Goal: Task Accomplishment & Management: Manage account settings

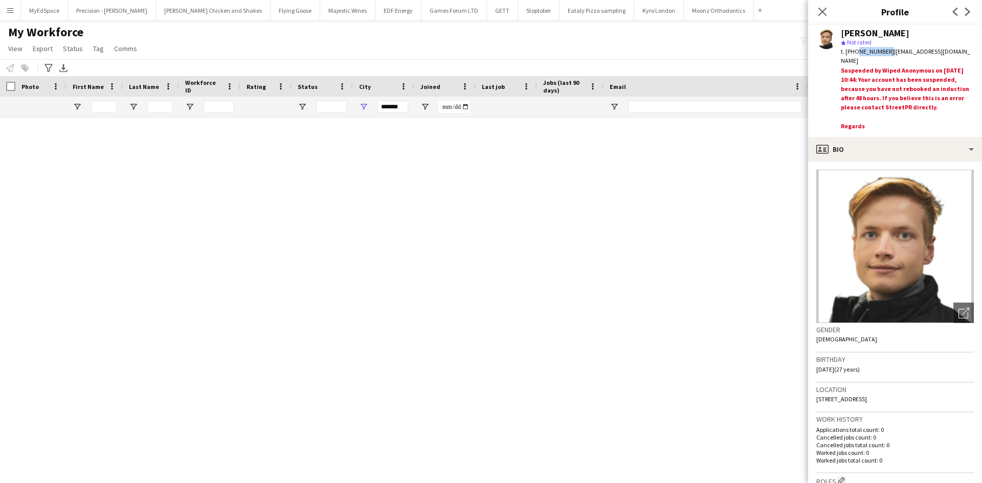
scroll to position [3068, 0]
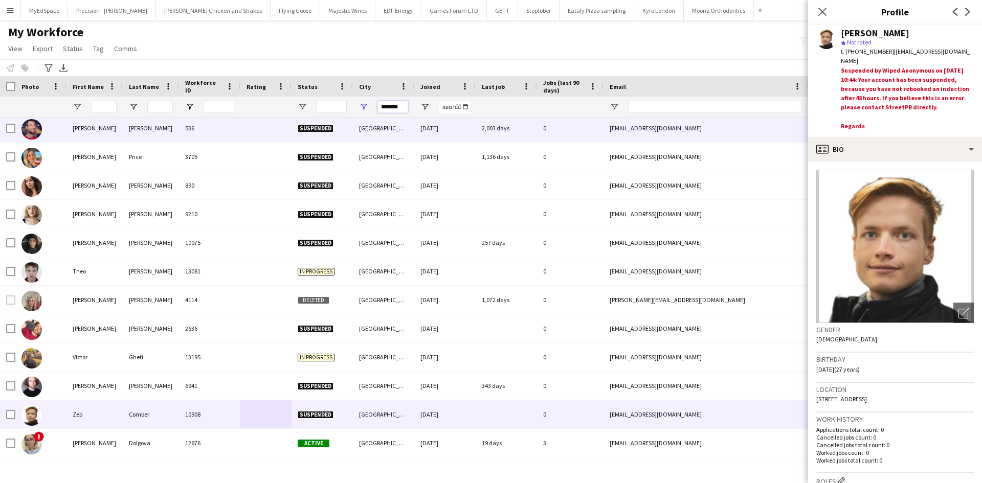
click at [388, 111] on input "*******" at bounding box center [392, 107] width 31 height 12
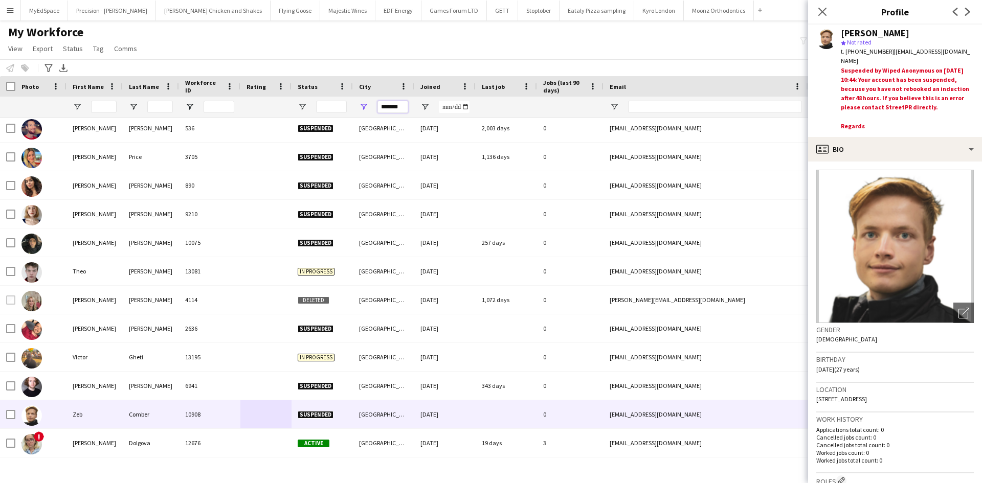
click at [388, 111] on input "*******" at bounding box center [392, 107] width 31 height 12
type input "****"
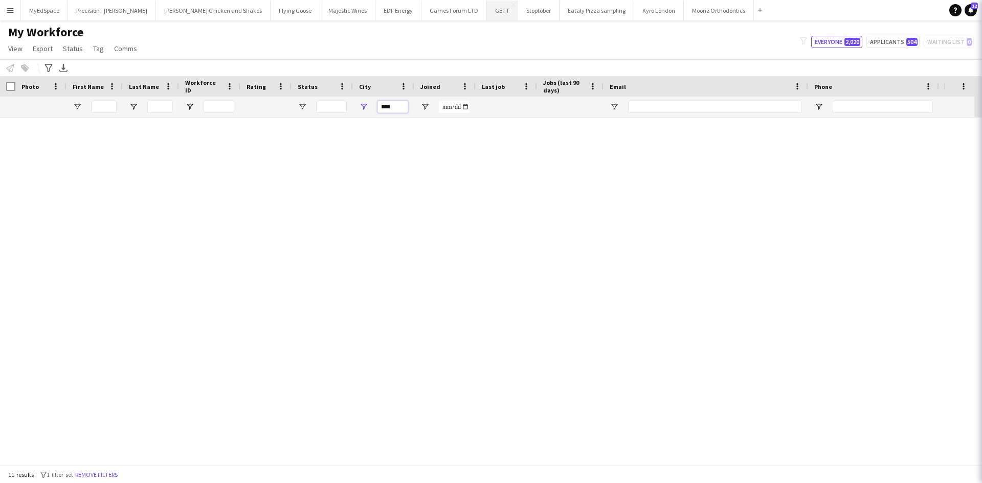
scroll to position [0, 0]
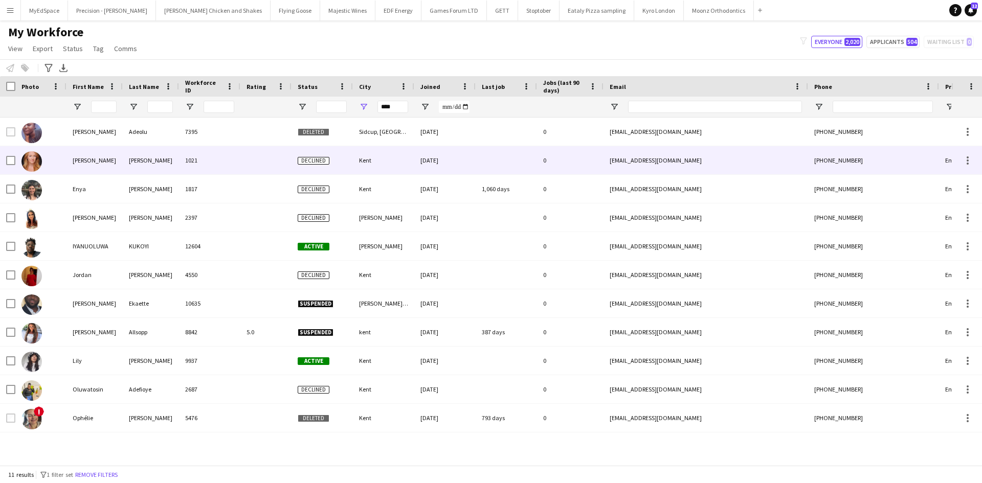
click at [86, 158] on div "Alexandra" at bounding box center [94, 160] width 56 height 28
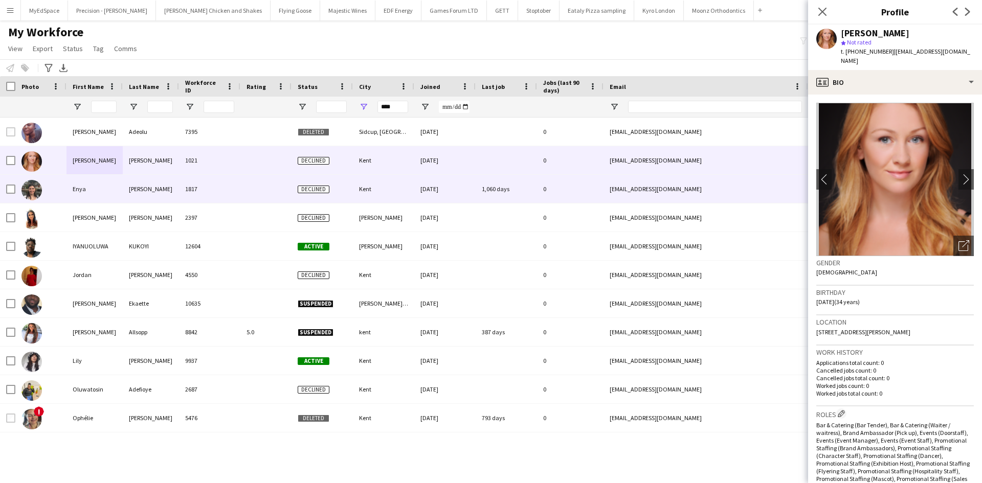
click at [81, 192] on div "Enya" at bounding box center [94, 189] width 56 height 28
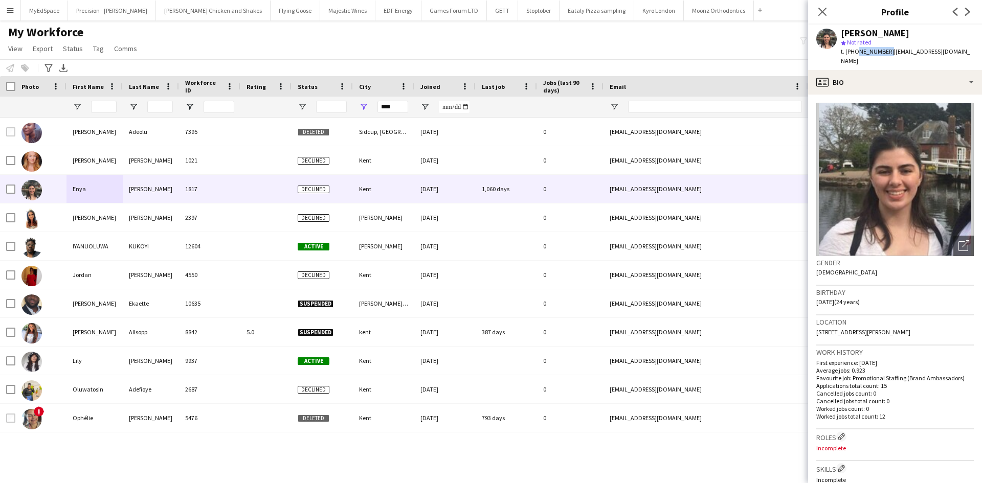
drag, startPoint x: 854, startPoint y: 50, endPoint x: 885, endPoint y: 49, distance: 31.2
click at [885, 49] on span "t. +447597420057" at bounding box center [867, 52] width 53 height 8
copy span "7597420057"
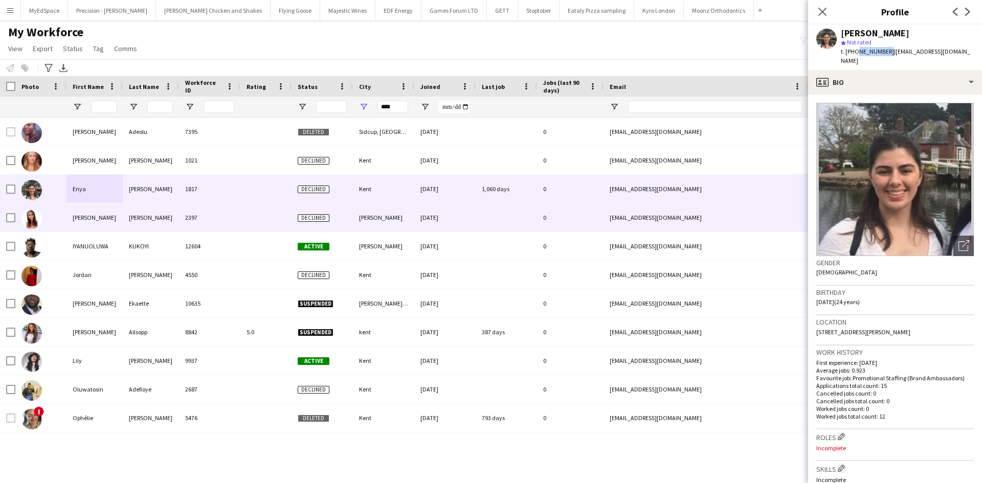
click at [101, 216] on div "Faye-Marie" at bounding box center [94, 218] width 56 height 28
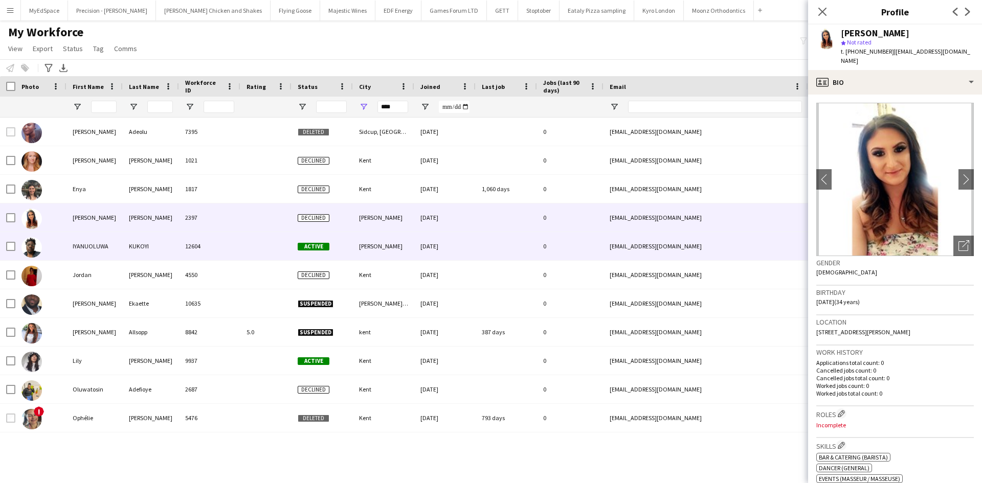
click at [73, 244] on div "IYANUOLUWA" at bounding box center [94, 246] width 56 height 28
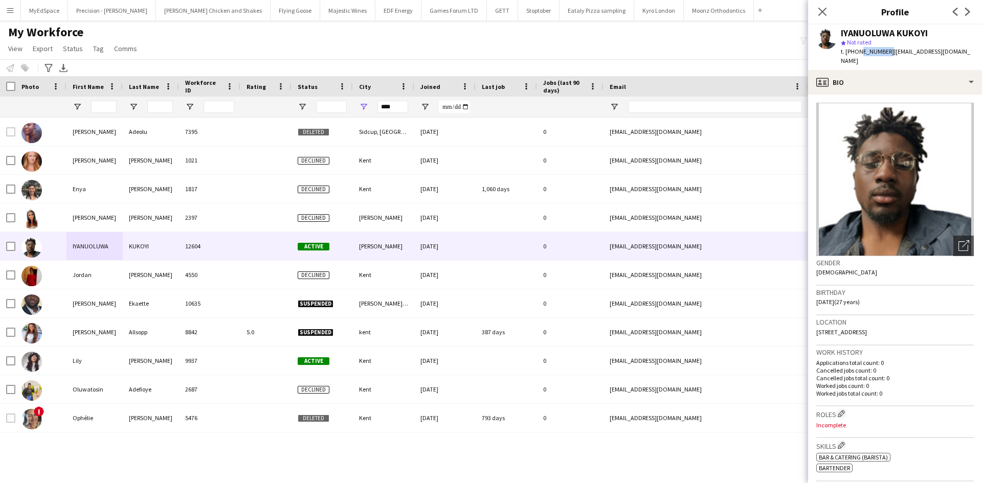
drag, startPoint x: 857, startPoint y: 53, endPoint x: 886, endPoint y: 52, distance: 29.2
click at [886, 52] on span "t. +447392331528" at bounding box center [867, 52] width 53 height 8
click at [848, 52] on span "t. +447392331528" at bounding box center [867, 52] width 53 height 8
drag, startPoint x: 855, startPoint y: 52, endPoint x: 885, endPoint y: 52, distance: 30.2
click at [885, 52] on span "t. +447392331528" at bounding box center [867, 52] width 53 height 8
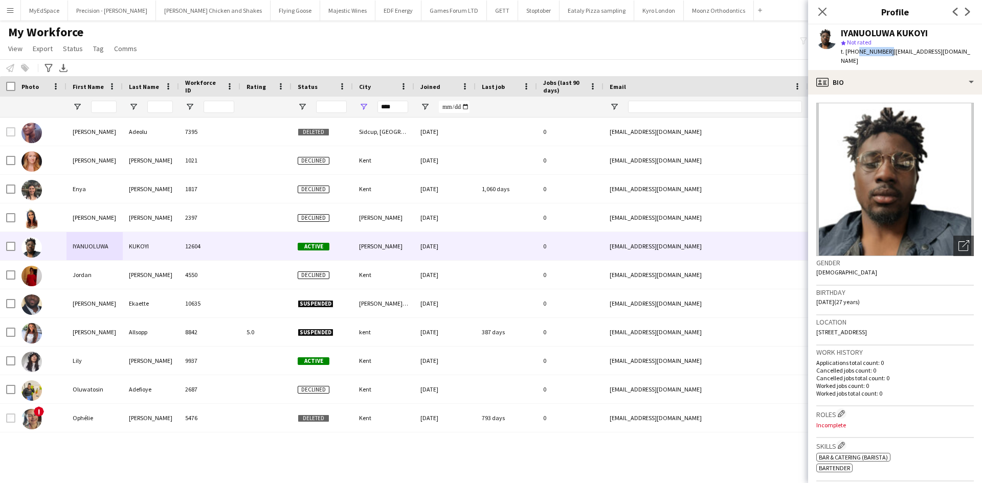
copy span "7392331528"
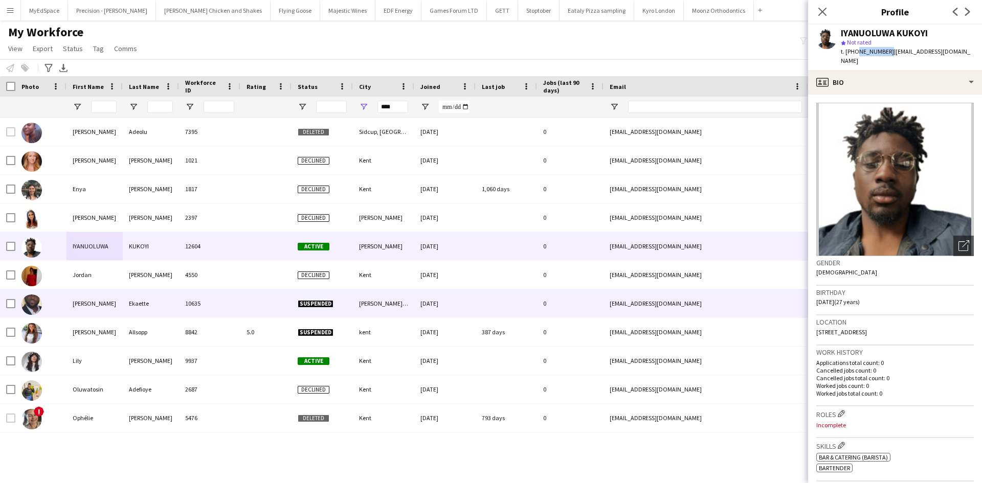
click at [86, 306] on div "Joseph" at bounding box center [94, 304] width 56 height 28
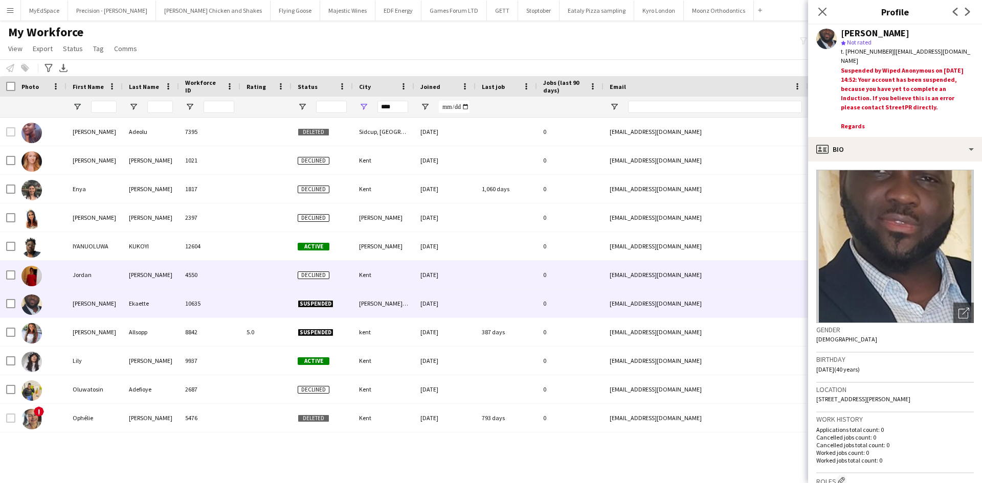
click at [80, 280] on div "Jordan" at bounding box center [94, 275] width 56 height 28
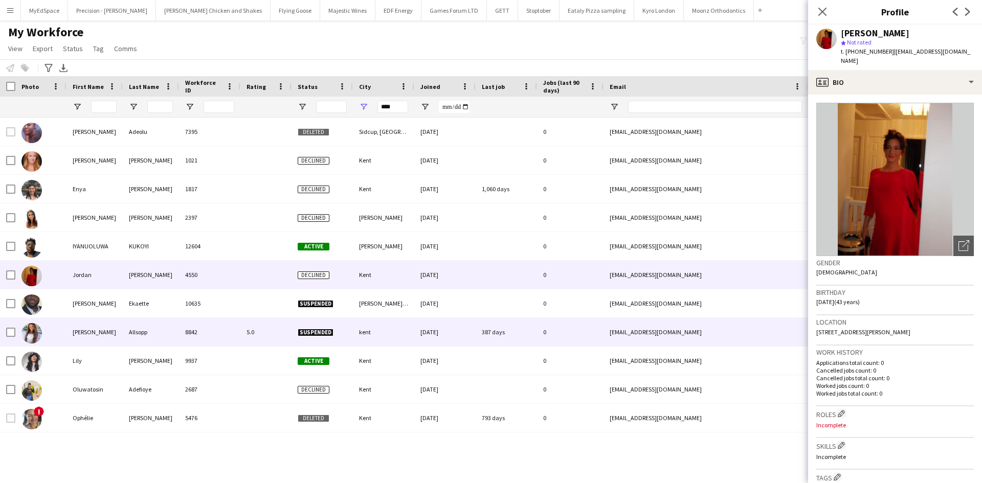
click at [75, 329] on div "Kate" at bounding box center [94, 332] width 56 height 28
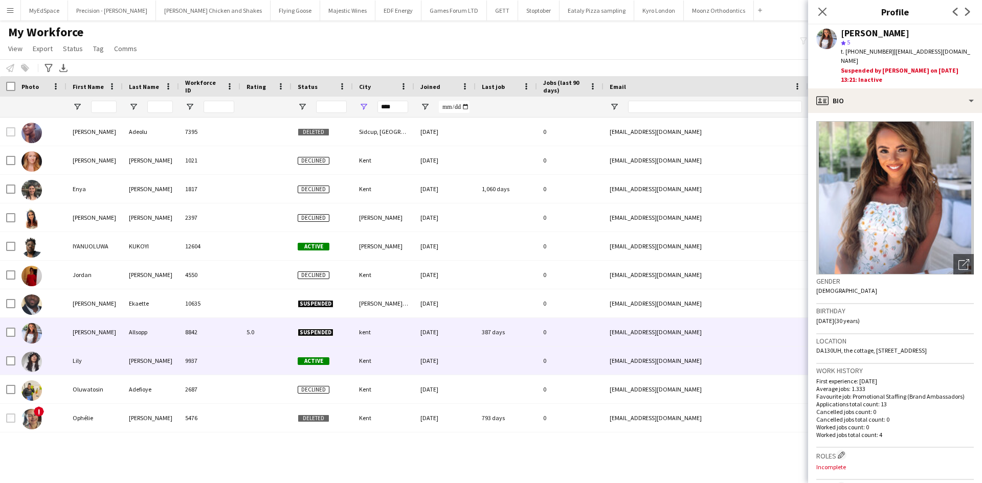
click at [80, 355] on div "Lily" at bounding box center [94, 361] width 56 height 28
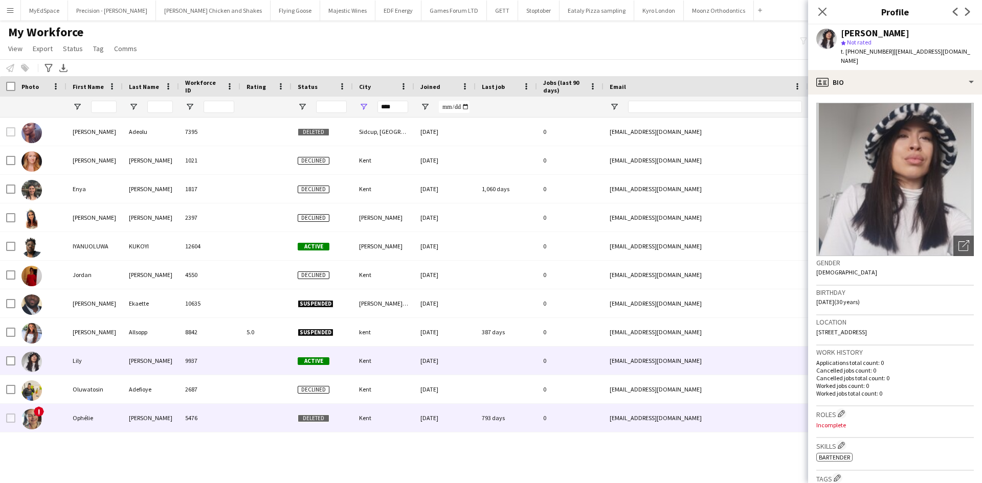
click at [87, 415] on div "Ophélie" at bounding box center [94, 418] width 56 height 28
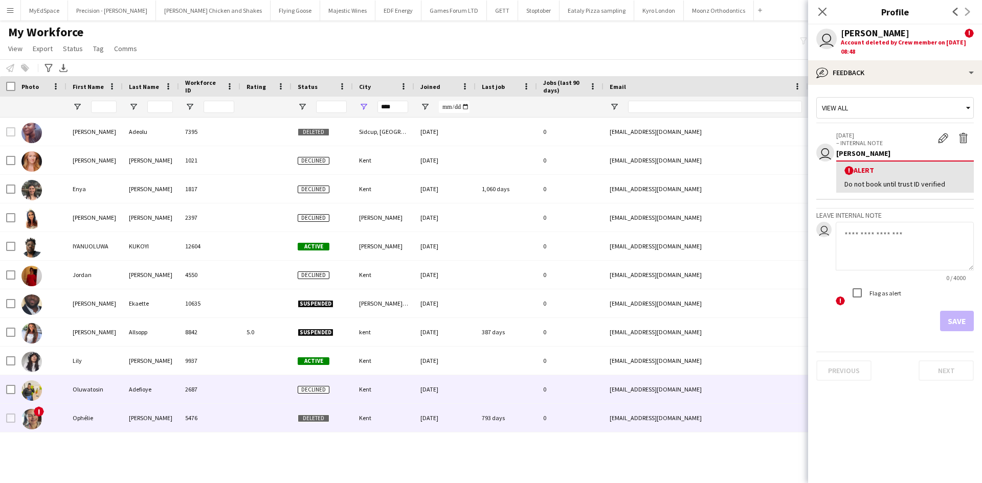
click at [89, 393] on div "Oluwatosin" at bounding box center [94, 389] width 56 height 28
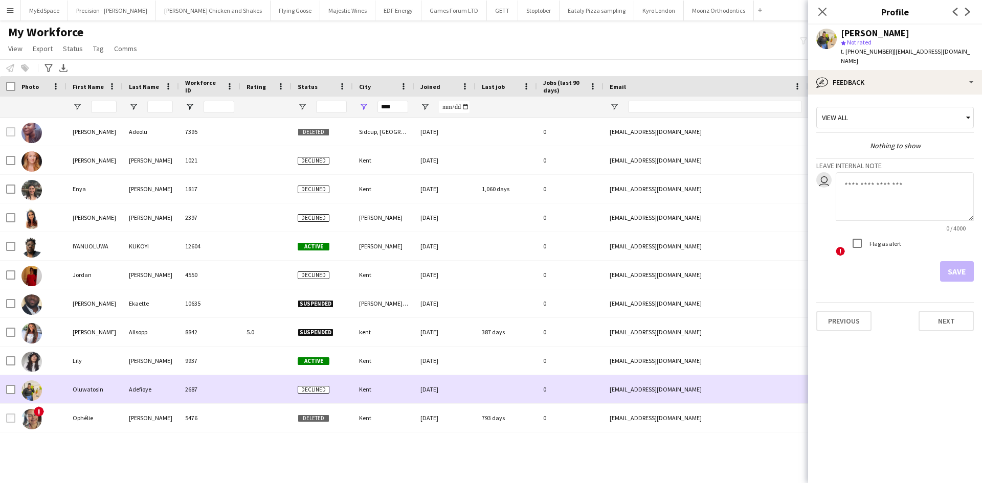
click at [101, 391] on div "Oluwatosin" at bounding box center [94, 389] width 56 height 28
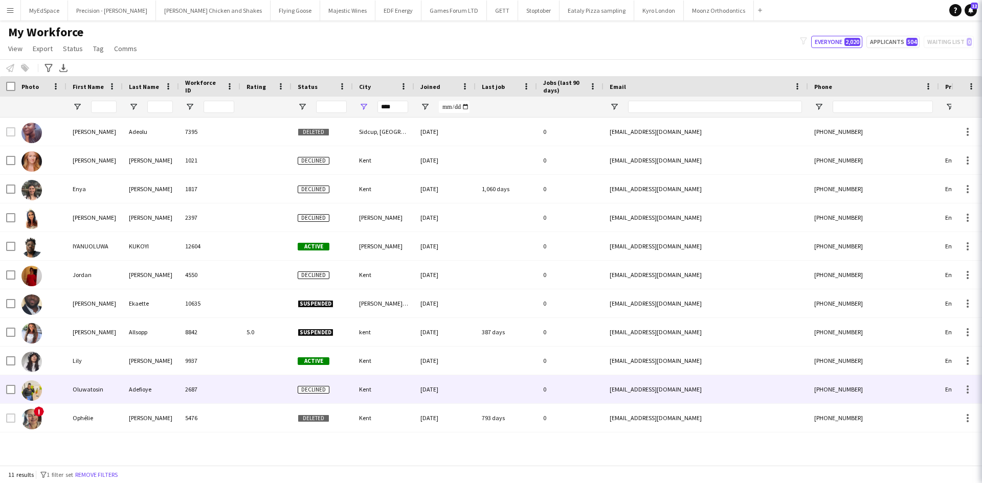
click at [101, 394] on div "Oluwatosin" at bounding box center [94, 389] width 56 height 28
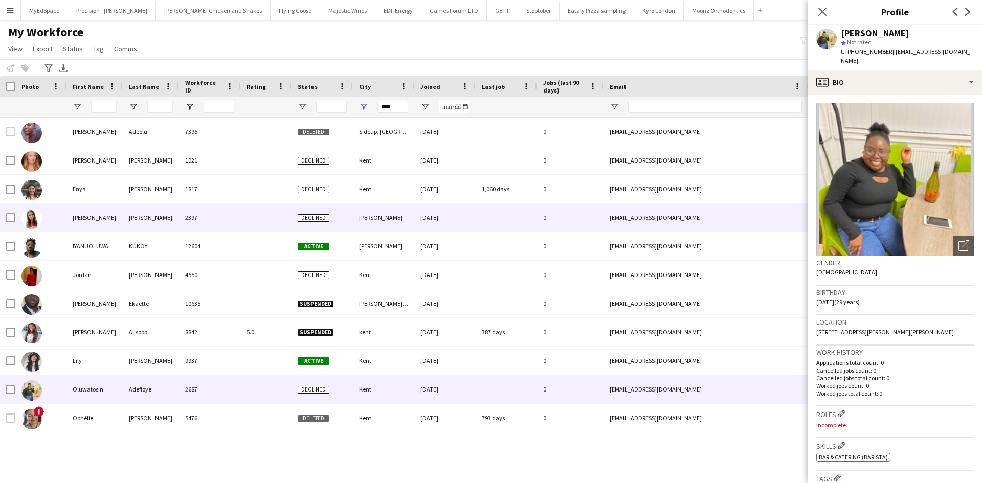
click at [72, 221] on div "Faye-Marie" at bounding box center [94, 218] width 56 height 28
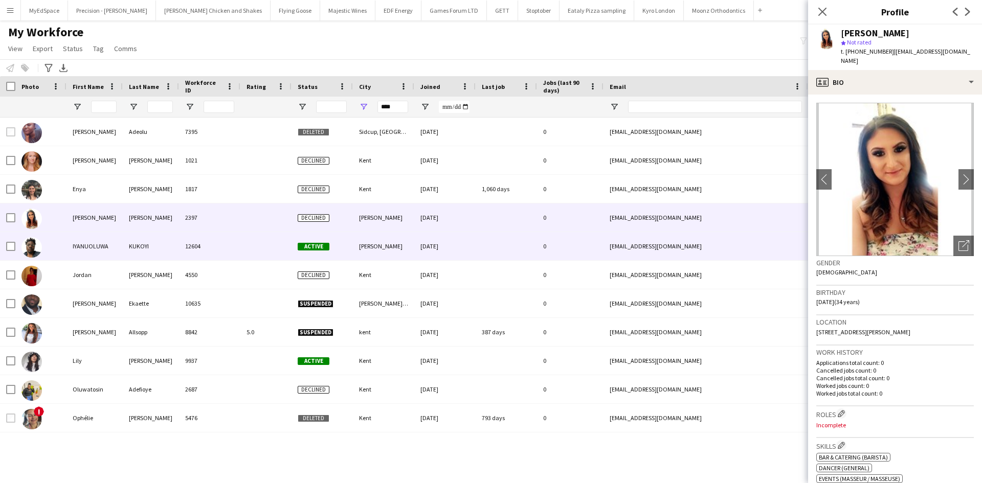
click at [91, 246] on div "IYANUOLUWA" at bounding box center [94, 246] width 56 height 28
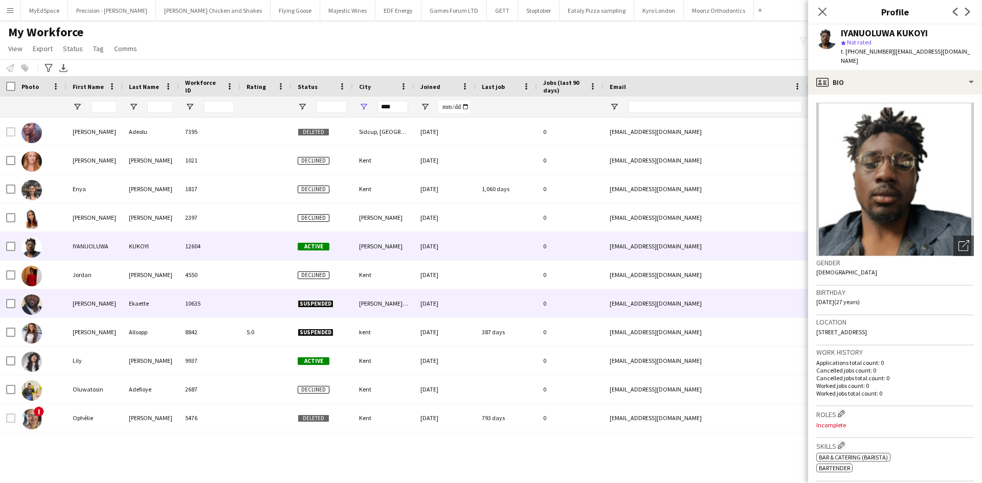
click at [95, 296] on div "Joseph" at bounding box center [94, 304] width 56 height 28
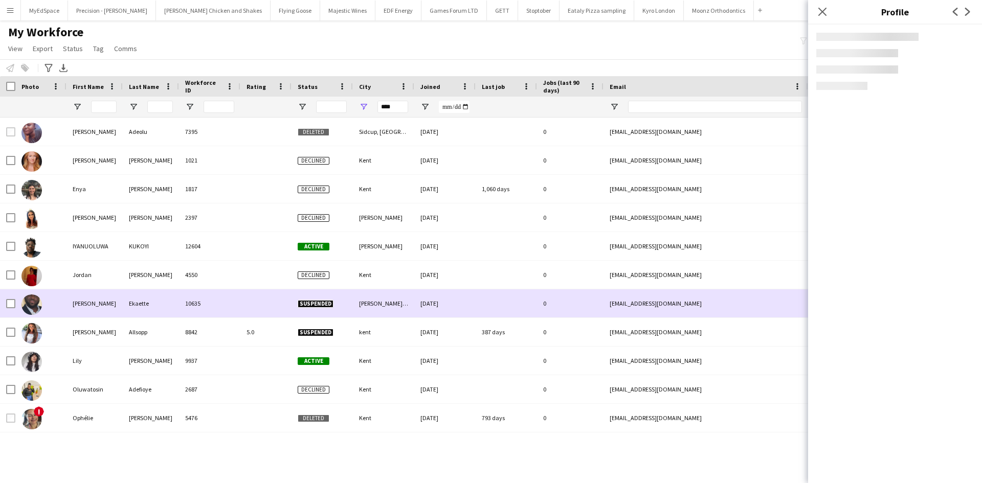
click at [91, 303] on div "Joseph" at bounding box center [94, 304] width 56 height 28
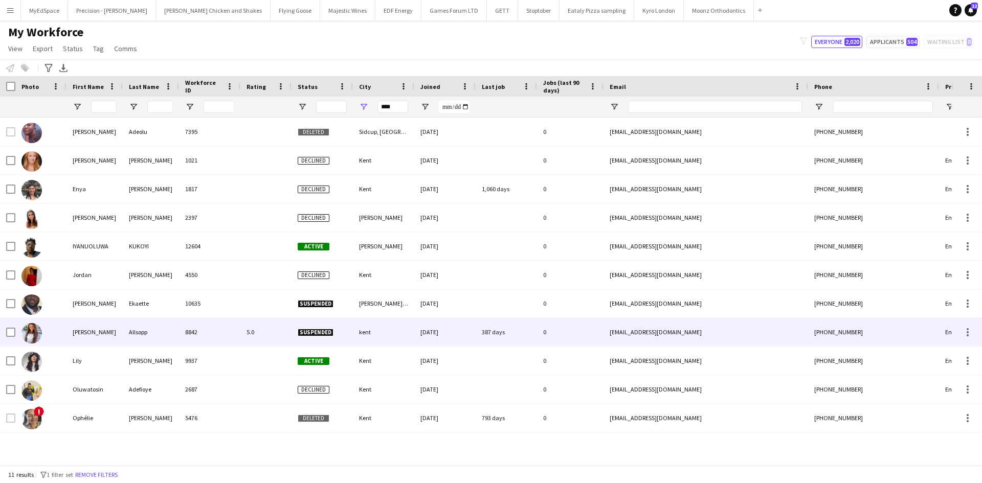
click at [93, 329] on div "Kate" at bounding box center [94, 332] width 56 height 28
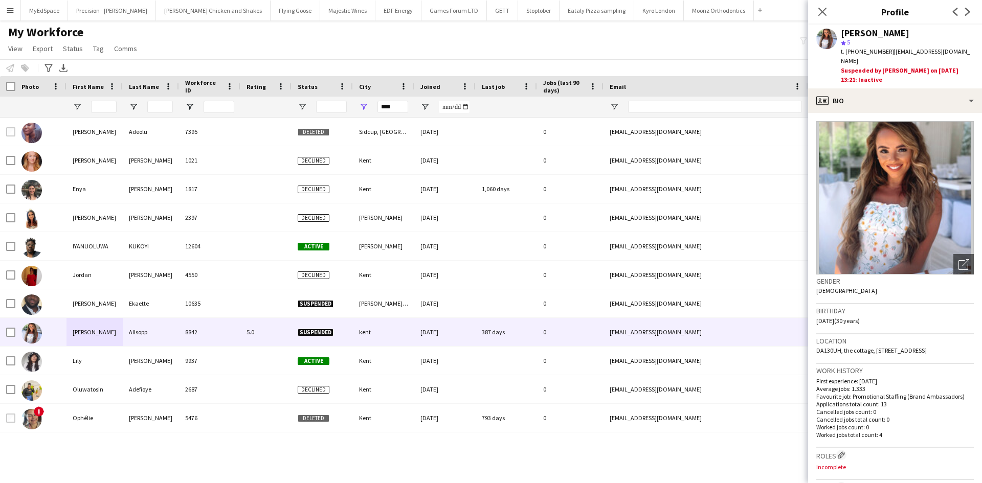
drag, startPoint x: 858, startPoint y: 50, endPoint x: 888, endPoint y: 53, distance: 30.3
click at [888, 53] on span "t. +4407873582406" at bounding box center [867, 52] width 53 height 8
copy span "7873582406"
click at [387, 105] on input "****" at bounding box center [392, 107] width 31 height 12
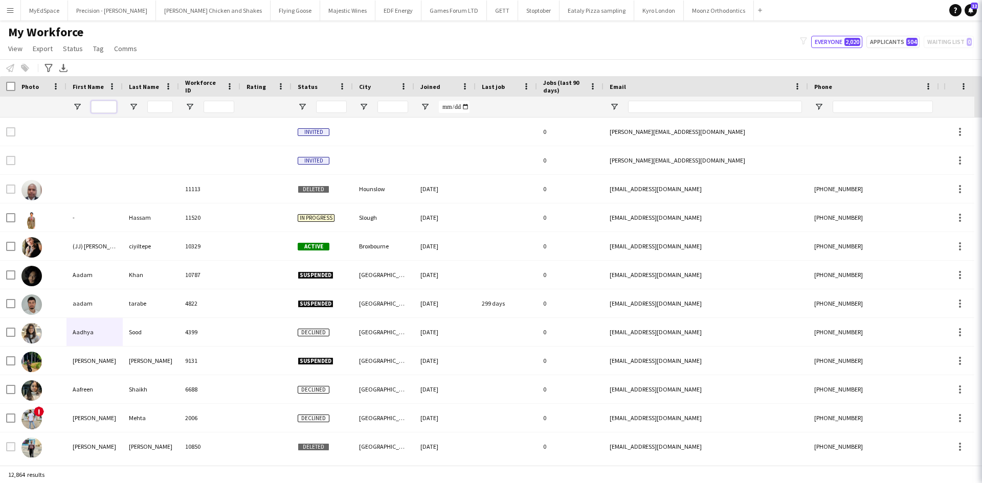
click at [104, 109] on input "First Name Filter Input" at bounding box center [104, 107] width 26 height 12
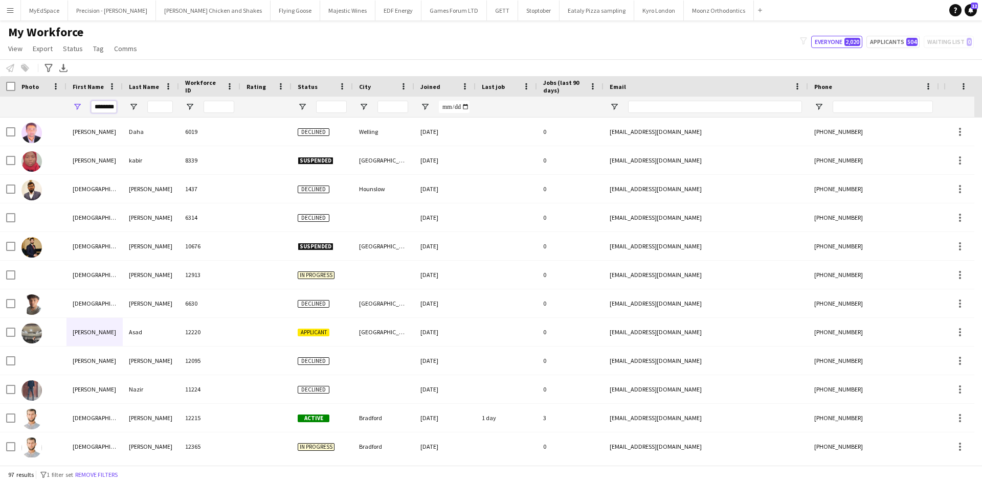
scroll to position [0, 11]
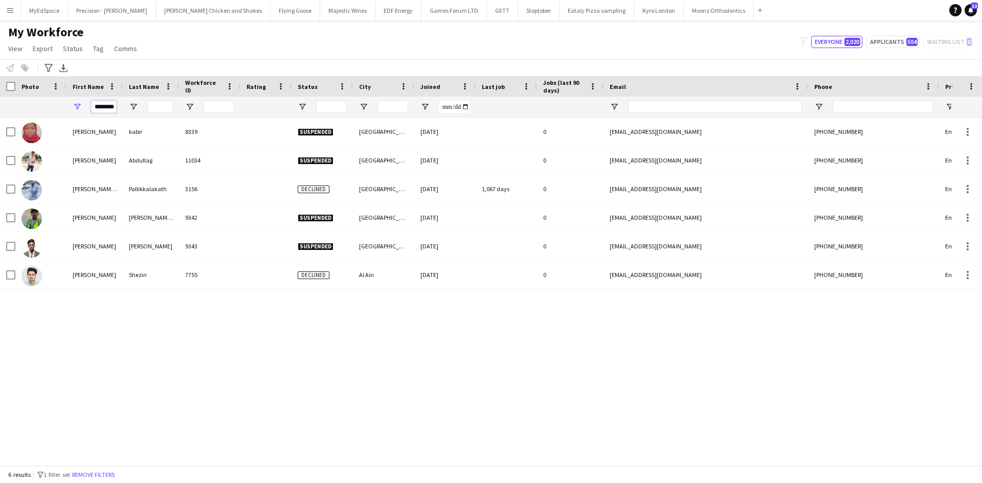
click at [109, 112] on input "********" at bounding box center [104, 107] width 26 height 12
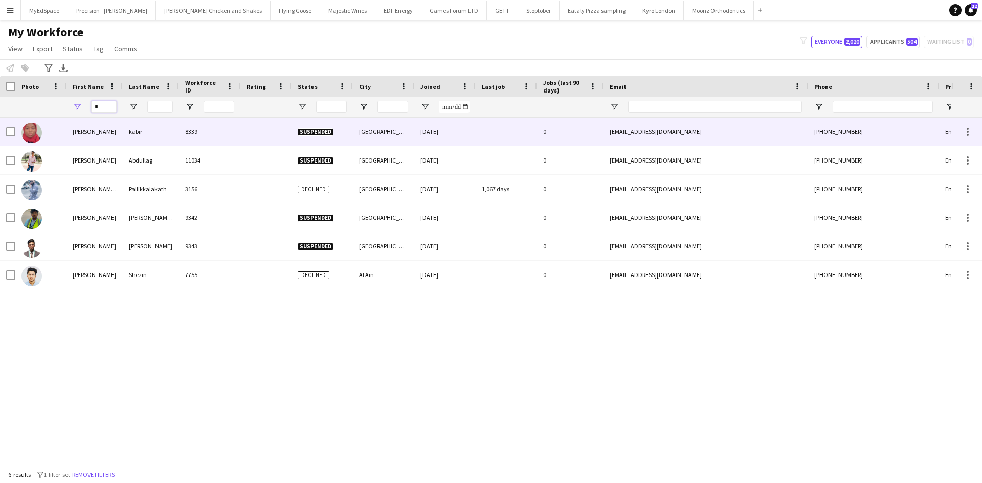
scroll to position [0, 0]
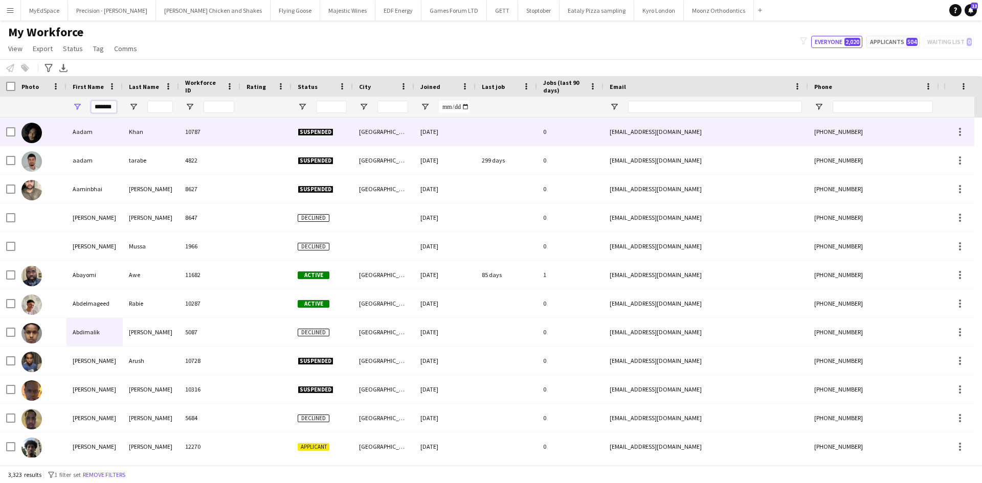
type input "********"
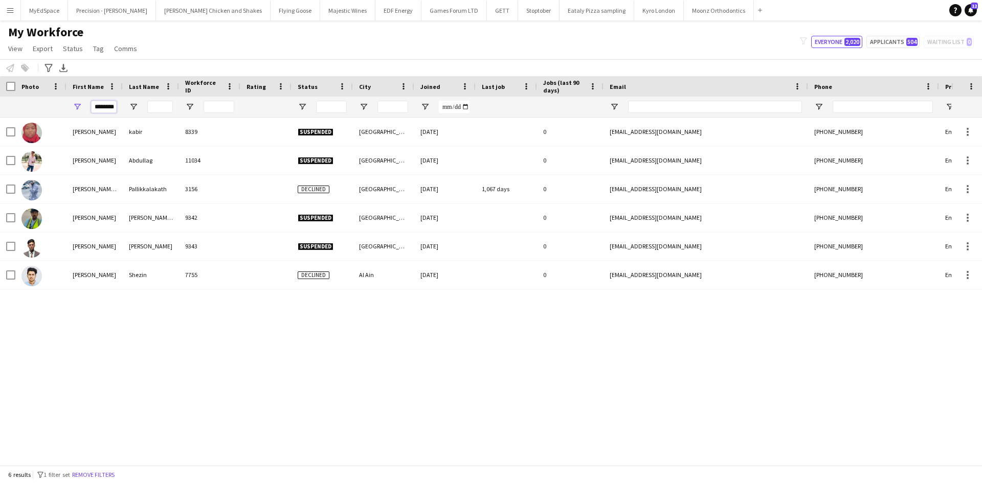
click at [110, 107] on input "********" at bounding box center [104, 107] width 26 height 12
click at [110, 106] on input "********" at bounding box center [104, 107] width 26 height 12
drag, startPoint x: 164, startPoint y: 105, endPoint x: 169, endPoint y: 106, distance: 5.2
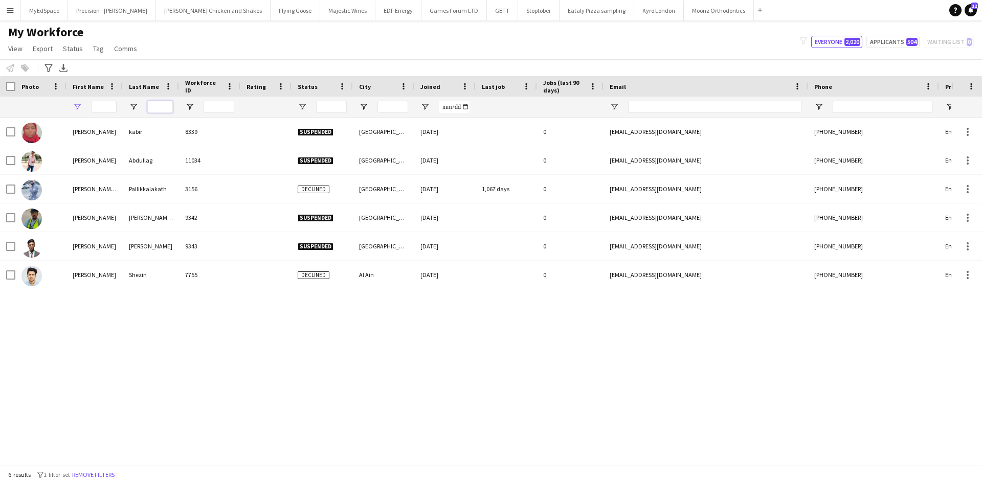
click at [164, 105] on input "Last Name Filter Input" at bounding box center [160, 107] width 26 height 12
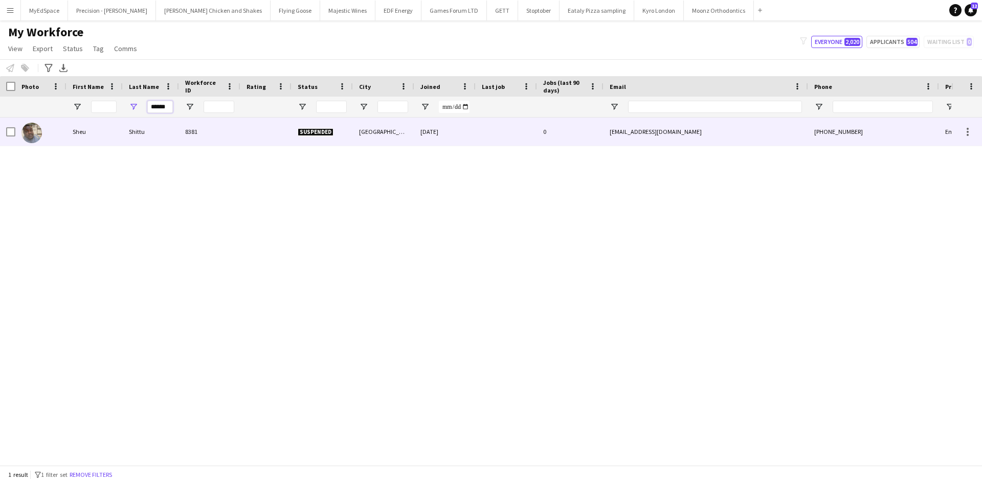
type input "******"
click at [85, 135] on div "Sheu" at bounding box center [94, 132] width 56 height 28
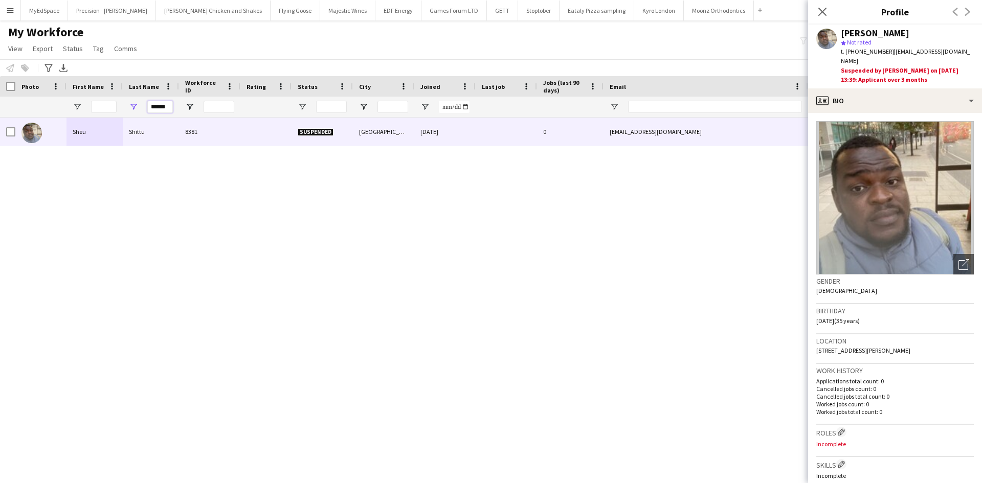
click at [157, 107] on input "******" at bounding box center [160, 107] width 26 height 12
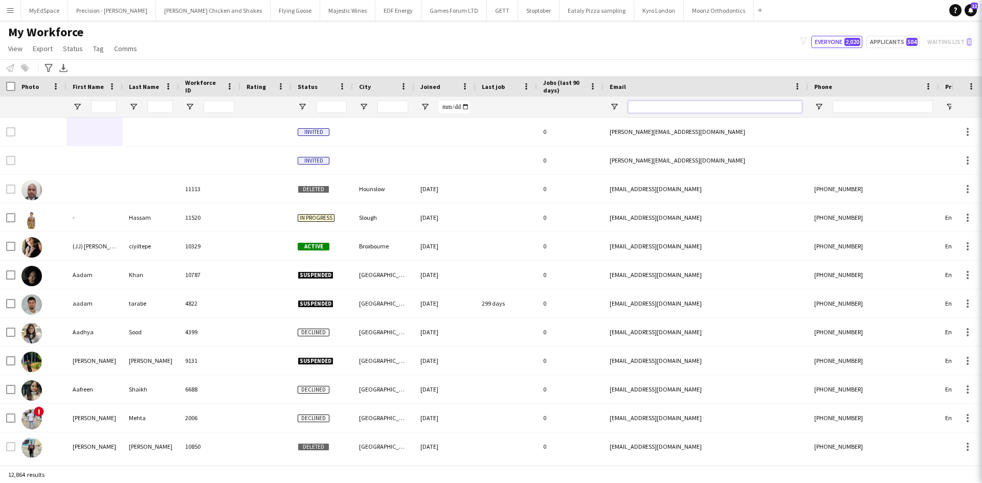
click at [709, 103] on input "Email Filter Input" at bounding box center [715, 107] width 174 height 12
paste input "**********"
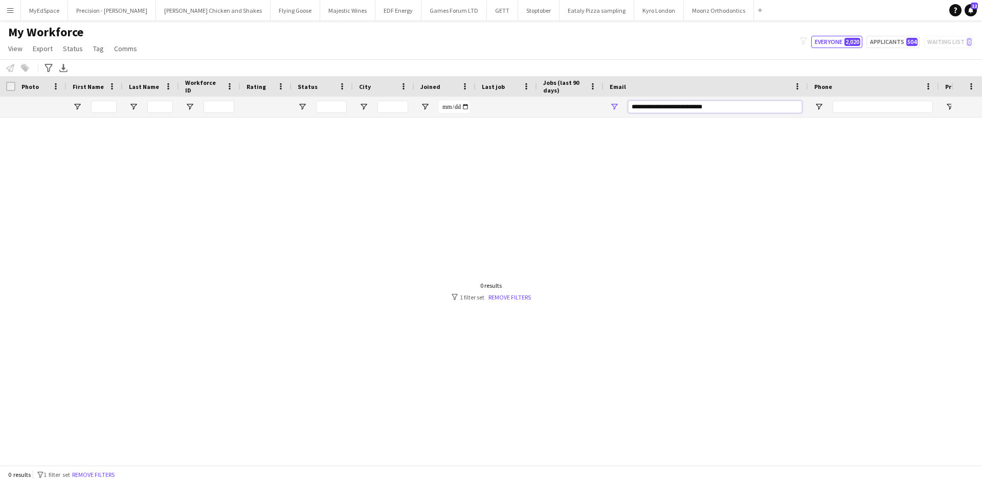
click at [648, 107] on input "**********" at bounding box center [715, 107] width 174 height 12
type input "**********"
click at [724, 106] on input "**********" at bounding box center [715, 107] width 174 height 12
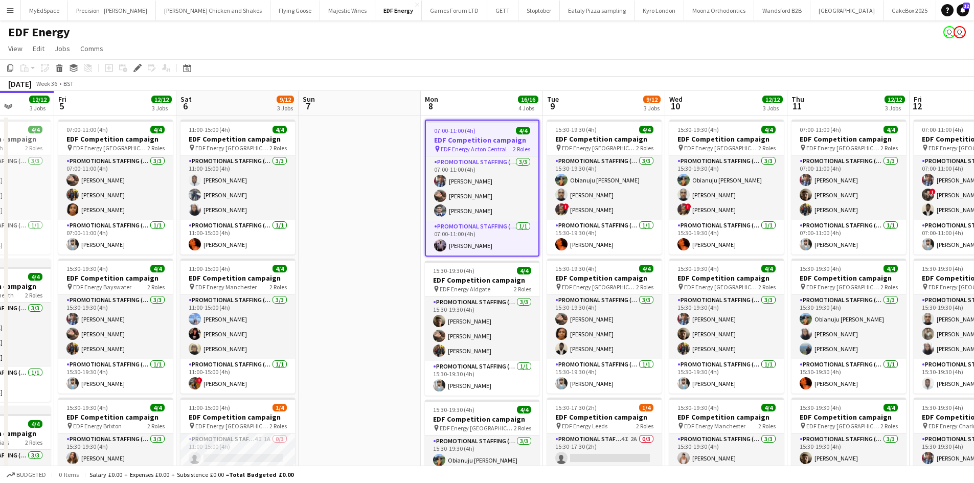
scroll to position [0, 310]
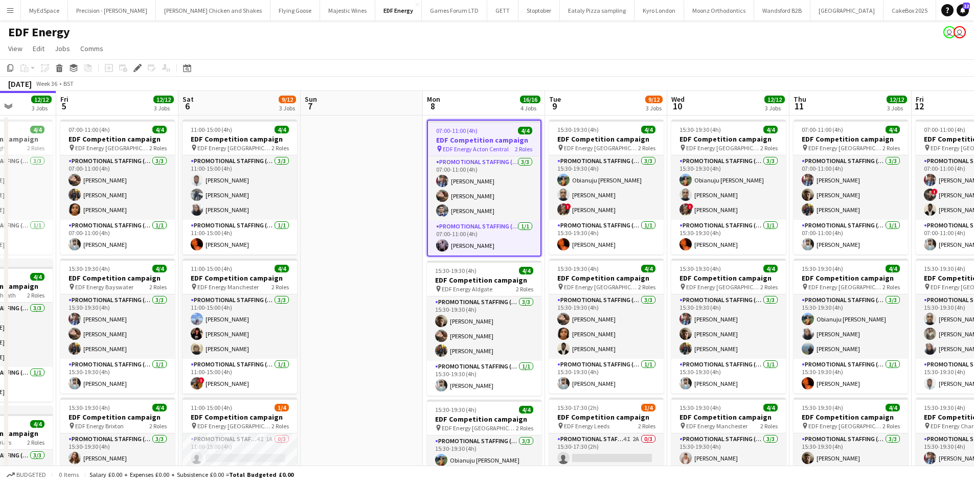
drag, startPoint x: 314, startPoint y: 321, endPoint x: 355, endPoint y: 315, distance: 41.8
click at [355, 315] on app-calendar-viewport "Tue 2 12/12 3 Jobs Wed 3 12/12 3 Jobs Thu 4 12/12 3 Jobs Fri 5 12/12 3 Jobs Sat…" at bounding box center [487, 411] width 974 height 641
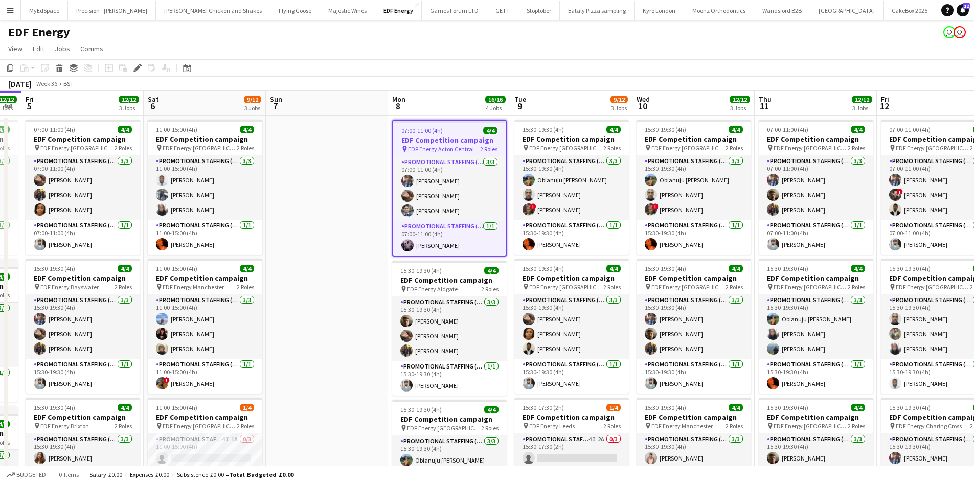
drag, startPoint x: 394, startPoint y: 309, endPoint x: 359, endPoint y: 305, distance: 35.6
click at [359, 305] on app-calendar-viewport "Tue 2 12/12 3 Jobs Wed 3 12/12 3 Jobs Thu 4 12/12 3 Jobs Fri 5 12/12 3 Jobs Sat…" at bounding box center [487, 411] width 974 height 641
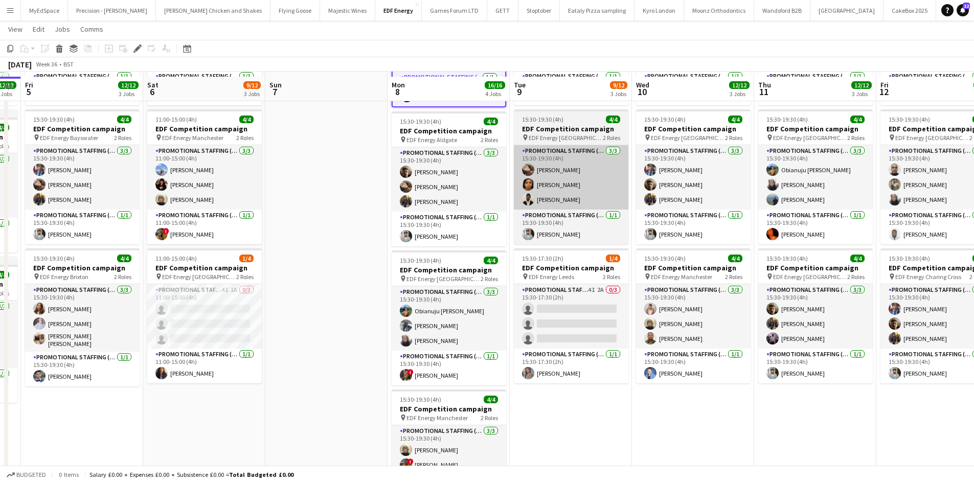
scroll to position [153, 0]
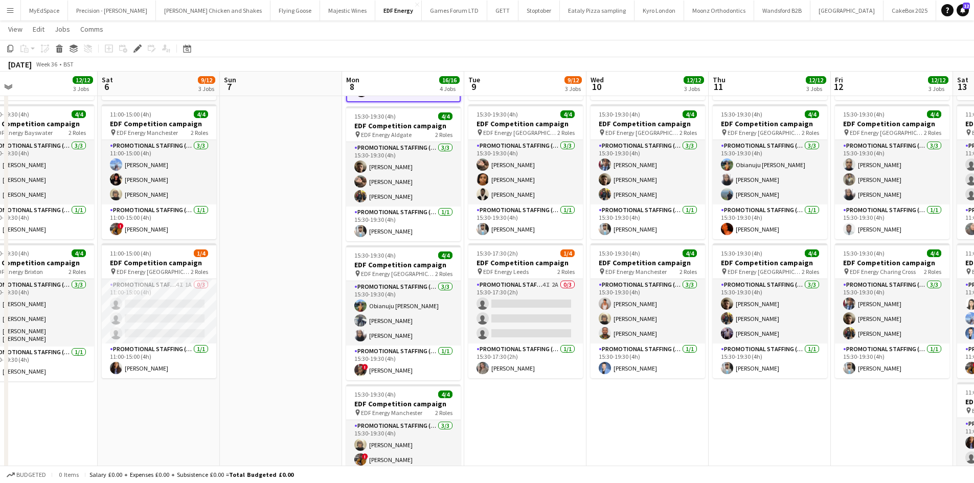
drag, startPoint x: 645, startPoint y: 409, endPoint x: 599, endPoint y: 403, distance: 46.5
click at [599, 403] on app-calendar-viewport "Tue 2 12/12 3 Jobs Wed 3 12/12 3 Jobs Thu 4 12/12 3 Jobs Fri 5 12/12 3 Jobs Sat…" at bounding box center [487, 232] width 974 height 692
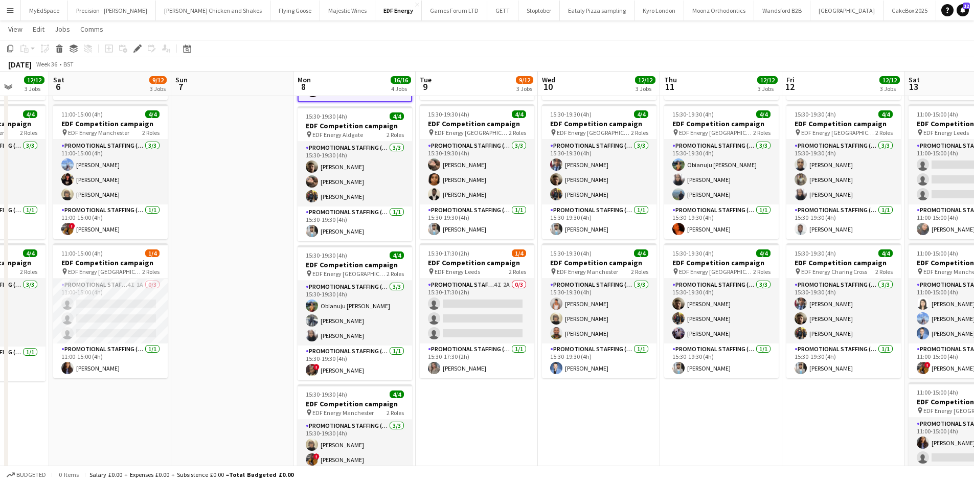
drag, startPoint x: 615, startPoint y: 388, endPoint x: 588, endPoint y: 387, distance: 27.1
click at [588, 387] on app-calendar-viewport "Tue 2 12/12 3 Jobs Wed 3 12/12 3 Jobs Thu 4 12/12 3 Jobs Fri 5 12/12 3 Jobs Sat…" at bounding box center [487, 232] width 974 height 692
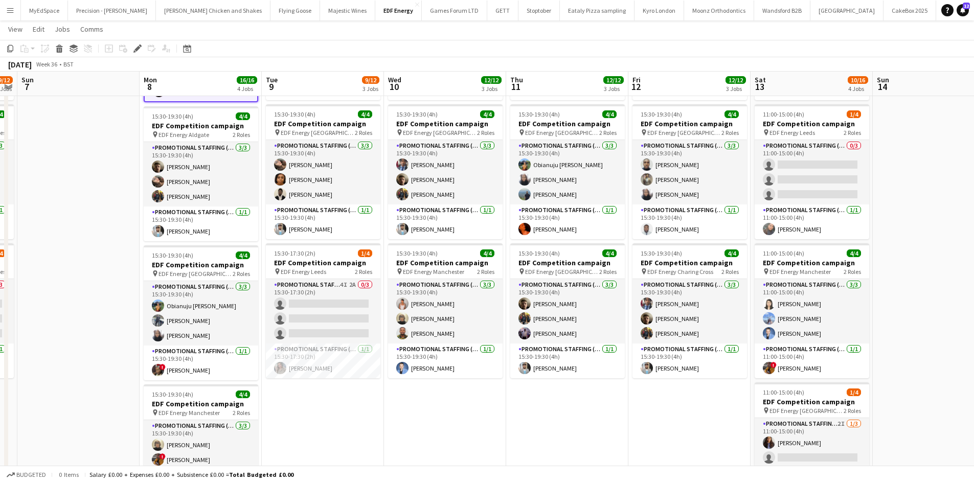
drag, startPoint x: 652, startPoint y: 389, endPoint x: 472, endPoint y: 381, distance: 179.7
click at [472, 381] on app-calendar-viewport "Thu 4 12/12 3 Jobs Fri 5 12/12 3 Jobs Sat 6 9/12 3 Jobs Sun 7 Mon 8 16/16 4 Job…" at bounding box center [487, 232] width 974 height 692
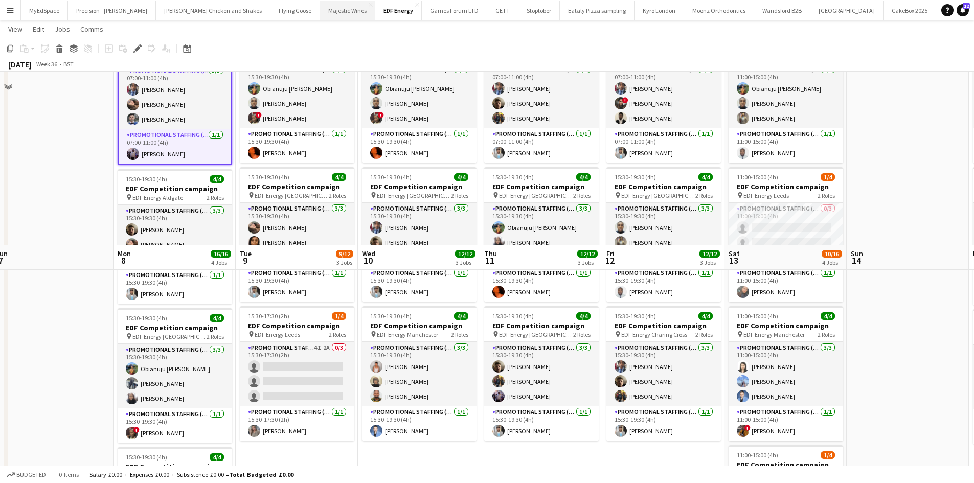
scroll to position [10, 0]
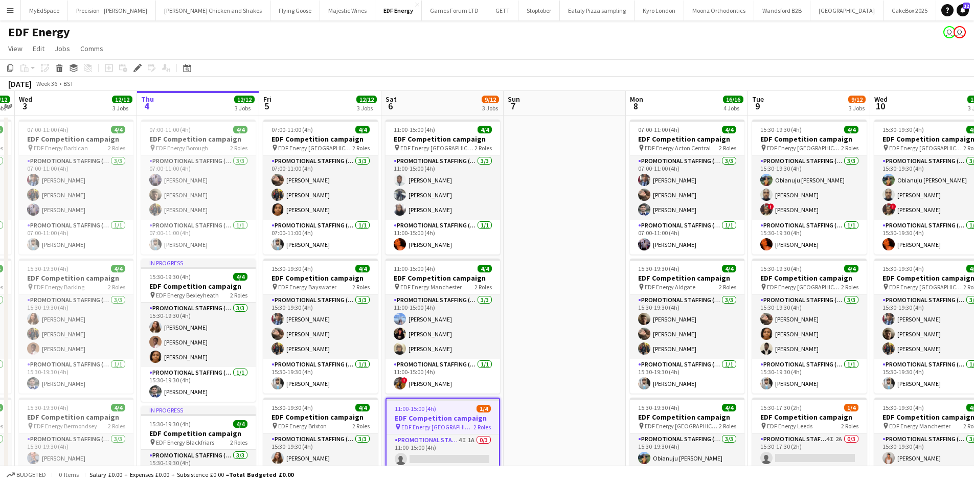
scroll to position [0, 328]
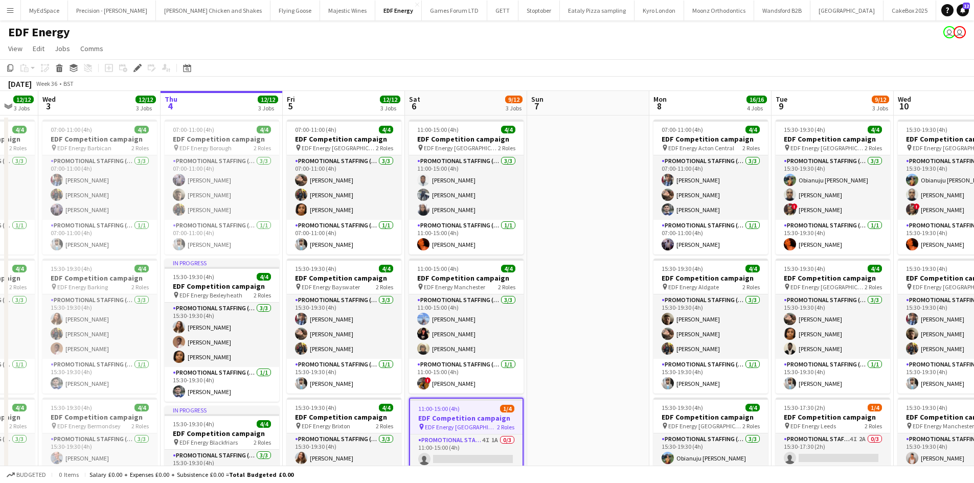
drag, startPoint x: 533, startPoint y: 273, endPoint x: 556, endPoint y: 264, distance: 24.9
click at [556, 266] on app-calendar-viewport "Sun 31 Mon 1 12/12 3 Jobs Tue 2 12/12 3 Jobs Wed 3 12/12 3 Jobs Thu 4 12/12 3 J…" at bounding box center [487, 411] width 974 height 641
drag, startPoint x: 636, startPoint y: 257, endPoint x: 573, endPoint y: 258, distance: 62.9
click at [573, 259] on app-calendar-viewport "Sun 31 Mon 1 12/12 3 Jobs Tue 2 12/12 3 Jobs Wed 3 12/12 3 Jobs Thu 4 12/12 3 J…" at bounding box center [487, 411] width 974 height 641
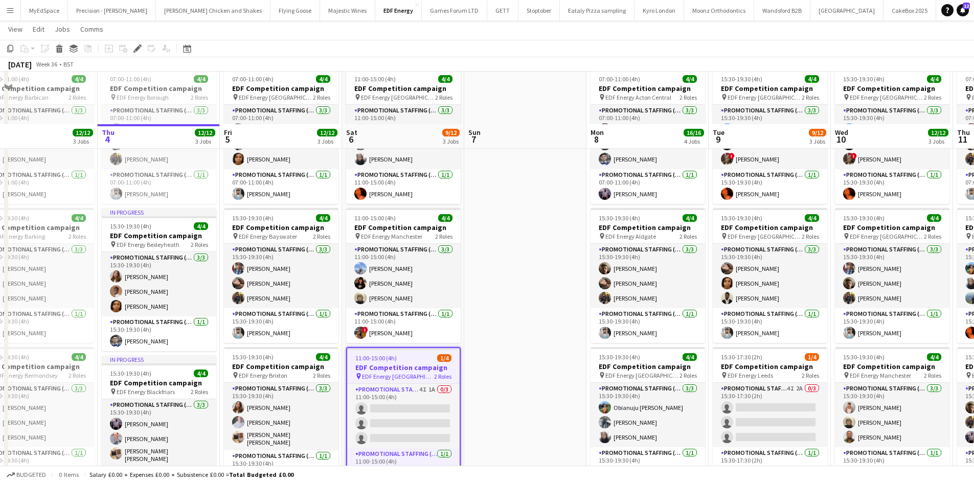
scroll to position [102, 0]
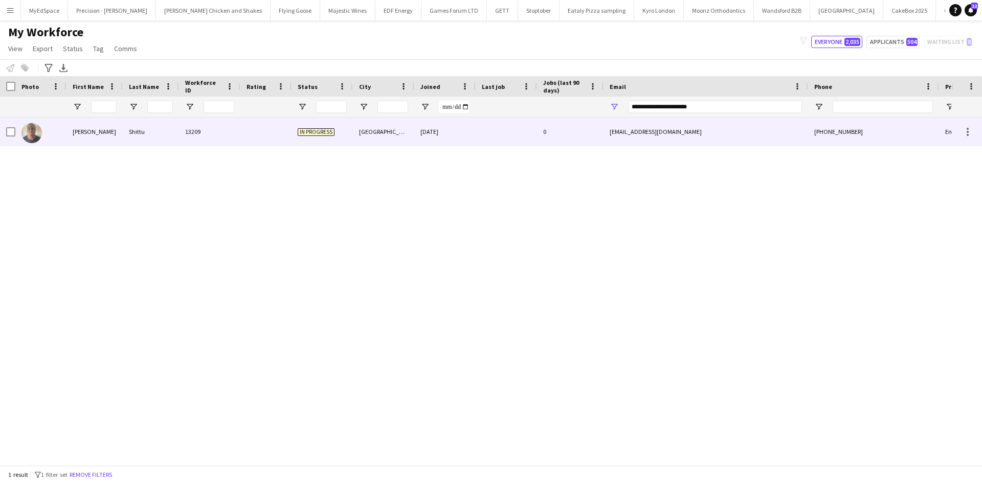
click at [79, 131] on div "[PERSON_NAME]" at bounding box center [94, 132] width 56 height 28
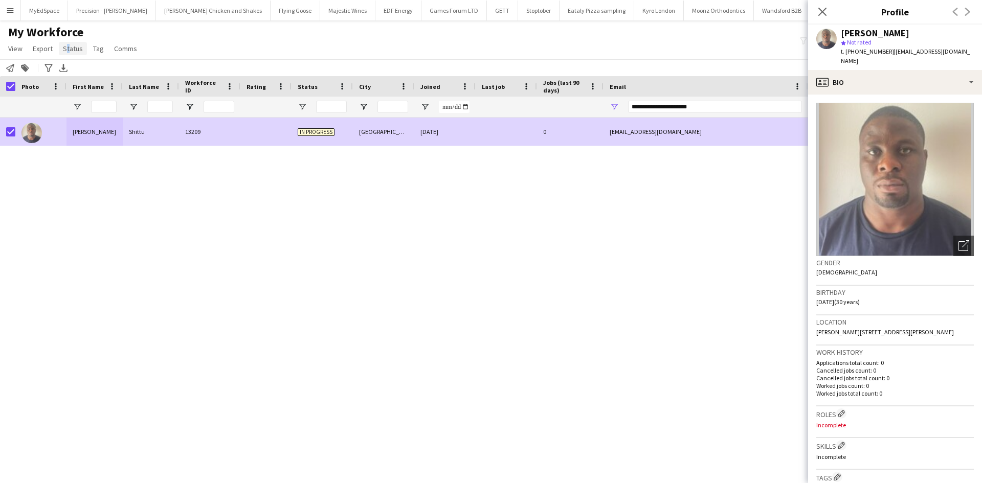
drag, startPoint x: 64, startPoint y: 45, endPoint x: 69, endPoint y: 49, distance: 6.2
click at [64, 46] on span "Status" at bounding box center [73, 48] width 20 height 9
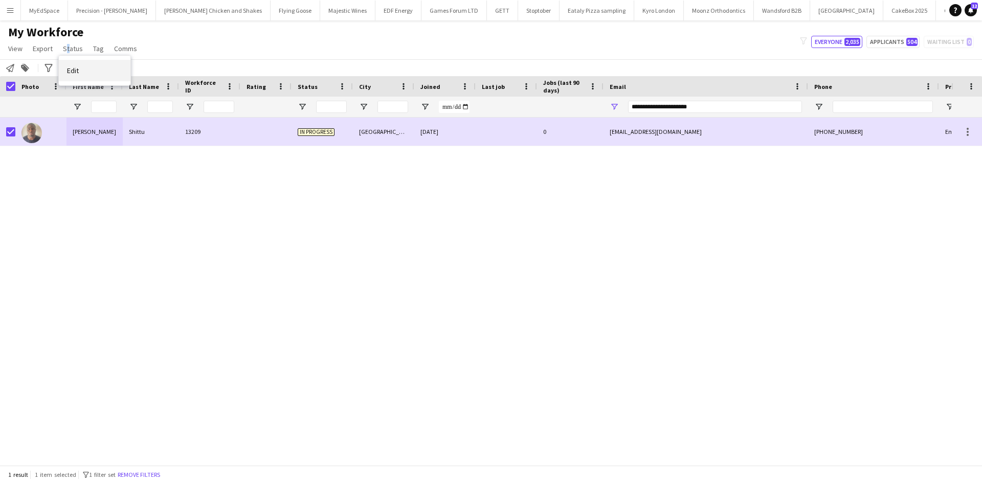
drag, startPoint x: 71, startPoint y: 75, endPoint x: 443, endPoint y: 166, distance: 383.7
click at [72, 74] on span "Edit" at bounding box center [73, 70] width 12 height 9
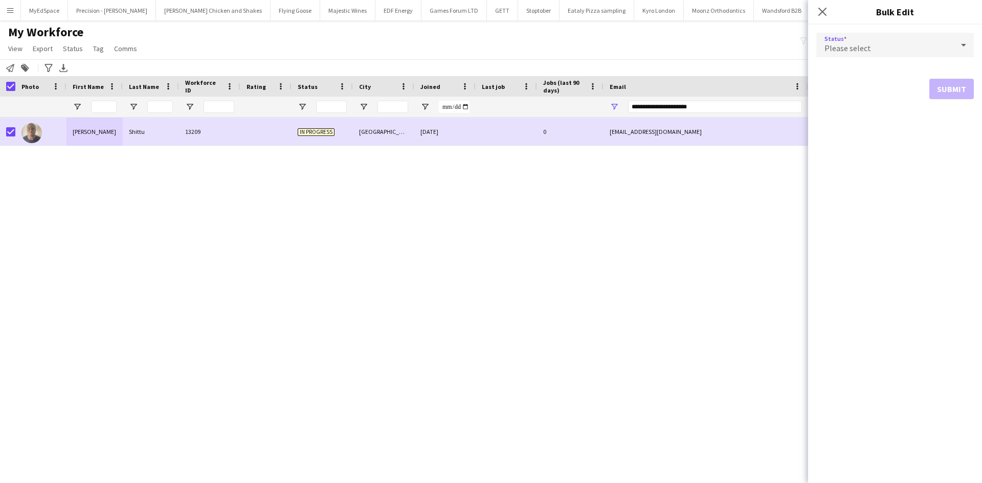
click at [887, 35] on div "Please select" at bounding box center [884, 45] width 137 height 25
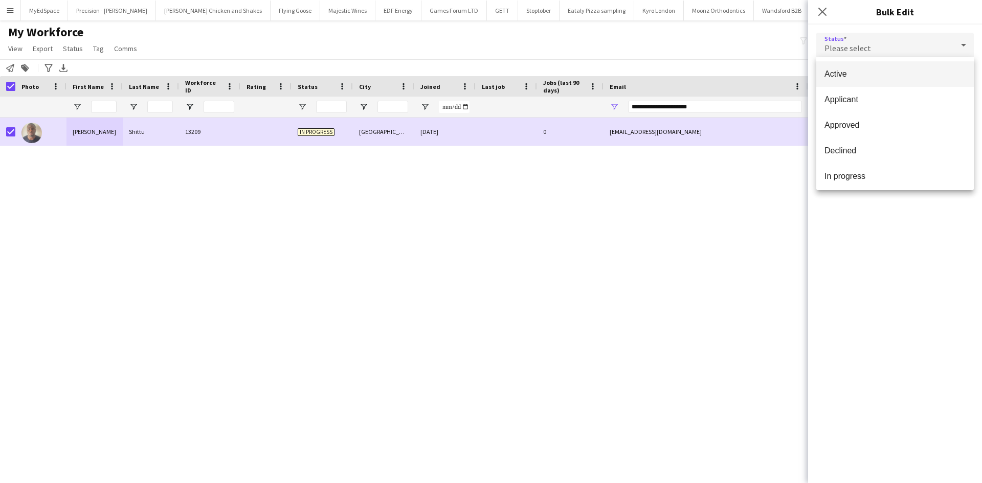
click at [891, 75] on span "Active" at bounding box center [895, 74] width 141 height 10
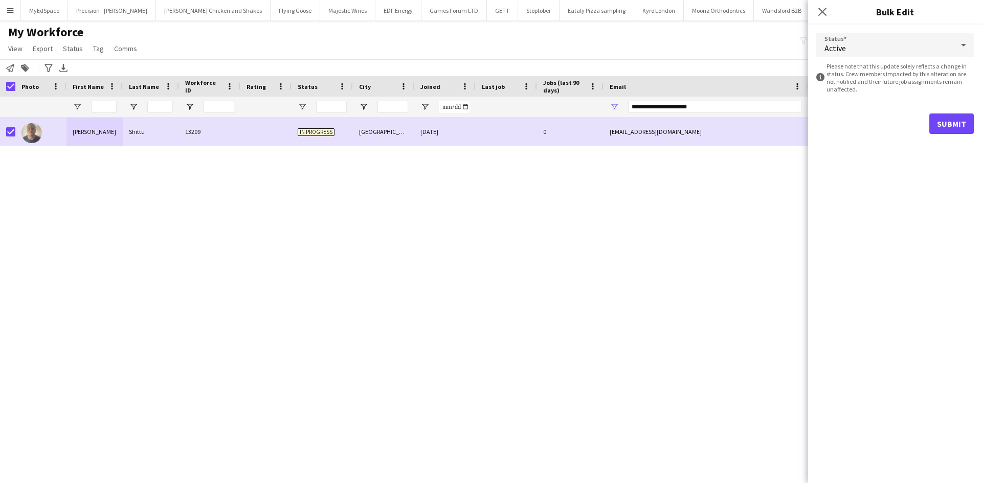
click at [957, 136] on form "Status Active information-circle Please note that this update solely reflects a…" at bounding box center [895, 84] width 158 height 118
click at [961, 129] on button "Submit" at bounding box center [951, 124] width 44 height 20
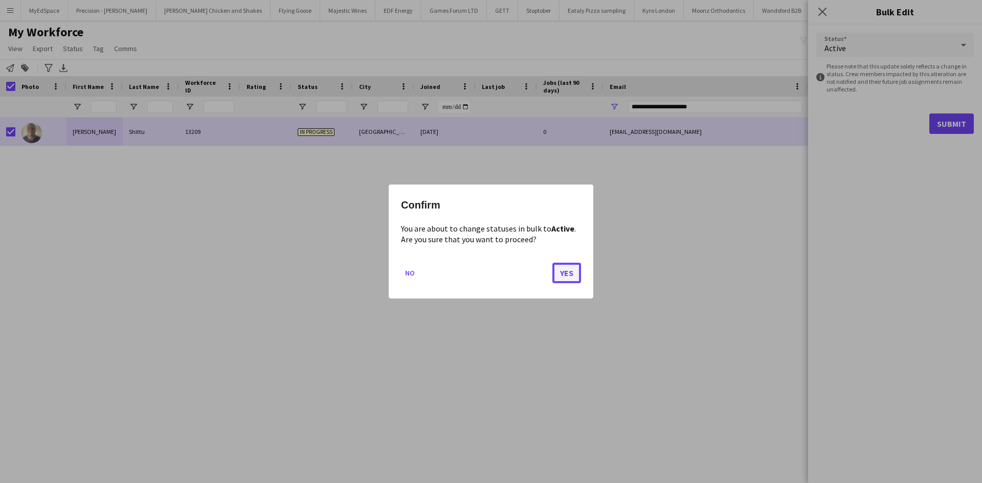
click at [564, 278] on button "Yes" at bounding box center [566, 273] width 29 height 20
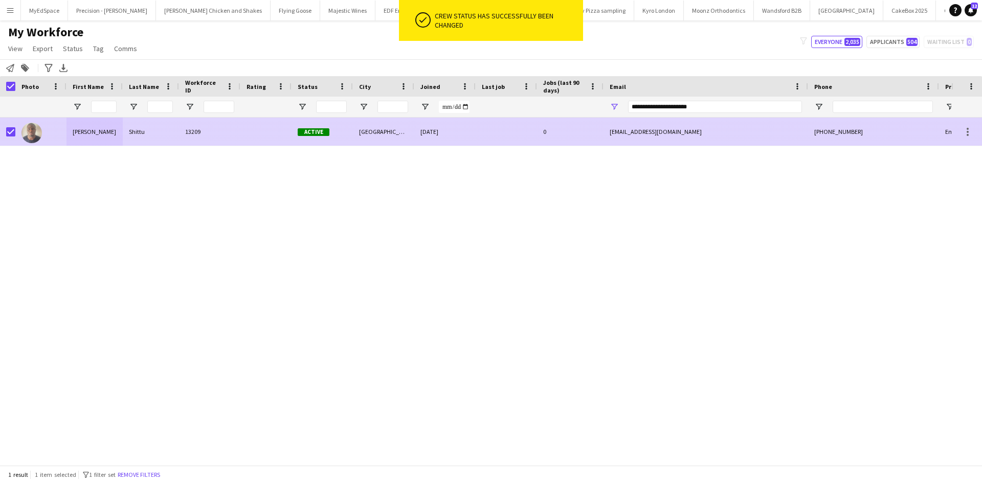
click at [101, 131] on div "Muhammed" at bounding box center [94, 132] width 56 height 28
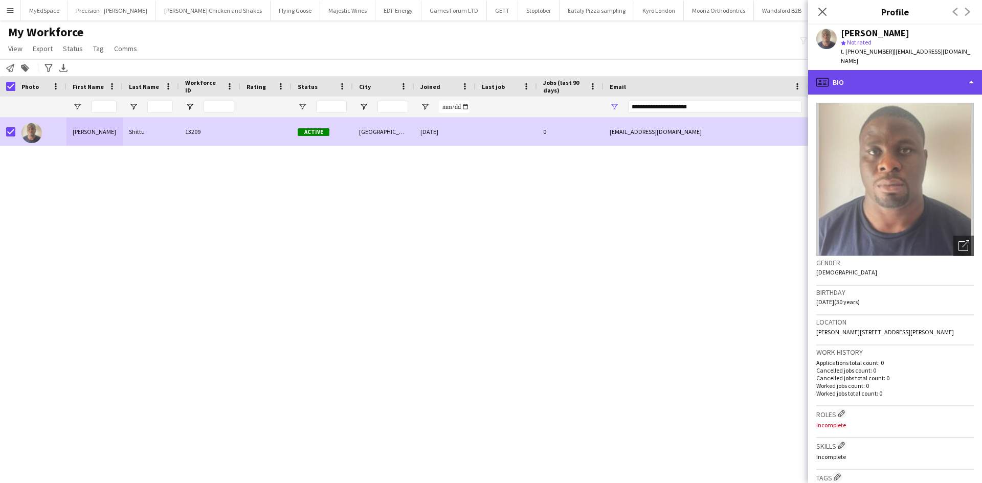
click at [853, 70] on div "profile Bio" at bounding box center [895, 82] width 174 height 25
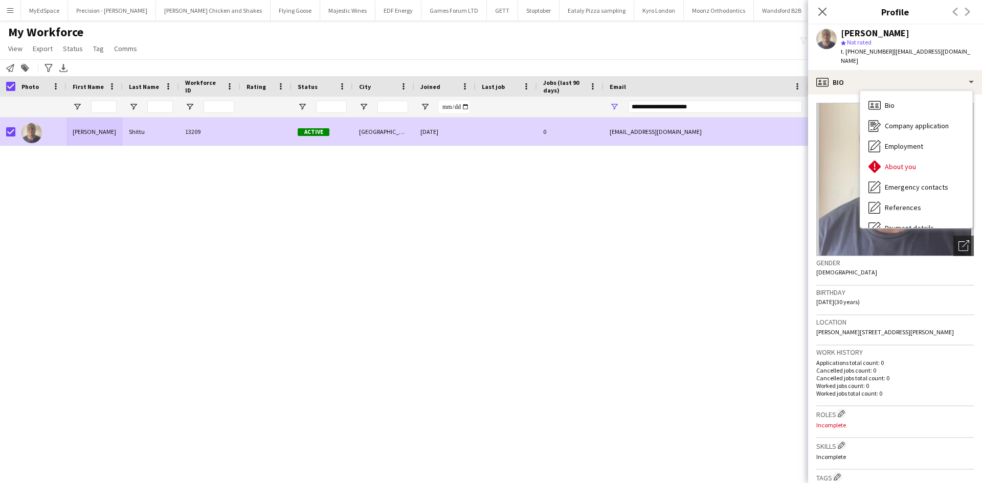
click at [756, 221] on div "Muhammed Shittu 13209 Active Cardiff 04-09-2025 0 mohshittu500@gmail.com +44743…" at bounding box center [475, 288] width 951 height 340
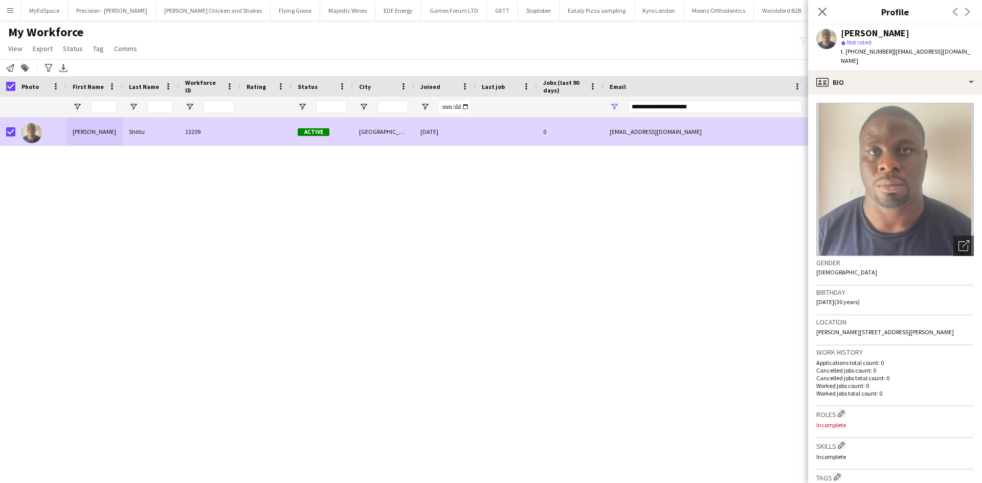
click at [638, 96] on div "Email" at bounding box center [706, 86] width 192 height 20
click at [644, 112] on input "**********" at bounding box center [715, 107] width 174 height 12
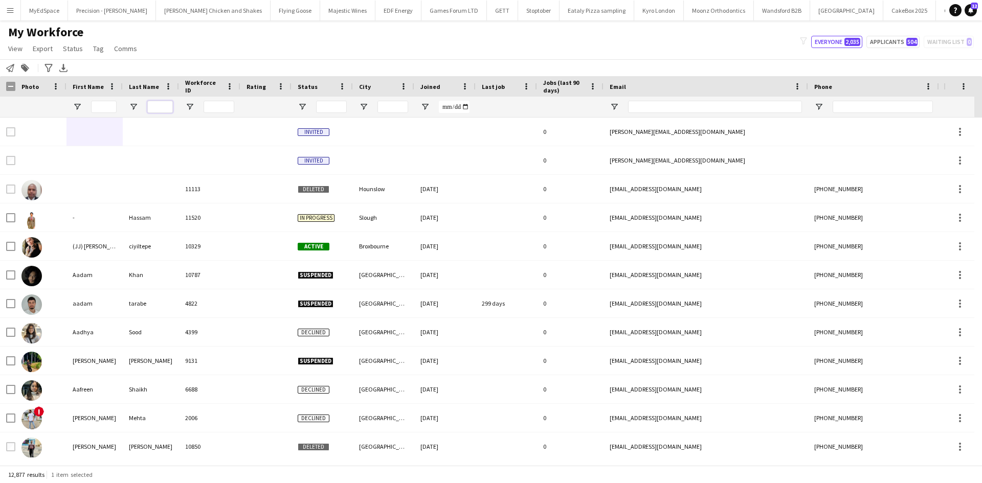
click at [161, 108] on input "Last Name Filter Input" at bounding box center [160, 107] width 26 height 12
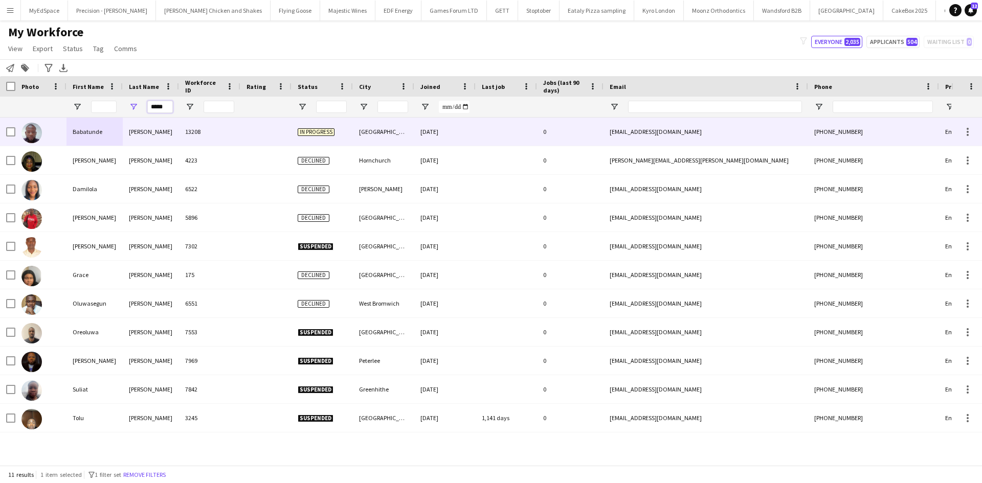
type input "*****"
click at [88, 134] on div "Babatunde" at bounding box center [94, 132] width 56 height 28
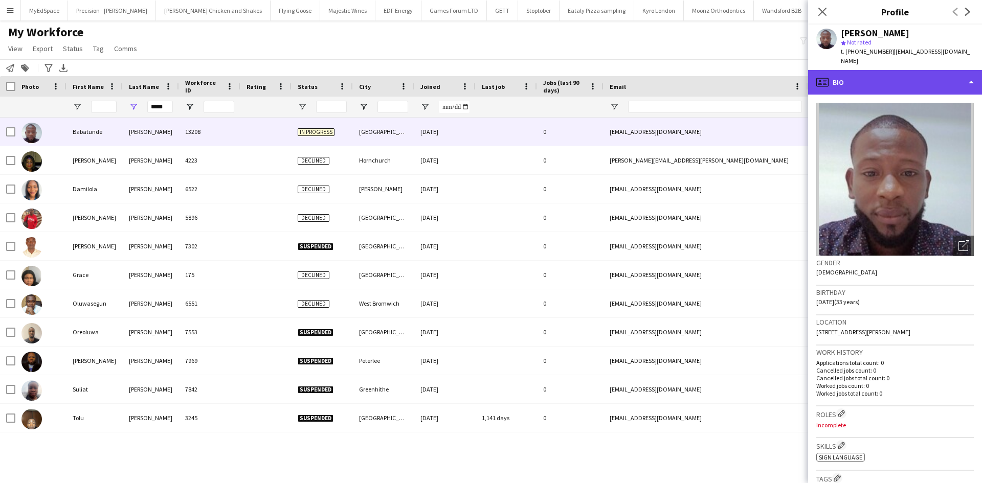
click at [848, 76] on div "profile Bio" at bounding box center [895, 82] width 174 height 25
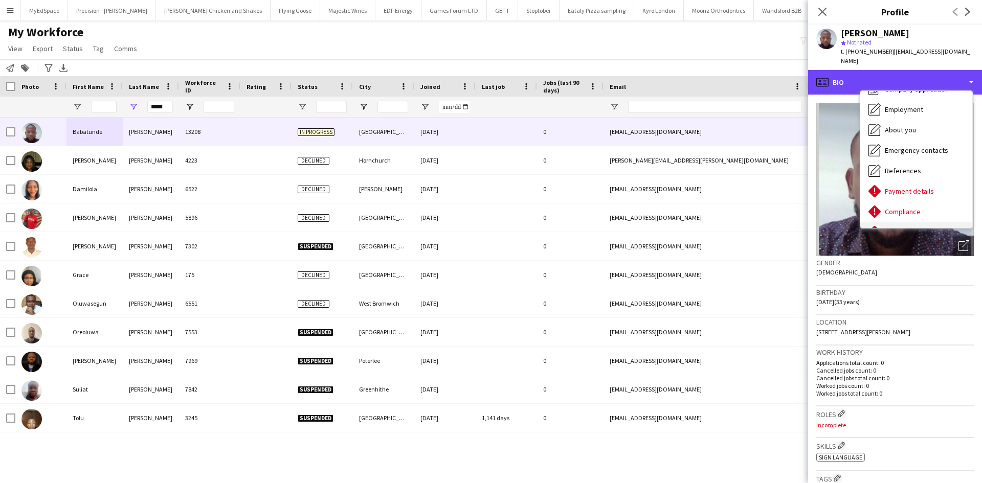
scroll to position [35, 0]
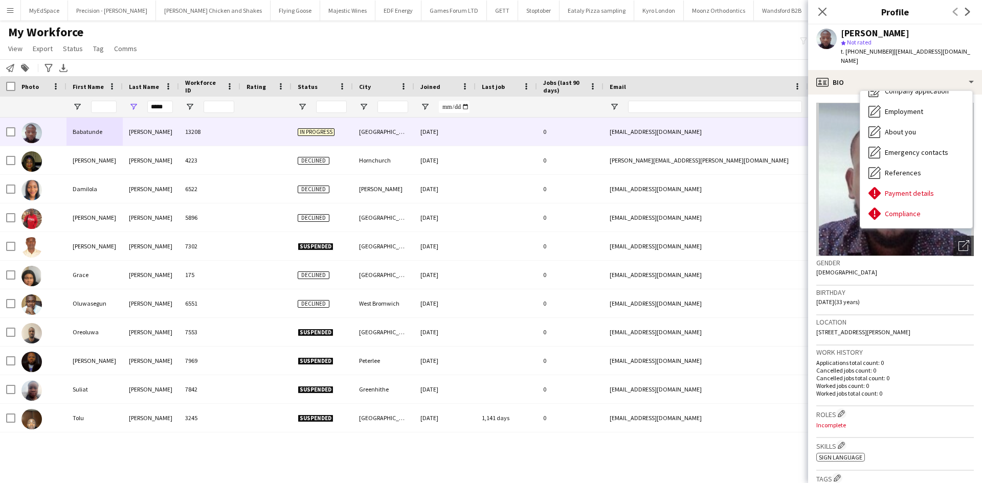
click at [628, 42] on div "My Workforce View Views Default view New view Update view Delete view Edit name…" at bounding box center [491, 42] width 982 height 35
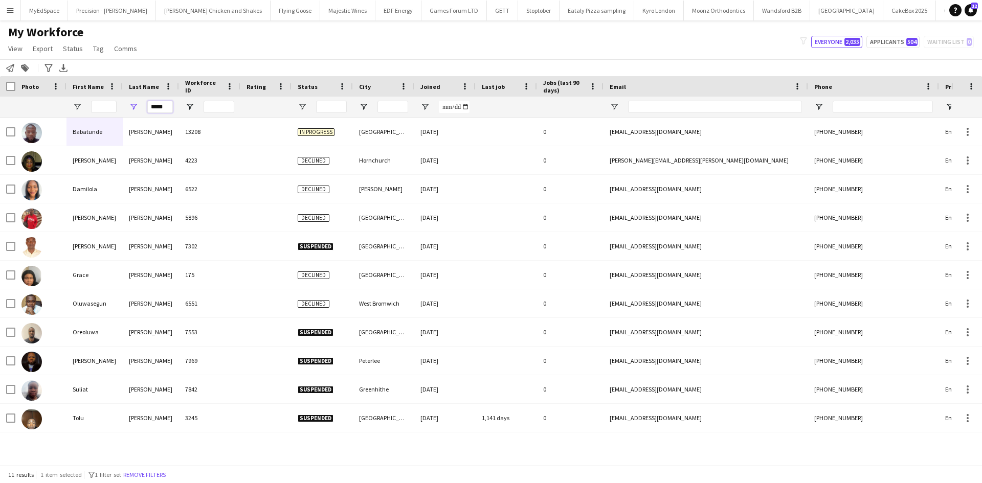
click at [153, 106] on input "*****" at bounding box center [160, 107] width 26 height 12
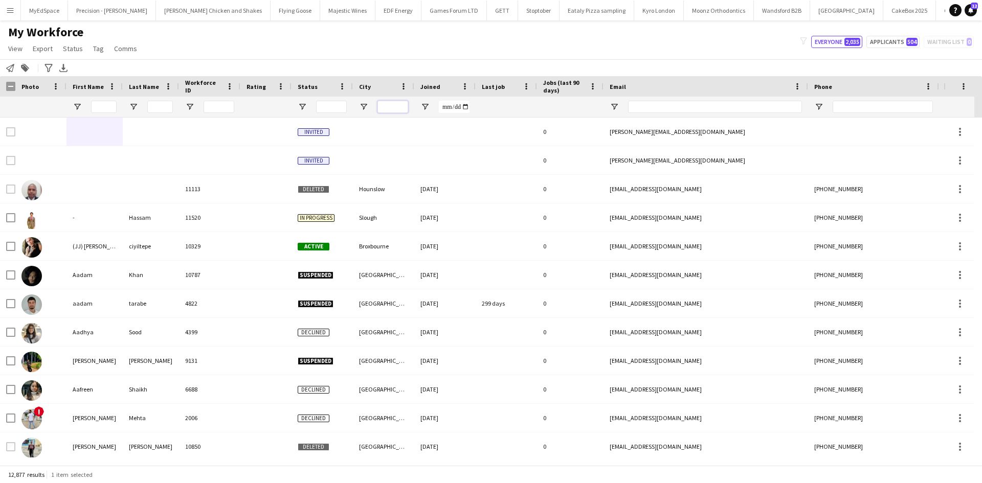
click at [403, 109] on input "City Filter Input" at bounding box center [392, 107] width 31 height 12
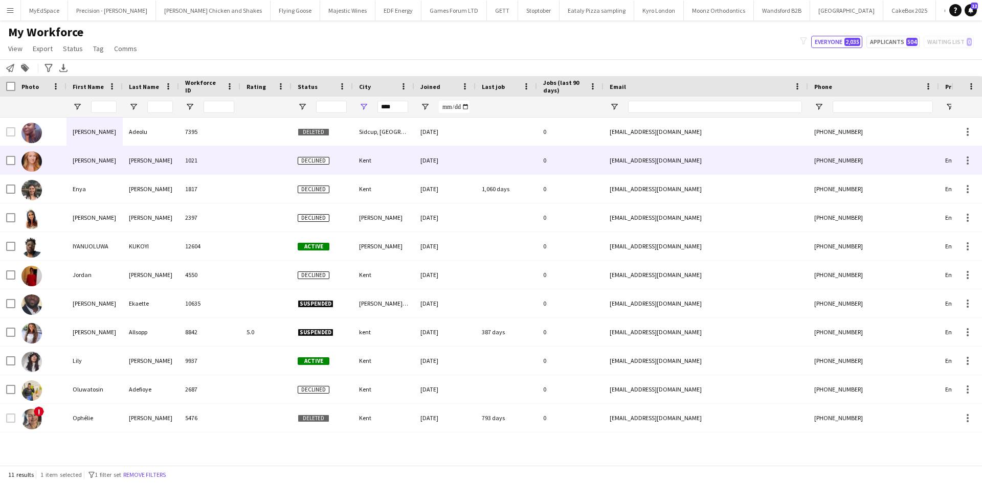
click at [149, 164] on div "Gibbons" at bounding box center [151, 160] width 56 height 28
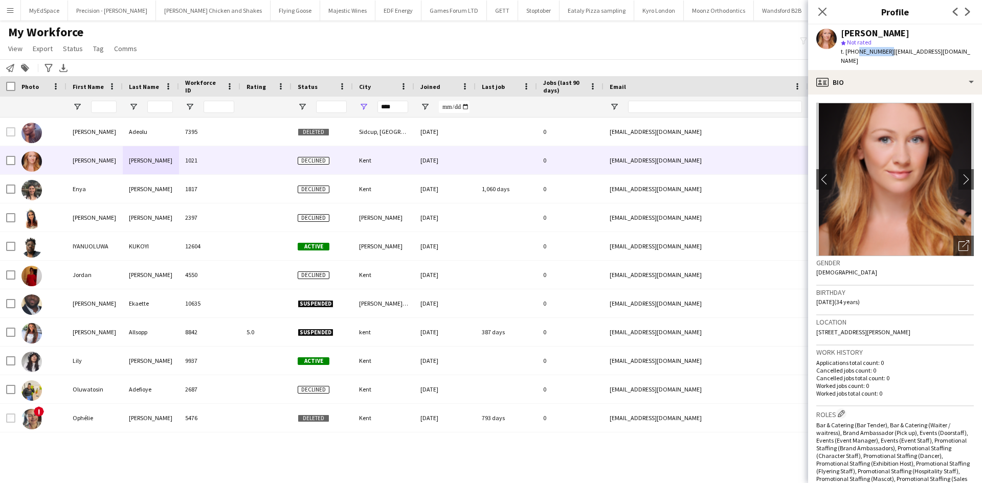
drag, startPoint x: 856, startPoint y: 53, endPoint x: 885, endPoint y: 52, distance: 29.2
click at [885, 52] on span "t. +447828040042" at bounding box center [867, 52] width 53 height 8
copy span "7828040042"
click at [396, 105] on input "****" at bounding box center [392, 107] width 31 height 12
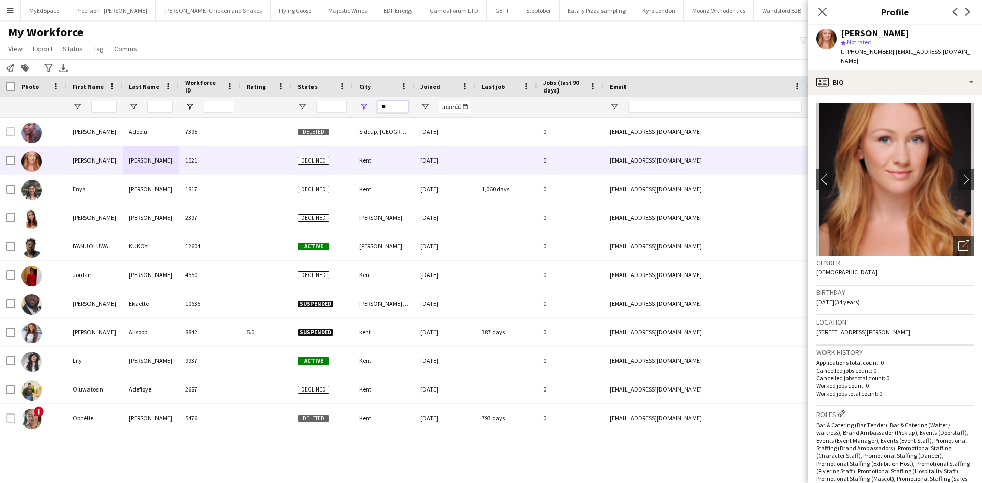
type input "*"
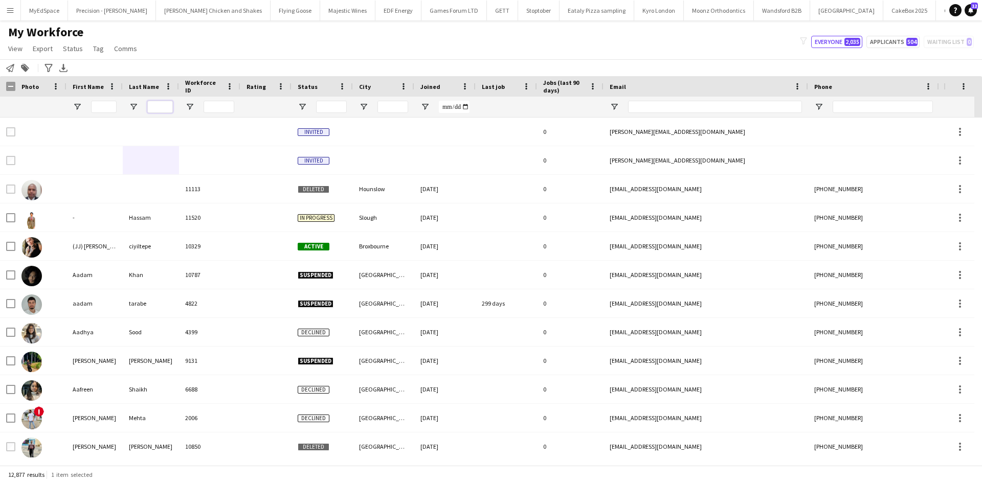
click at [158, 107] on input "Last Name Filter Input" at bounding box center [160, 107] width 26 height 12
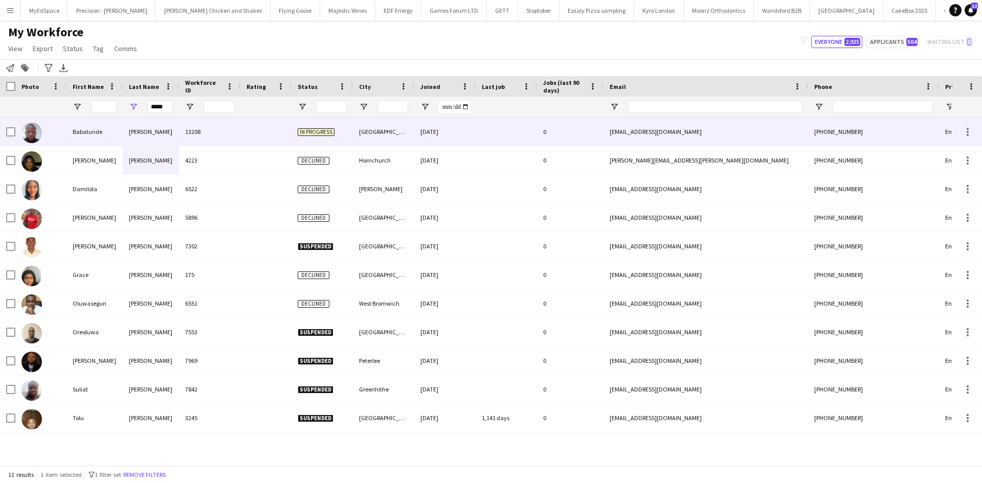
click at [137, 138] on div "Ajayi" at bounding box center [151, 132] width 56 height 28
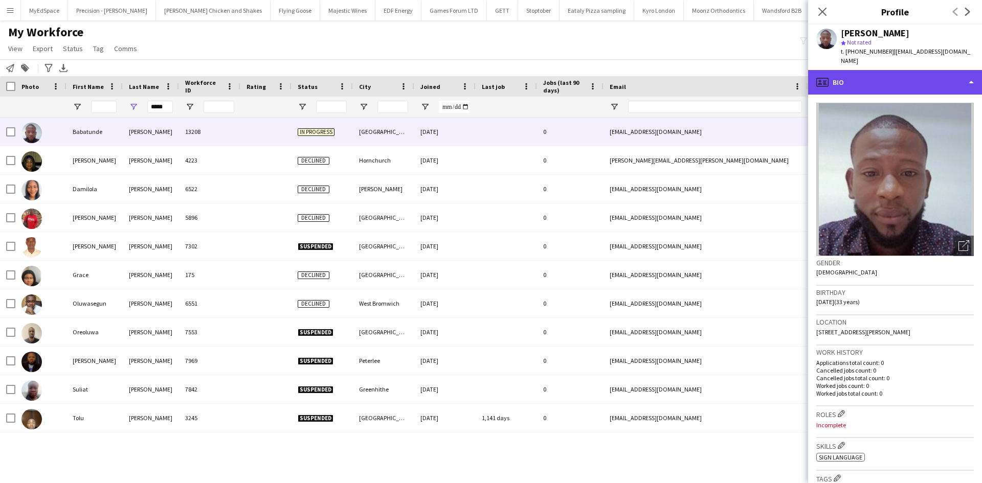
click at [887, 79] on div "profile Bio" at bounding box center [895, 82] width 174 height 25
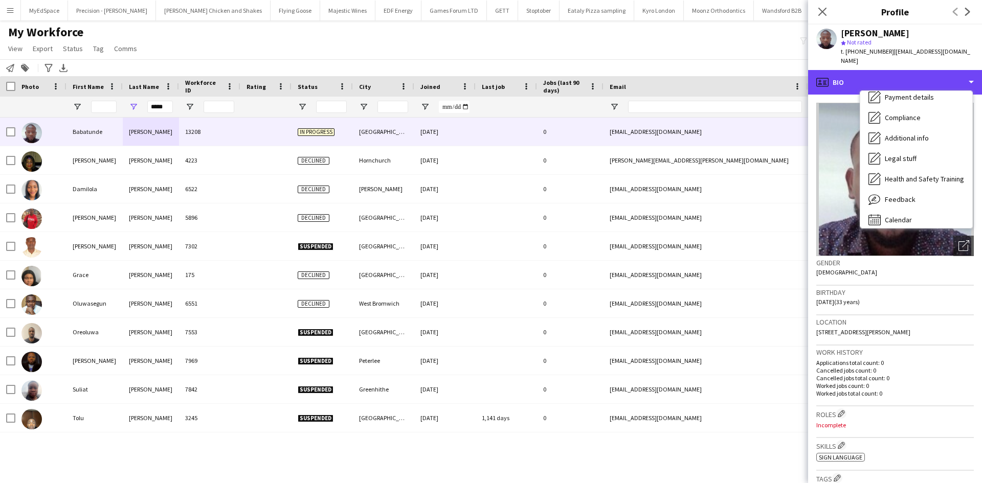
scroll to position [137, 0]
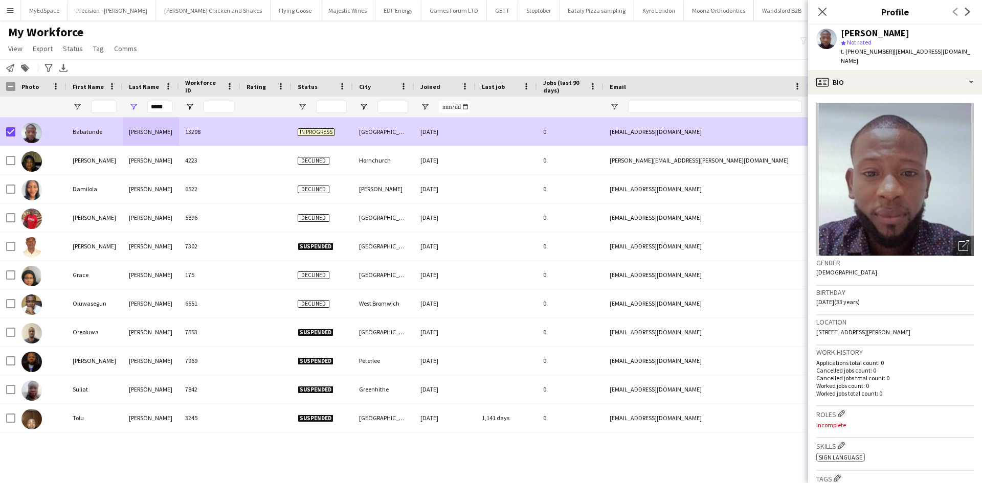
click at [50, 44] on span "Export" at bounding box center [43, 48] width 20 height 9
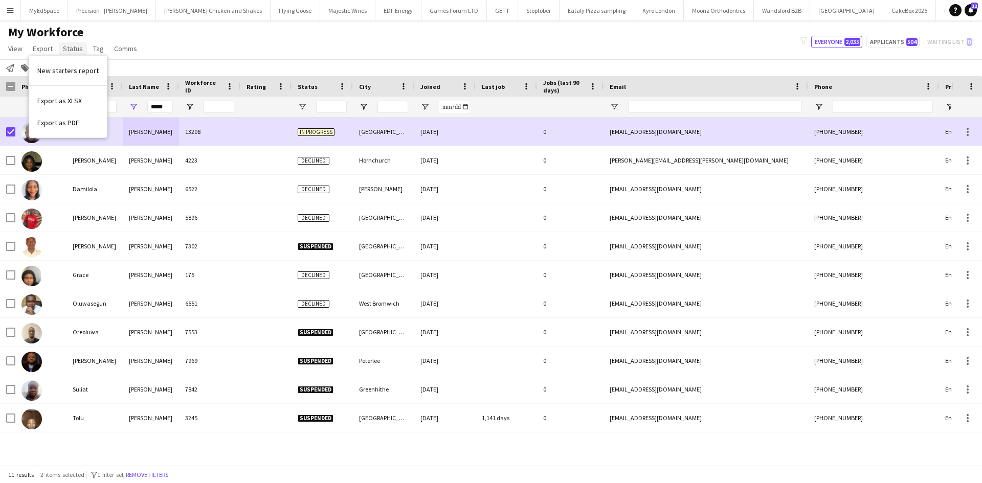
click at [75, 48] on span "Status" at bounding box center [73, 48] width 20 height 9
click at [83, 74] on link "Edit" at bounding box center [95, 70] width 72 height 21
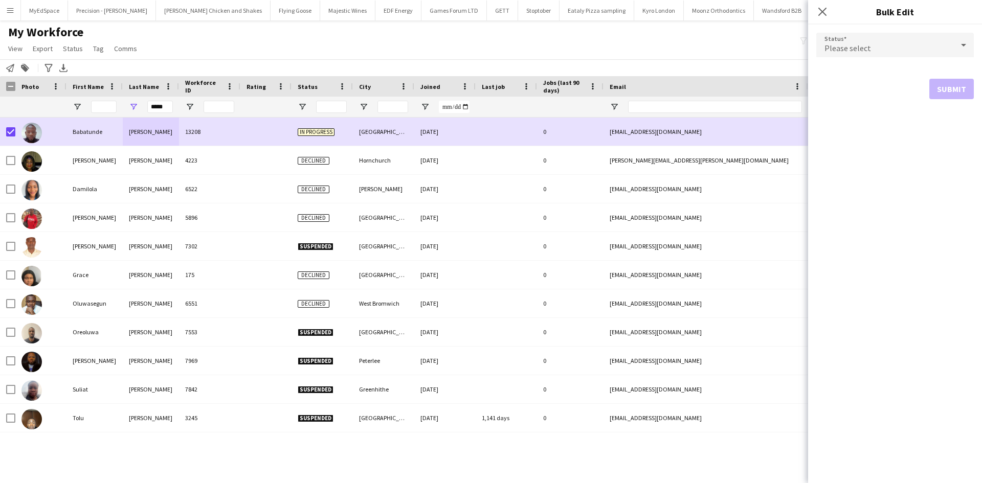
click at [928, 54] on div "Please select" at bounding box center [884, 45] width 137 height 25
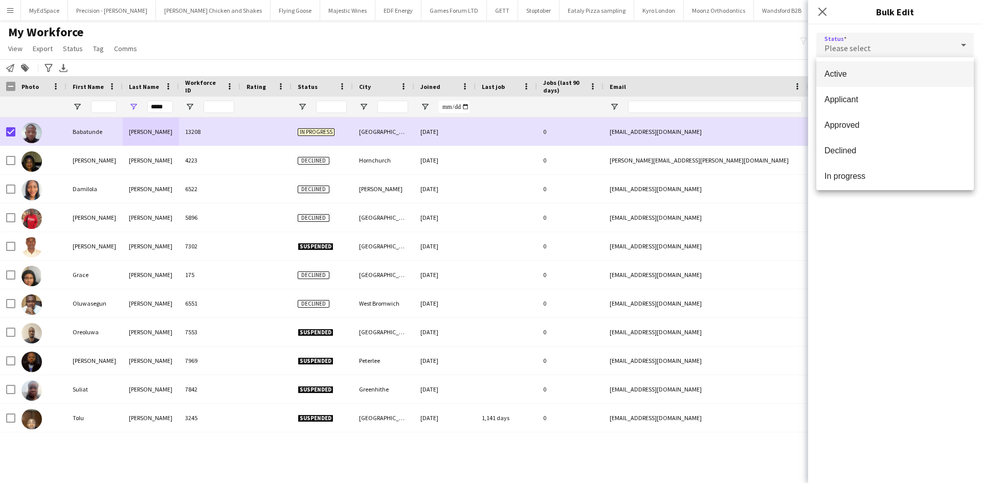
click at [885, 66] on mat-option "Active" at bounding box center [895, 74] width 158 height 26
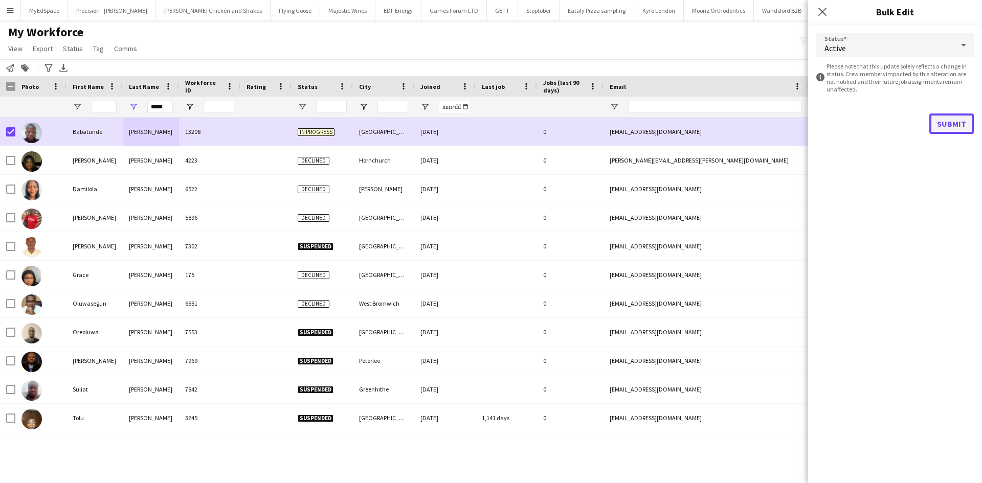
click at [947, 133] on button "Submit" at bounding box center [951, 124] width 44 height 20
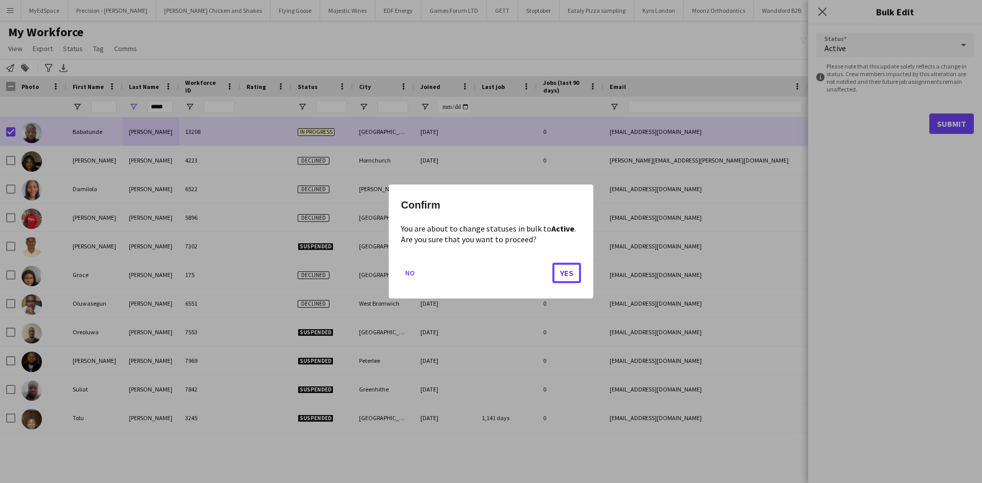
drag, startPoint x: 564, startPoint y: 266, endPoint x: 568, endPoint y: 253, distance: 13.4
click at [568, 266] on button "Yes" at bounding box center [566, 273] width 29 height 20
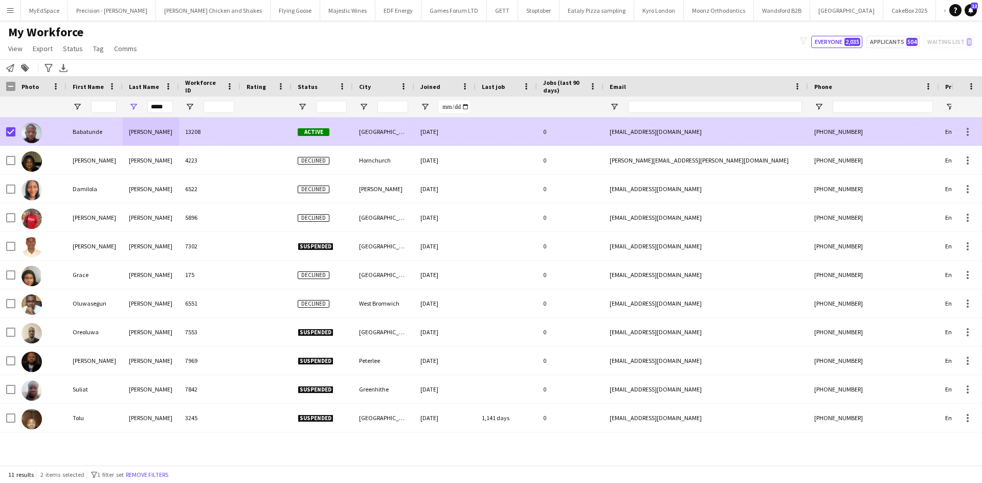
click at [82, 135] on div "Babatunde" at bounding box center [94, 132] width 56 height 28
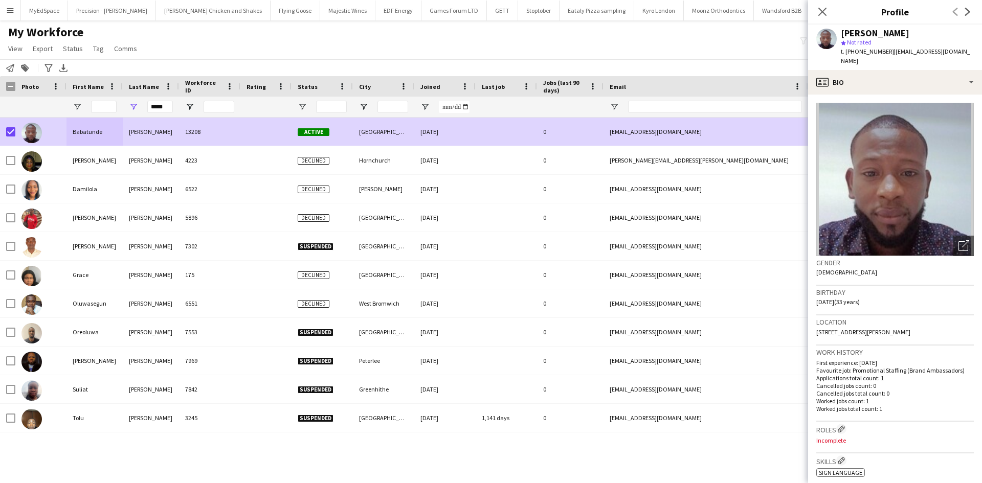
click at [163, 100] on div "*****" at bounding box center [160, 107] width 26 height 20
click at [157, 94] on div "Last Name" at bounding box center [145, 86] width 32 height 15
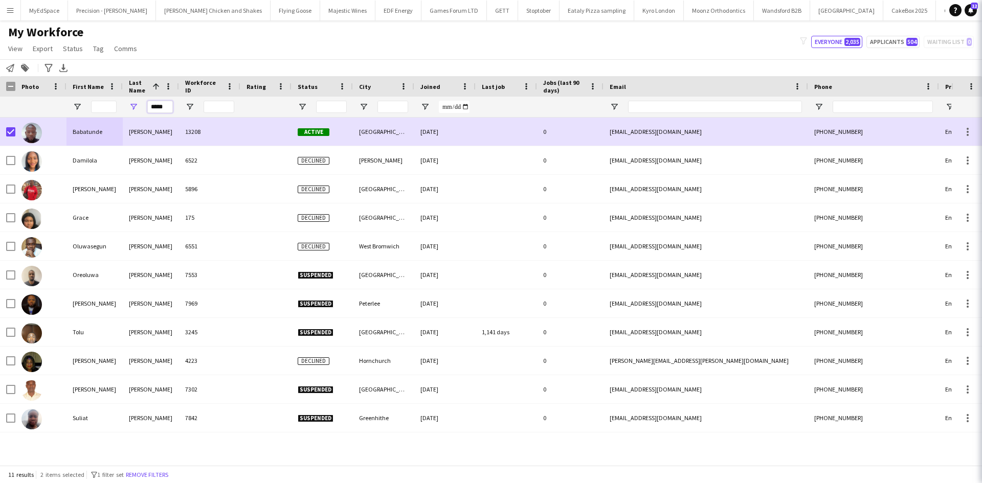
click at [163, 104] on input "*****" at bounding box center [160, 107] width 26 height 12
click at [163, 105] on input "*****" at bounding box center [160, 107] width 26 height 12
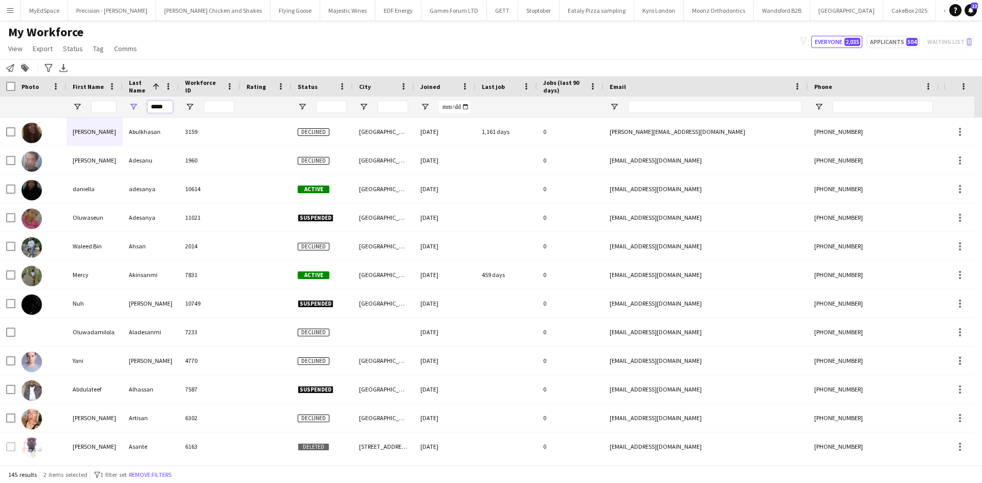
type input "******"
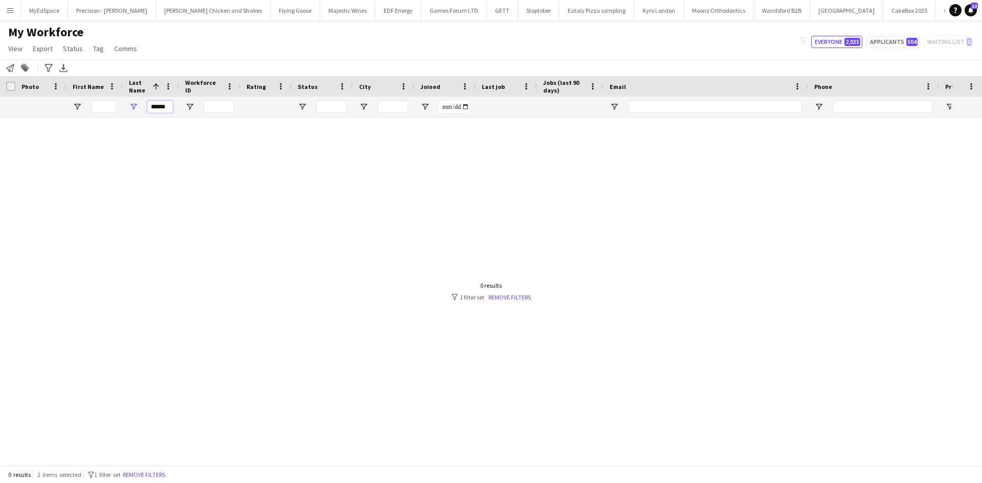
click at [161, 108] on input "******" at bounding box center [160, 107] width 26 height 12
click at [104, 107] on input "First Name Filter Input" at bounding box center [104, 107] width 26 height 12
click at [118, 107] on div at bounding box center [94, 107] width 56 height 20
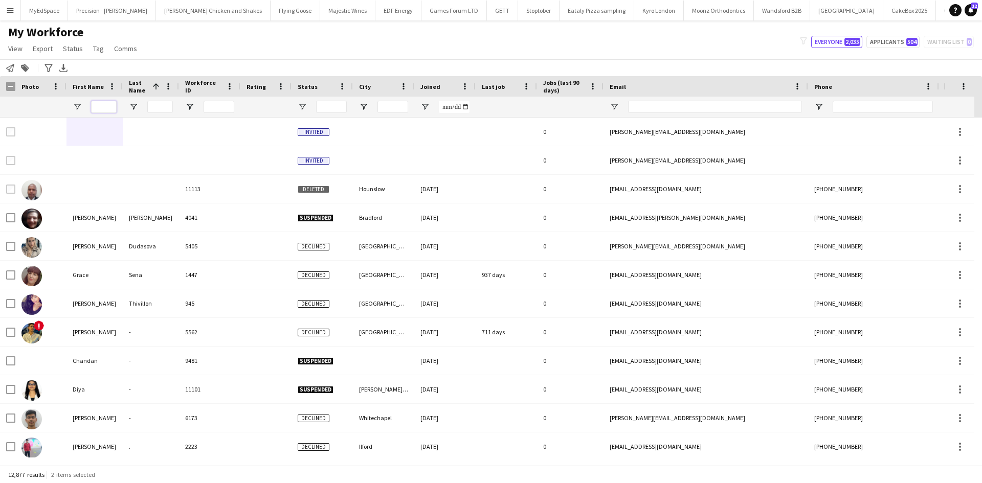
click at [110, 105] on input "First Name Filter Input" at bounding box center [104, 107] width 26 height 12
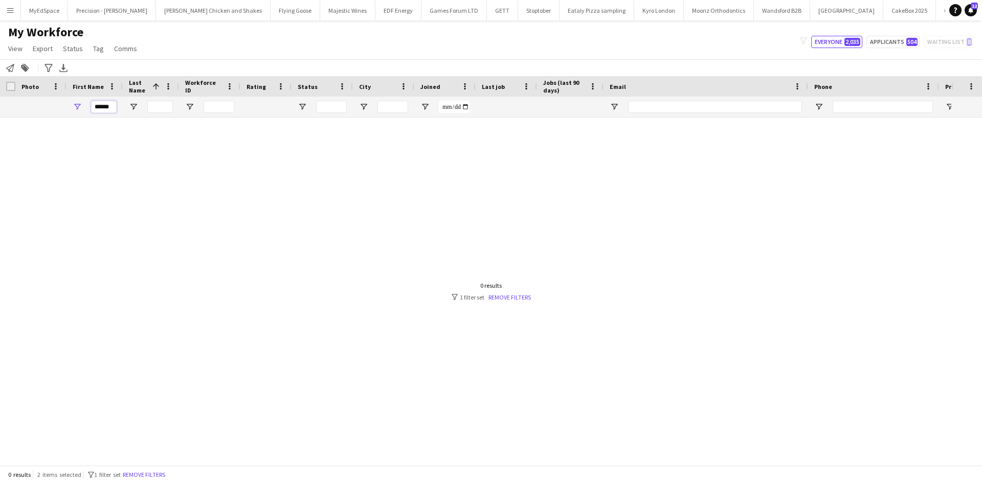
type input "******"
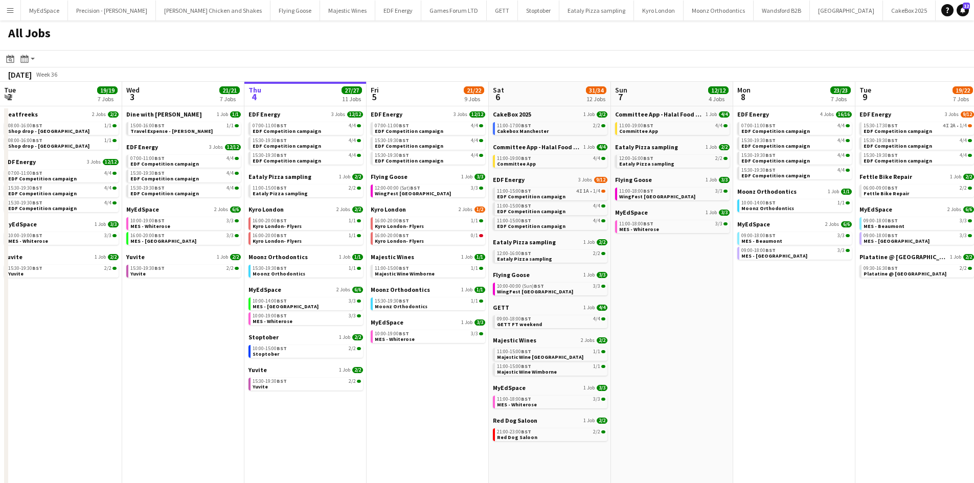
drag, startPoint x: 385, startPoint y: 406, endPoint x: 396, endPoint y: 406, distance: 11.3
click at [396, 406] on app-calendar-viewport "Sun 31 23/27 11 Jobs Mon 1 20/20 8 Jobs Tue 2 19/19 7 Jobs Wed 3 21/21 7 Jobs T…" at bounding box center [487, 433] width 974 height 703
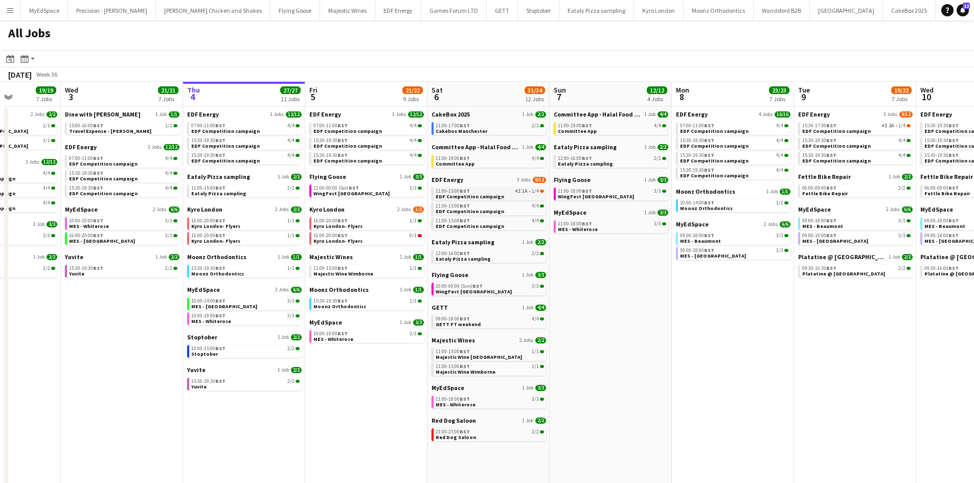
click at [513, 197] on link "11:00-15:00 BST 4I 1A • 1/4 EDF Competition campaign" at bounding box center [490, 194] width 108 height 12
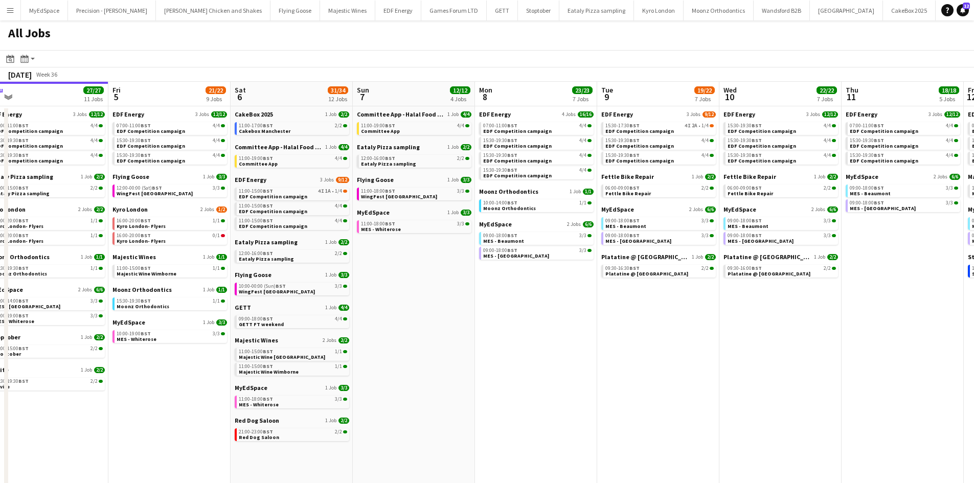
drag, startPoint x: 731, startPoint y: 362, endPoint x: 484, endPoint y: 328, distance: 249.4
click at [482, 328] on app-calendar-viewport "Sun 31 23/27 11 Jobs Mon 1 20/20 8 Jobs Tue 2 19/19 7 Jobs Wed 3 21/21 7 Jobs T…" at bounding box center [487, 433] width 974 height 703
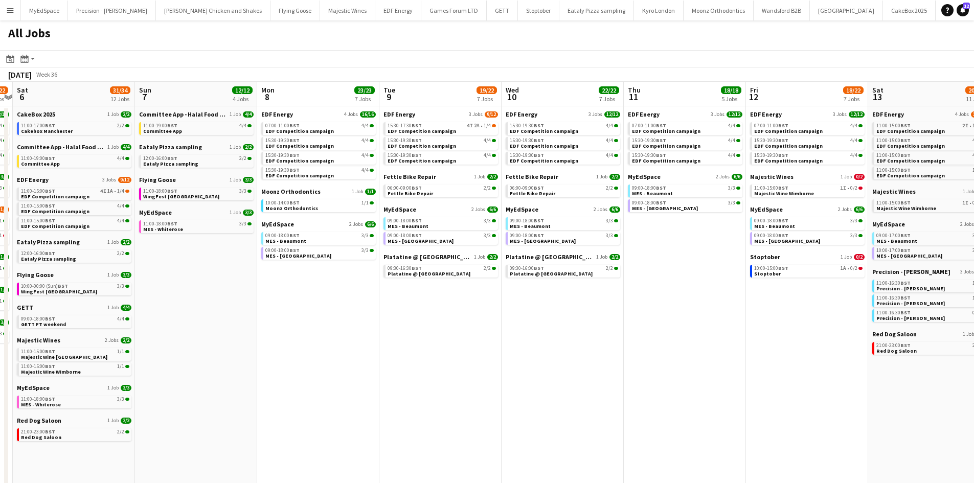
drag, startPoint x: 782, startPoint y: 370, endPoint x: 462, endPoint y: 330, distance: 321.7
click at [465, 330] on app-calendar-viewport "Tue 2 19/19 7 Jobs Wed 3 21/21 7 Jobs Thu 4 27/27 11 Jobs Fri 5 21/22 9 Jobs Sa…" at bounding box center [487, 433] width 974 height 703
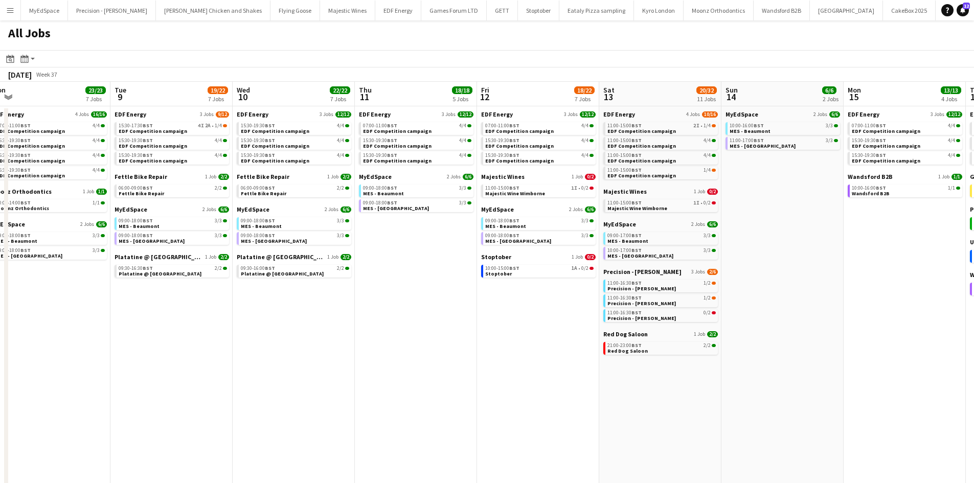
drag, startPoint x: 549, startPoint y: 343, endPoint x: 565, endPoint y: 344, distance: 15.9
click at [542, 342] on app-calendar-viewport "Thu 4 27/27 11 Jobs Fri 5 21/22 9 Jobs Sat 6 31/34 12 Jobs Sun 7 12/12 4 Jobs M…" at bounding box center [487, 433] width 974 height 703
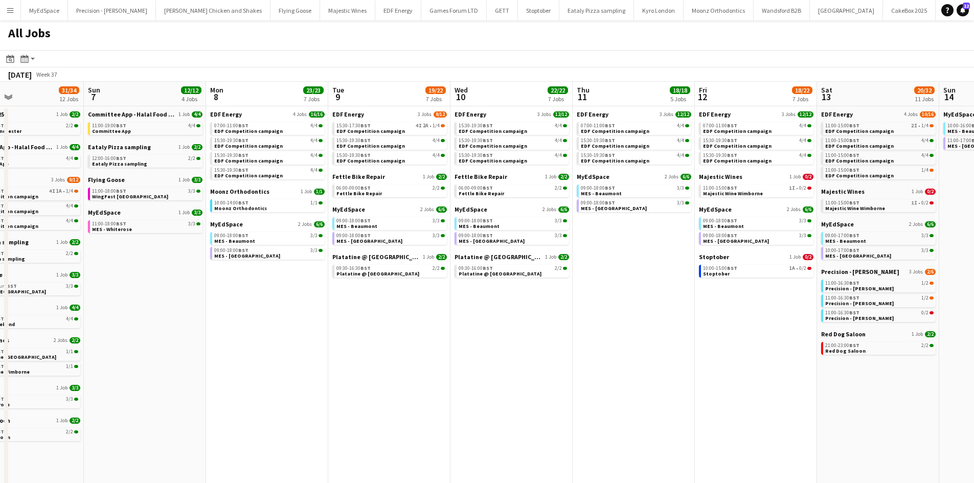
click at [323, 286] on app-all-jobs "All Jobs Date picker [DATE] [DATE] [DATE] M [DATE] T [DATE] W [DATE] T [DATE] F…" at bounding box center [487, 402] width 974 height 765
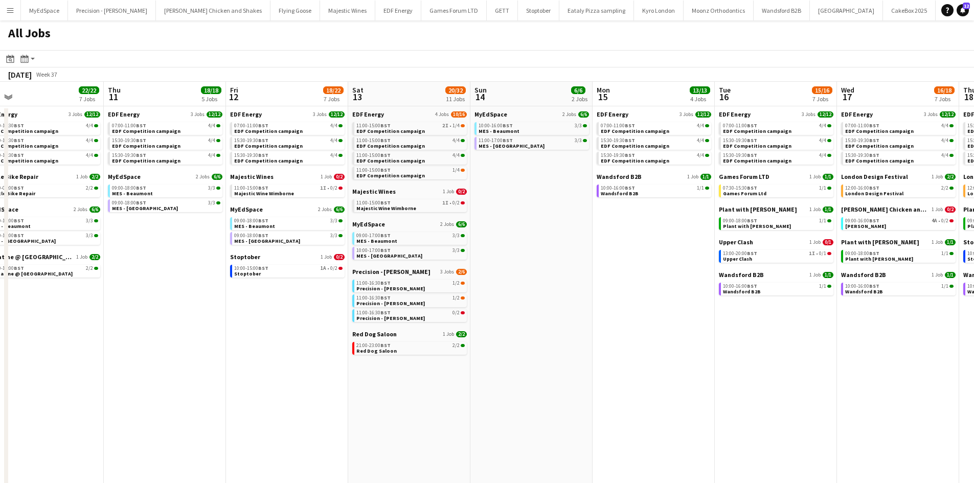
drag, startPoint x: 612, startPoint y: 323, endPoint x: 523, endPoint y: 310, distance: 90.4
click at [523, 310] on app-calendar-viewport "Sat 6 31/34 12 Jobs Sun 7 12/12 4 Jobs Mon 8 23/23 7 Jobs Tue 9 19/22 7 Jobs We…" at bounding box center [487, 433] width 974 height 703
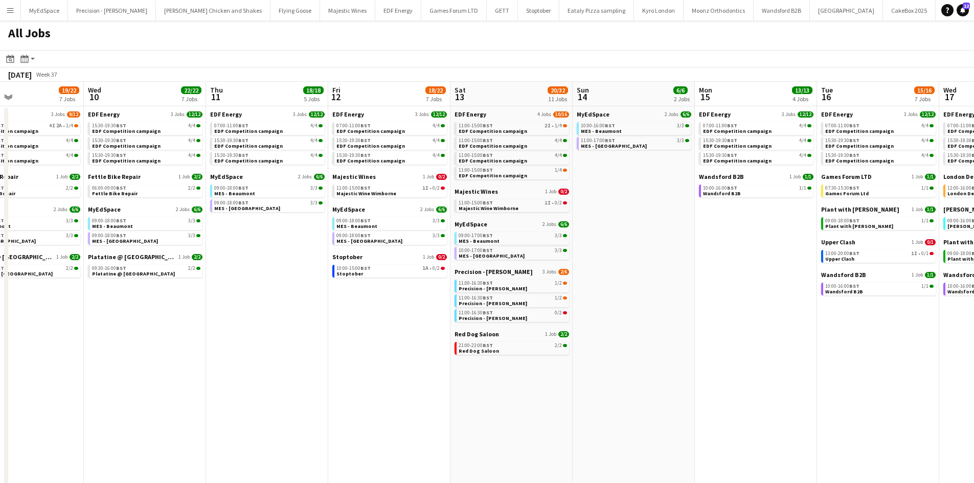
drag, startPoint x: 650, startPoint y: 233, endPoint x: 506, endPoint y: 220, distance: 144.9
click at [506, 220] on app-calendar-viewport "Sat 6 31/34 12 Jobs Sun 7 12/12 4 Jobs Mon 8 23/23 7 Jobs Tue 9 19/22 7 Jobs We…" at bounding box center [487, 433] width 974 height 703
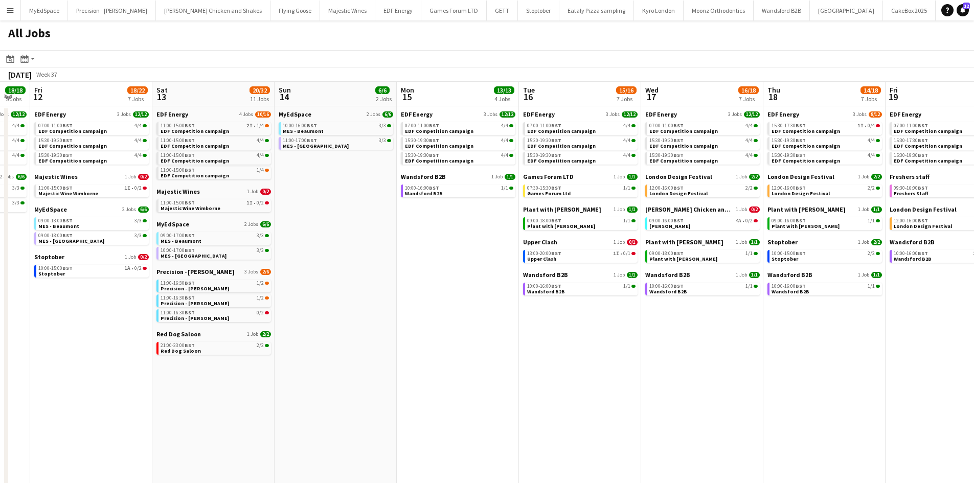
drag, startPoint x: 662, startPoint y: 371, endPoint x: 621, endPoint y: 368, distance: 40.5
click at [622, 369] on app-calendar-viewport "Mon 8 23/23 7 Jobs Tue 9 19/22 7 Jobs Wed 10 22/22 7 Jobs Thu 11 18/18 5 Jobs F…" at bounding box center [487, 433] width 974 height 703
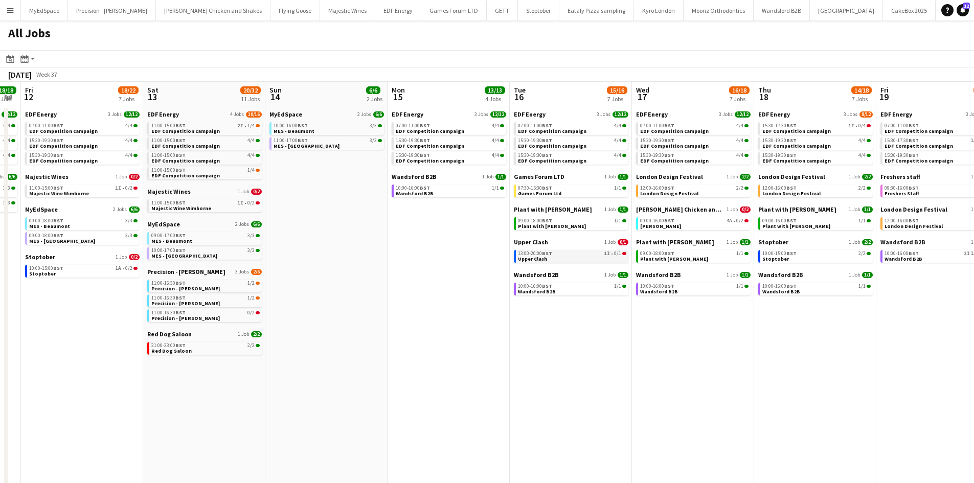
click at [587, 254] on div "13:00-20:00 BST 1I • 0/1" at bounding box center [572, 253] width 108 height 5
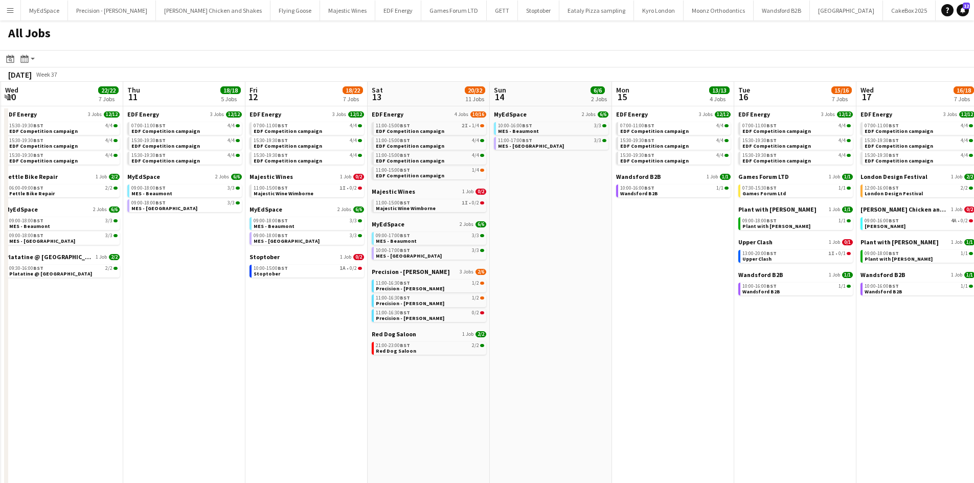
drag, startPoint x: 351, startPoint y: 329, endPoint x: 581, endPoint y: 324, distance: 229.7
click at [581, 324] on app-calendar-viewport "Mon 8 23/23 7 Jobs Tue 9 19/22 7 Jobs Wed 10 22/22 7 Jobs Thu 11 18/18 5 Jobs F…" at bounding box center [487, 433] width 974 height 703
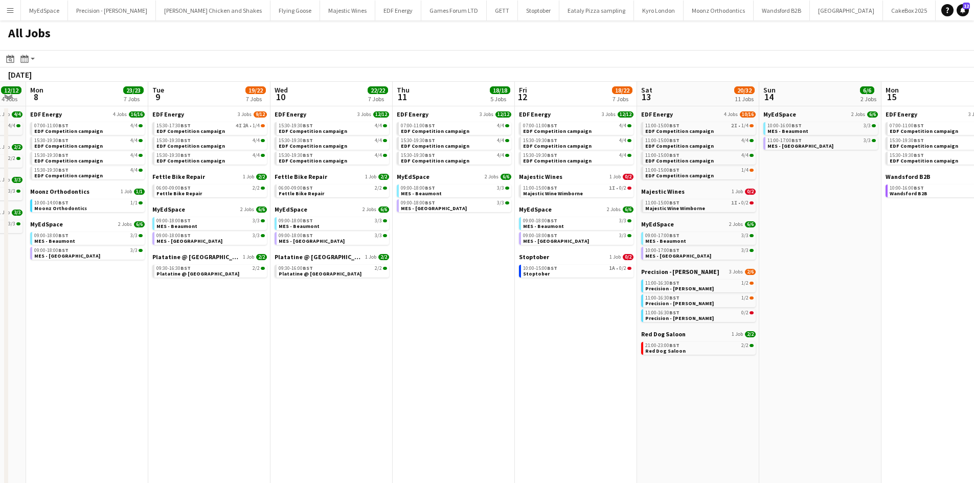
drag, startPoint x: 365, startPoint y: 359, endPoint x: 546, endPoint y: 337, distance: 182.8
click at [615, 338] on app-calendar-viewport "Sat 6 31/34 12 Jobs Sun 7 12/12 4 Jobs Mon 8 23/23 7 Jobs Tue 9 19/22 7 Jobs We…" at bounding box center [487, 433] width 974 height 703
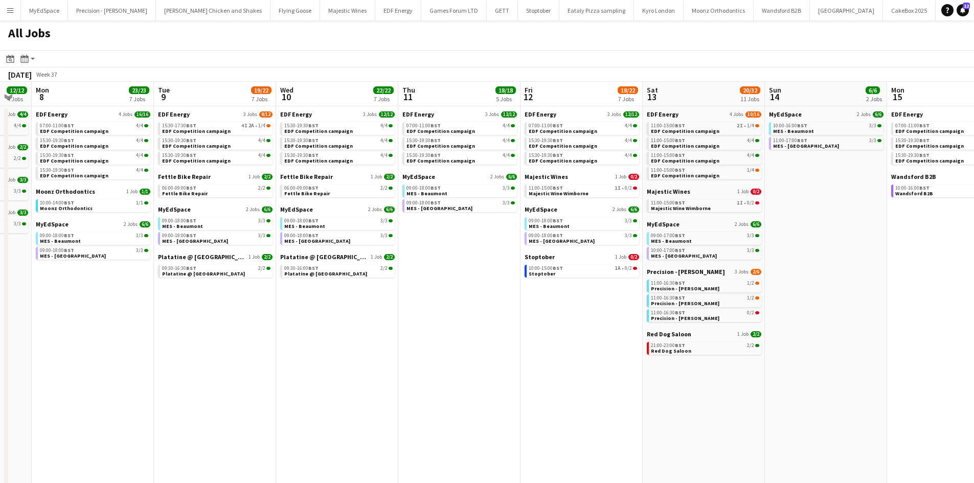
drag, startPoint x: 477, startPoint y: 328, endPoint x: 641, endPoint y: 311, distance: 165.1
click at [641, 311] on app-calendar-viewport "Sat 6 31/34 12 Jobs Sun 7 12/12 4 Jobs Mon 8 23/23 7 Jobs Tue 9 19/22 7 Jobs We…" at bounding box center [487, 433] width 974 height 703
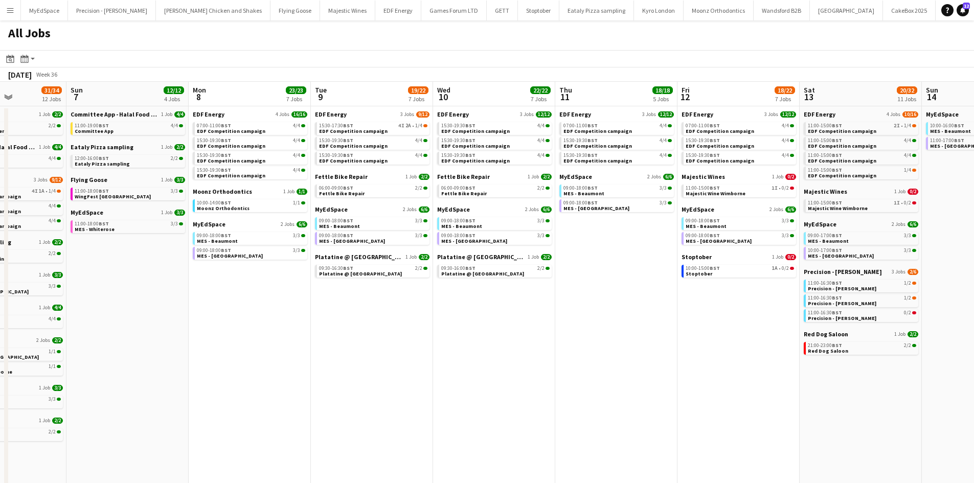
scroll to position [0, 304]
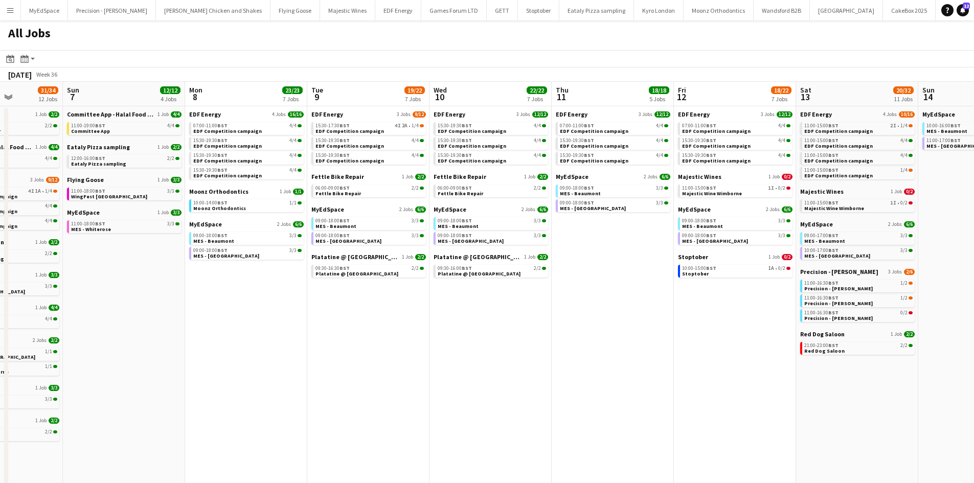
drag, startPoint x: 632, startPoint y: 311, endPoint x: 586, endPoint y: 311, distance: 46.5
click at [586, 311] on app-calendar-viewport "Thu 4 27/27 11 Jobs Fri 5 21/22 9 Jobs Sat 6 31/34 12 Jobs Sun 7 12/12 4 Jobs M…" at bounding box center [487, 433] width 974 height 703
click at [386, 120] on app-calendar-brief-board "EDF Energy 3 Jobs [DATE] 15:30-17:30 BST 4I 2A • 1/4 EDF Competition campaign 1…" at bounding box center [368, 137] width 115 height 54
drag, startPoint x: 538, startPoint y: 330, endPoint x: 518, endPoint y: 333, distance: 20.7
click at [518, 333] on app-calendar-viewport "Thu 4 27/27 11 Jobs Fri 5 21/22 9 Jobs Sat 6 31/34 12 Jobs Sun 7 12/12 4 Jobs M…" at bounding box center [487, 433] width 974 height 703
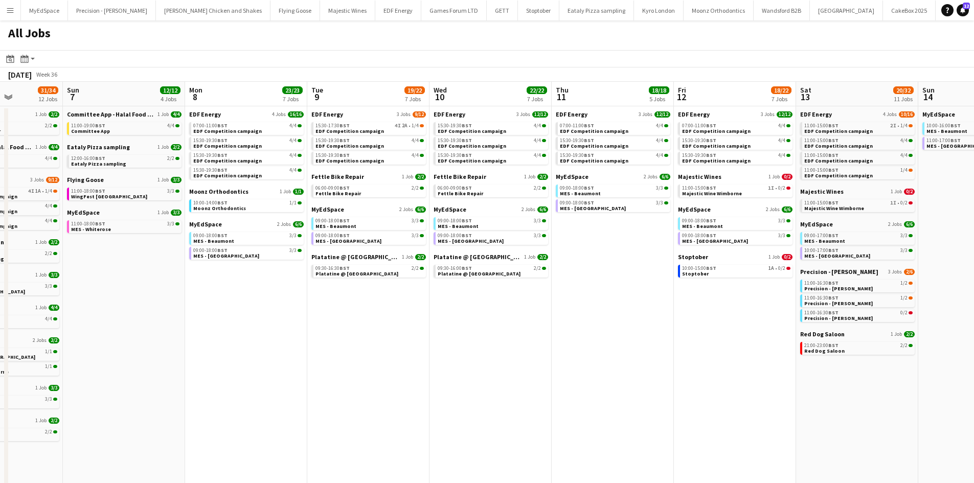
scroll to position [0, 324]
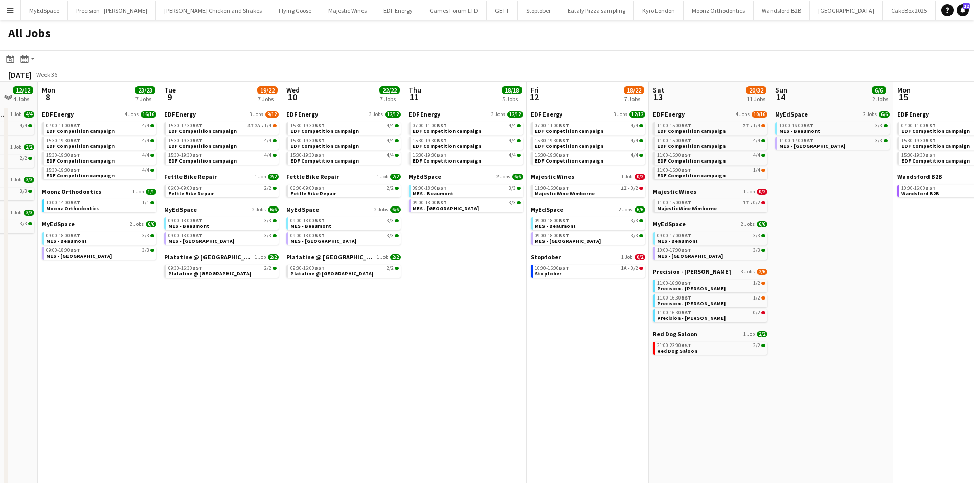
drag, startPoint x: 554, startPoint y: 335, endPoint x: 440, endPoint y: 316, distance: 115.5
click at [444, 317] on app-calendar-viewport "Thu 4 27/27 11 Jobs Fri 5 21/22 9 Jobs Sat 6 31/34 12 Jobs Sun 7 12/12 4 Jobs M…" at bounding box center [487, 433] width 974 height 703
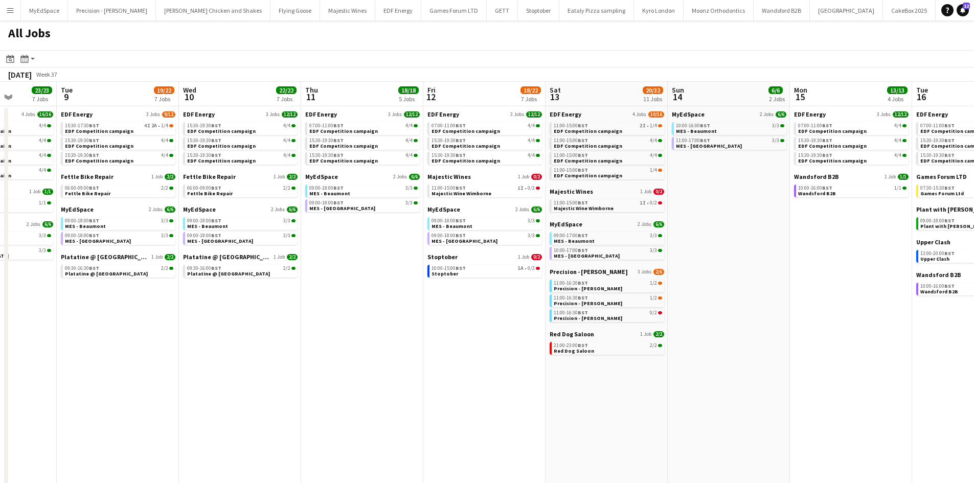
drag, startPoint x: 754, startPoint y: 365, endPoint x: 691, endPoint y: 353, distance: 63.9
click at [694, 353] on app-calendar-viewport "Sat 6 31/34 12 Jobs Sun 7 12/12 4 Jobs Mon 8 23/23 7 Jobs Tue 9 19/22 7 Jobs We…" at bounding box center [487, 433] width 974 height 703
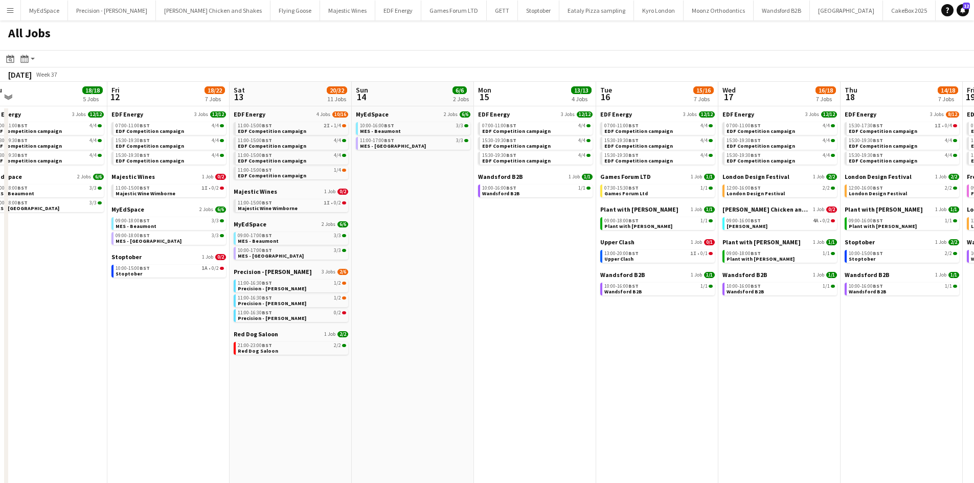
drag, startPoint x: 876, startPoint y: 370, endPoint x: 621, endPoint y: 357, distance: 255.1
click at [537, 340] on app-calendar-viewport "Mon 8 23/23 7 Jobs Tue 9 19/22 7 Jobs Wed 10 22/22 7 Jobs Thu 11 18/18 5 Jobs F…" at bounding box center [487, 433] width 974 height 703
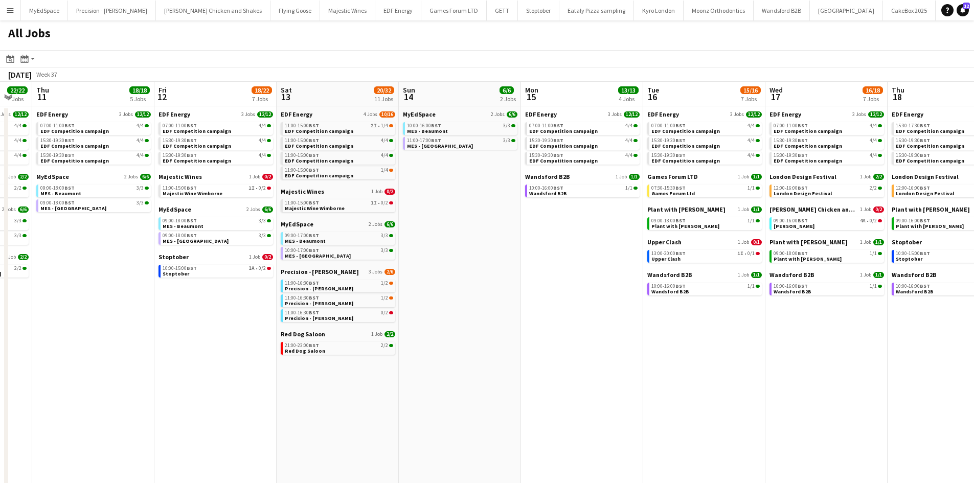
click at [496, 308] on app-all-jobs "All Jobs Date picker SEP 2025 SEP 2025 Monday M Tuesday T Wednesday W Thursday …" at bounding box center [487, 402] width 974 height 765
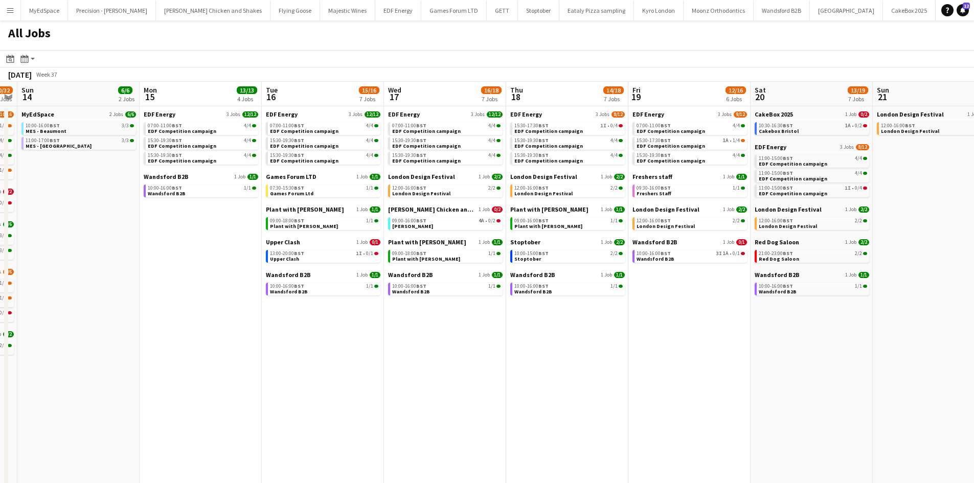
drag, startPoint x: 673, startPoint y: 357, endPoint x: 539, endPoint y: 337, distance: 135.5
click at [539, 337] on app-calendar-viewport "Wed 10 22/22 7 Jobs Thu 11 18/18 5 Jobs Fri 12 18/22 7 Jobs Sat 13 20/32 11 Job…" at bounding box center [487, 433] width 974 height 703
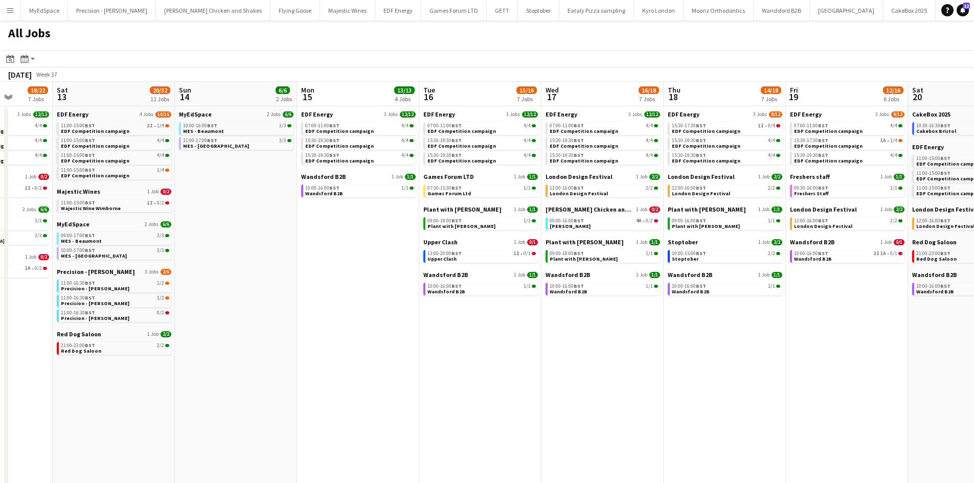
drag, startPoint x: 676, startPoint y: 359, endPoint x: 650, endPoint y: 352, distance: 27.4
click at [650, 352] on app-calendar-viewport "Wed 10 22/22 7 Jobs Thu 11 18/18 5 Jobs Fri 12 18/22 7 Jobs Sat 13 20/32 11 Job…" at bounding box center [487, 433] width 974 height 703
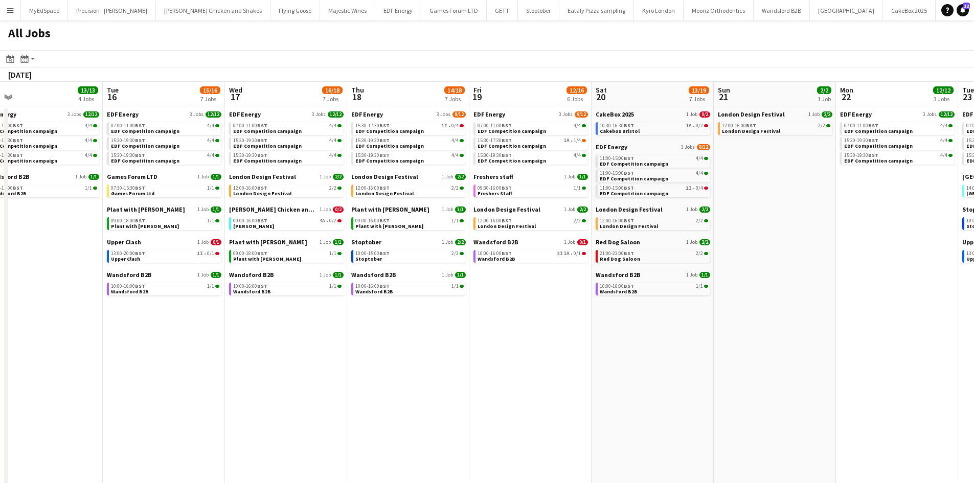
drag, startPoint x: 635, startPoint y: 370, endPoint x: 554, endPoint y: 335, distance: 87.5
click at [554, 335] on app-calendar-viewport "Fri 12 18/22 7 Jobs Sat 13 20/32 11 Jobs Sun 14 6/6 2 Jobs Mon 15 13/13 4 Jobs …" at bounding box center [487, 433] width 974 height 703
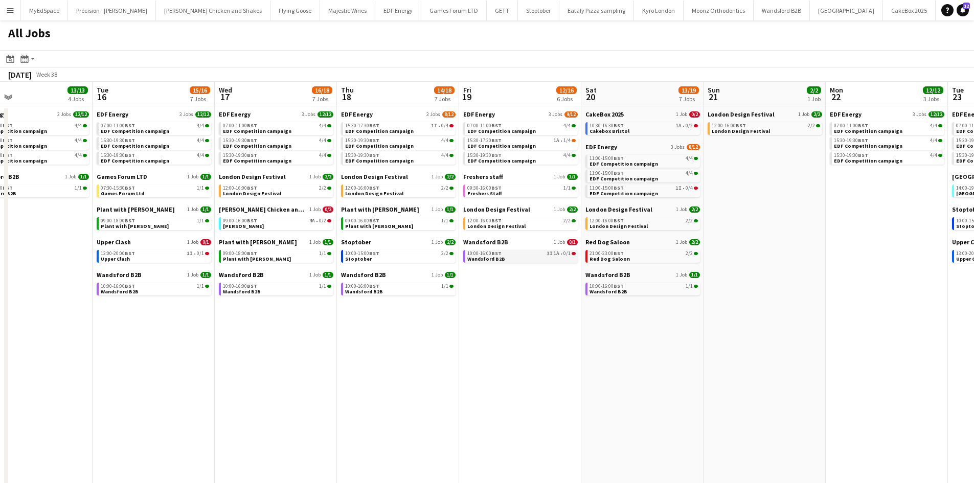
click at [533, 254] on div "10:00-16:00 BST 3I 1A • 0/1" at bounding box center [522, 253] width 108 height 5
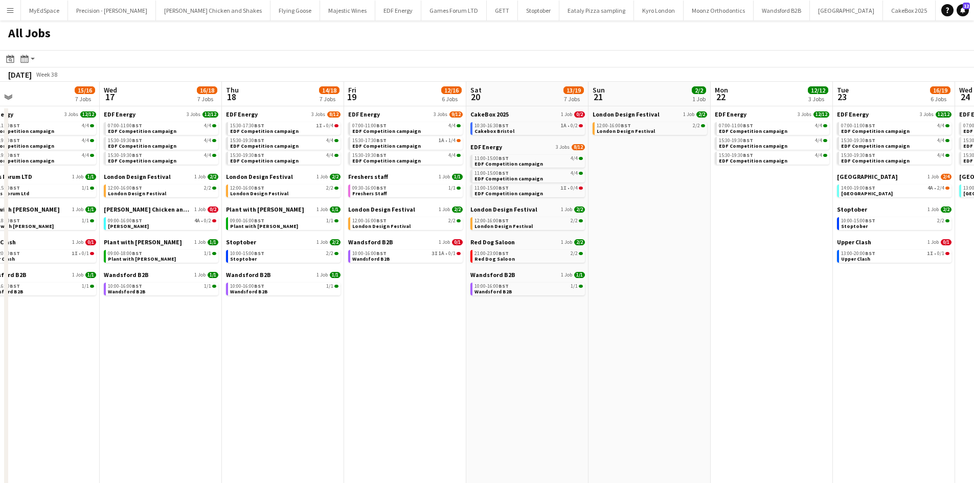
drag, startPoint x: 700, startPoint y: 339, endPoint x: 606, endPoint y: 330, distance: 94.5
click at [606, 330] on app-calendar-viewport "Fri 12 18/22 7 Jobs Sat 13 20/32 11 Jobs Sun 14 6/6 2 Jobs Mon 15 13/13 4 Jobs …" at bounding box center [487, 433] width 974 height 703
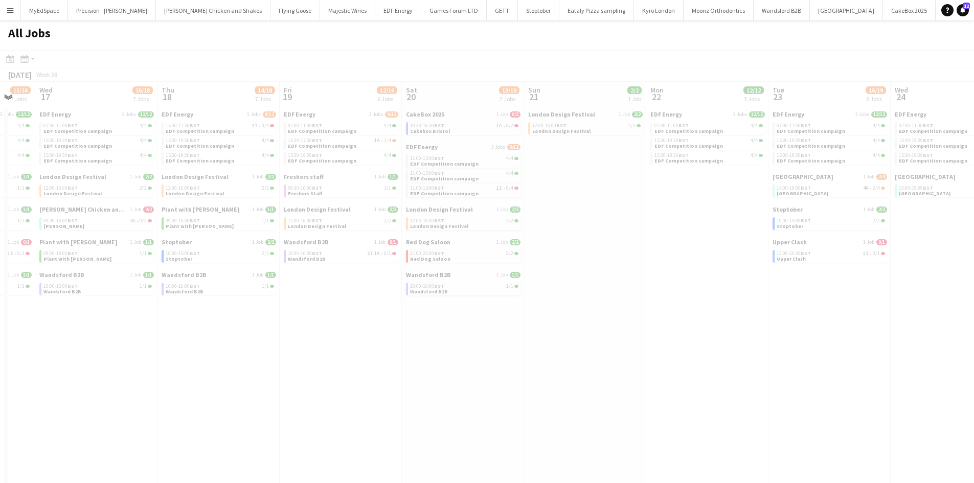
drag, startPoint x: 790, startPoint y: 325, endPoint x: 602, endPoint y: 308, distance: 189.0
click at [602, 308] on app-calendar-viewport "Sun 14 6/6 2 Jobs Mon 15 13/13 4 Jobs Tue 16 15/16 7 Jobs Wed 17 16/18 7 Jobs T…" at bounding box center [487, 433] width 974 height 703
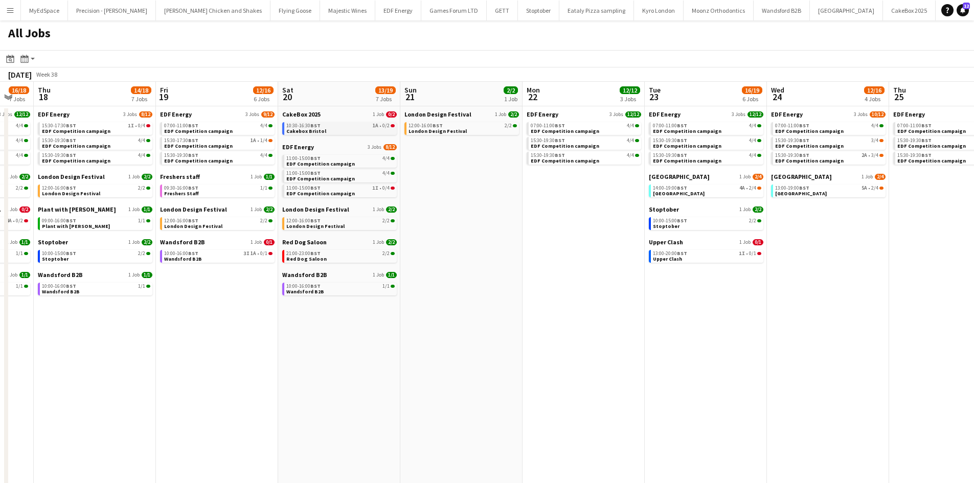
click at [369, 128] on link "10:30-16:30 BST 1A • 0/2 Cakebox Bristol" at bounding box center [340, 128] width 108 height 12
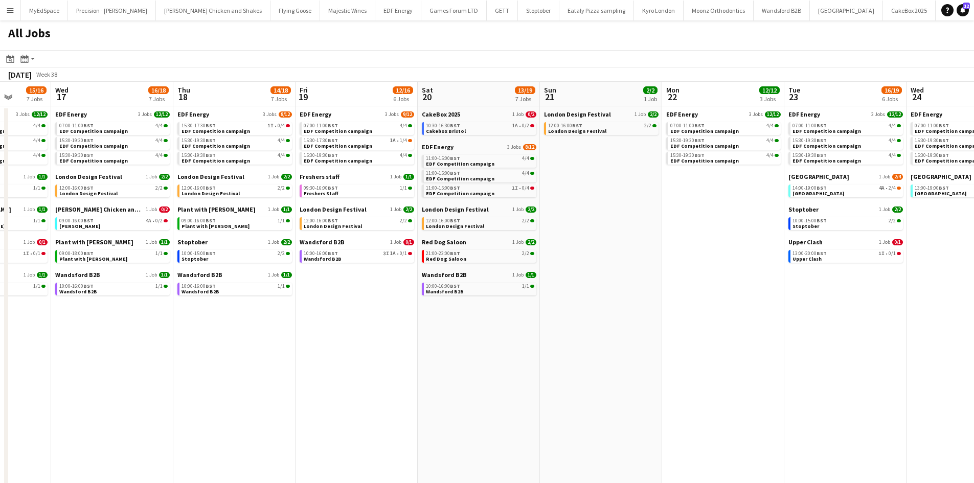
drag, startPoint x: 736, startPoint y: 362, endPoint x: 630, endPoint y: 347, distance: 107.3
click at [630, 347] on app-calendar-viewport "Sun 14 6/6 2 Jobs Mon 15 13/13 4 Jobs Tue 16 15/16 7 Jobs Wed 17 16/18 7 Jobs T…" at bounding box center [487, 433] width 974 height 703
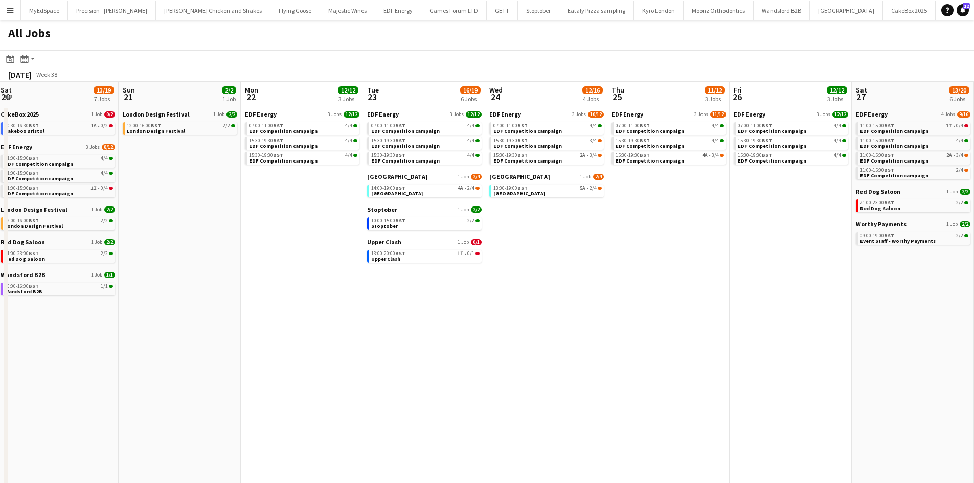
click at [576, 275] on app-all-jobs "All Jobs Date picker SEP 2025 SEP 2025 Monday M Tuesday T Wednesday W Thursday …" at bounding box center [487, 402] width 974 height 765
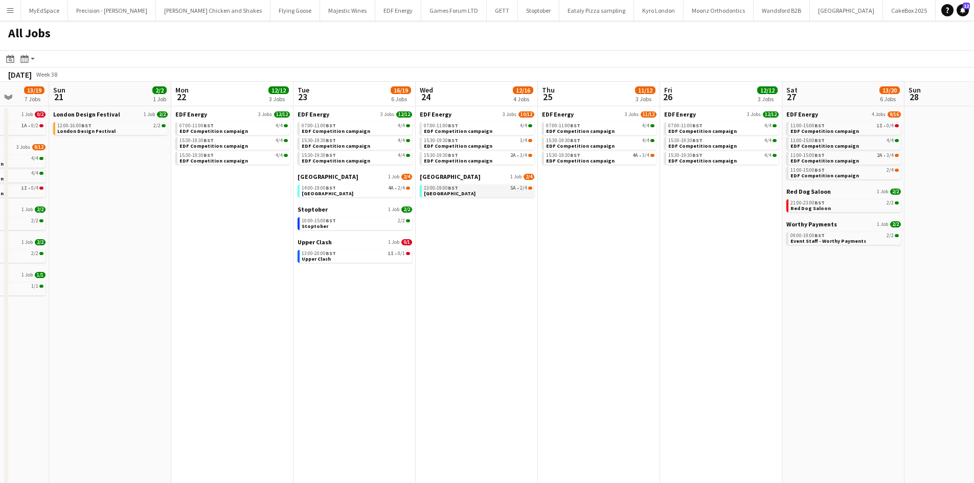
click at [508, 190] on div "13:00-19:00 BST 5A • 2/4" at bounding box center [478, 188] width 108 height 5
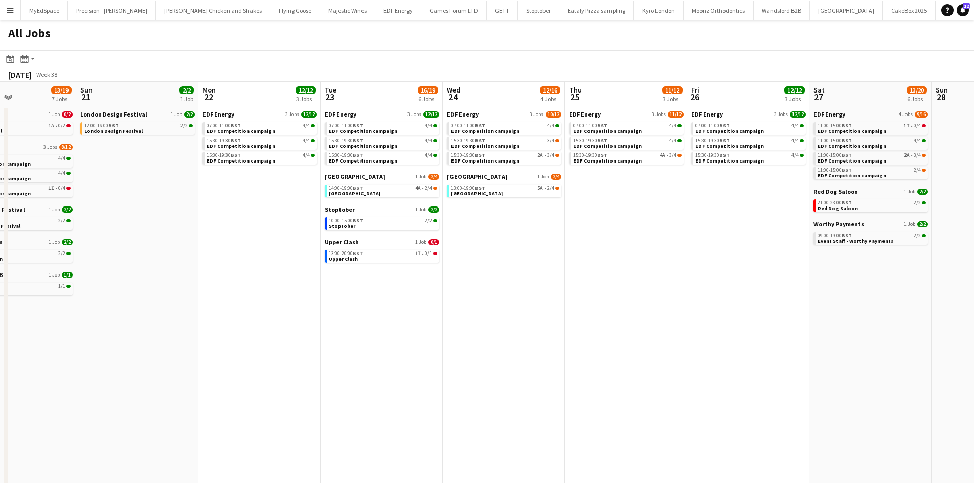
drag, startPoint x: 517, startPoint y: 256, endPoint x: 544, endPoint y: 259, distance: 27.2
click at [544, 259] on app-calendar-viewport "Thu 18 14/18 7 Jobs Fri 19 12/16 6 Jobs Sat 20 13/19 7 Jobs Sun 21 2/2 1 Job Mo…" at bounding box center [487, 433] width 974 height 703
click at [392, 249] on app-calendar-brief-board "Upper Clash 1 Job 0/1 13:00-20:00 BST 1I • 0/1 Upper Clash" at bounding box center [382, 250] width 115 height 25
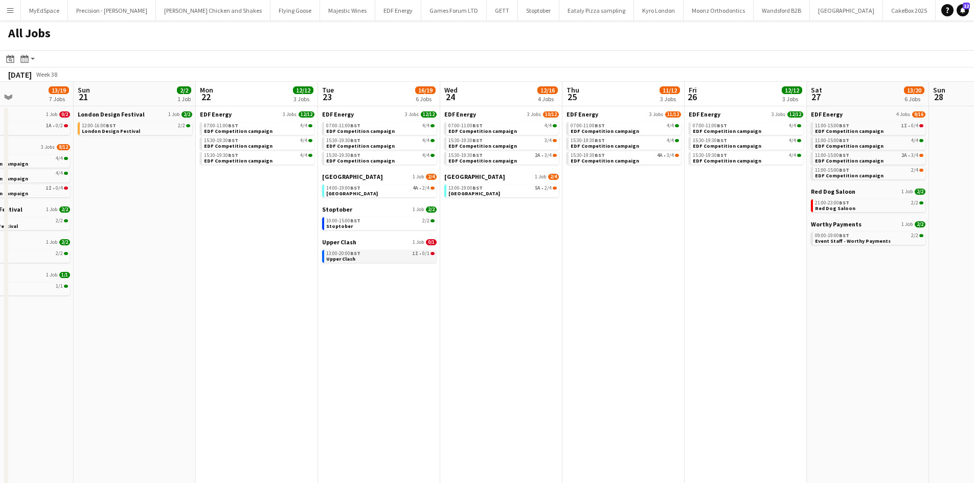
click at [417, 258] on link "13:00-20:00 BST 1I • 0/1 Upper Clash" at bounding box center [380, 256] width 108 height 12
drag, startPoint x: 569, startPoint y: 304, endPoint x: 401, endPoint y: 308, distance: 168.3
click at [401, 308] on app-calendar-viewport "Thu 18 14/18 7 Jobs Fri 19 12/16 6 Jobs Sat 20 13/19 7 Jobs Sun 21 2/2 1 Job Mo…" at bounding box center [487, 433] width 974 height 703
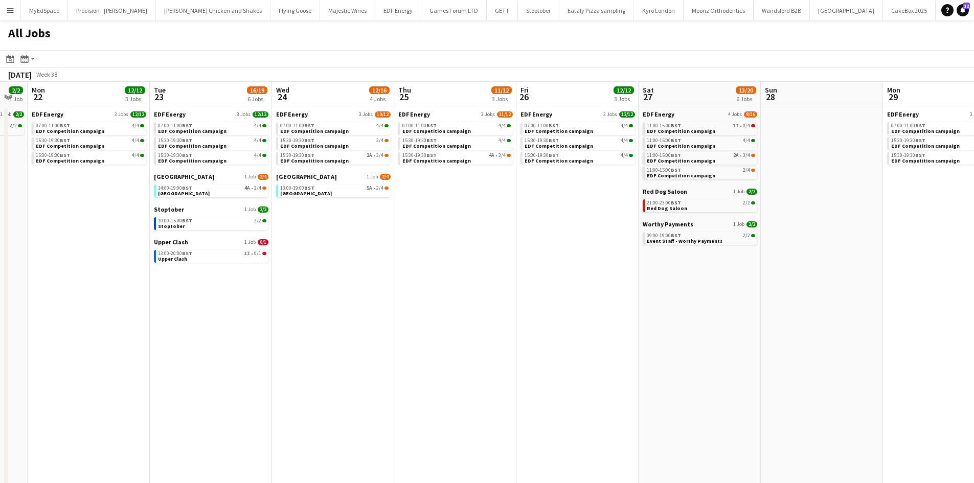
drag, startPoint x: 575, startPoint y: 332, endPoint x: 293, endPoint y: 297, distance: 284.6
click at [324, 301] on app-calendar-viewport "Thu 18 14/18 7 Jobs Fri 19 12/16 6 Jobs Sat 20 13/19 7 Jobs Sun 21 2/2 1 Job Mo…" at bounding box center [487, 433] width 974 height 703
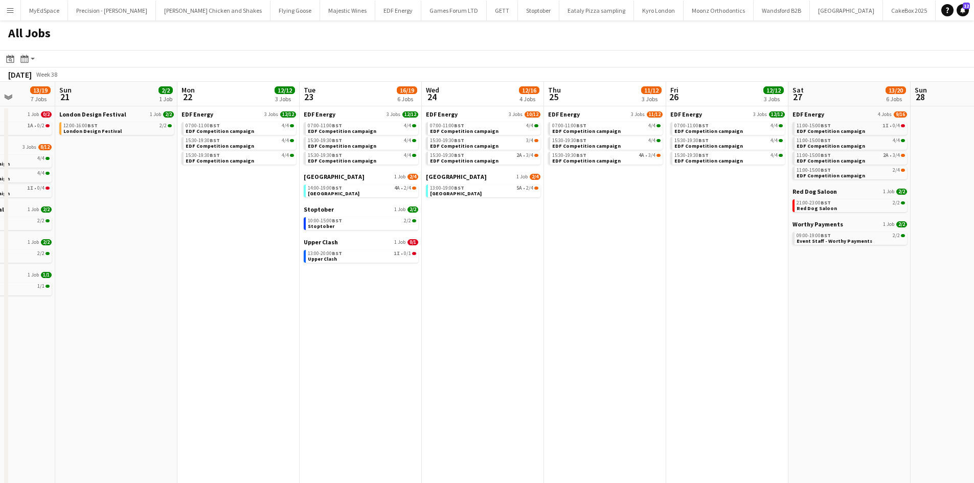
drag, startPoint x: 290, startPoint y: 245, endPoint x: 480, endPoint y: 283, distance: 193.6
click at [544, 279] on app-calendar-viewport "Fri 19 12/16 6 Jobs Sat 20 13/19 7 Jobs Sun 21 2/2 1 Job Mon 22 12/12 3 Jobs Tu…" at bounding box center [487, 433] width 974 height 703
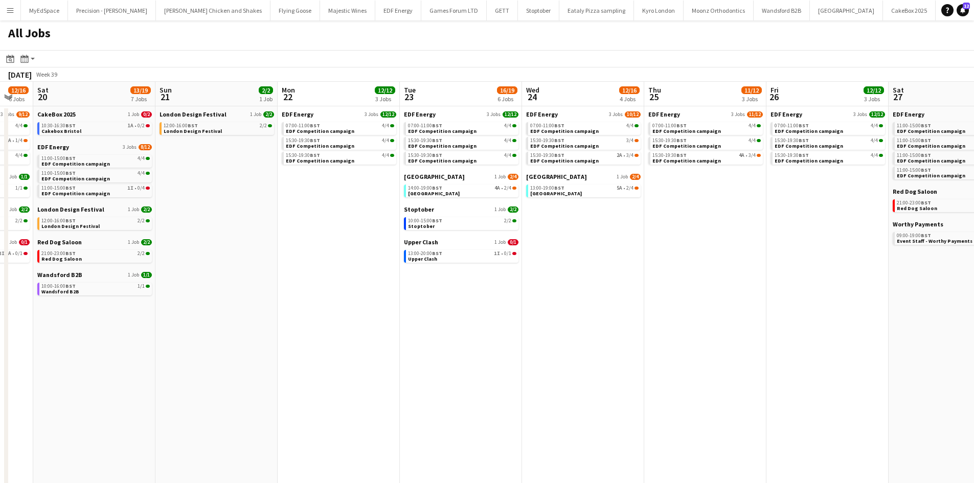
drag, startPoint x: 123, startPoint y: 265, endPoint x: 467, endPoint y: 257, distance: 343.8
click at [457, 257] on app-calendar-viewport "Thu 18 14/18 7 Jobs Fri 19 12/16 6 Jobs Sat 20 13/19 7 Jobs Sun 21 2/2 1 Job Mo…" at bounding box center [487, 433] width 974 height 703
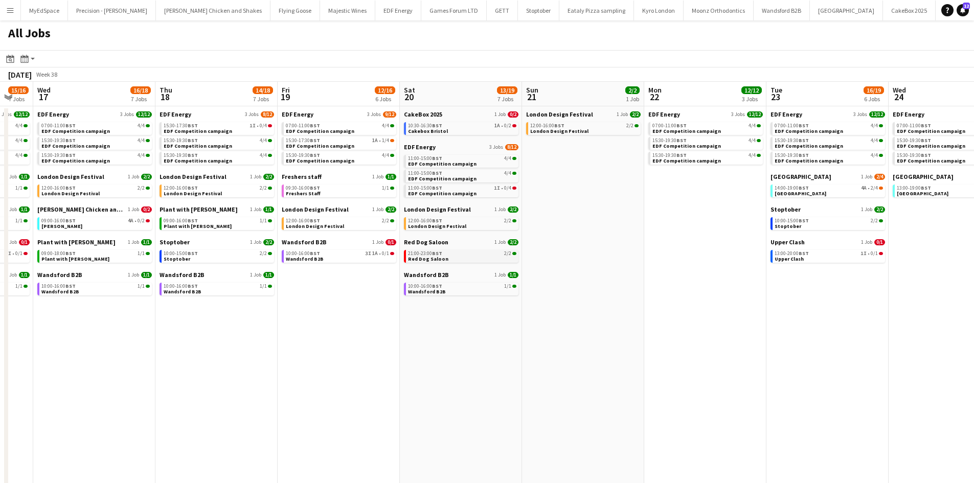
scroll to position [0, 325]
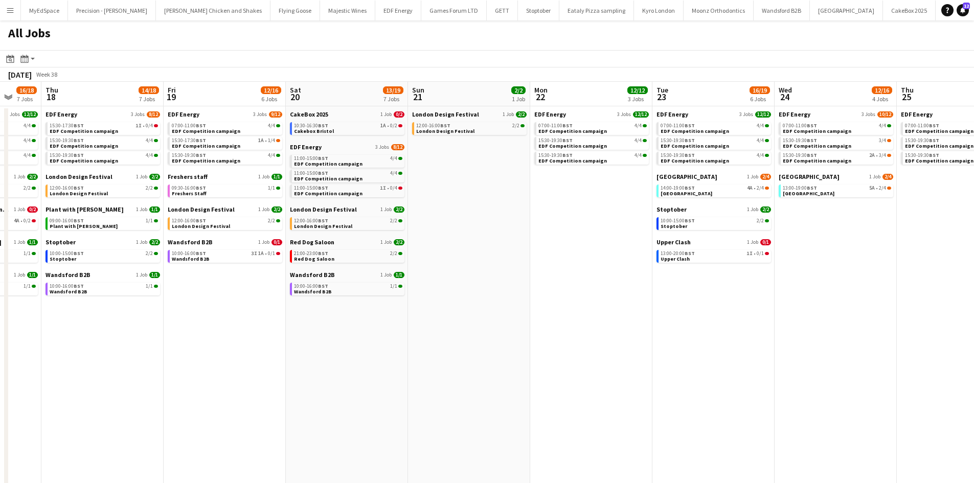
click at [596, 366] on app-calendar-viewport "Mon 15 13/13 4 Jobs Tue 16 15/16 7 Jobs Wed 17 16/18 7 Jobs Thu 18 14/18 7 Jobs…" at bounding box center [487, 433] width 974 height 703
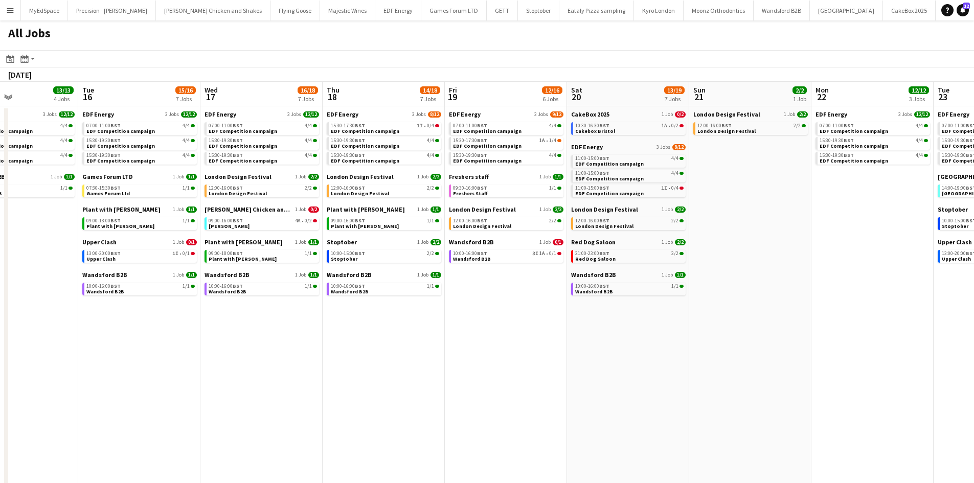
drag, startPoint x: 249, startPoint y: 325, endPoint x: 583, endPoint y: 347, distance: 334.2
click at [583, 347] on app-calendar-viewport "Sat 13 20/32 11 Jobs Sun 14 6/6 2 Jobs Mon 15 13/13 4 Jobs Tue 16 15/16 7 Jobs …" at bounding box center [487, 433] width 974 height 703
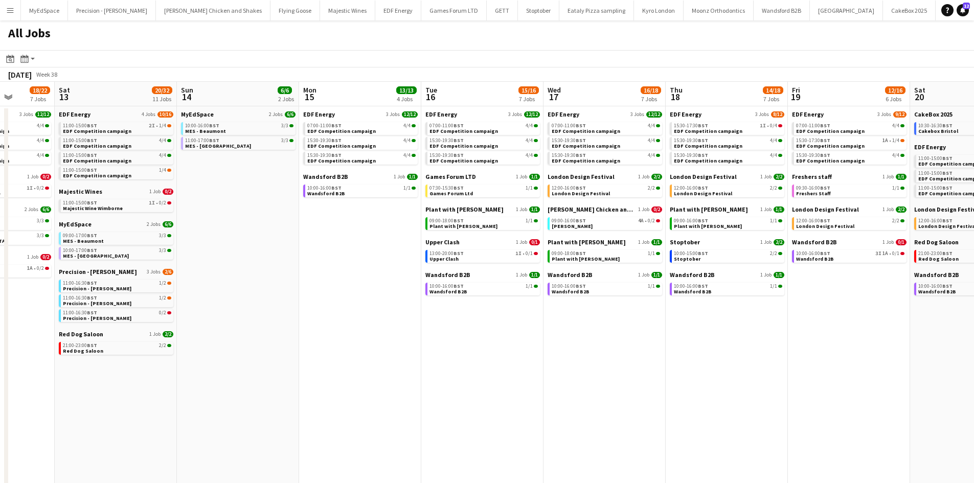
drag, startPoint x: 508, startPoint y: 353, endPoint x: 551, endPoint y: 351, distance: 43.0
click at [551, 351] on app-calendar-viewport "Wed 10 22/22 7 Jobs Thu 11 18/18 5 Jobs Fri 12 18/22 7 Jobs Sat 13 20/32 11 Job…" at bounding box center [487, 433] width 974 height 703
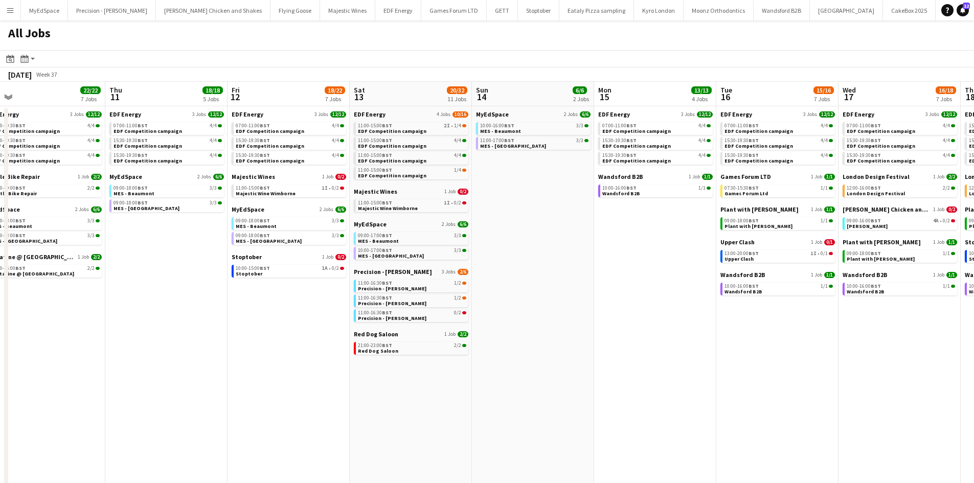
drag, startPoint x: 296, startPoint y: 324, endPoint x: 571, endPoint y: 348, distance: 276.2
click at [571, 348] on app-calendar-viewport "Mon 8 23/23 7 Jobs Tue 9 19/22 7 Jobs Wed 10 22/22 7 Jobs Thu 11 18/18 5 Jobs F…" at bounding box center [487, 433] width 974 height 703
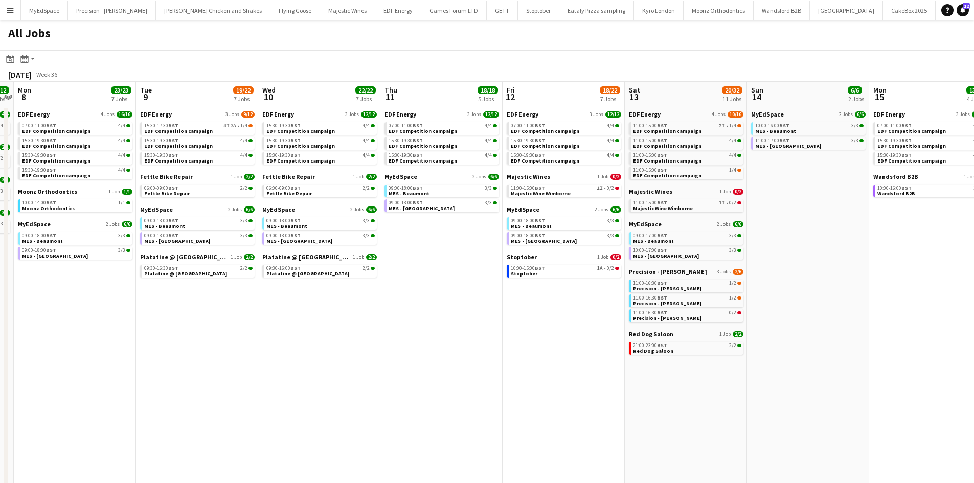
drag, startPoint x: 563, startPoint y: 347, endPoint x: 514, endPoint y: 345, distance: 49.1
click at [871, 348] on app-calendar-viewport "Sat 6 31/34 12 Jobs Sun 7 12/12 4 Jobs Mon 8 23/23 7 Jobs Tue 9 19/22 7 Jobs We…" at bounding box center [487, 433] width 974 height 703
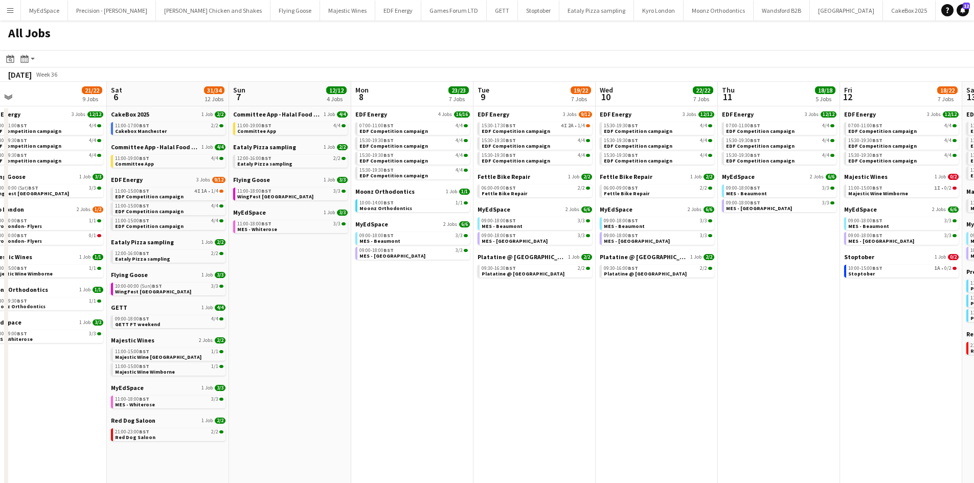
drag, startPoint x: 484, startPoint y: 345, endPoint x: 785, endPoint y: 345, distance: 300.8
click at [785, 345] on app-calendar-viewport "Wed 3 21/21 7 Jobs Thu 4 27/27 11 Jobs Fri 5 21/22 9 Jobs Sat 6 31/34 12 Jobs S…" at bounding box center [487, 433] width 974 height 703
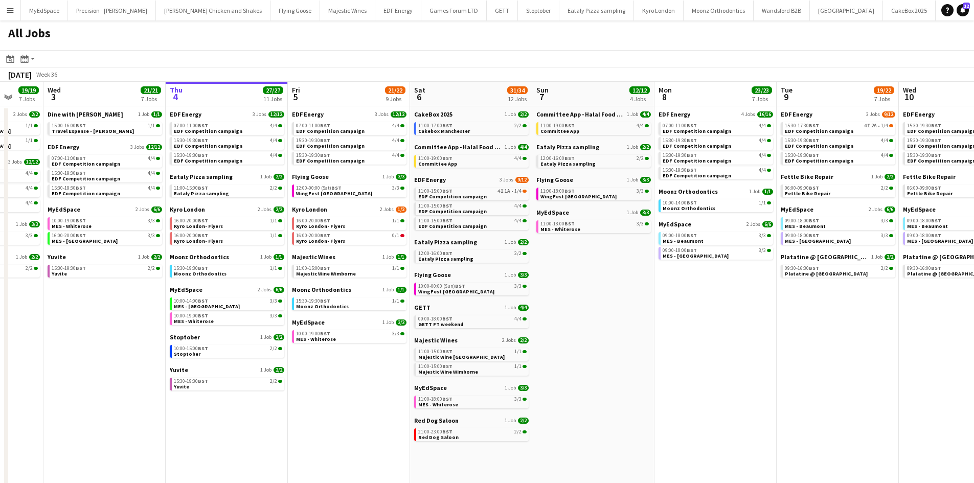
drag, startPoint x: 617, startPoint y: 347, endPoint x: 827, endPoint y: 362, distance: 210.7
click at [843, 365] on app-calendar-viewport "Sun 31 23/27 11 Jobs Mon 1 20/20 8 Jobs Tue 2 19/19 7 Jobs Wed 3 21/21 7 Jobs T…" at bounding box center [487, 433] width 974 height 703
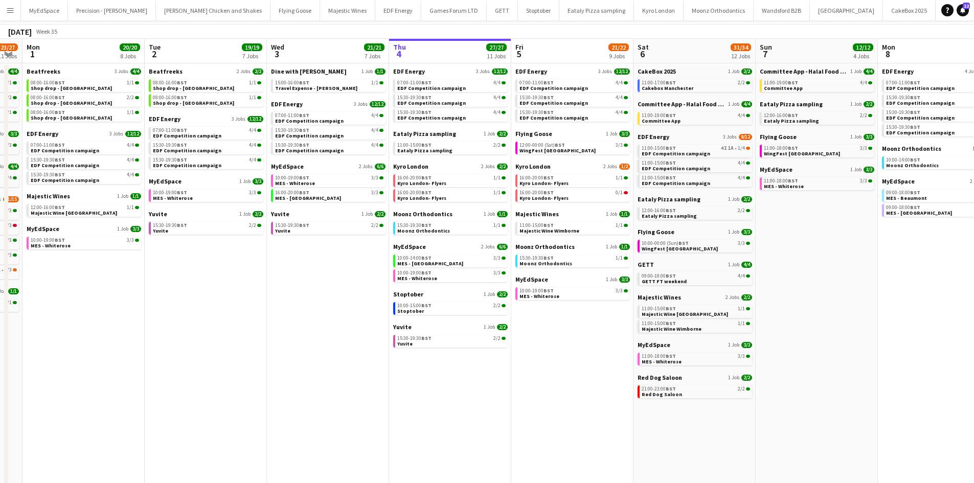
scroll to position [102, 0]
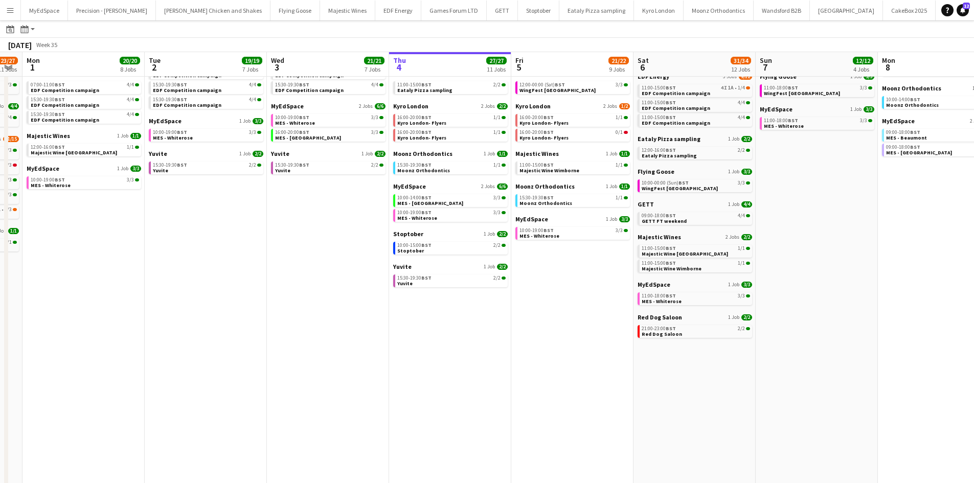
click at [685, 338] on div "Red Dog Saloon 1 Job 2/2 21:00-23:00 BST 2/2 Red Dog Saloon" at bounding box center [695, 327] width 115 height 27
click at [689, 336] on link "21:00-23:00 BST 2/2 Red Dog Saloon" at bounding box center [696, 331] width 108 height 12
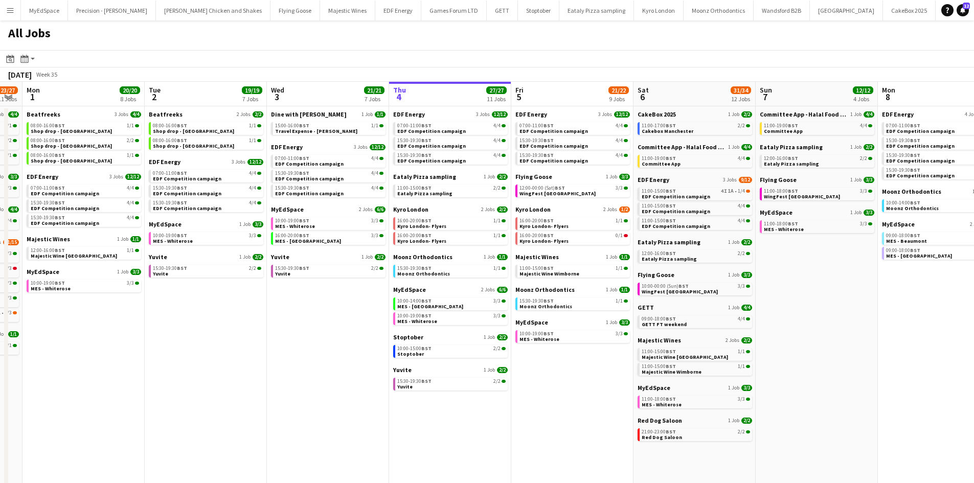
scroll to position [0, 332]
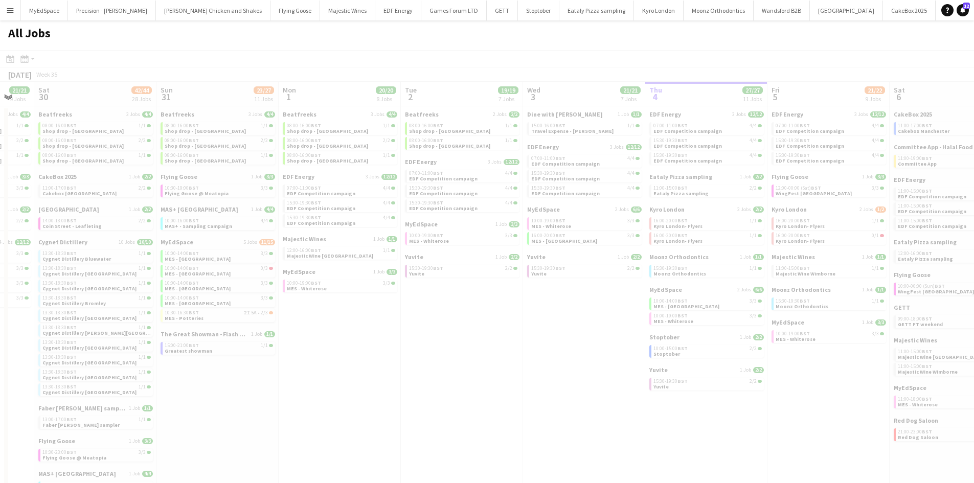
drag, startPoint x: 428, startPoint y: 303, endPoint x: 643, endPoint y: 301, distance: 215.3
click at [656, 303] on app-all-jobs "All Jobs Date picker SEP 2025 SEP 2025 Monday M Tuesday T Wednesday W Thursday …" at bounding box center [487, 402] width 974 height 765
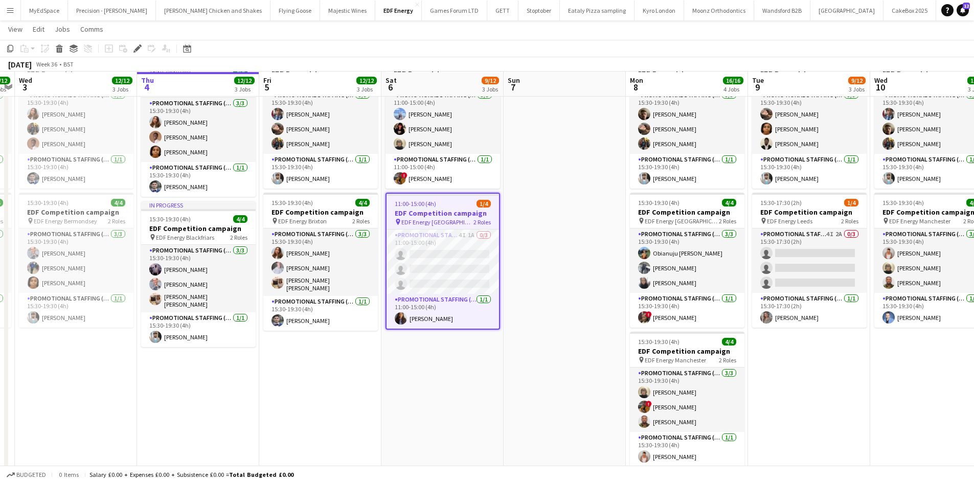
scroll to position [205, 0]
click at [416, 321] on app-card-role "Promotional Staffing (Team Leader) [DATE] 11:00-15:00 (4h) [PERSON_NAME]" at bounding box center [443, 311] width 113 height 35
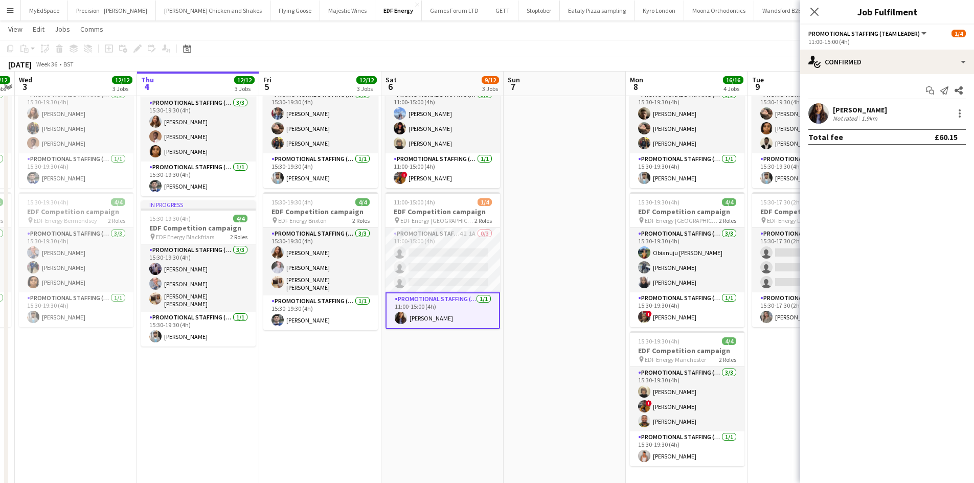
click at [866, 109] on div "[PERSON_NAME]" at bounding box center [860, 109] width 54 height 9
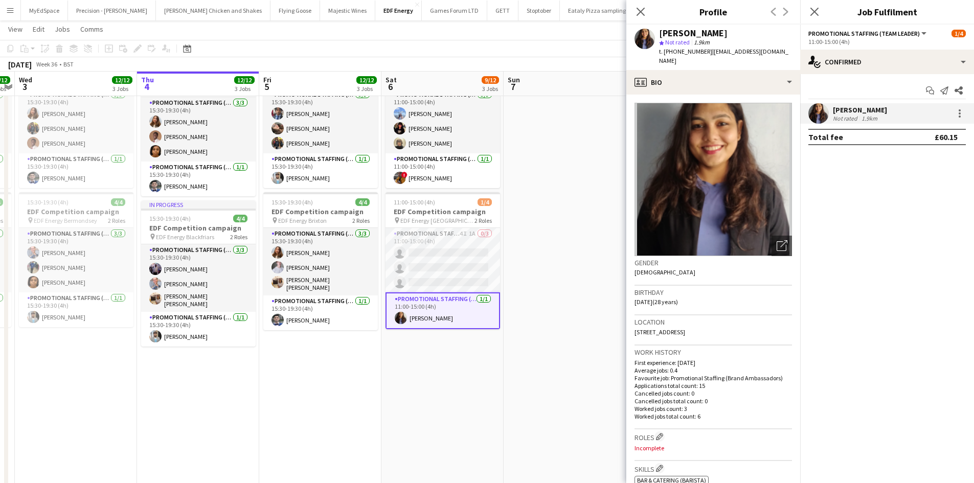
drag, startPoint x: 677, startPoint y: 52, endPoint x: 706, endPoint y: 48, distance: 29.9
click at [706, 48] on span "t. [PHONE_NUMBER]" at bounding box center [685, 52] width 53 height 8
copy span "7436682859"
click at [517, 359] on app-date-cell at bounding box center [565, 218] width 122 height 617
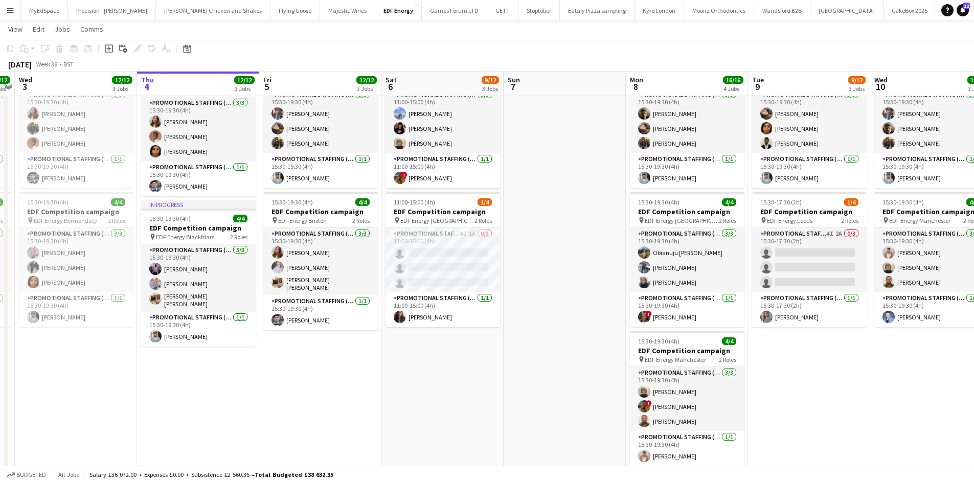
scroll to position [0, 0]
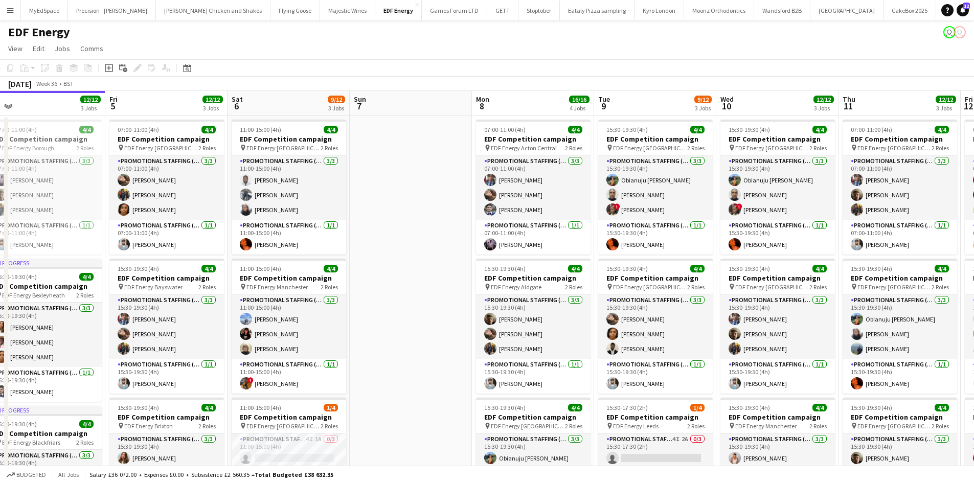
drag, startPoint x: 550, startPoint y: 242, endPoint x: 355, endPoint y: 224, distance: 196.3
click at [355, 224] on app-calendar-viewport "Sun 31 Mon 1 12/12 3 Jobs Tue 2 12/12 3 Jobs Wed 3 12/12 3 Jobs Thu 4 12/12 3 J…" at bounding box center [487, 411] width 974 height 641
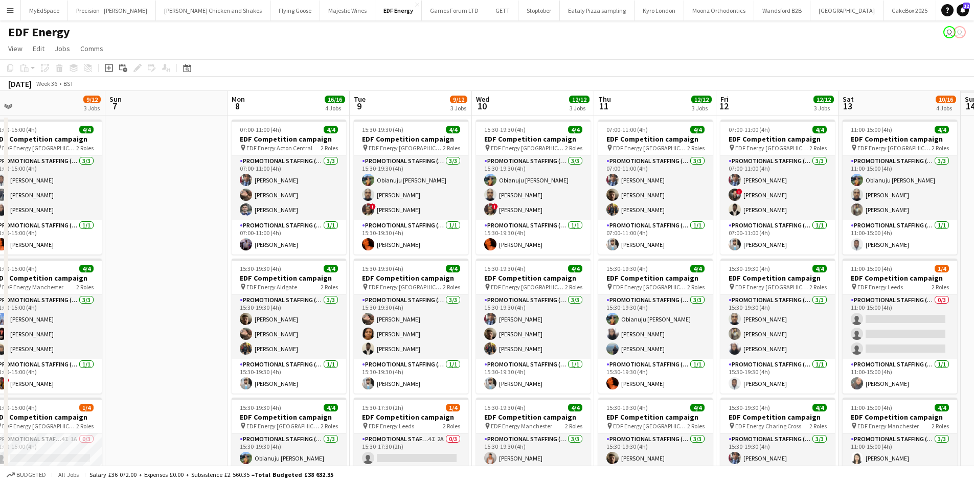
scroll to position [0, 303]
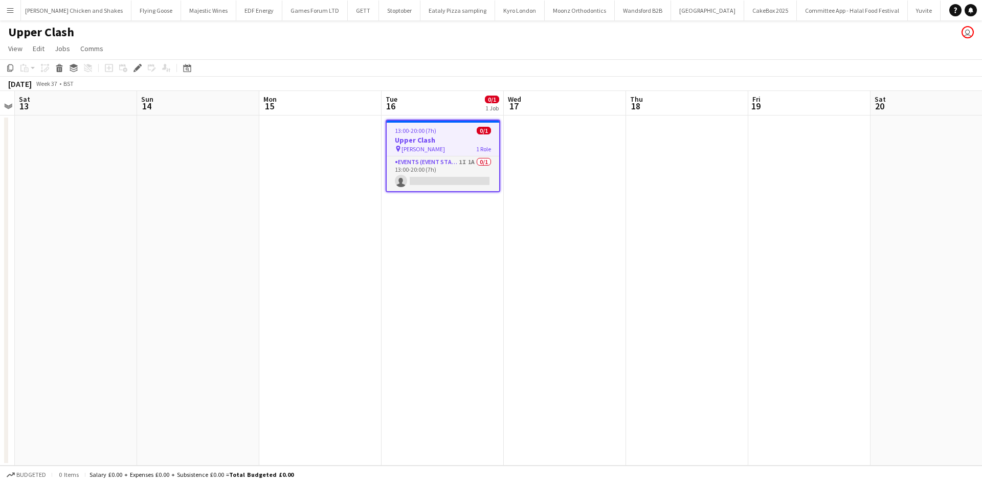
scroll to position [0, 160]
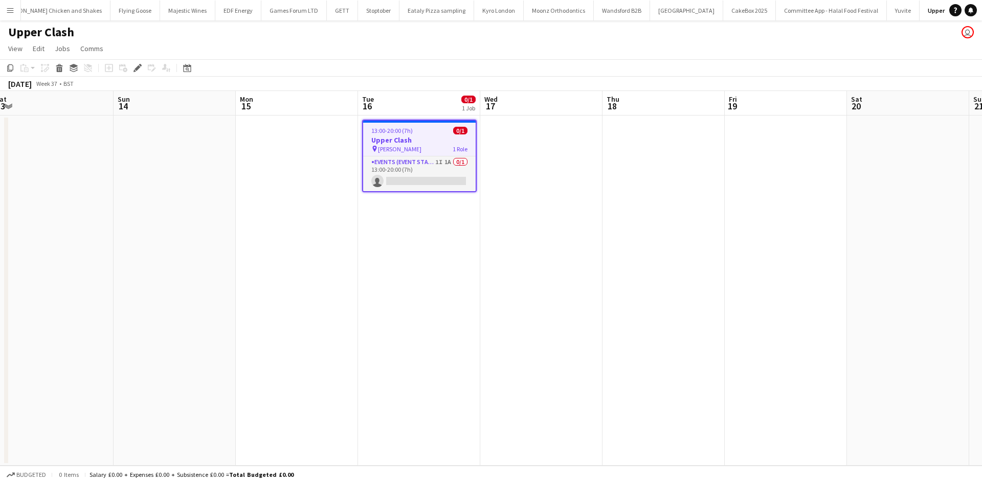
drag, startPoint x: 488, startPoint y: 272, endPoint x: 447, endPoint y: 209, distance: 75.2
click at [463, 272] on app-calendar-viewport "Wed 10 Thu 11 Fri 12 Sat 13 Sun 14 Mon 15 Tue 16 0/1 1 Job Wed 17 Thu 18 Fri 19…" at bounding box center [491, 278] width 982 height 375
click at [443, 166] on app-card-role "Events (Event Staff) 1I 1A 0/1 13:00-20:00 (7h) single-neutral-actions" at bounding box center [418, 174] width 113 height 35
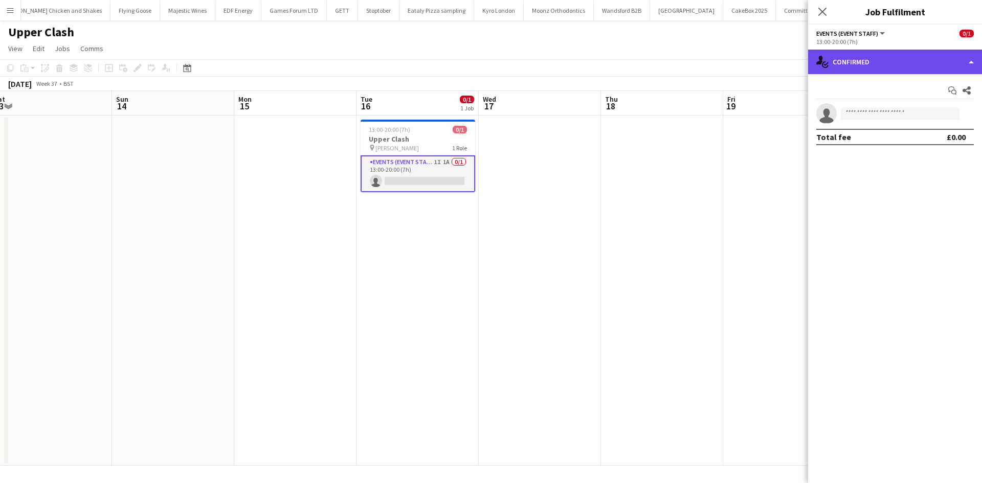
click at [902, 52] on div "single-neutral-actions-check-2 Confirmed" at bounding box center [895, 62] width 174 height 25
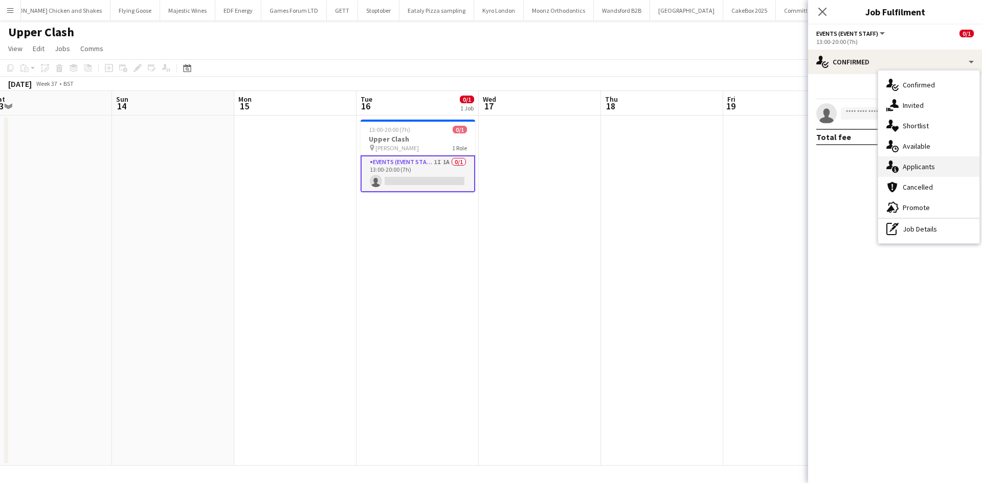
click at [926, 164] on span "Applicants" at bounding box center [919, 166] width 32 height 9
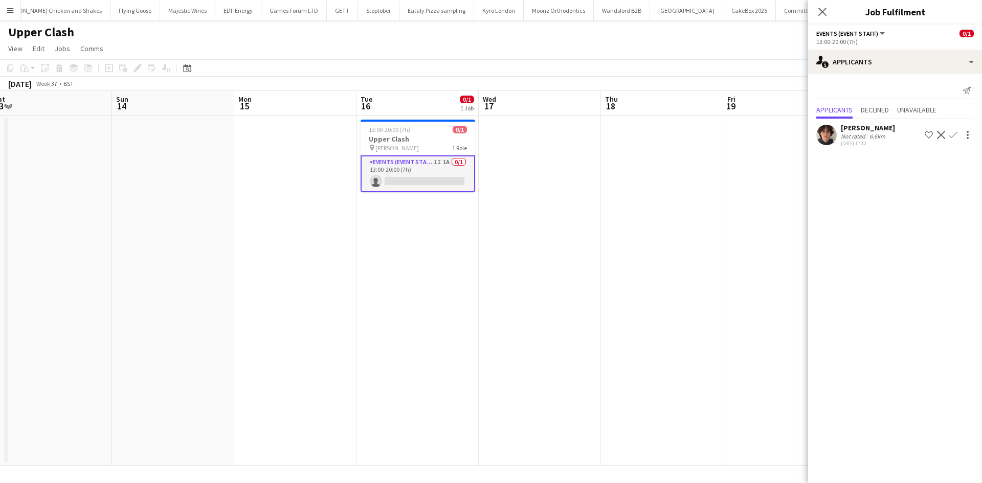
click at [671, 235] on app-date-cell at bounding box center [662, 291] width 122 height 350
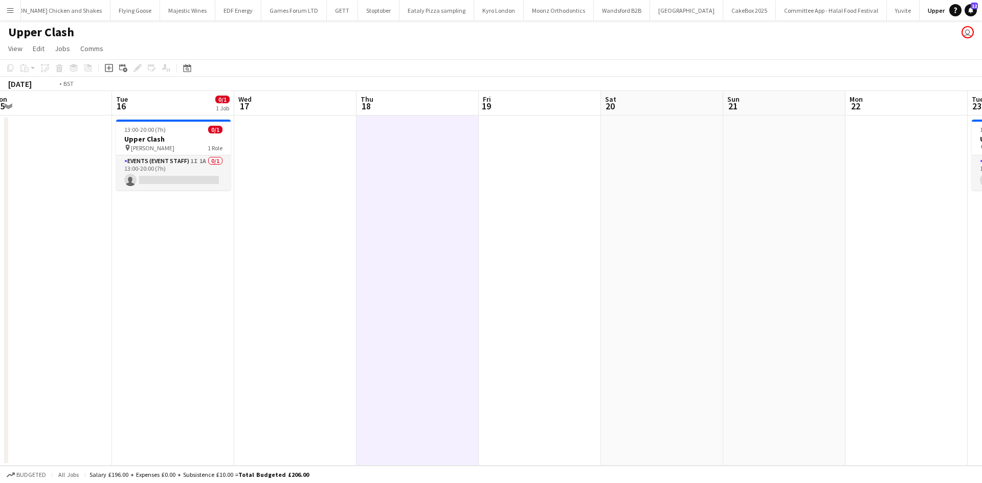
drag, startPoint x: 590, startPoint y: 217, endPoint x: 622, endPoint y: 240, distance: 39.6
click at [487, 217] on app-calendar-viewport "Fri 12 Sat 13 Sun 14 Mon 15 Tue 16 0/1 1 Job Wed 17 Thu 18 Fri 19 Sat 20 Sun 21…" at bounding box center [491, 278] width 982 height 375
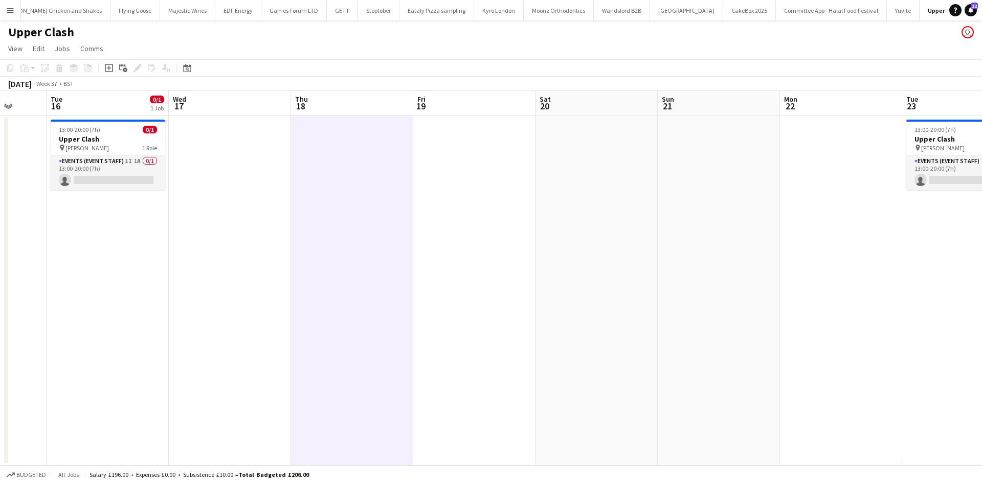
drag, startPoint x: 803, startPoint y: 276, endPoint x: 557, endPoint y: 242, distance: 248.3
click at [558, 247] on app-calendar-viewport "Fri 12 Sat 13 Sun 14 Mon 15 Tue 16 0/1 1 Job Wed 17 Thu 18 Fri 19 Sat 20 Sun 21…" at bounding box center [491, 278] width 982 height 375
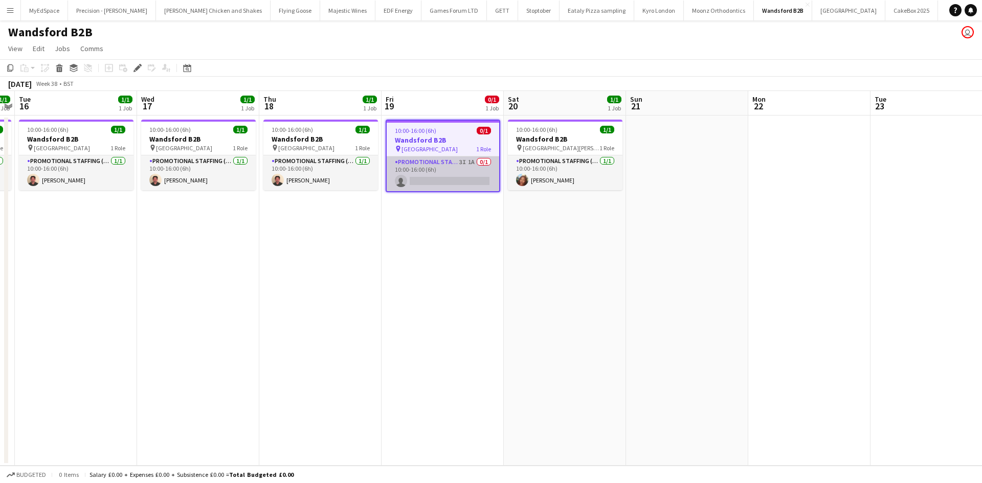
click at [474, 162] on app-card-role "Promotional Staffing (Brand Ambassadors) 3I 1A 0/1 10:00-16:00 (6h) single-neut…" at bounding box center [443, 174] width 113 height 35
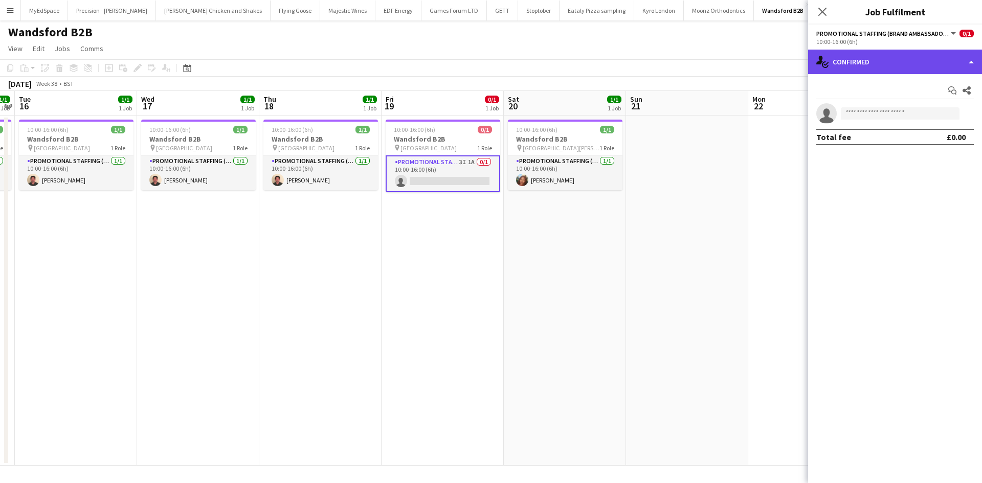
click at [919, 51] on div "single-neutral-actions-check-2 Confirmed" at bounding box center [895, 62] width 174 height 25
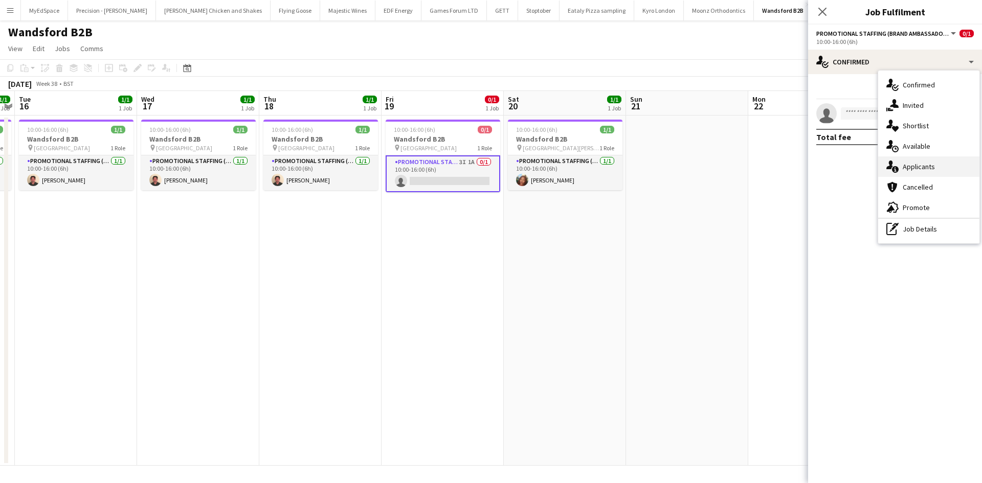
click at [929, 166] on span "Applicants" at bounding box center [919, 166] width 32 height 9
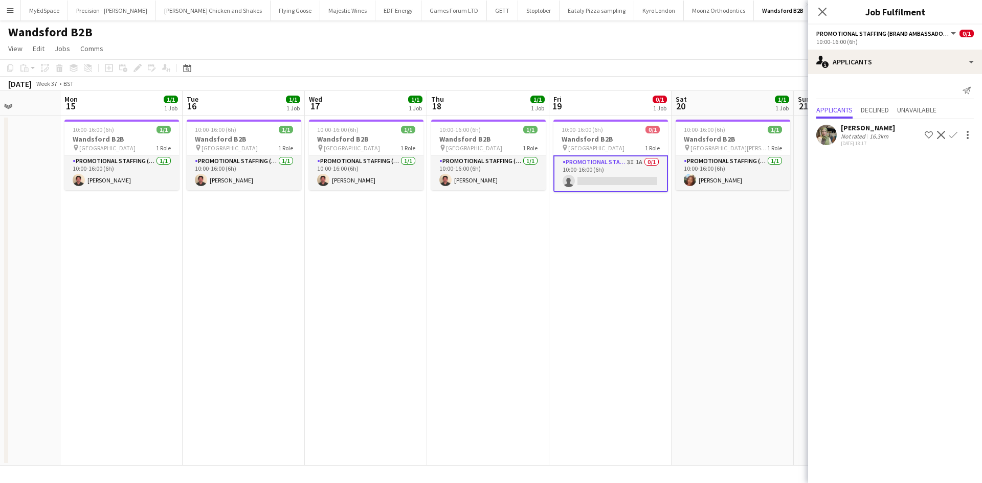
drag, startPoint x: 487, startPoint y: 258, endPoint x: 659, endPoint y: 257, distance: 172.4
click at [659, 257] on app-calendar-viewport "Fri 12 Sat 13 Sun 14 Mon 15 1/1 1 Job Tue 16 1/1 1 Job Wed 17 1/1 1 Job Thu 18 …" at bounding box center [491, 278] width 982 height 375
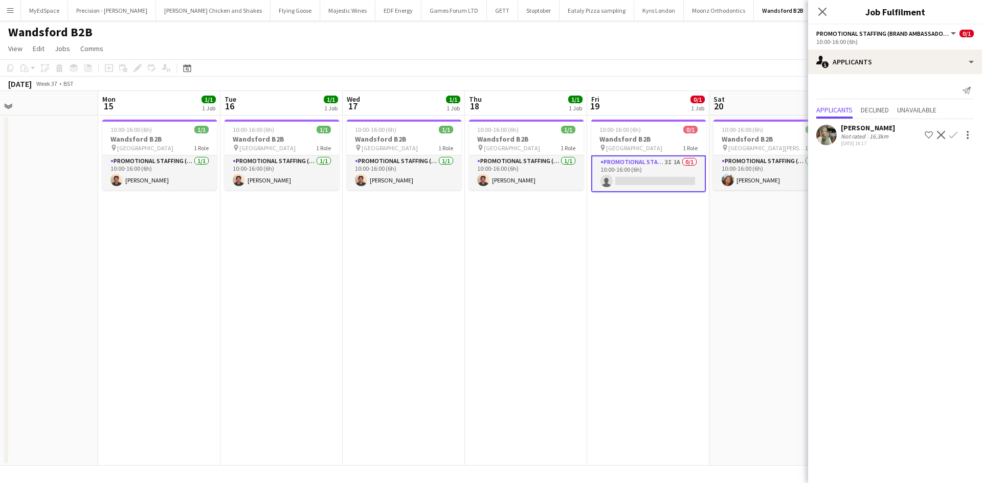
drag, startPoint x: 716, startPoint y: 259, endPoint x: 629, endPoint y: 243, distance: 88.4
click at [629, 243] on app-calendar-viewport "Fri 12 Sat 13 Sun 14 Mon 15 1/1 1 Job Tue 16 1/1 1 Job Wed 17 1/1 1 Job Thu 18 …" at bounding box center [491, 278] width 982 height 375
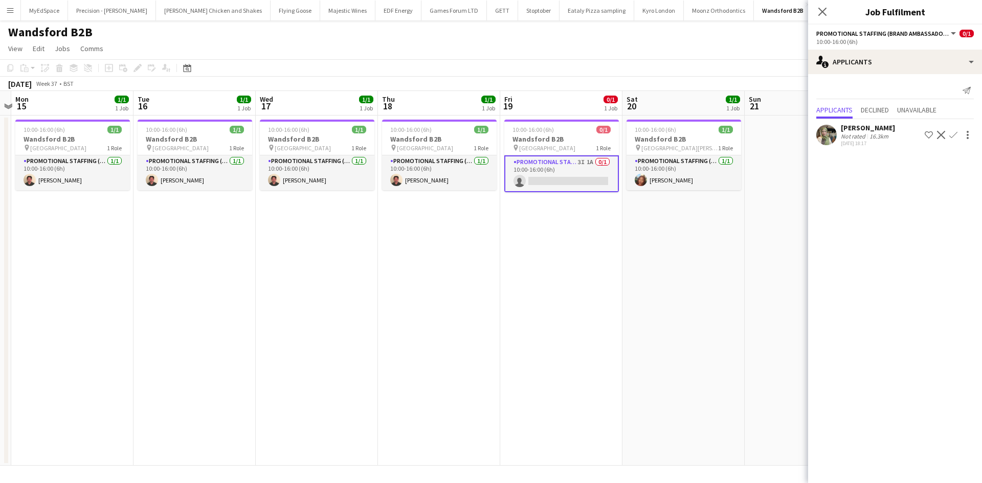
click at [870, 133] on div "16.3km" at bounding box center [878, 136] width 23 height 8
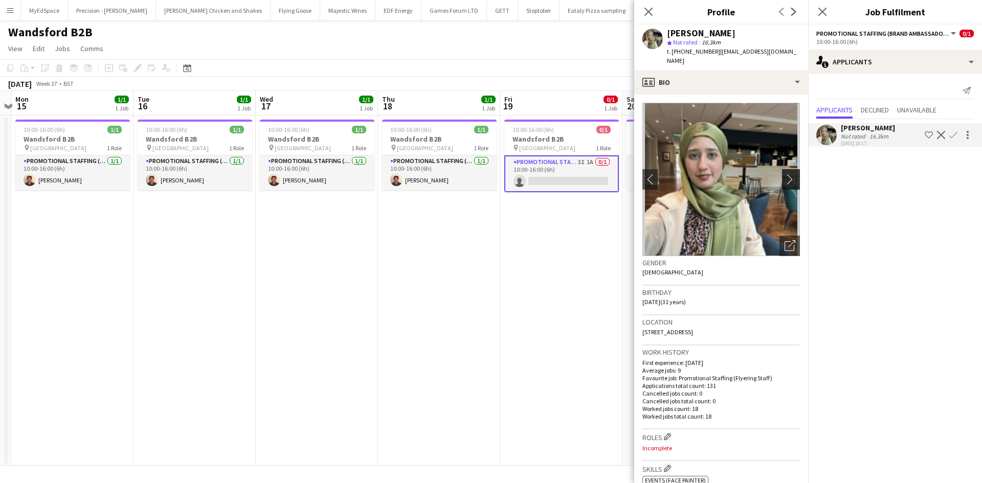
click at [782, 177] on button "chevron-right" at bounding box center [792, 179] width 20 height 20
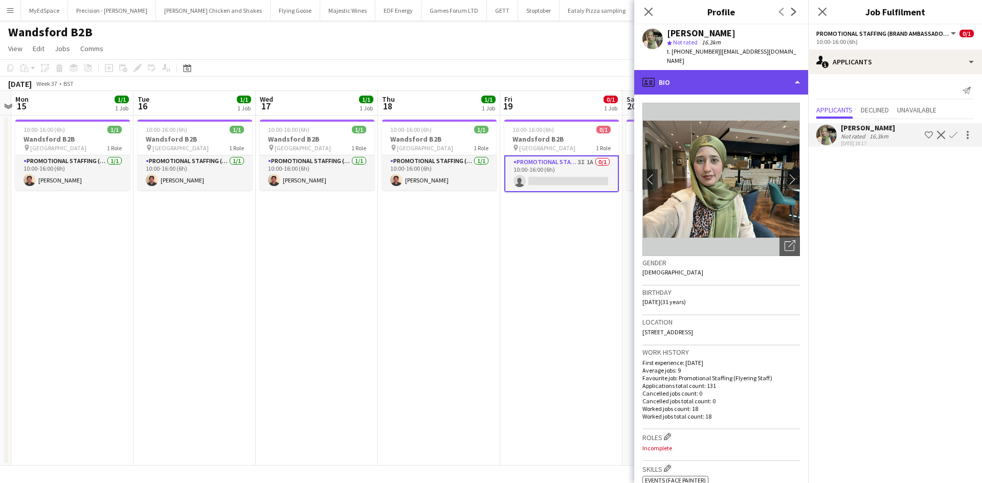
click at [719, 73] on div "profile Bio" at bounding box center [721, 82] width 174 height 25
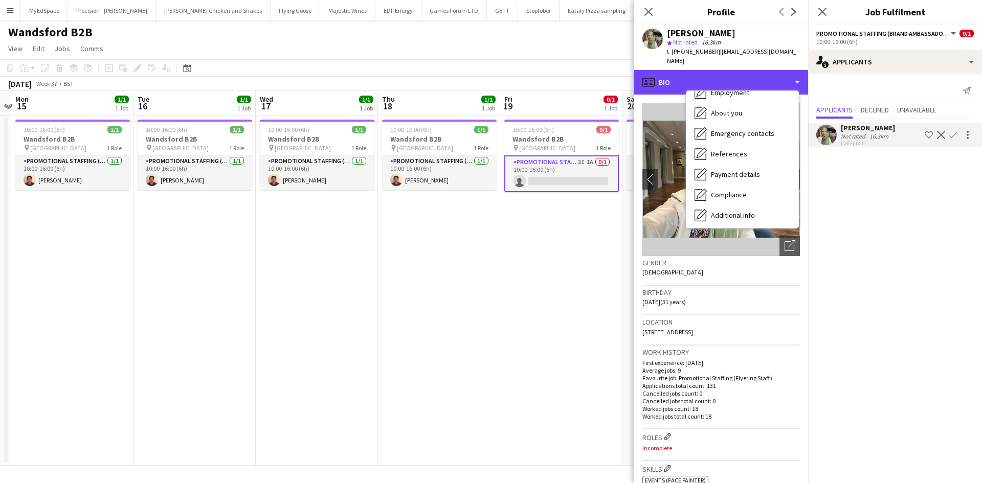
scroll to position [137, 0]
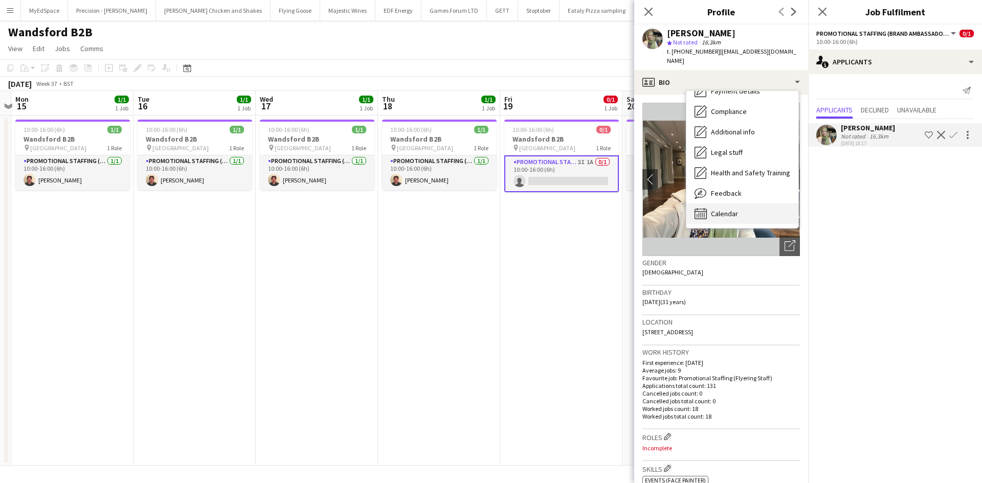
click at [751, 206] on div "Calendar Calendar" at bounding box center [742, 214] width 112 height 20
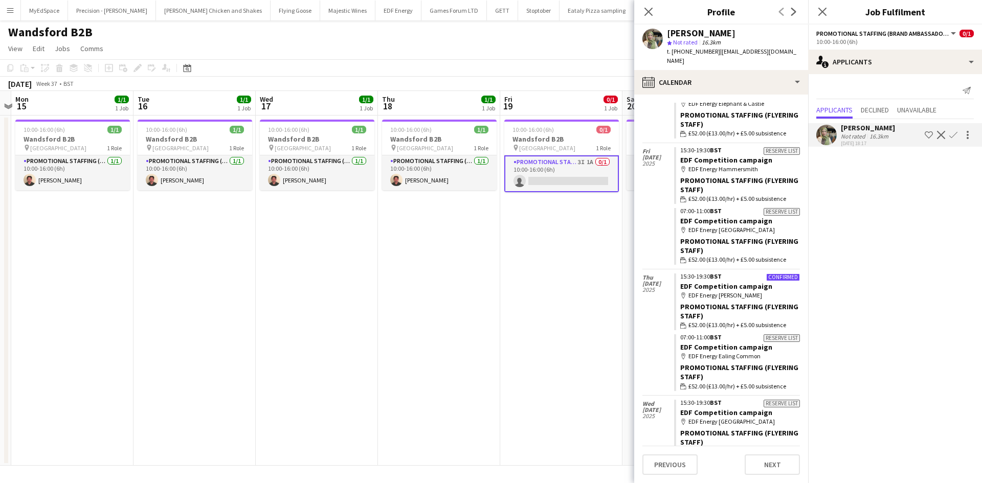
scroll to position [3534, 0]
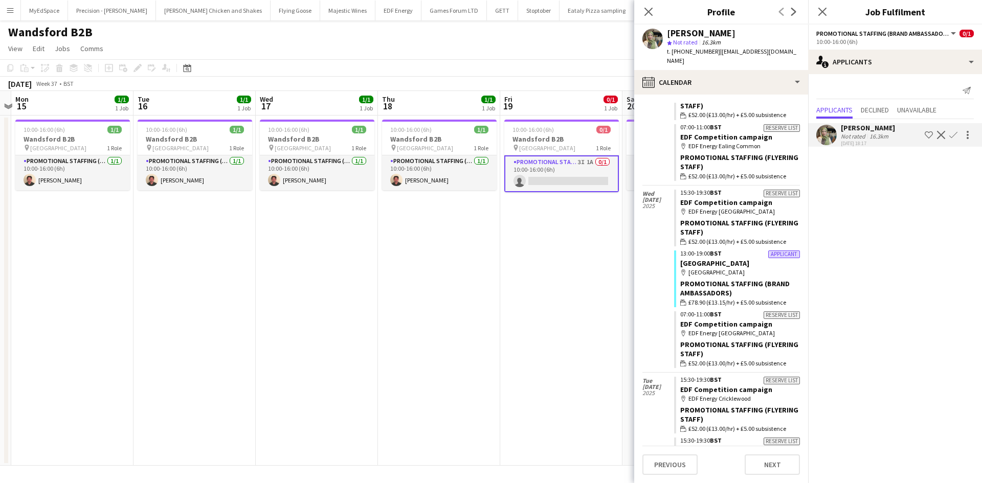
click at [581, 232] on app-date-cell "10:00-16:00 (6h) 0/1 Wandsford B2B pin Clapham Junction High Street 1 Role Prom…" at bounding box center [561, 291] width 122 height 350
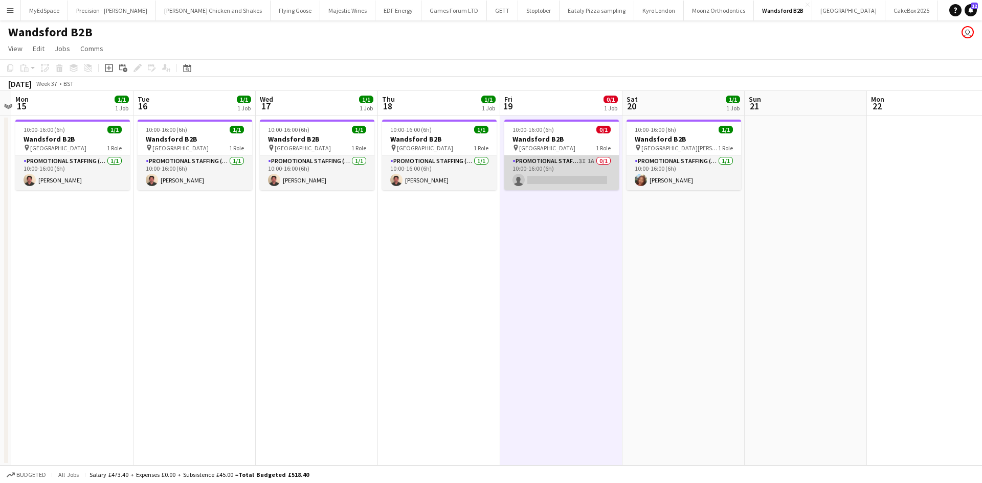
click at [592, 161] on app-card-role "Promotional Staffing (Brand Ambassadors) 3I 1A 0/1 10:00-16:00 (6h) single-neut…" at bounding box center [561, 172] width 115 height 35
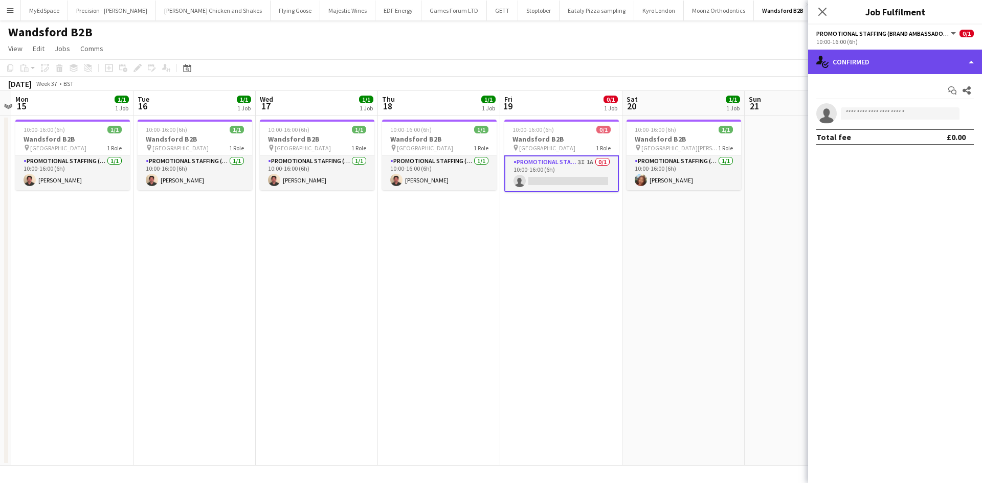
drag, startPoint x: 944, startPoint y: 59, endPoint x: 933, endPoint y: 49, distance: 15.2
click at [944, 59] on div "single-neutral-actions-check-2 Confirmed" at bounding box center [895, 62] width 174 height 25
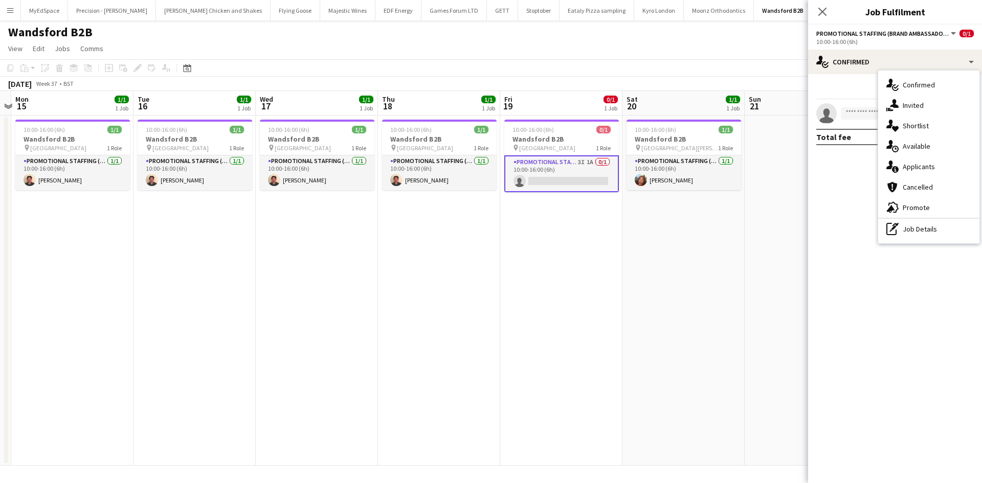
click at [688, 269] on app-date-cell "10:00-16:00 (6h) 1/1 Wandsford B2B pin St Johns Road 1 Role Promotional Staffin…" at bounding box center [683, 291] width 122 height 350
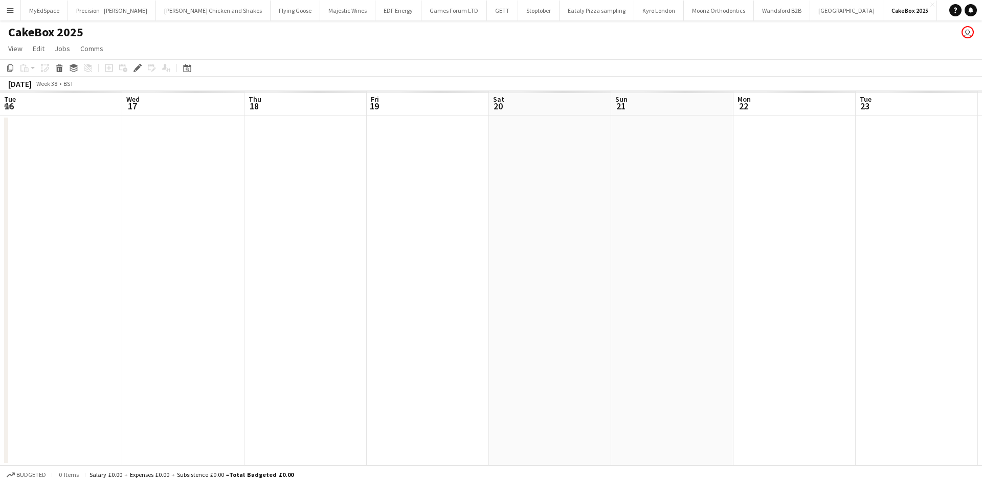
scroll to position [0, 352]
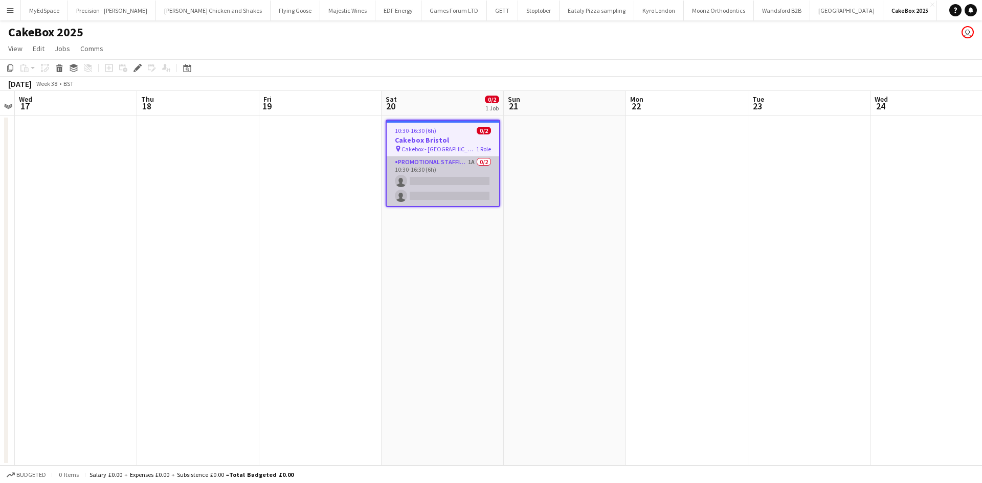
click at [471, 162] on app-card-role "Promotional Staffing (Brand Ambassadors) 1A 0/2 10:30-16:30 (6h) single-neutral…" at bounding box center [443, 182] width 113 height 50
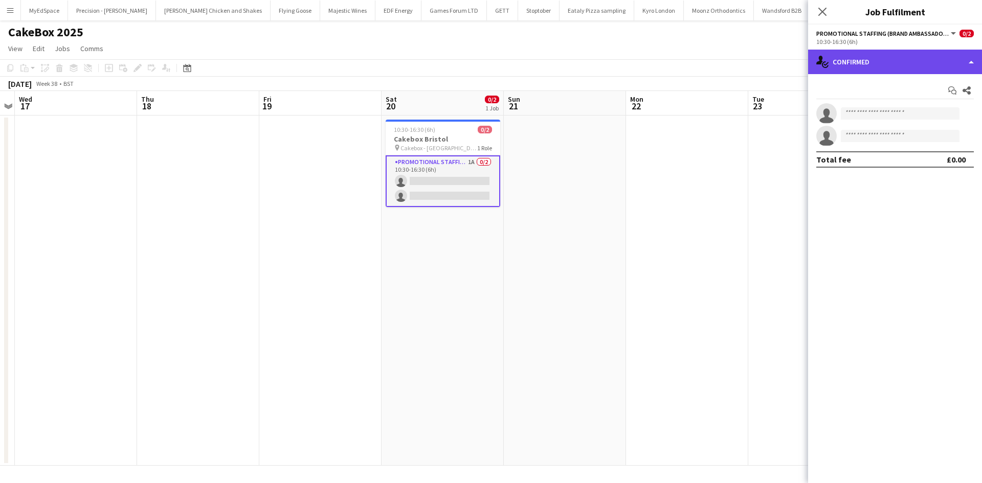
click at [878, 66] on div "single-neutral-actions-check-2 Confirmed" at bounding box center [895, 62] width 174 height 25
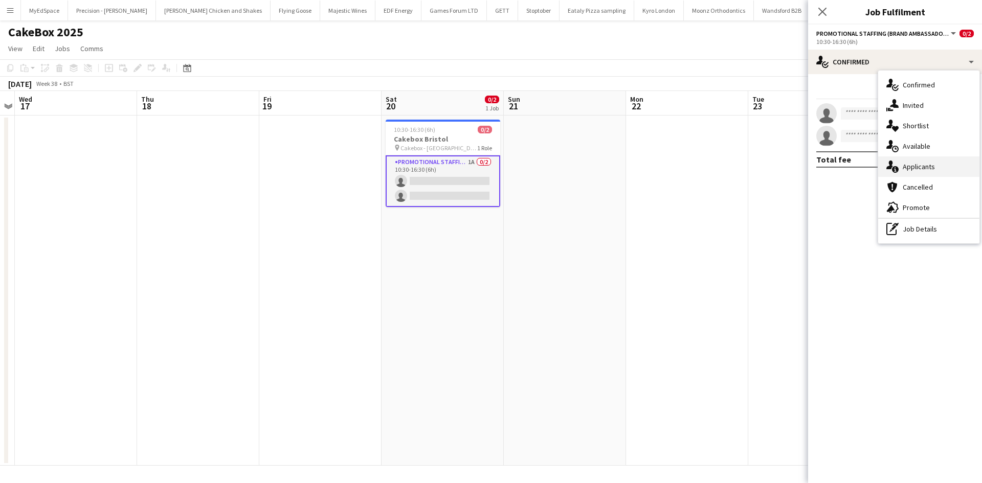
click at [926, 169] on span "Applicants" at bounding box center [919, 166] width 32 height 9
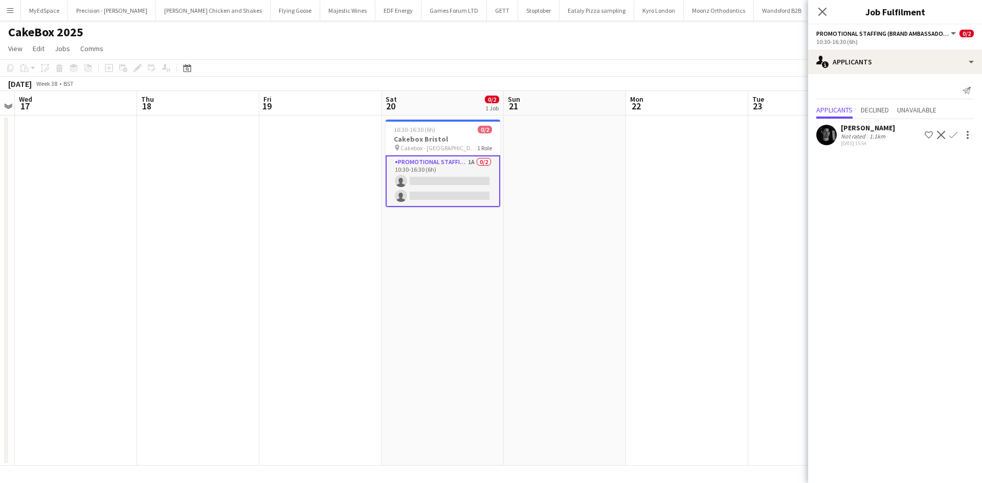
click at [872, 133] on div "1.1km" at bounding box center [877, 136] width 20 height 8
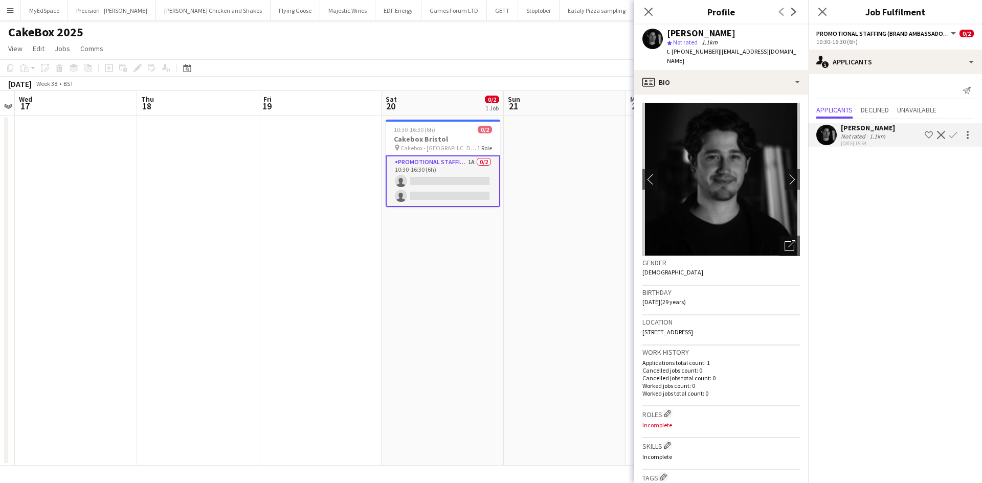
click at [952, 135] on app-icon "Confirm" at bounding box center [953, 135] width 8 height 8
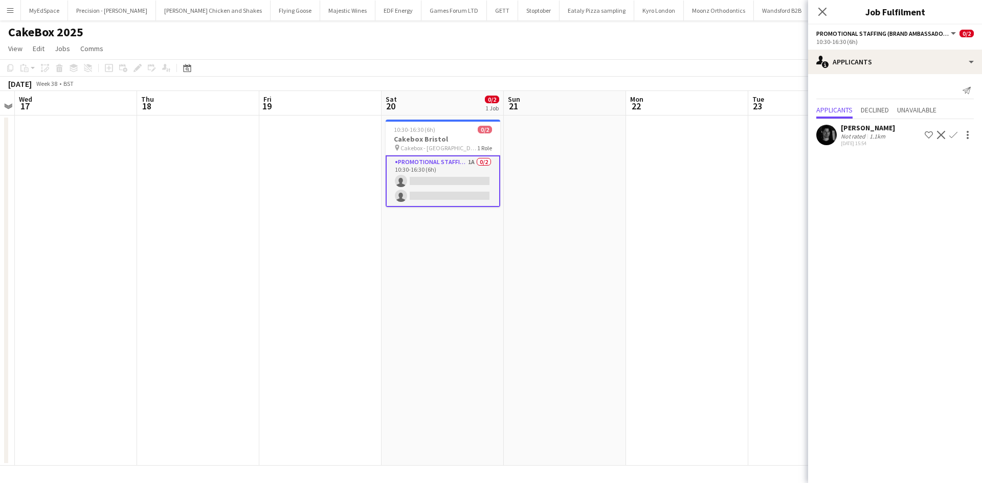
click at [953, 134] on app-icon "Confirm" at bounding box center [953, 135] width 8 height 8
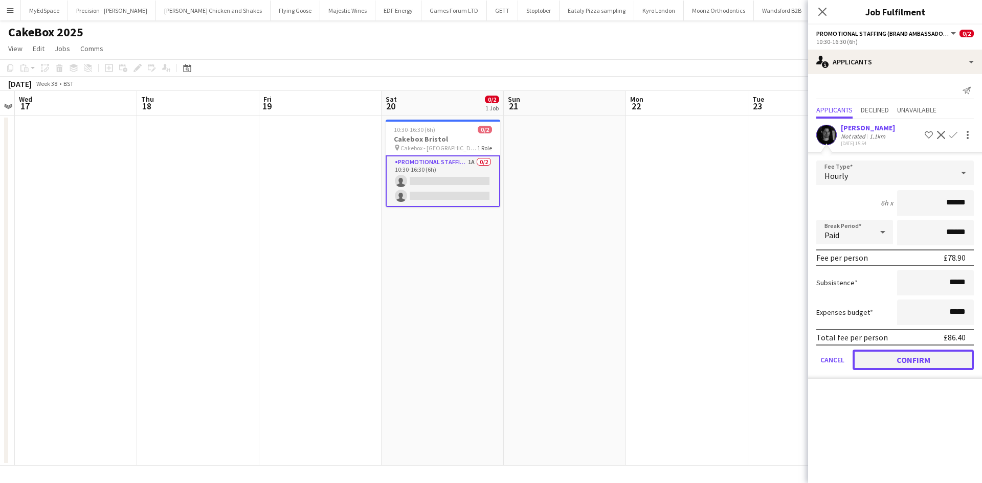
click at [888, 370] on button "Confirm" at bounding box center [913, 360] width 121 height 20
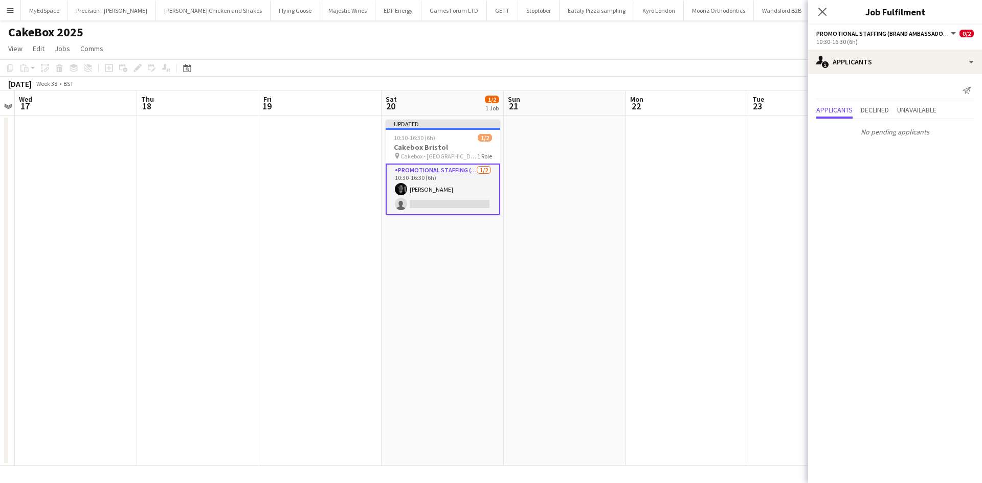
drag, startPoint x: 719, startPoint y: 239, endPoint x: 734, endPoint y: 218, distance: 25.9
click at [719, 238] on app-date-cell at bounding box center [687, 291] width 122 height 350
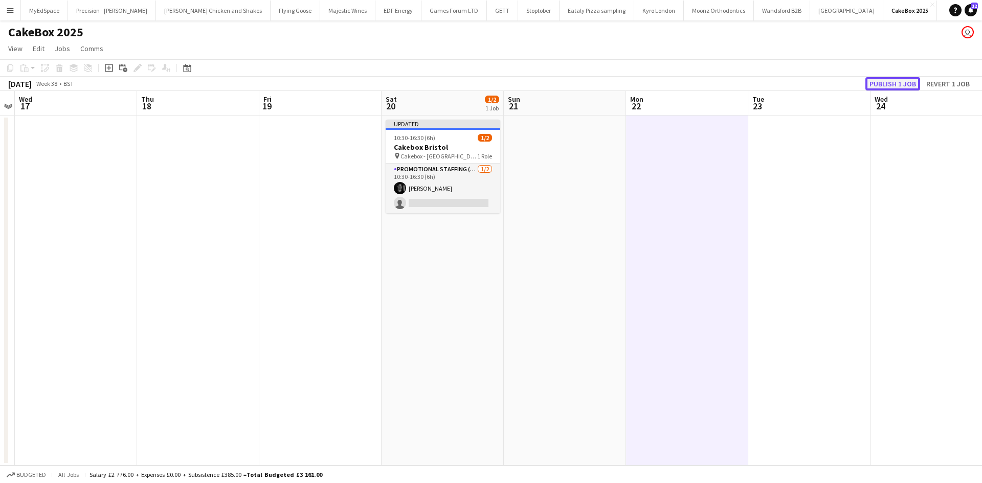
click at [897, 79] on button "Publish 1 job" at bounding box center [892, 83] width 55 height 13
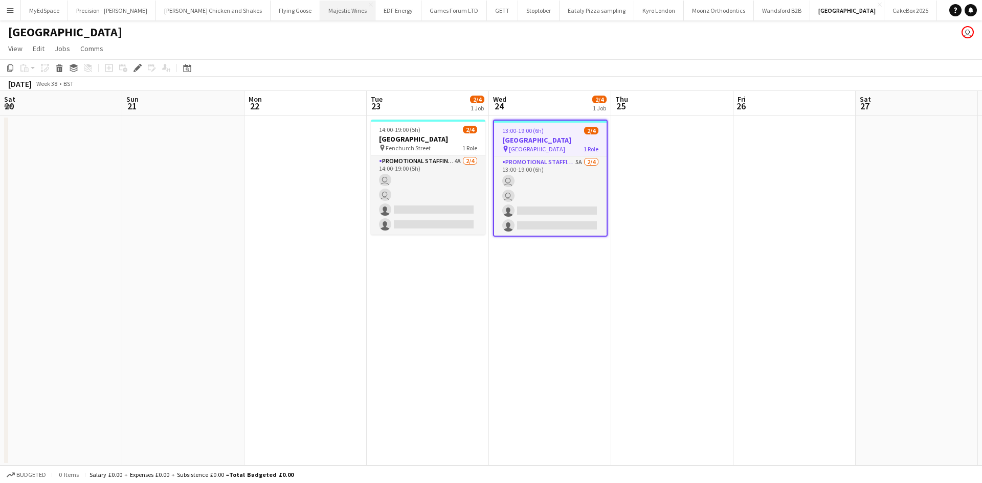
scroll to position [0, 352]
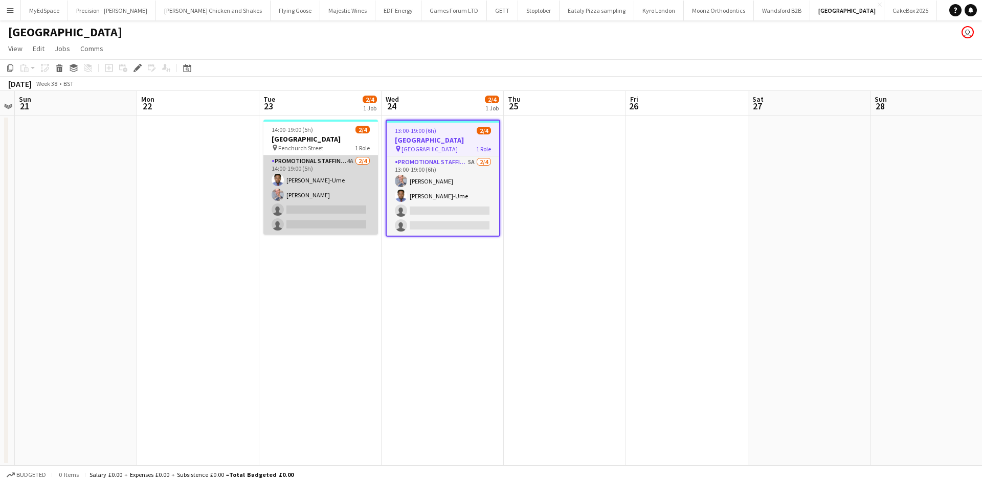
click at [349, 164] on app-card-role "Promotional Staffing (Brand Ambassadors) 4A [DATE] 14:00-19:00 (5h) [PERSON_NAM…" at bounding box center [320, 194] width 115 height 79
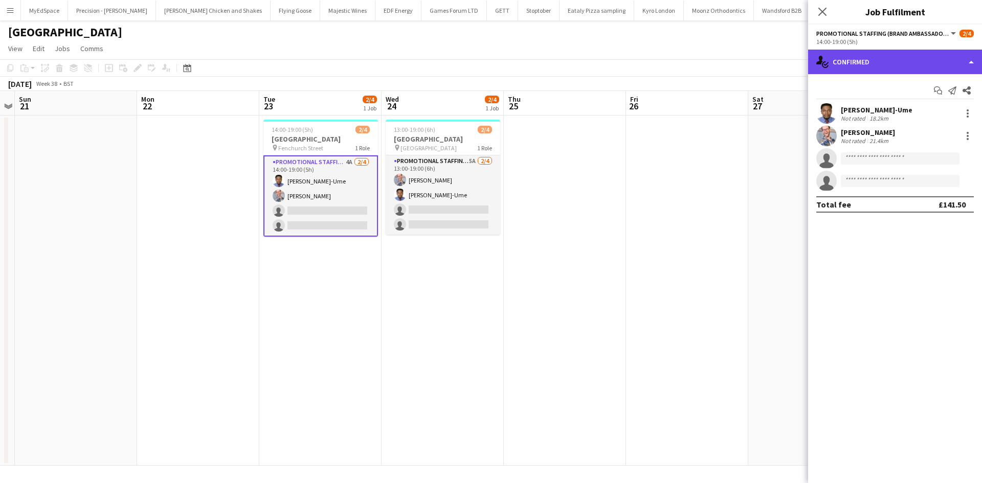
click at [874, 53] on div "single-neutral-actions-check-2 Confirmed" at bounding box center [895, 62] width 174 height 25
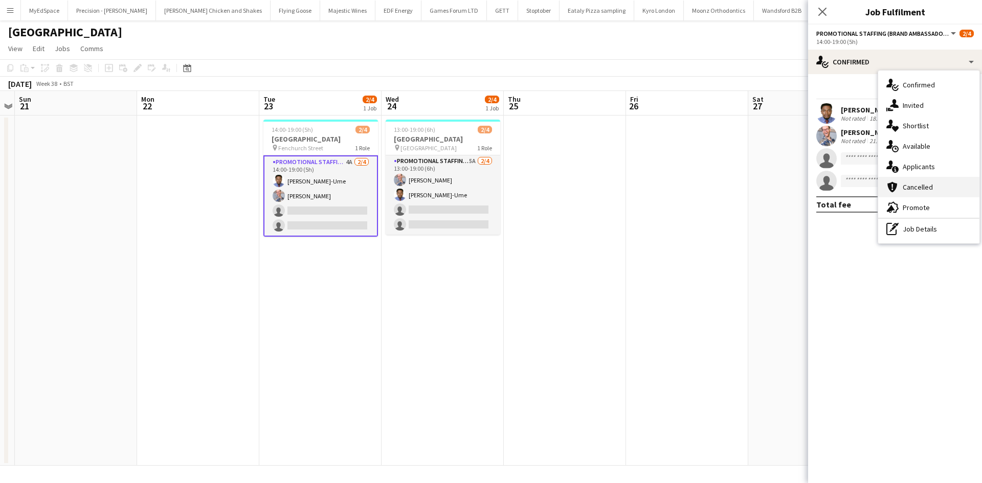
click at [923, 190] on span "Cancelled" at bounding box center [918, 187] width 30 height 9
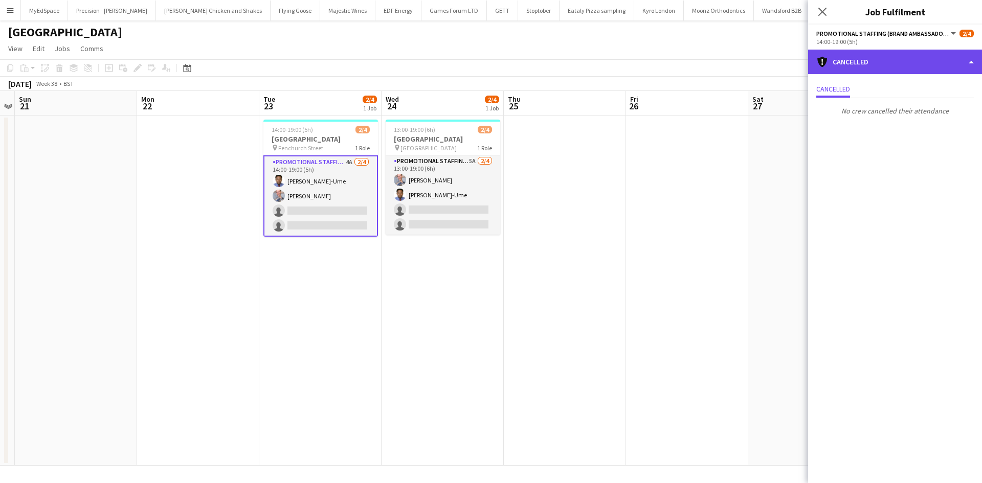
click at [871, 59] on div "cancellation Cancelled" at bounding box center [895, 62] width 174 height 25
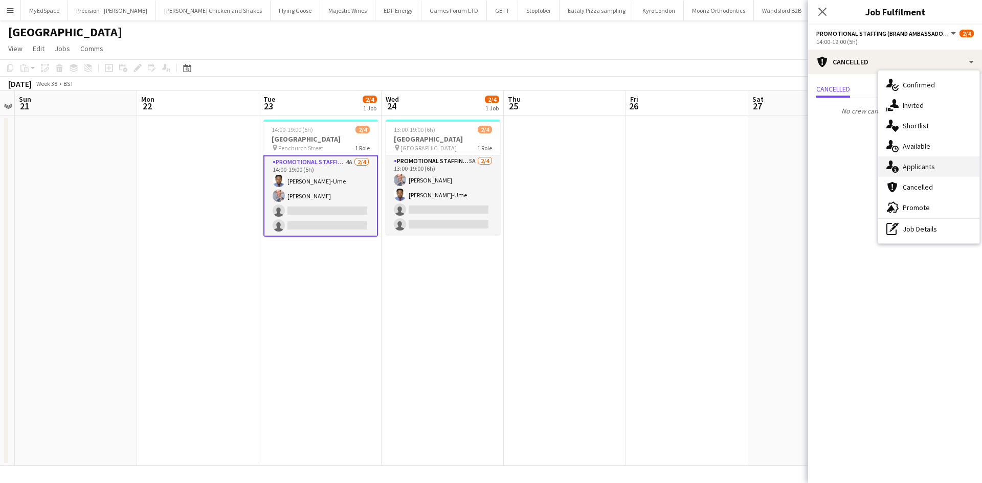
click at [922, 164] on span "Applicants" at bounding box center [919, 166] width 32 height 9
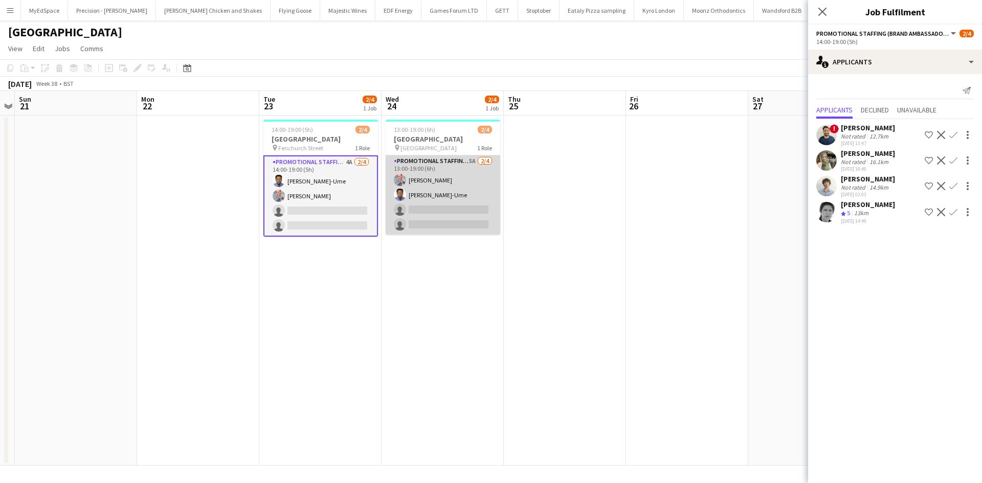
click at [472, 158] on app-card-role "Promotional Staffing (Brand Ambassadors) 5A 2/4 13:00-19:00 (6h) SIMON GREIFF F…" at bounding box center [443, 194] width 115 height 79
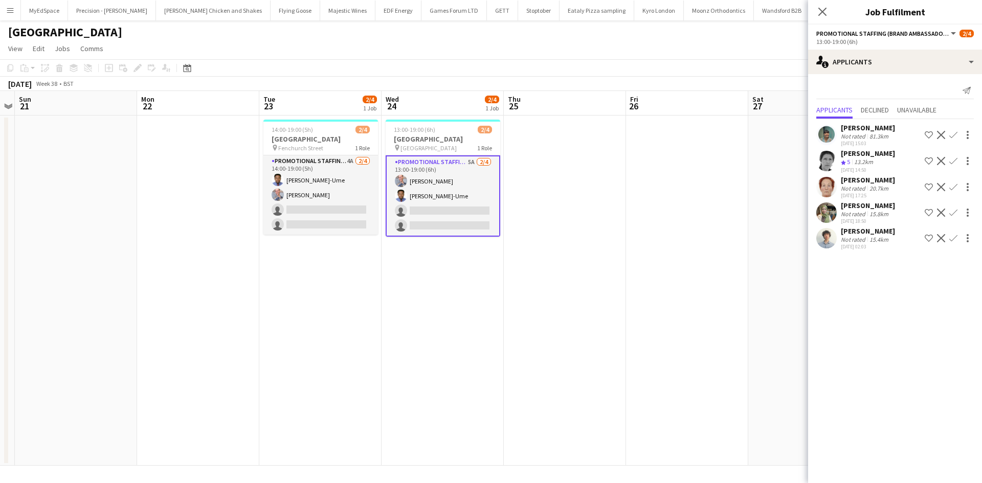
click at [955, 213] on app-icon "Confirm" at bounding box center [953, 213] width 8 height 8
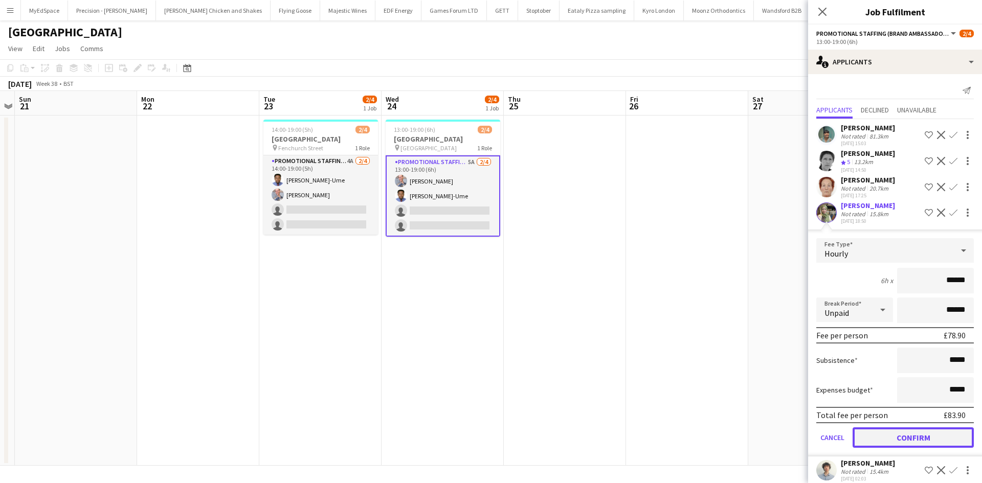
click at [902, 438] on button "Confirm" at bounding box center [913, 438] width 121 height 20
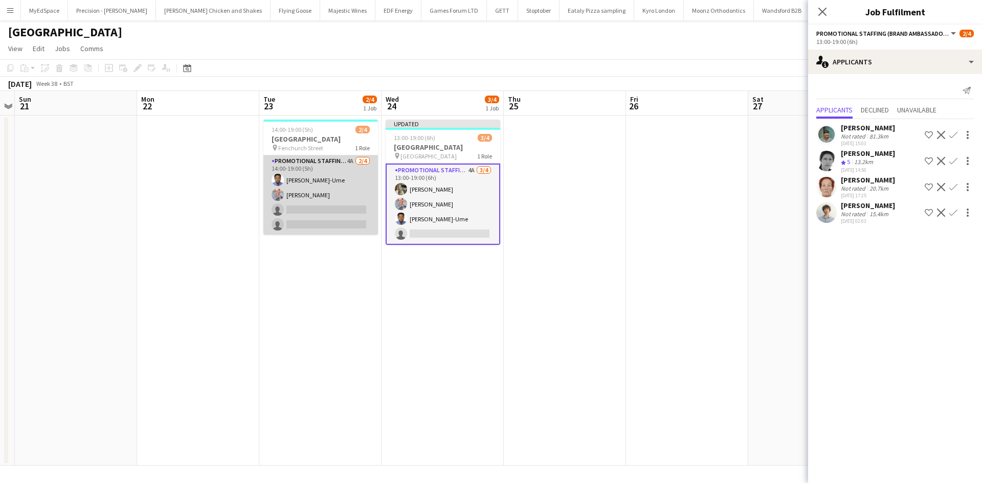
click at [343, 162] on app-card-role "Promotional Staffing (Brand Ambassadors) 4A 2/4 14:00-19:00 (5h) Fidelis Ejike-…" at bounding box center [320, 194] width 115 height 79
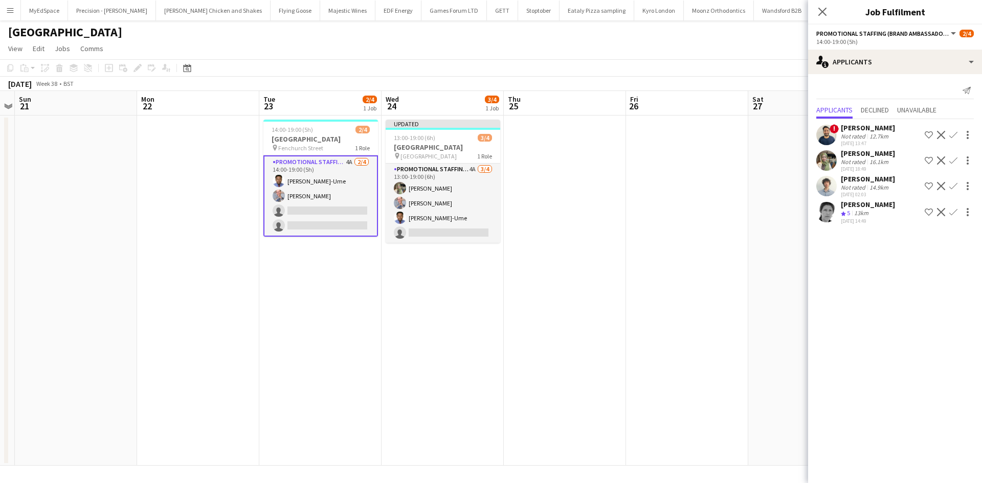
click at [955, 157] on app-icon "Confirm" at bounding box center [953, 161] width 8 height 8
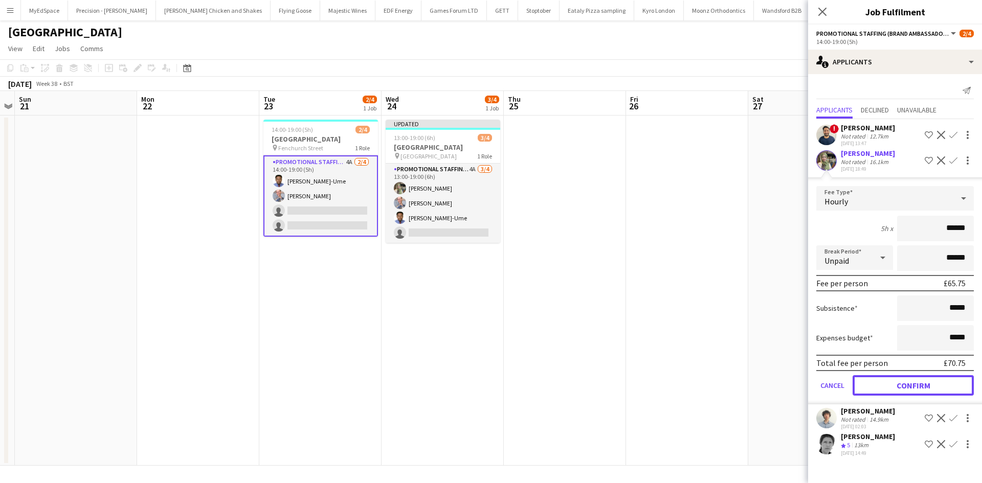
drag, startPoint x: 924, startPoint y: 391, endPoint x: 856, endPoint y: 358, distance: 75.5
click at [924, 390] on button "Confirm" at bounding box center [913, 385] width 121 height 20
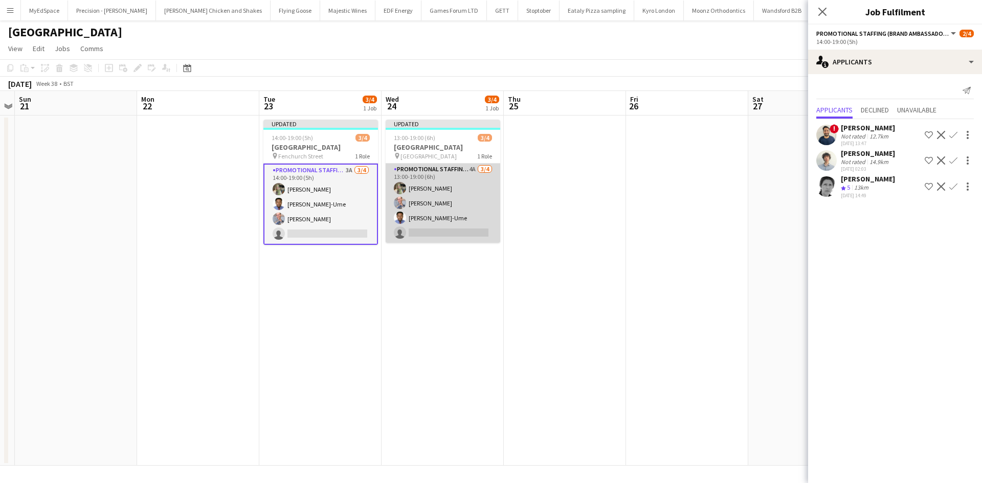
click at [469, 169] on app-card-role "Promotional Staffing (Brand Ambassadors) 4A 3/4 13:00-19:00 (6h) Aliya Kazmi SI…" at bounding box center [443, 203] width 115 height 79
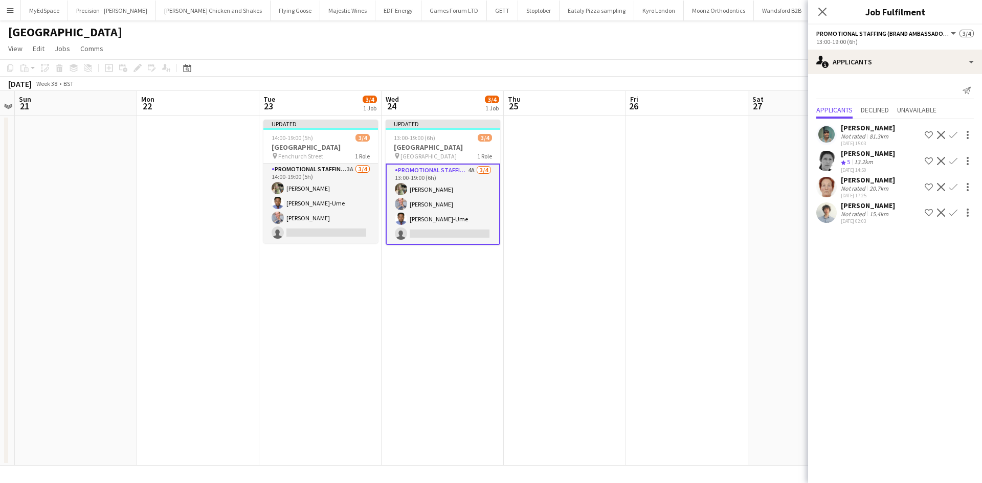
click at [708, 158] on app-date-cell at bounding box center [687, 291] width 122 height 350
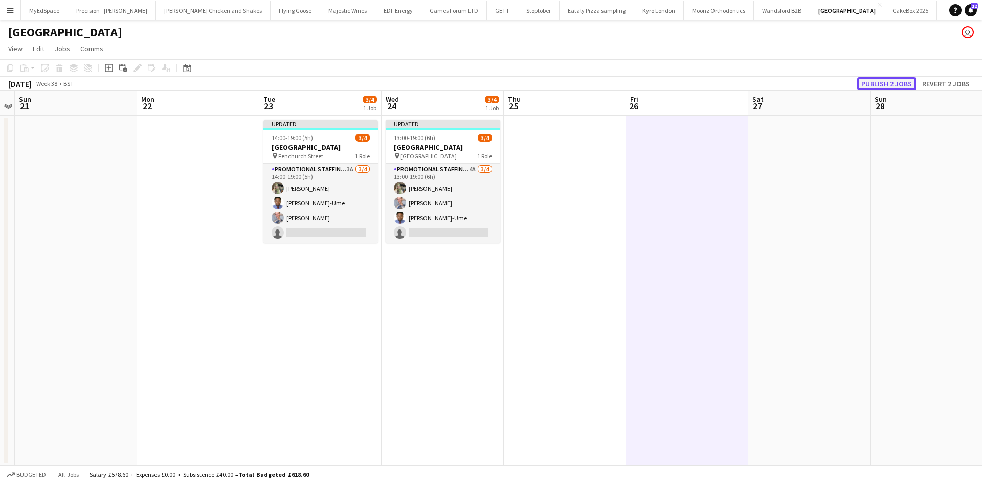
click at [886, 86] on button "Publish 2 jobs" at bounding box center [886, 83] width 59 height 13
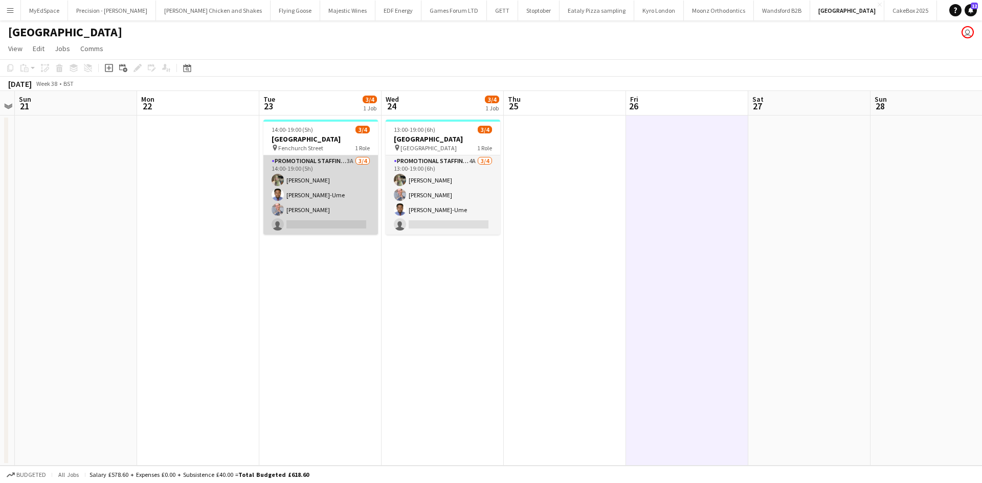
click at [351, 161] on app-card-role "Promotional Staffing (Brand Ambassadors) 3A 3/4 14:00-19:00 (5h) Aliya Kazmi Fi…" at bounding box center [320, 194] width 115 height 79
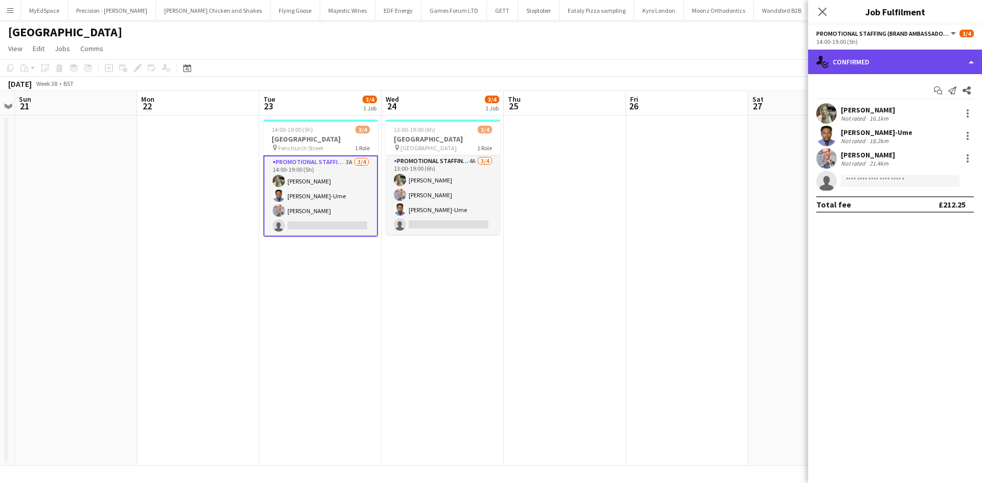
click at [876, 71] on div "single-neutral-actions-check-2 Confirmed" at bounding box center [895, 62] width 174 height 25
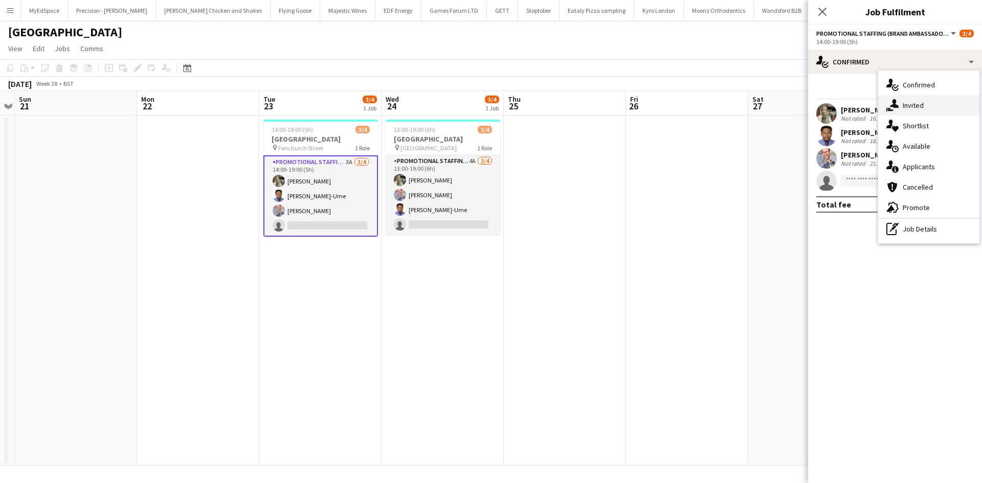
click at [908, 110] on span "Invited" at bounding box center [913, 105] width 21 height 9
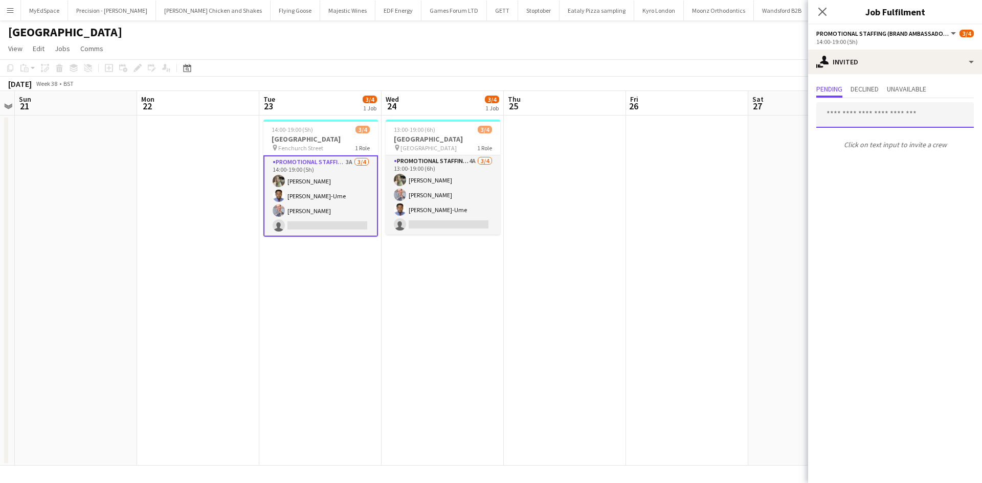
click at [884, 118] on input "text" at bounding box center [895, 115] width 158 height 26
click at [898, 121] on input "*****" at bounding box center [895, 115] width 158 height 26
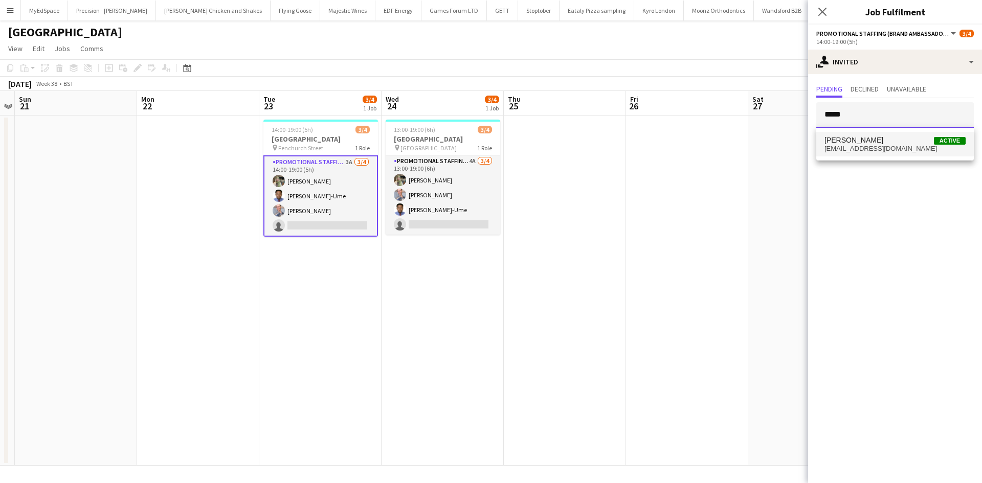
type input "*****"
click at [883, 145] on span "dolezalucie@gmail.com" at bounding box center [895, 149] width 141 height 8
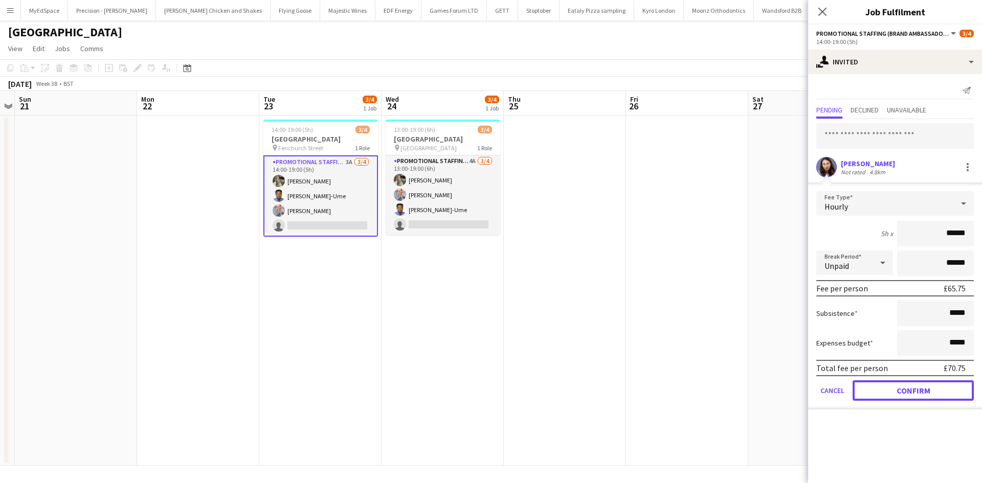
drag, startPoint x: 923, startPoint y: 393, endPoint x: 730, endPoint y: 319, distance: 206.4
click at [922, 393] on button "Confirm" at bounding box center [913, 391] width 121 height 20
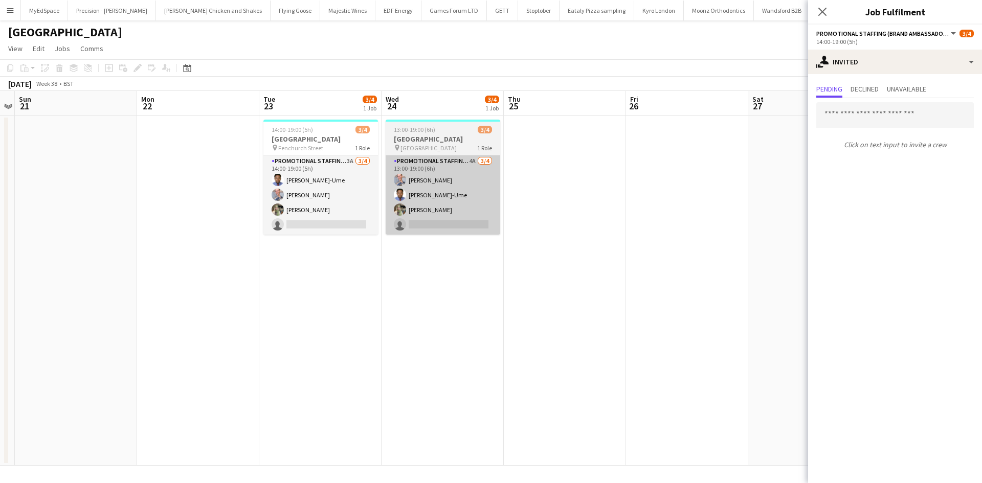
click at [473, 163] on app-card-role "Promotional Staffing (Brand Ambassadors) 4A 3/4 13:00-19:00 (6h) SIMON GREIFF F…" at bounding box center [443, 194] width 115 height 79
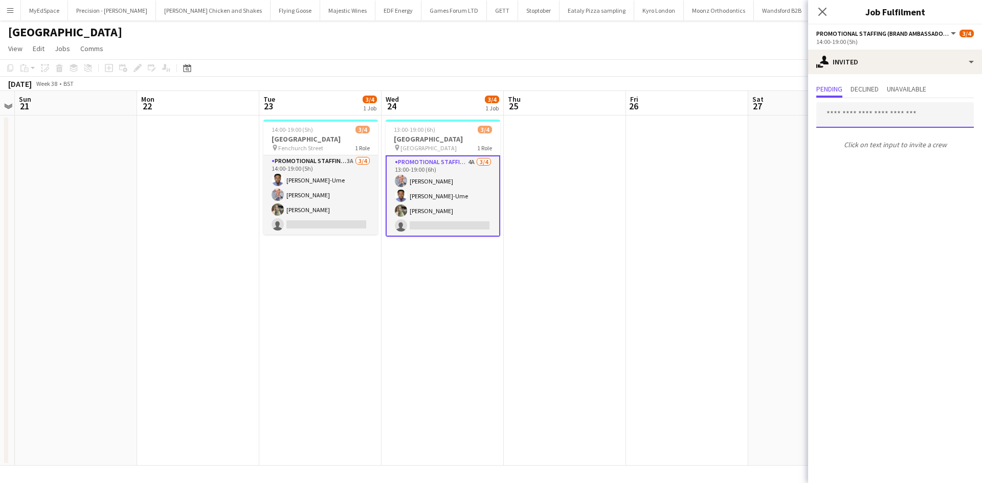
click at [910, 107] on input "text" at bounding box center [895, 115] width 158 height 26
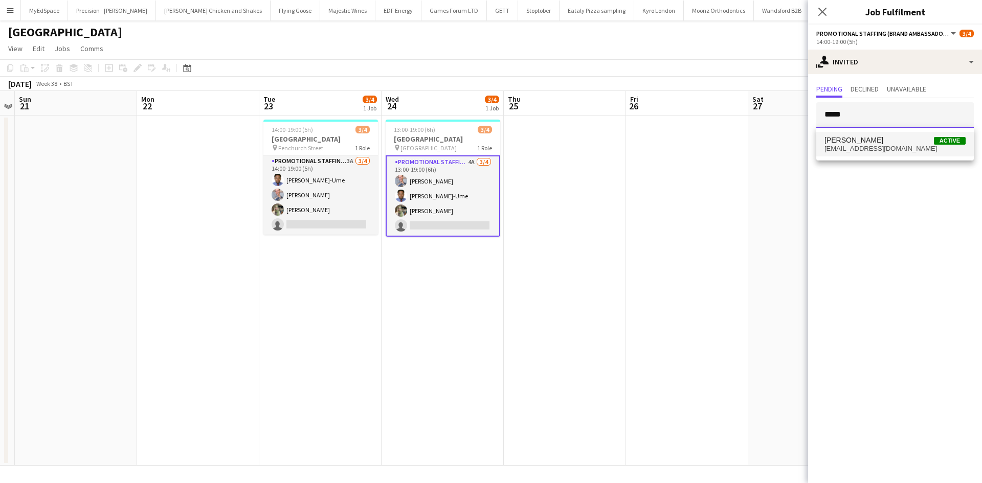
type input "*****"
click at [900, 150] on span "dolezalucie@gmail.com" at bounding box center [895, 149] width 141 height 8
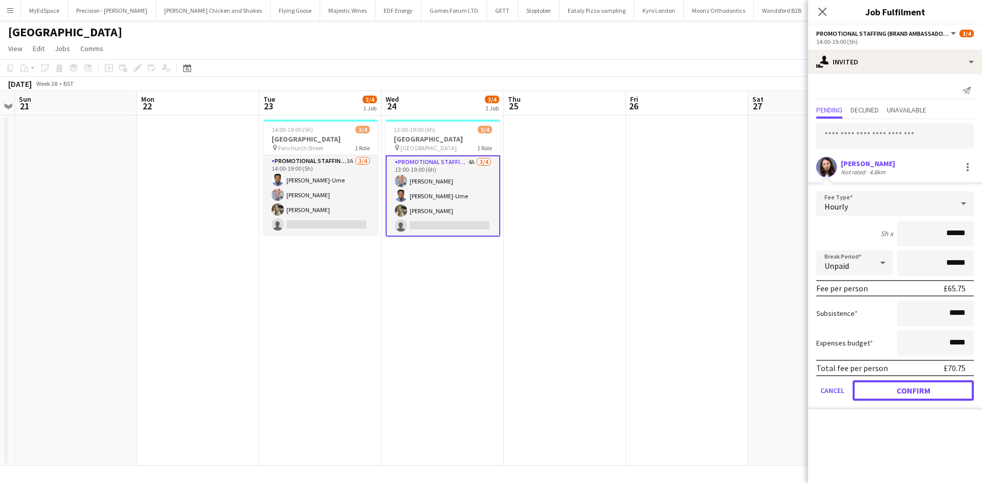
click at [912, 394] on button "Confirm" at bounding box center [913, 391] width 121 height 20
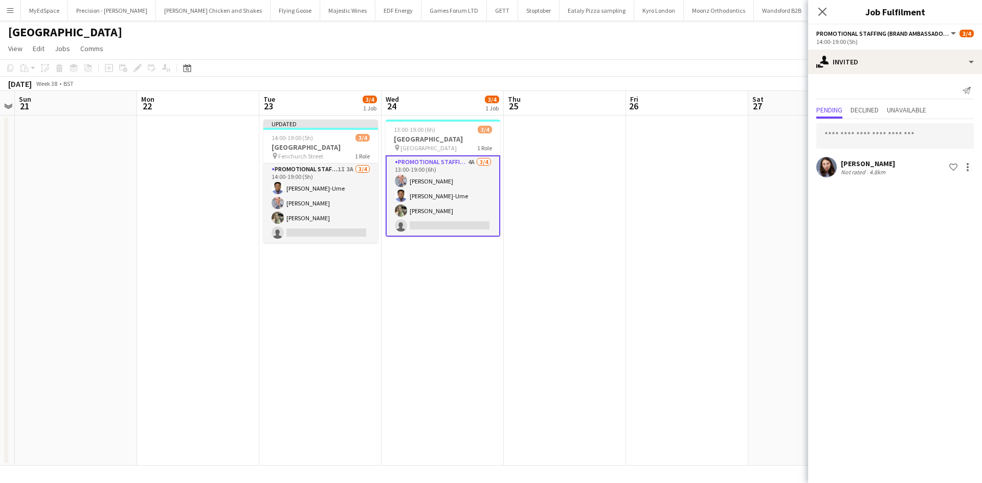
click at [707, 288] on app-date-cell at bounding box center [687, 291] width 122 height 350
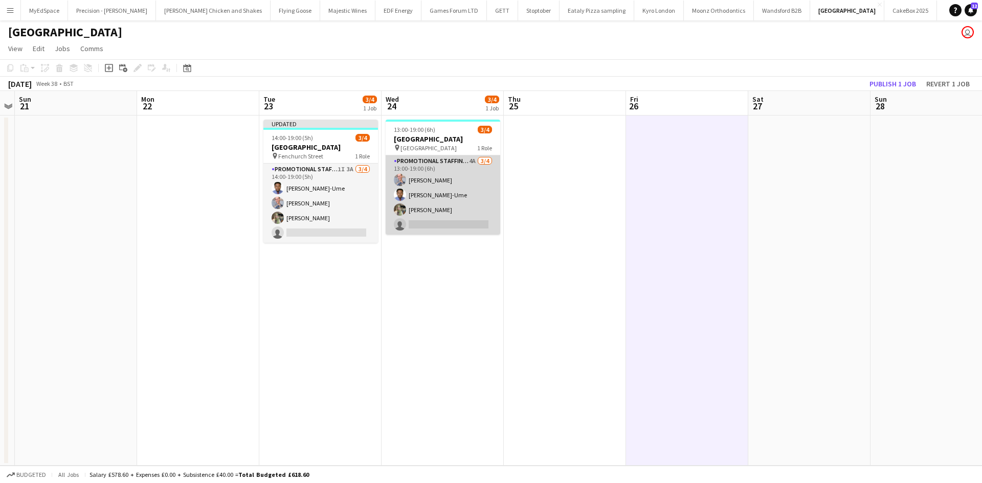
click at [461, 158] on app-card-role "Promotional Staffing (Brand Ambassadors) 4A 3/4 13:00-19:00 (6h) SIMON GREIFF F…" at bounding box center [443, 194] width 115 height 79
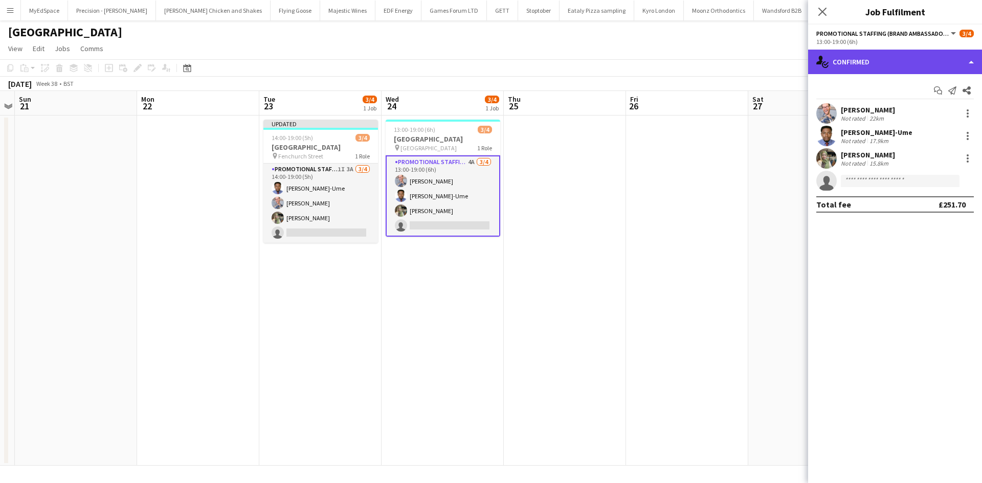
click at [936, 67] on div "single-neutral-actions-check-2 Confirmed" at bounding box center [895, 62] width 174 height 25
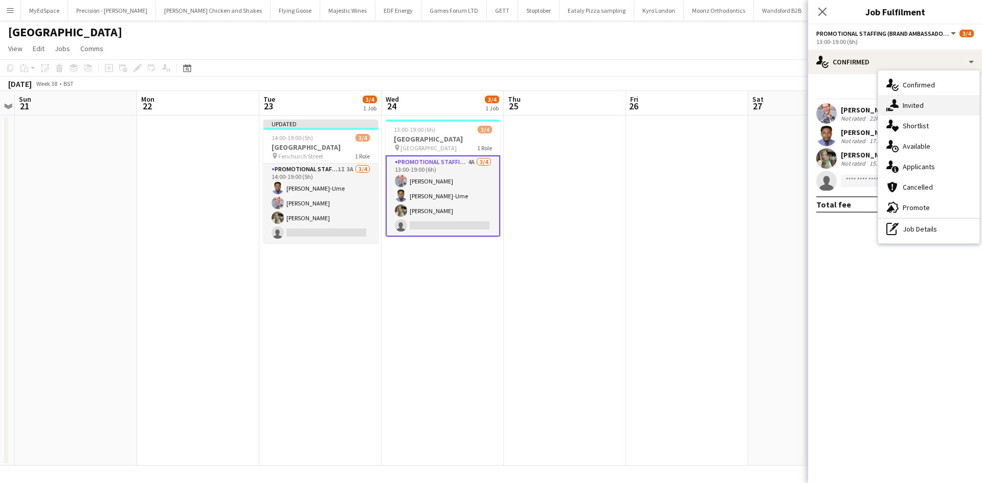
click at [938, 113] on div "single-neutral-actions-share-1 Invited" at bounding box center [928, 105] width 101 height 20
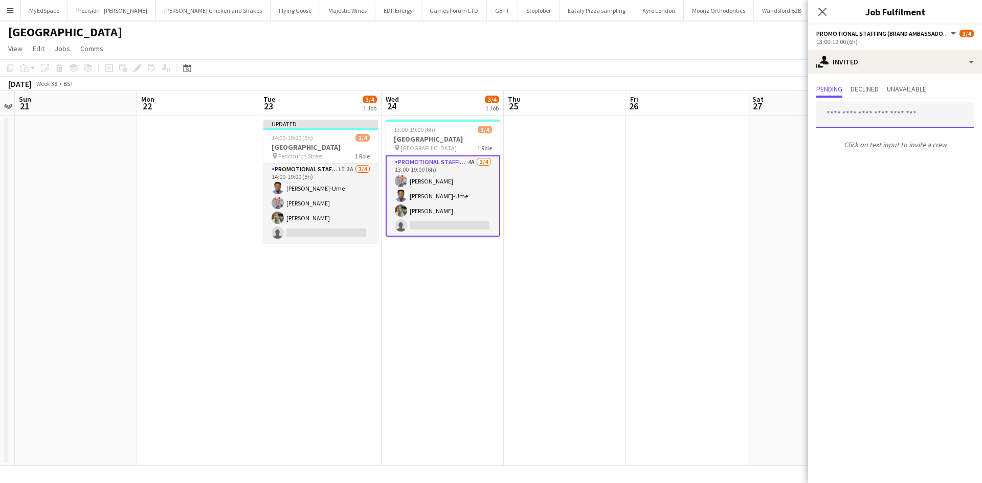
click at [910, 114] on input "text" at bounding box center [895, 115] width 158 height 26
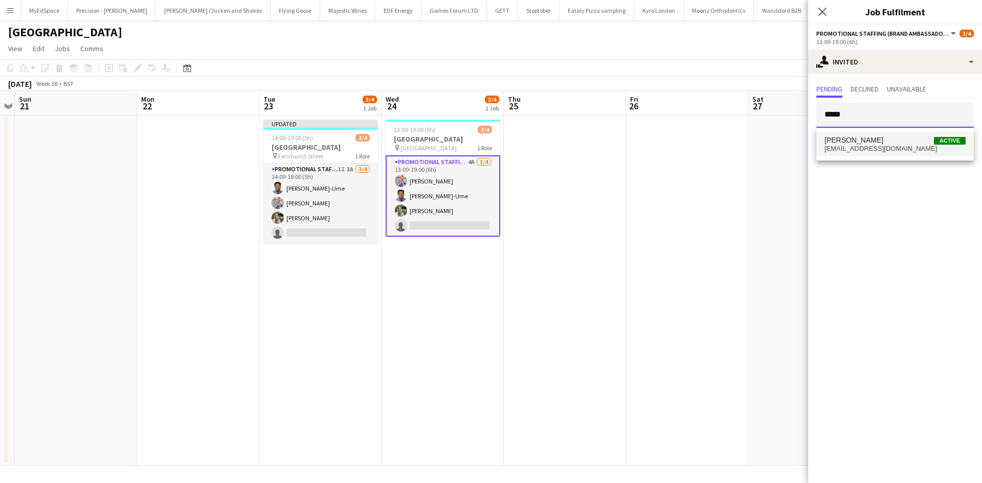
type input "*****"
click at [900, 139] on span "Lucie Dolezal Active" at bounding box center [895, 140] width 141 height 9
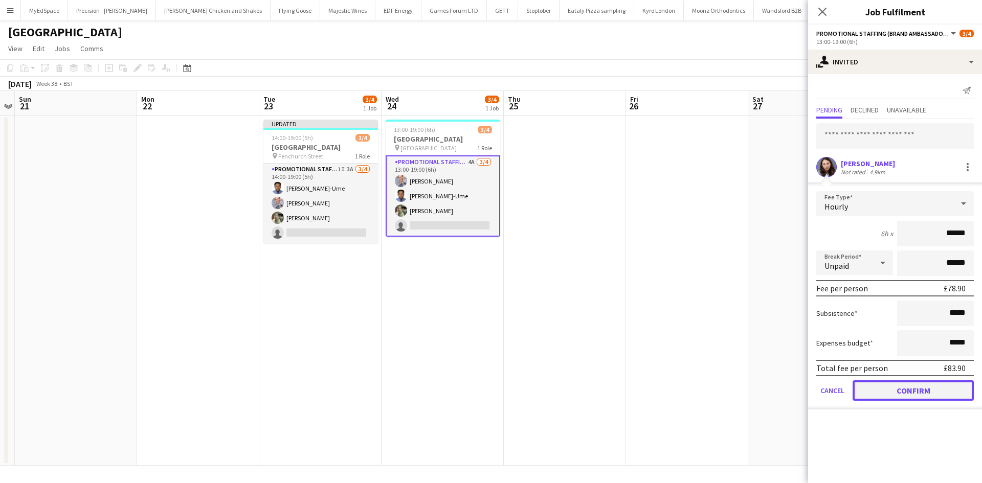
click at [905, 390] on button "Confirm" at bounding box center [913, 391] width 121 height 20
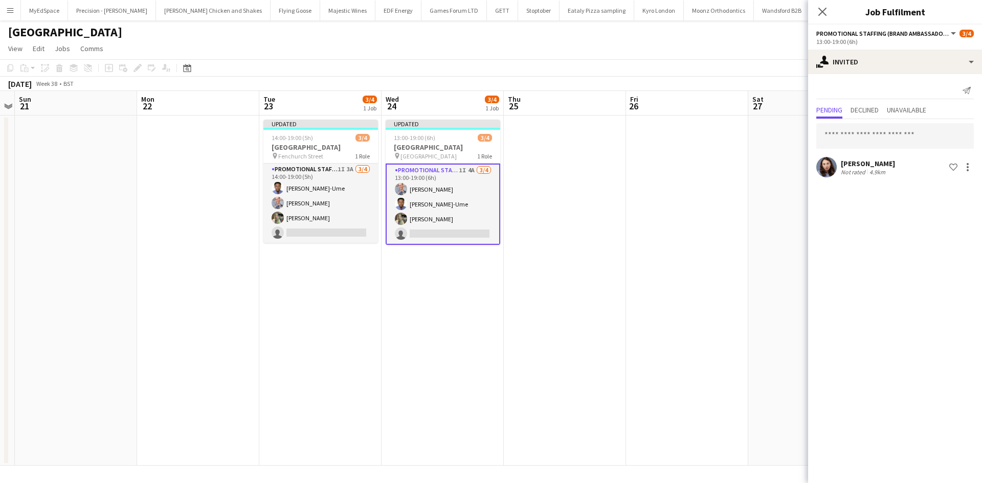
click at [729, 287] on app-date-cell at bounding box center [687, 291] width 122 height 350
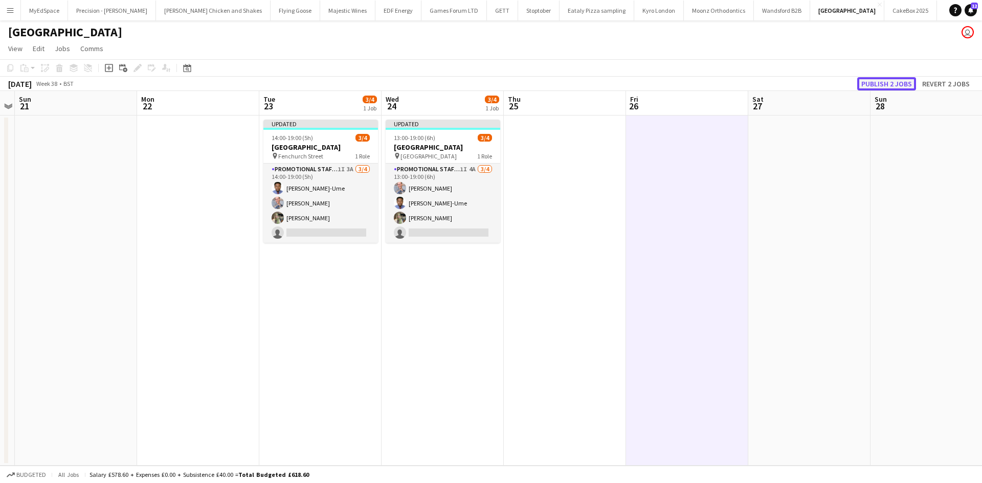
click at [906, 83] on button "Publish 2 jobs" at bounding box center [886, 83] width 59 height 13
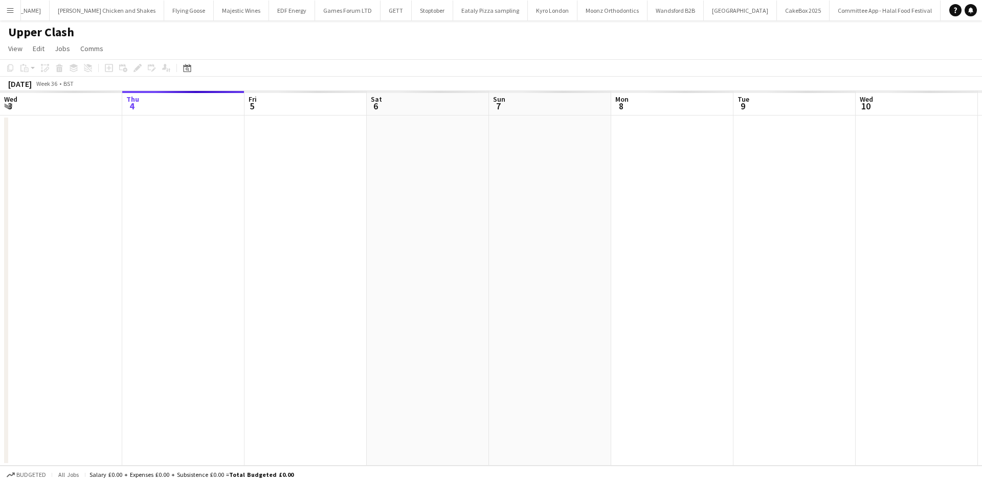
scroll to position [0, 160]
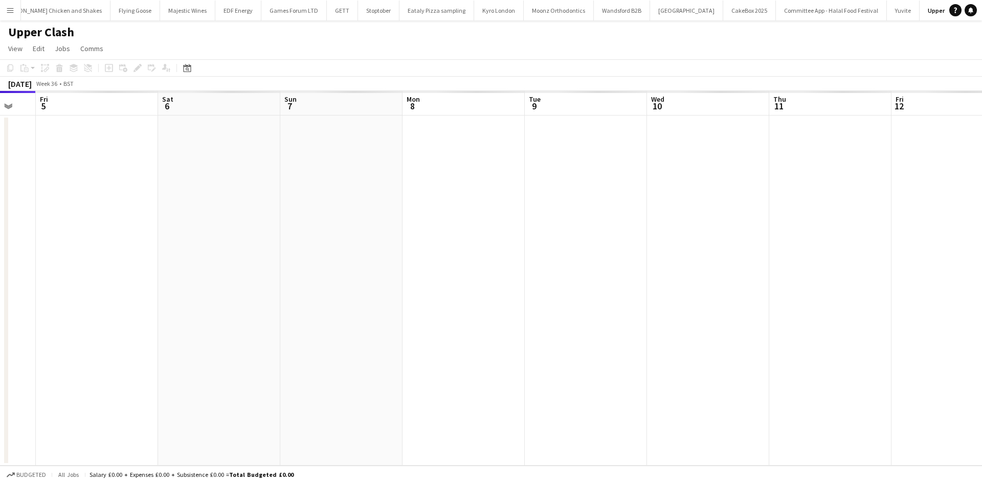
drag, startPoint x: 522, startPoint y: 275, endPoint x: 482, endPoint y: 275, distance: 39.9
click at [412, 275] on app-calendar-viewport "Mon 1 Tue 2 Wed 3 Thu 4 Fri 5 Sat 6 Sun 7 Mon 8 Tue 9 Wed 10 Thu 11 Fri 12 Sat …" at bounding box center [491, 278] width 982 height 375
drag, startPoint x: 629, startPoint y: 282, endPoint x: 405, endPoint y: 261, distance: 225.0
click at [423, 264] on app-calendar-viewport "Mon 1 Tue 2 Wed 3 Thu 4 Fri 5 Sat 6 Sun 7 Mon 8 Tue 9 Wed 10 Thu 11 Fri 12 Sat …" at bounding box center [491, 278] width 982 height 375
drag, startPoint x: 638, startPoint y: 282, endPoint x: 431, endPoint y: 260, distance: 208.8
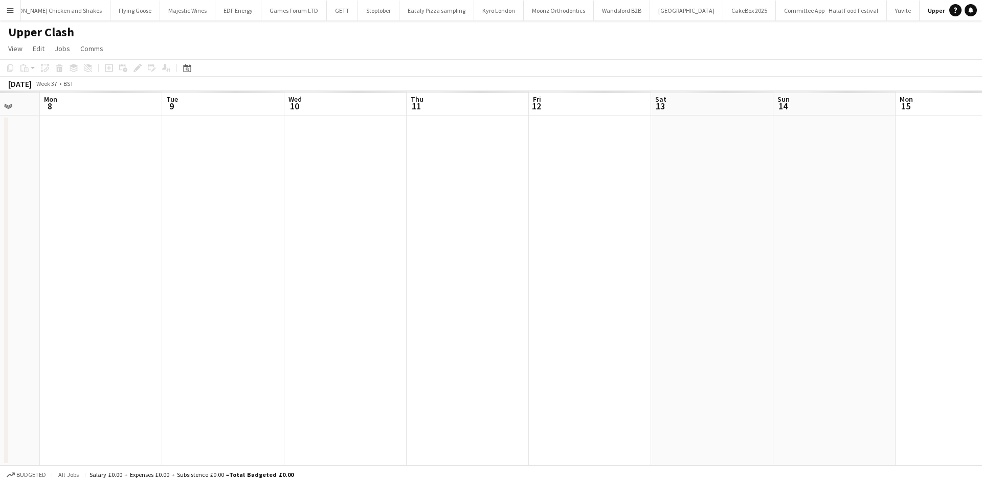
click at [450, 260] on app-calendar-viewport "Fri 5 Sat 6 Sun 7 Mon 8 Tue 9 Wed 10 Thu 11 Fri 12 Sat 13 Sun 14 Mon 15 Tue 16 …" at bounding box center [491, 278] width 982 height 375
click at [499, 274] on app-calendar-viewport "Wed 17 Thu 18 Fri 19 Sat 20 Sun 21 Mon 22 Tue 23 Wed 24 Thu 25 Fri 26 Sat 27 Su…" at bounding box center [491, 278] width 982 height 375
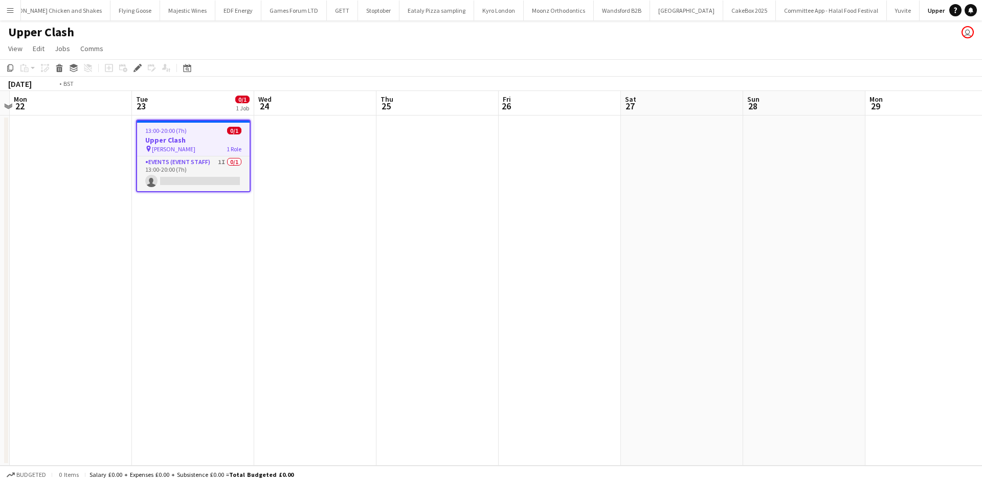
drag, startPoint x: 468, startPoint y: 271, endPoint x: 597, endPoint y: 271, distance: 129.9
click at [597, 271] on app-calendar-viewport "Sat 20 Sun 21 Mon 22 Tue 23 0/1 1 Job Wed 24 Thu 25 Fri 26 Sat 27 Sun 28 Mon 29…" at bounding box center [491, 278] width 982 height 375
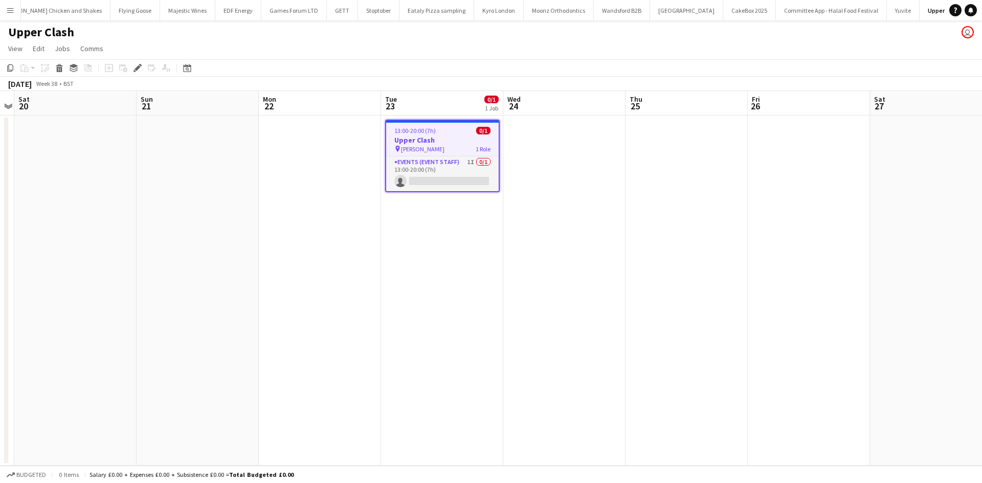
drag, startPoint x: 517, startPoint y: 251, endPoint x: 676, endPoint y: 252, distance: 159.6
click at [763, 252] on app-calendar-viewport "Thu 18 Fri 19 Sat 20 Sun 21 Mon 22 Tue 23 0/1 1 Job Wed 24 Thu 25 Fri 26 Sat 27…" at bounding box center [491, 278] width 982 height 375
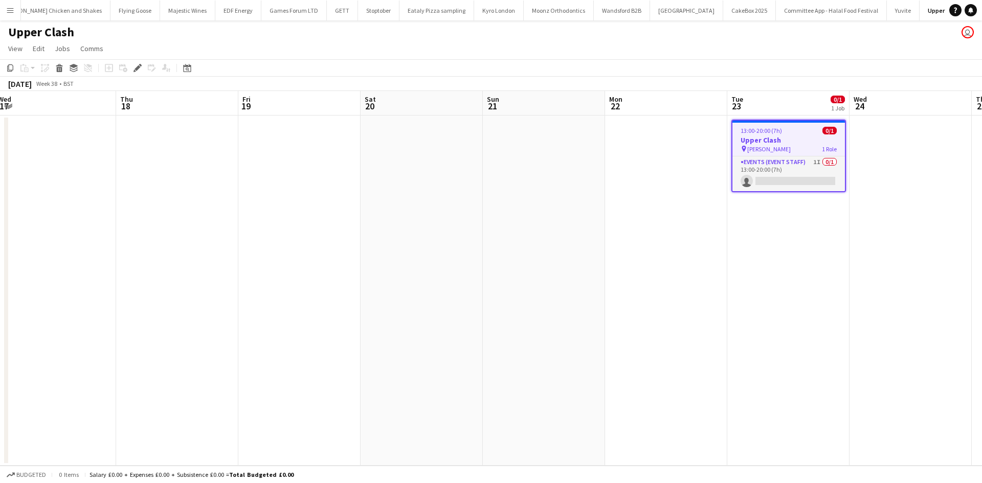
drag, startPoint x: 378, startPoint y: 251, endPoint x: 684, endPoint y: 251, distance: 305.9
click at [721, 251] on app-calendar-viewport "Mon 15 Tue 16 0/1 1 Job Wed 17 Thu 18 Fri 19 Sat 20 Sun 21 Mon 22 Tue 23 0/1 1 …" at bounding box center [491, 278] width 982 height 375
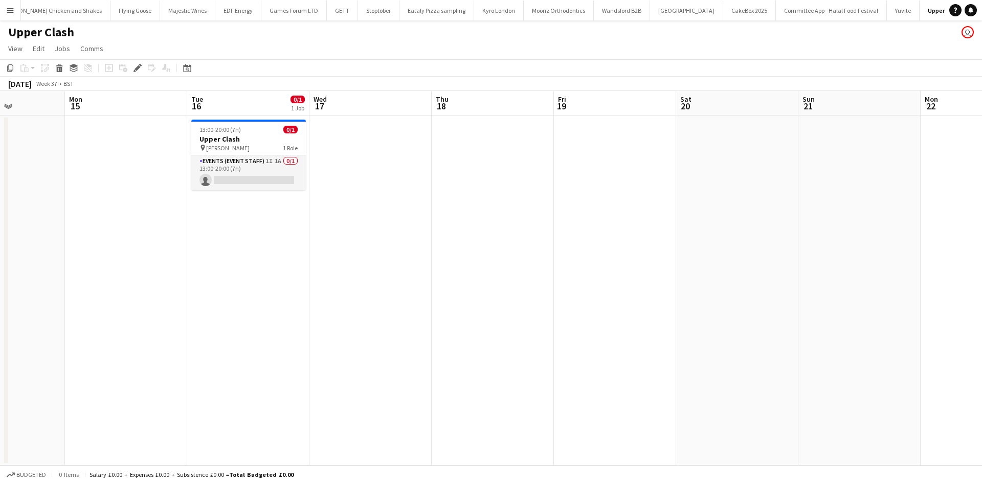
drag, startPoint x: 369, startPoint y: 230, endPoint x: 411, endPoint y: 224, distance: 42.3
click at [411, 224] on app-calendar-viewport "Fri 12 Sat 13 Sun 14 Mon 15 Tue 16 0/1 1 Job Wed 17 Thu 18 Fri 19 Sat 20 Sun 21…" at bounding box center [491, 278] width 982 height 375
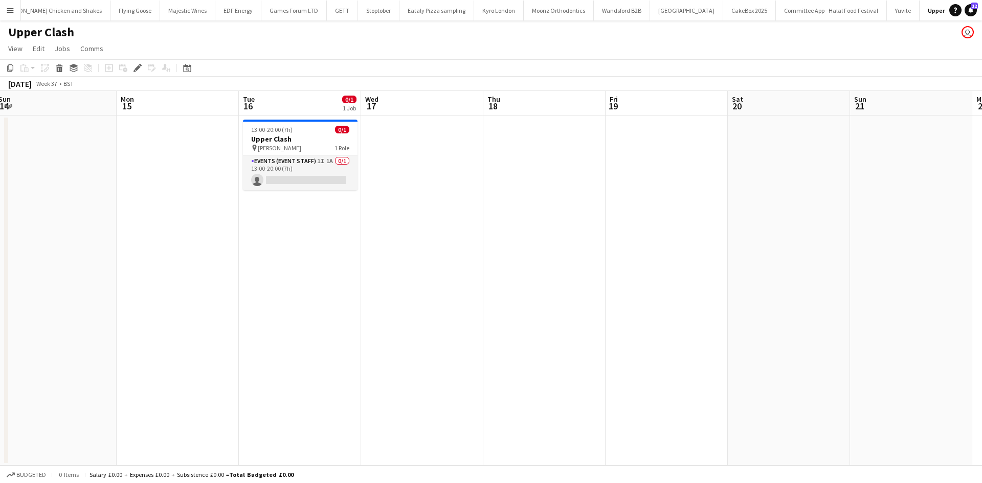
drag, startPoint x: 239, startPoint y: 215, endPoint x: 299, endPoint y: 214, distance: 59.9
click at [298, 214] on app-calendar-viewport "Fri 12 Sat 13 Sun 14 Mon 15 Tue 16 0/1 1 Job Wed 17 Thu 18 Fri 19 Sat 20 Sun 21…" at bounding box center [491, 278] width 982 height 375
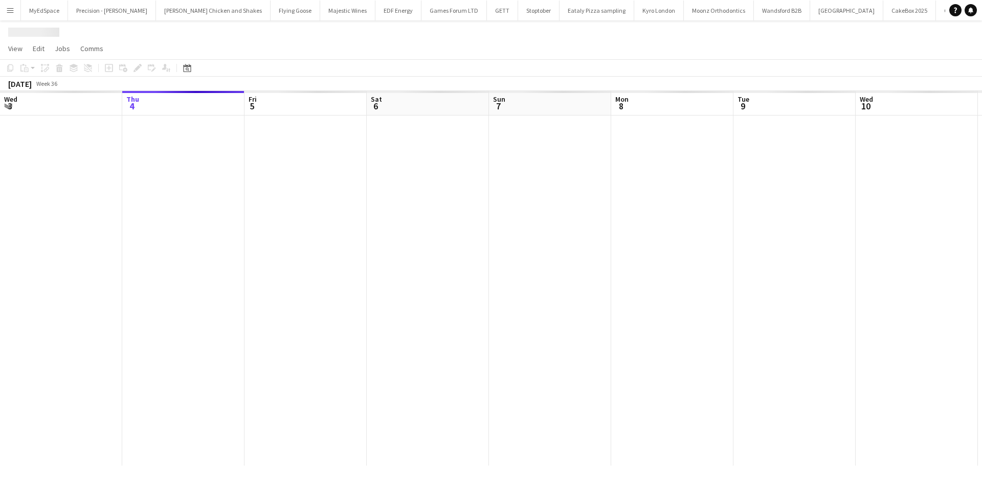
scroll to position [0, 230]
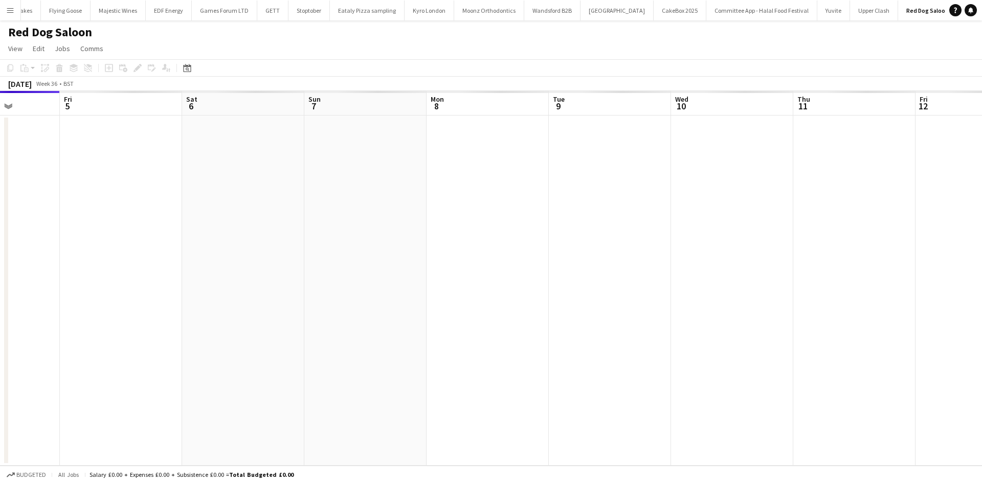
drag, startPoint x: 439, startPoint y: 224, endPoint x: 286, endPoint y: 204, distance: 153.7
click at [286, 204] on app-calendar-viewport "Mon 1 Tue 2 Wed 3 Thu 4 Fri 5 Sat 6 Sun 7 Mon 8 Tue 9 Wed 10 Thu 11 Fri 12 Sat …" at bounding box center [491, 278] width 982 height 375
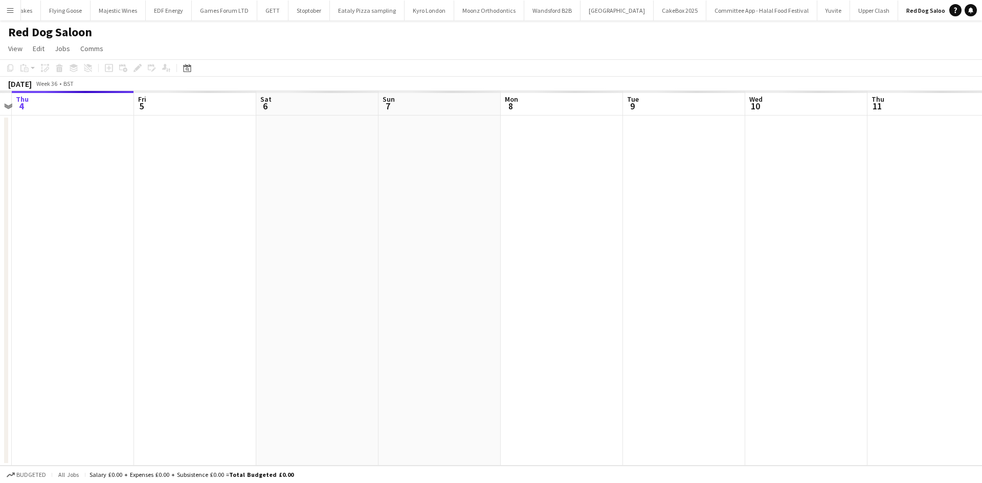
click at [358, 211] on app-calendar-viewport "Mon 1 Tue 2 Wed 3 Thu 4 Fri 5 Sat 6 Sun 7 Mon 8 Tue 9 Wed 10 Thu 11 Fri 12 Sat …" at bounding box center [491, 278] width 982 height 375
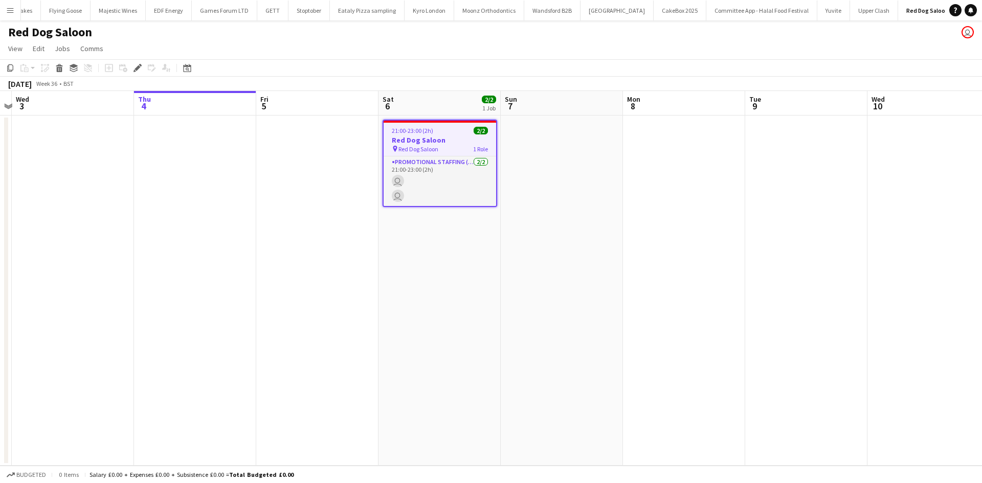
scroll to position [0, 352]
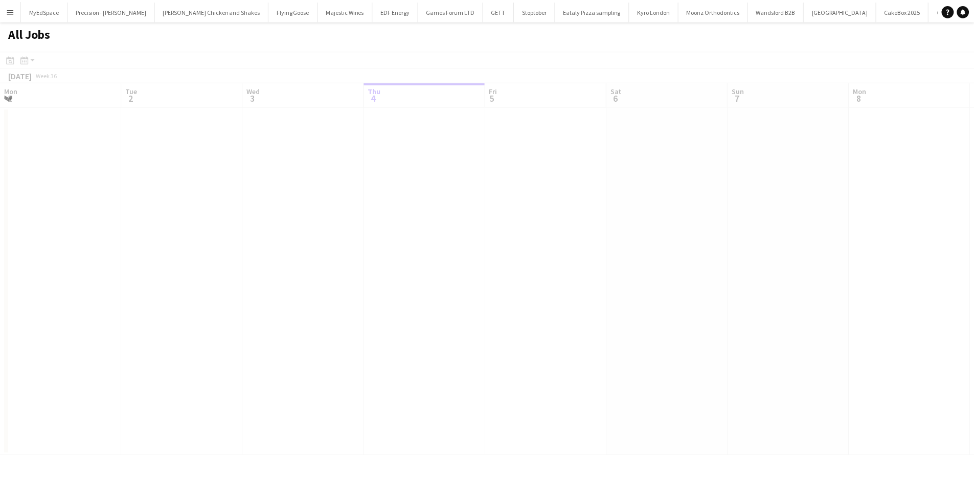
scroll to position [0, 244]
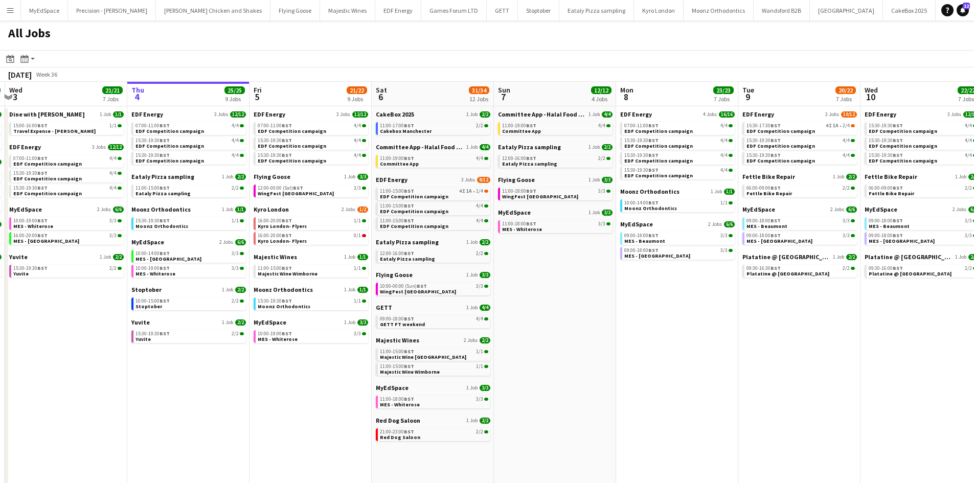
drag, startPoint x: 718, startPoint y: 297, endPoint x: 752, endPoint y: 297, distance: 34.3
click at [752, 297] on app-calendar-viewport "Mon 1 20/20 8 Jobs Tue 2 19/19 7 Jobs Wed 3 21/21 7 Jobs Thu 4 25/25 9 Jobs Fri…" at bounding box center [487, 433] width 974 height 703
drag, startPoint x: 631, startPoint y: 297, endPoint x: 682, endPoint y: 291, distance: 51.5
click at [682, 291] on app-calendar-viewport "Mon 1 20/20 8 Jobs Tue 2 19/19 7 Jobs Wed 3 21/21 7 Jobs Thu 4 25/25 9 Jobs Fri…" at bounding box center [487, 433] width 974 height 703
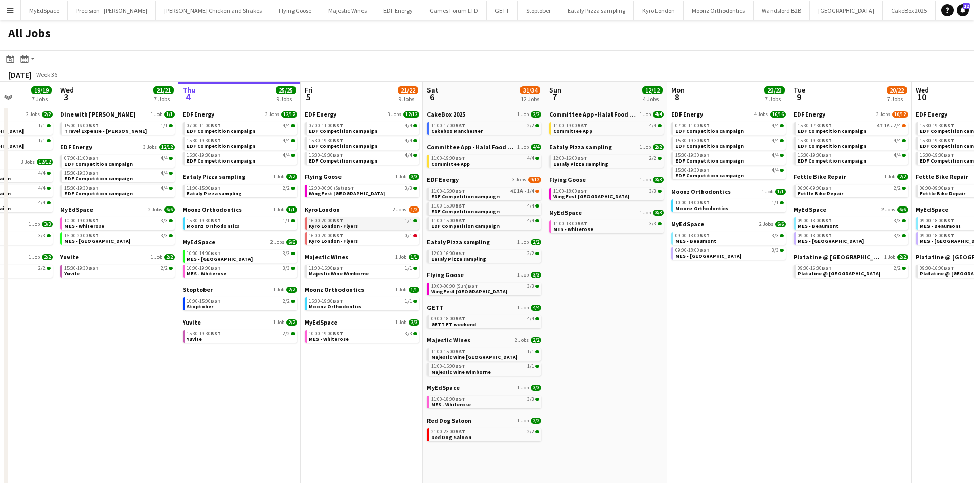
click at [384, 224] on link "16:00-20:00 BST 1/1 Kyro London- Flyers" at bounding box center [363, 223] width 108 height 12
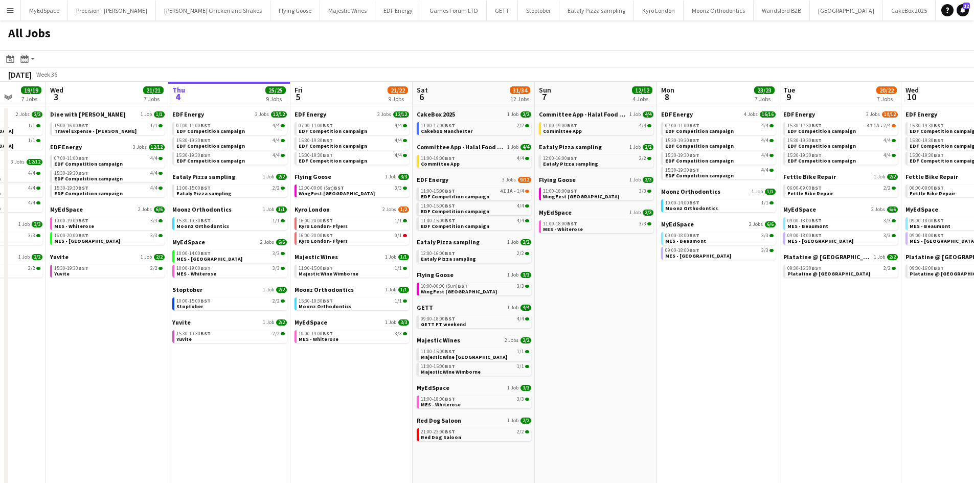
drag, startPoint x: 368, startPoint y: 400, endPoint x: 406, endPoint y: 399, distance: 38.4
click at [367, 400] on app-calendar-viewport "Sun 31 23/27 11 Jobs Mon 1 20/20 8 Jobs Tue 2 19/19 7 Jobs Wed 3 21/21 7 Jobs T…" at bounding box center [487, 433] width 974 height 703
click at [347, 137] on app-calendar-brief-board "EDF Energy 3 Jobs [DATE] 07:00-11:00 BST 4/4 EDF Competition campaign 15:30-19:…" at bounding box center [351, 137] width 115 height 54
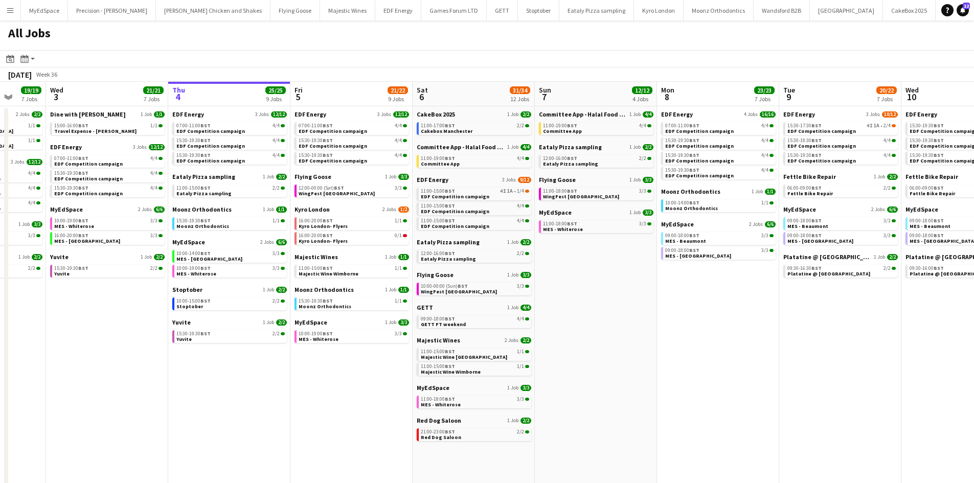
click at [359, 136] on app-calendar-brief-board "EDF Energy 3 Jobs 12/12 07:00-11:00 BST 4/4 EDF Competition campaign 15:30-19:3…" at bounding box center [352, 137] width 115 height 54
click at [363, 127] on div "07:00-11:00 BST 4/4" at bounding box center [353, 125] width 108 height 5
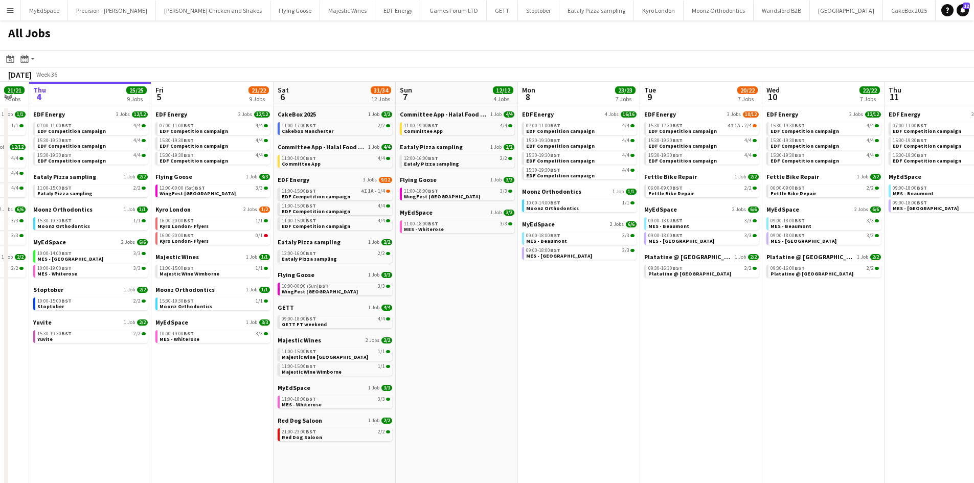
drag, startPoint x: 573, startPoint y: 320, endPoint x: 432, endPoint y: 282, distance: 146.0
click at [432, 283] on app-calendar-viewport "Sun 31 23/27 11 Jobs Mon 1 20/20 8 Jobs Tue 2 19/19 7 Jobs Wed 3 21/21 7 Jobs T…" at bounding box center [487, 433] width 974 height 703
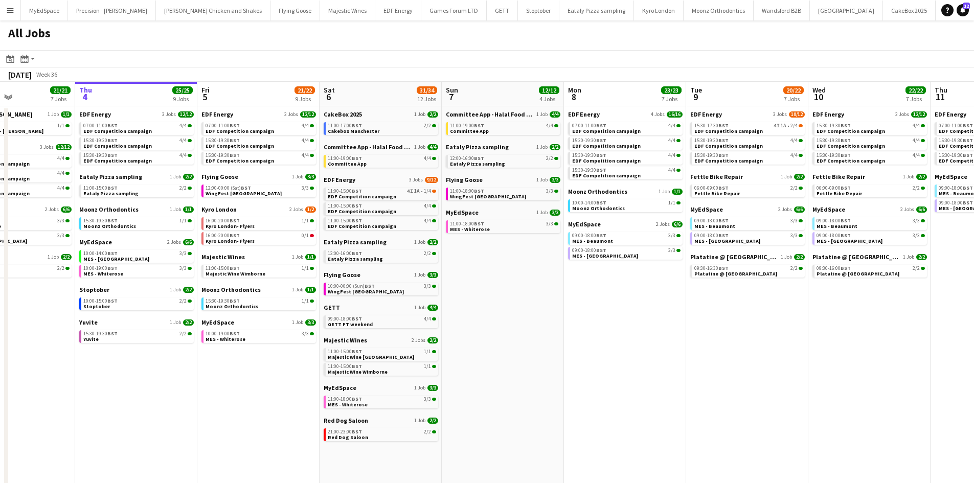
drag, startPoint x: 495, startPoint y: 370, endPoint x: 544, endPoint y: 361, distance: 50.0
click at [544, 361] on app-calendar-viewport "Sun 31 23/27 11 Jobs Mon 1 20/20 8 Jobs Tue 2 19/19 7 Jobs Wed 3 21/21 7 Jobs T…" at bounding box center [487, 433] width 974 height 703
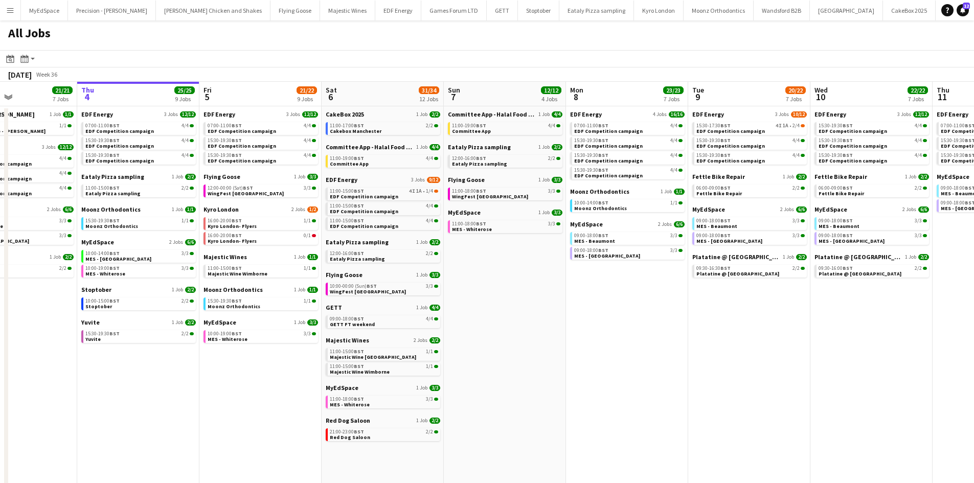
click at [604, 351] on app-calendar-viewport "Sun 31 23/27 11 Jobs Mon 1 20/20 8 Jobs Tue 2 19/19 7 Jobs Wed 3 21/21 7 Jobs T…" at bounding box center [487, 433] width 974 height 703
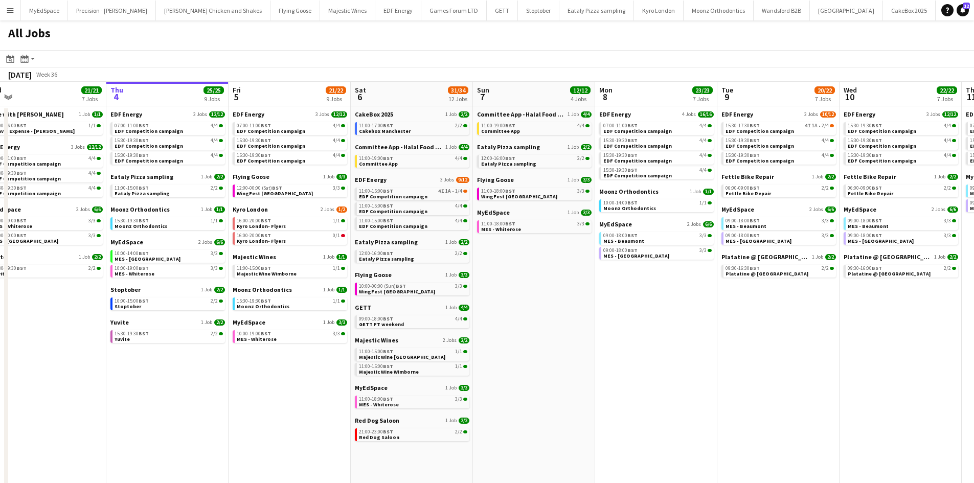
drag, startPoint x: 701, startPoint y: 400, endPoint x: 550, endPoint y: 396, distance: 150.4
click at [550, 396] on app-calendar-viewport "Sun 31 23/27 11 Jobs Mon 1 20/20 8 Jobs Tue 2 19/19 7 Jobs Wed 3 21/21 7 Jobs T…" at bounding box center [487, 433] width 974 height 703
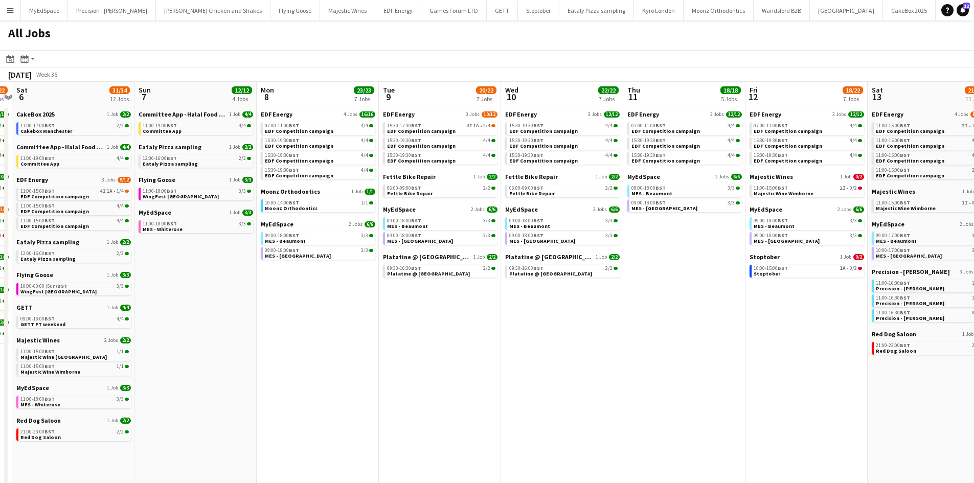
drag, startPoint x: 627, startPoint y: 398, endPoint x: 507, endPoint y: 399, distance: 119.2
click at [507, 399] on app-calendar-viewport "Tue 2 19/19 7 Jobs Wed 3 21/21 7 Jobs Thu 4 25/25 9 Jobs Fri 5 21/22 9 Jobs Sat…" at bounding box center [487, 433] width 974 height 703
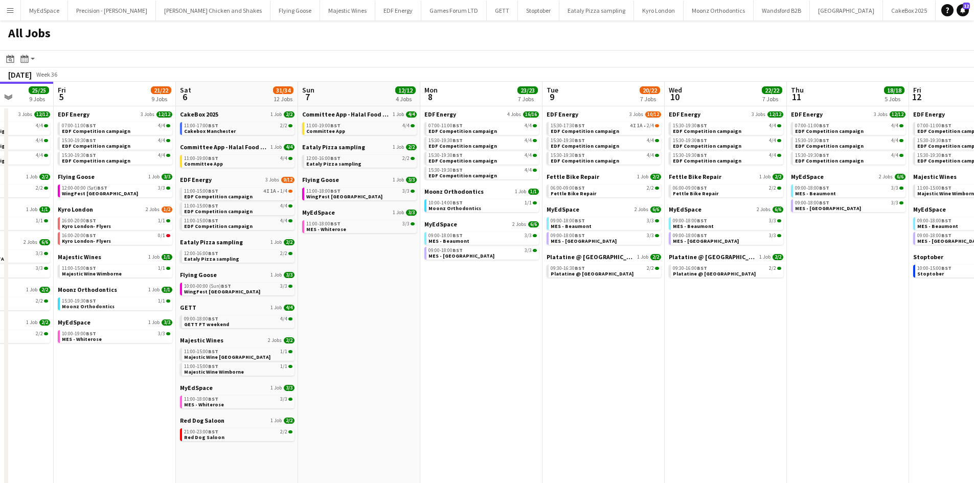
drag, startPoint x: 639, startPoint y: 391, endPoint x: 589, endPoint y: 388, distance: 50.2
click at [589, 388] on app-calendar-viewport "Tue 2 19/19 7 Jobs Wed 3 21/21 7 Jobs Thu 4 25/25 9 Jobs Fri 5 21/22 9 Jobs Sat…" at bounding box center [487, 433] width 974 height 703
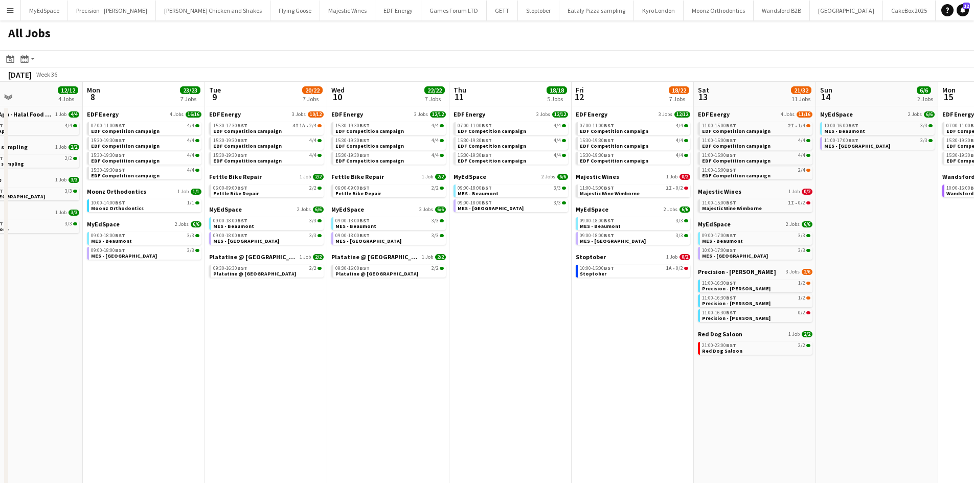
drag, startPoint x: 744, startPoint y: 390, endPoint x: 650, endPoint y: 382, distance: 95.0
click at [650, 382] on app-calendar-viewport "Thu 4 25/25 9 Jobs Fri 5 21/22 9 Jobs Sat 6 31/34 12 Jobs Sun 7 12/12 4 Jobs Mo…" at bounding box center [487, 433] width 974 height 703
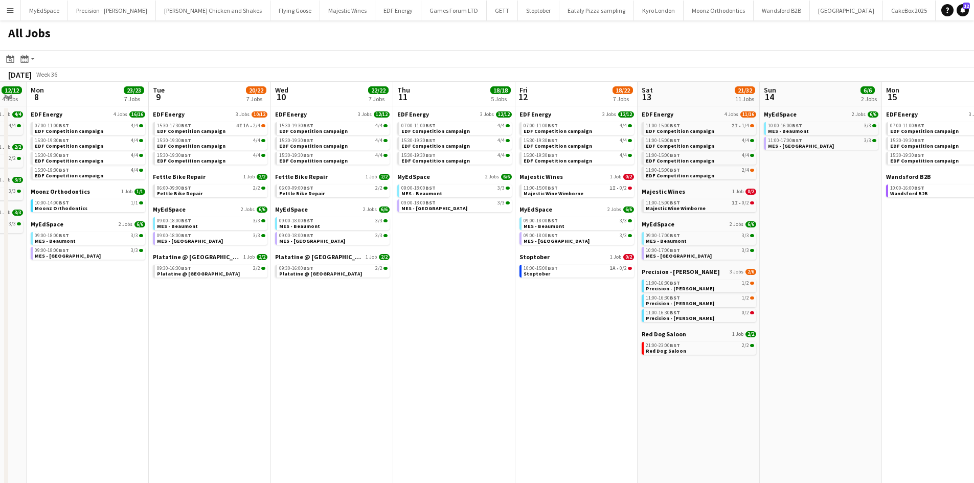
drag, startPoint x: 572, startPoint y: 346, endPoint x: 549, endPoint y: 348, distance: 23.2
click at [535, 344] on app-calendar-viewport "Thu 4 25/25 9 Jobs Fri 5 21/22 9 Jobs Sat 6 31/34 12 Jobs Sun 7 12/12 4 Jobs Mo…" at bounding box center [487, 433] width 974 height 703
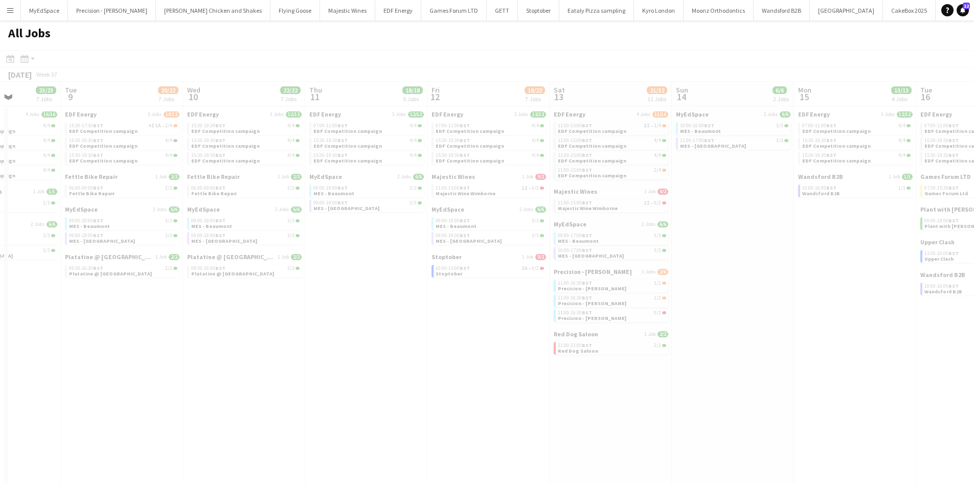
drag, startPoint x: 564, startPoint y: 345, endPoint x: 383, endPoint y: 295, distance: 188.0
click at [383, 295] on app-all-jobs "All Jobs Date picker SEP 2025 SEP 2025 Monday M Tuesday T Wednesday W Thursday …" at bounding box center [487, 402] width 974 height 765
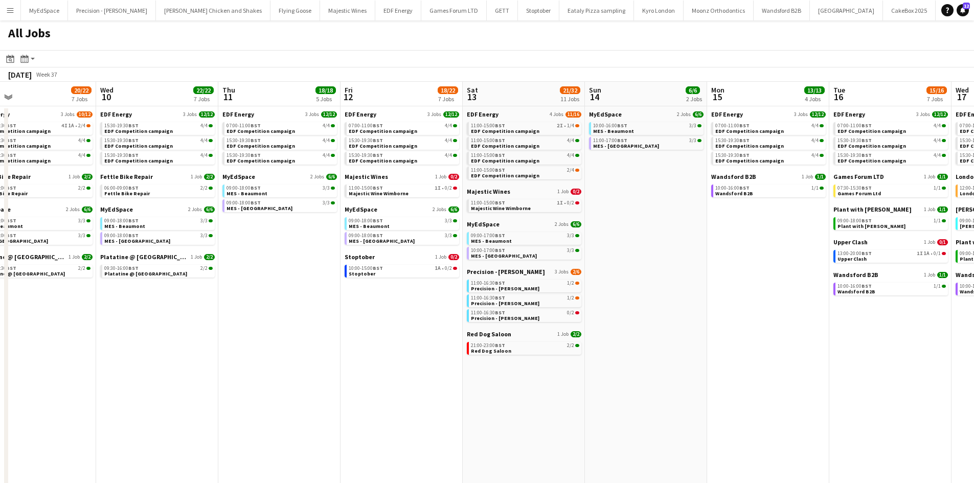
scroll to position [0, 410]
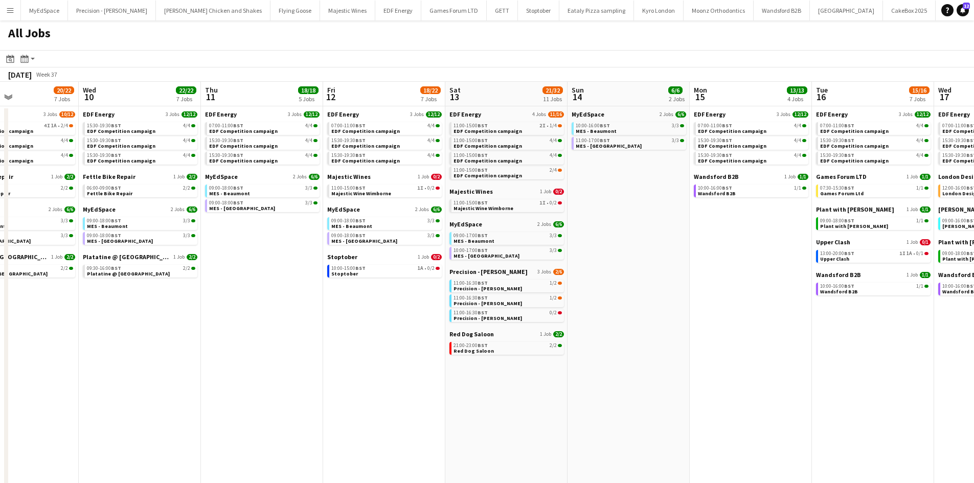
drag, startPoint x: 747, startPoint y: 314, endPoint x: 653, endPoint y: 328, distance: 95.2
click at [653, 328] on app-calendar-viewport "Sat 6 31/34 12 Jobs Sun 7 12/12 4 Jobs Mon 8 23/23 7 Jobs Tue 9 20/22 7 Jobs We…" at bounding box center [487, 433] width 974 height 703
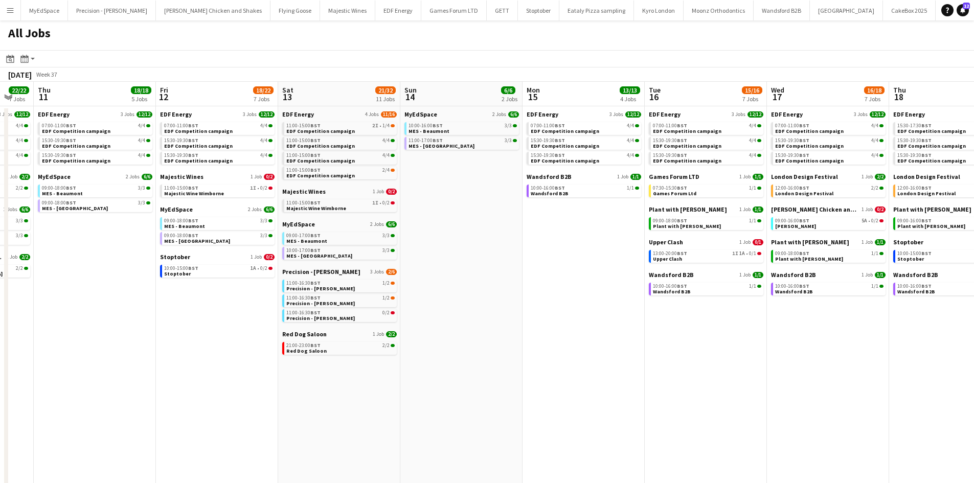
drag, startPoint x: 764, startPoint y: 330, endPoint x: 629, endPoint y: 331, distance: 134.5
click at [596, 329] on app-calendar-viewport "Mon 8 23/23 7 Jobs Tue 9 20/22 7 Jobs Wed 10 22/22 7 Jobs Thu 11 18/18 5 Jobs F…" at bounding box center [487, 433] width 974 height 703
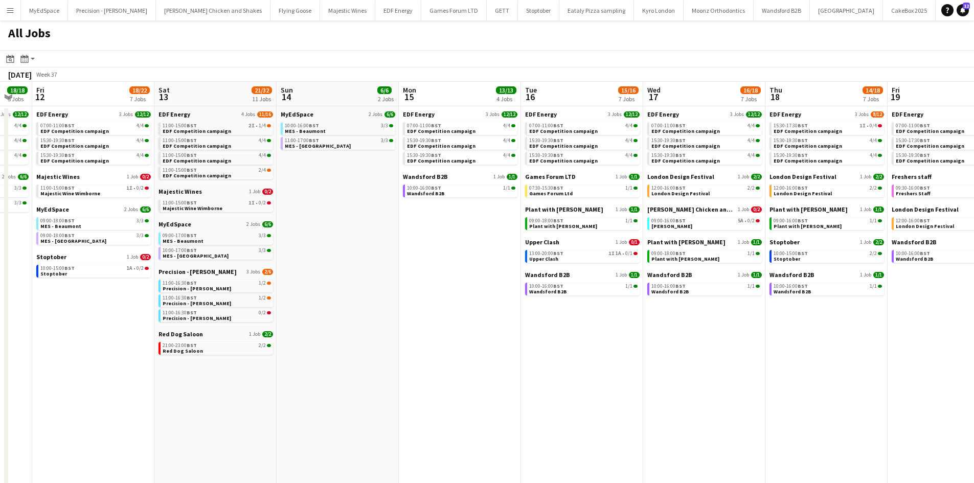
drag, startPoint x: 790, startPoint y: 354, endPoint x: 666, endPoint y: 354, distance: 123.8
click at [666, 354] on app-calendar-viewport "Mon 8 23/23 7 Jobs Tue 9 20/22 7 Jobs Wed 10 22/22 7 Jobs Thu 11 18/18 5 Jobs F…" at bounding box center [487, 433] width 974 height 703
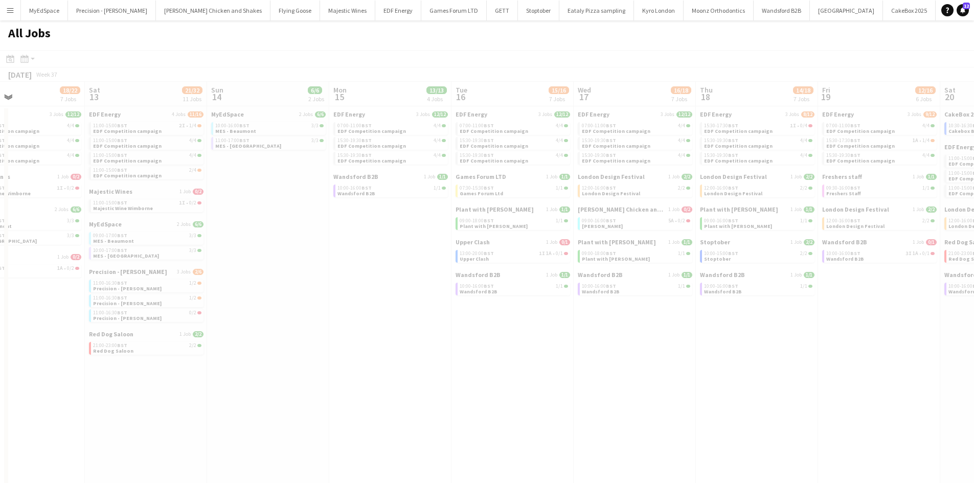
drag, startPoint x: 870, startPoint y: 353, endPoint x: 751, endPoint y: 349, distance: 118.2
click at [751, 349] on app-calendar-viewport "Wed 10 22/22 7 Jobs Thu 11 18/18 5 Jobs Fri 12 18/22 7 Jobs Sat 13 21/32 11 Job…" at bounding box center [487, 433] width 974 height 703
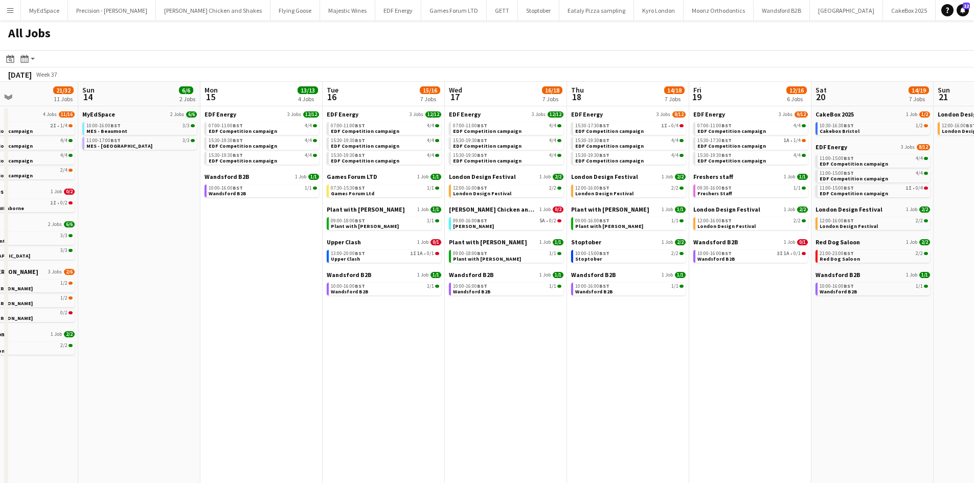
drag, startPoint x: 624, startPoint y: 350, endPoint x: 591, endPoint y: 350, distance: 32.7
click at [591, 350] on app-calendar-viewport "Wed 10 22/22 7 Jobs Thu 11 18/18 5 Jobs Fri 12 18/22 7 Jobs Sat 13 21/32 11 Job…" at bounding box center [487, 433] width 974 height 703
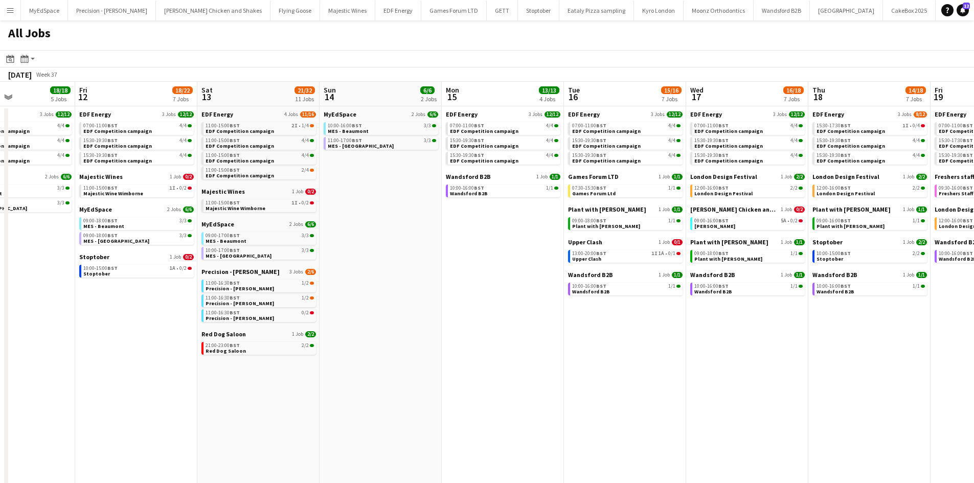
scroll to position [0, 290]
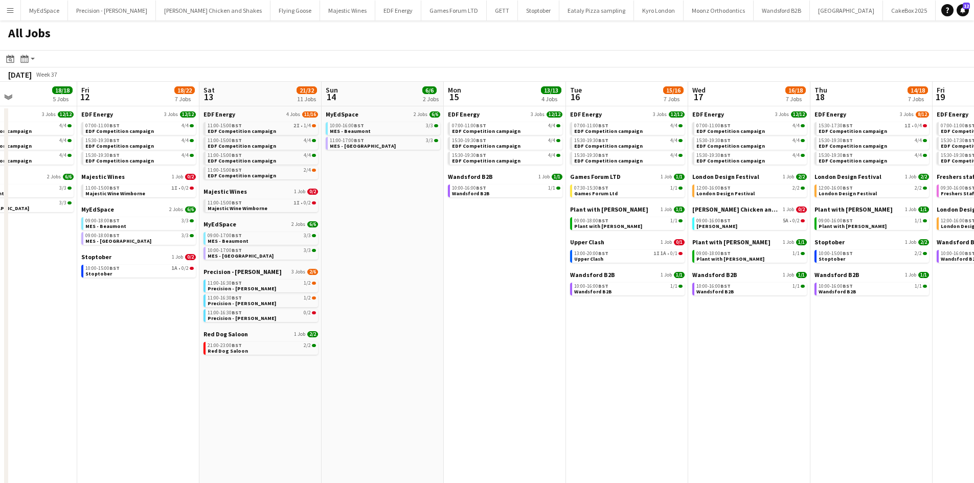
drag, startPoint x: 567, startPoint y: 341, endPoint x: 677, endPoint y: 344, distance: 110.0
click at [677, 344] on app-calendar-viewport "Tue 9 20/22 7 Jobs Wed 10 22/22 7 Jobs Thu 11 18/18 5 Jobs Fri 12 18/22 7 Jobs …" at bounding box center [487, 433] width 974 height 703
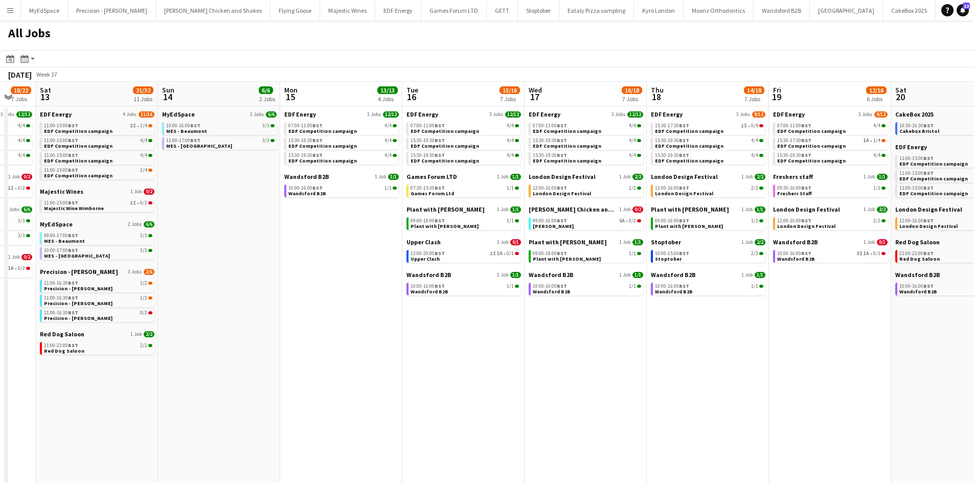
drag, startPoint x: 794, startPoint y: 367, endPoint x: 634, endPoint y: 369, distance: 160.6
click at [634, 369] on app-calendar-viewport "Tue 9 20/22 7 Jobs Wed 10 22/22 7 Jobs Thu 11 18/18 5 Jobs Fri 12 18/22 7 Jobs …" at bounding box center [487, 433] width 974 height 703
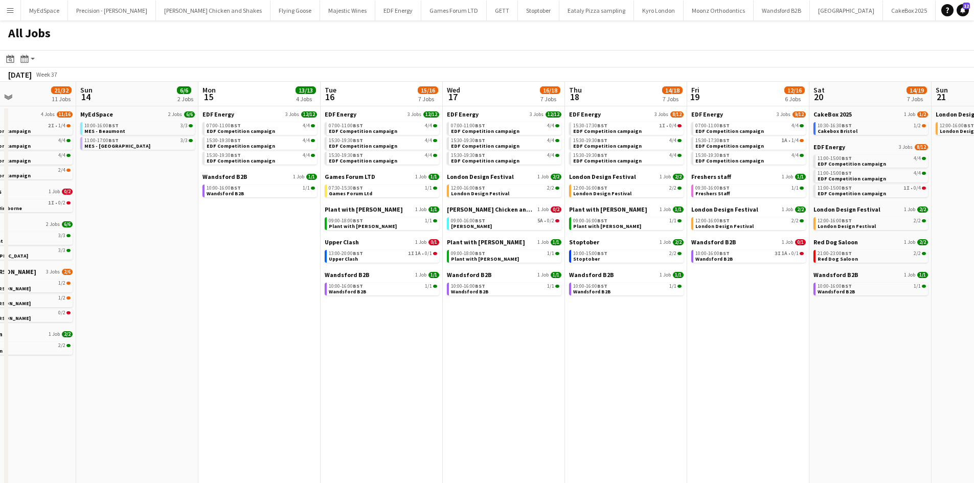
scroll to position [0, 292]
drag, startPoint x: 764, startPoint y: 363, endPoint x: 719, endPoint y: 362, distance: 45.0
click at [719, 362] on app-calendar-viewport "Thu 11 18/18 5 Jobs Fri 12 18/22 7 Jobs Sat 13 21/32 11 Jobs Sun 14 6/6 2 Jobs …" at bounding box center [487, 433] width 974 height 703
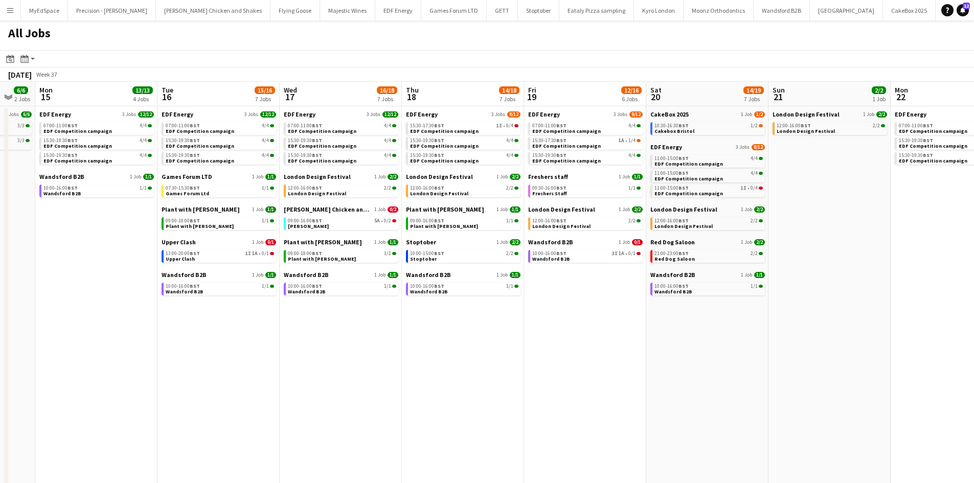
drag, startPoint x: 751, startPoint y: 346, endPoint x: 605, endPoint y: 334, distance: 146.8
click at [605, 334] on app-calendar-viewport "Thu 11 18/18 5 Jobs Fri 12 18/22 7 Jobs Sat 13 21/32 11 Jobs Sun 14 6/6 2 Jobs …" at bounding box center [487, 433] width 974 height 703
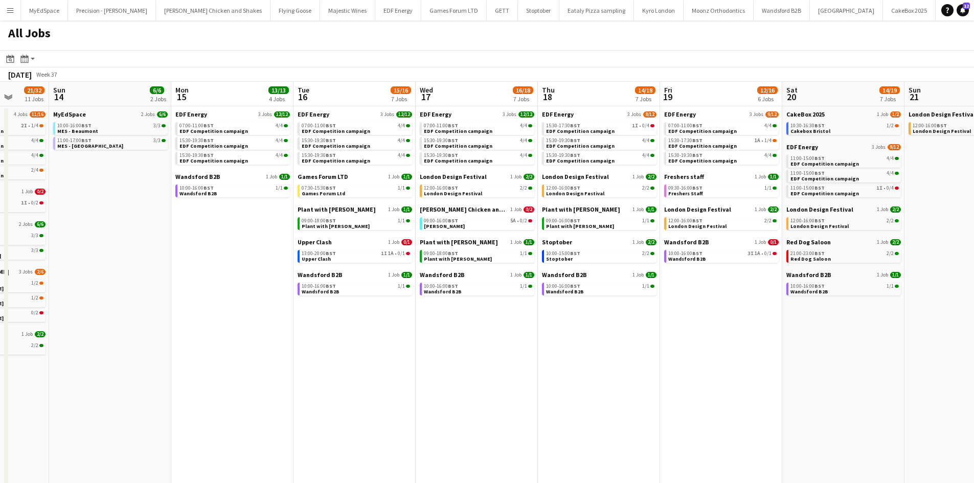
drag, startPoint x: 310, startPoint y: 292, endPoint x: 544, endPoint y: 258, distance: 236.2
click at [547, 258] on app-calendar-viewport "Thu 11 18/18 5 Jobs Fri 12 18/22 7 Jobs Sat 13 21/32 11 Jobs Sun 14 6/6 2 Jobs …" at bounding box center [487, 433] width 974 height 703
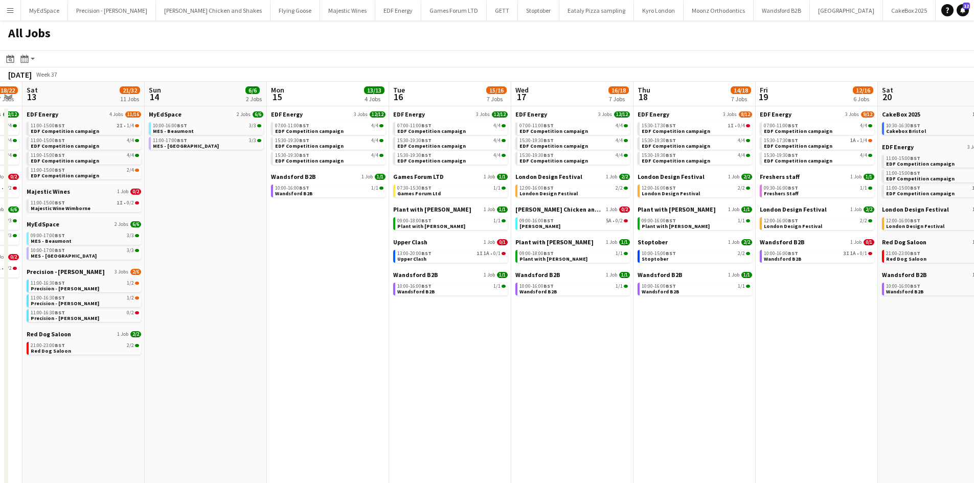
click at [561, 209] on app-calendar-viewport "Thu 11 18/18 5 Jobs Fri 12 18/22 7 Jobs Sat 13 21/32 11 Jobs Sun 14 6/6 2 Jobs …" at bounding box center [487, 433] width 974 height 703
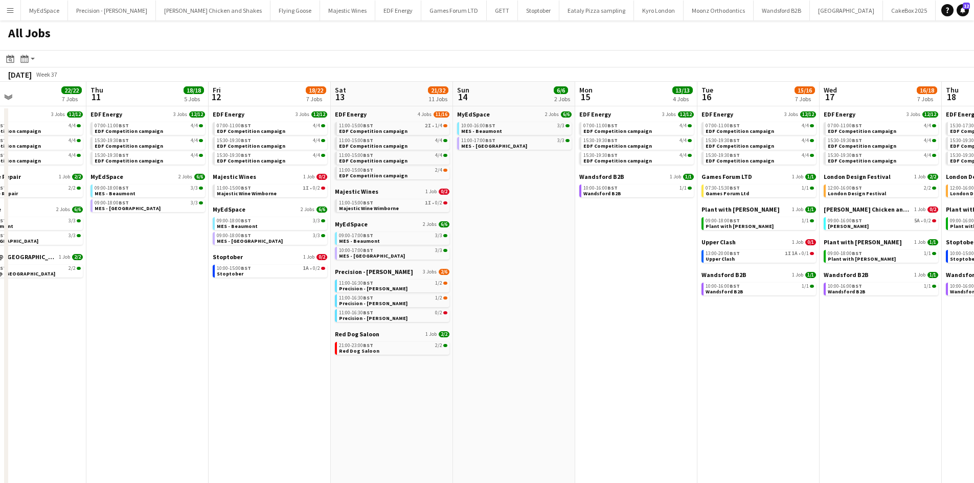
drag, startPoint x: 372, startPoint y: 198, endPoint x: 500, endPoint y: 202, distance: 127.4
click at [499, 201] on app-calendar-viewport "Mon 8 23/23 7 Jobs Tue 9 20/22 7 Jobs Wed 10 22/22 7 Jobs Thu 11 18/18 5 Jobs F…" at bounding box center [487, 433] width 974 height 703
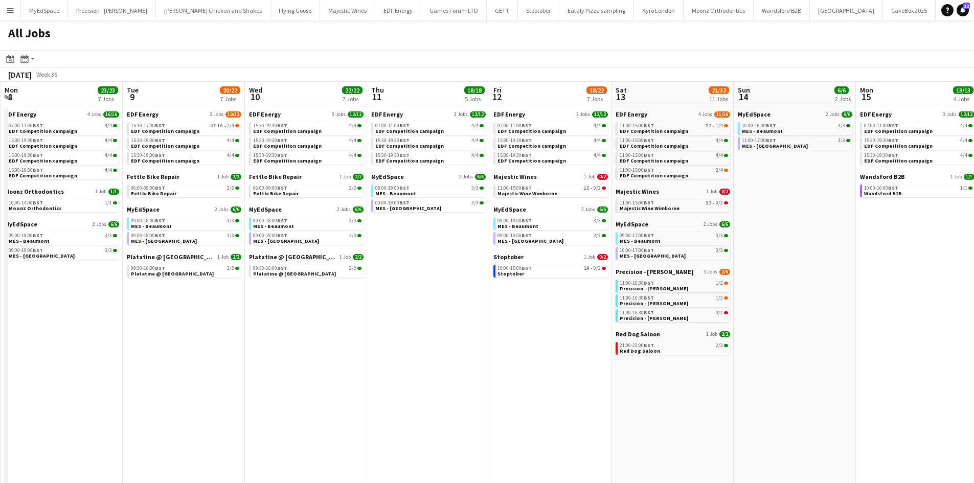
drag, startPoint x: 246, startPoint y: 333, endPoint x: 473, endPoint y: 335, distance: 227.6
click at [473, 335] on app-calendar-viewport "Sat 6 31/34 12 Jobs Sun 7 12/12 4 Jobs Mon 8 23/23 7 Jobs Tue 9 20/22 7 Jobs We…" at bounding box center [487, 433] width 974 height 703
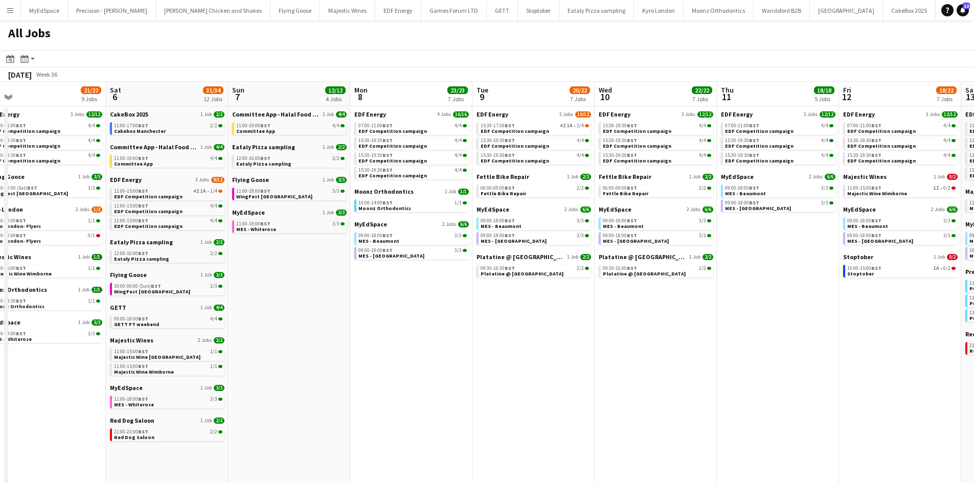
drag, startPoint x: 264, startPoint y: 318, endPoint x: 428, endPoint y: 314, distance: 163.7
click at [447, 317] on app-calendar-viewport "Wed 3 21/21 7 Jobs Thu 4 25/25 9 Jobs Fri 5 21/22 9 Jobs Sat 6 31/34 12 Jobs Su…" at bounding box center [487, 433] width 974 height 703
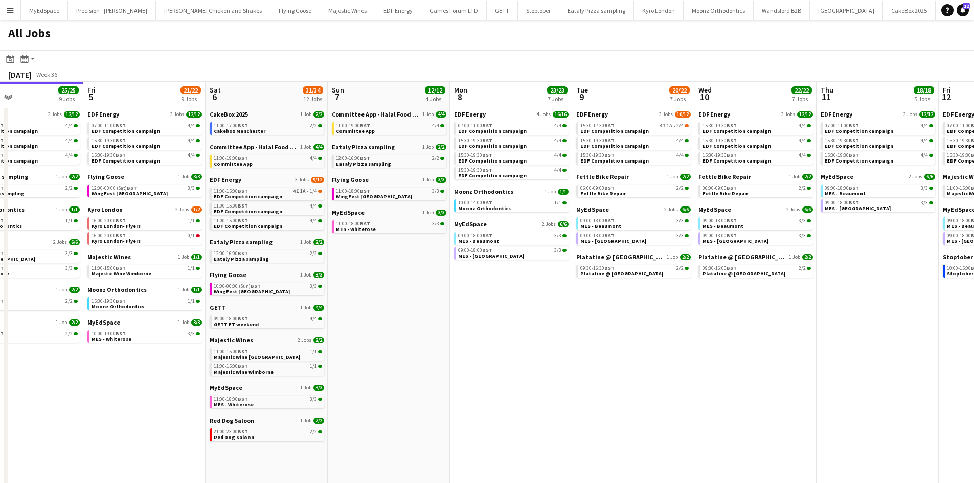
scroll to position [0, 208]
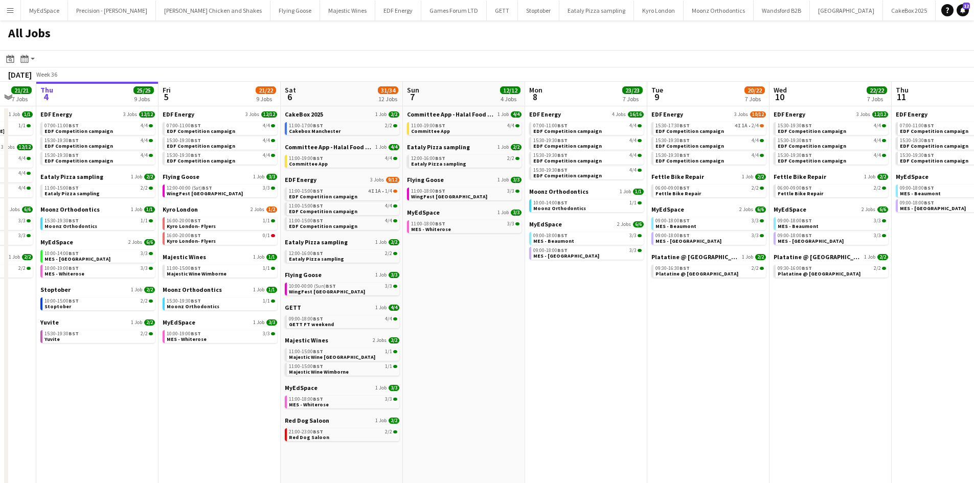
drag, startPoint x: 375, startPoint y: 283, endPoint x: 411, endPoint y: 280, distance: 36.0
click at [412, 280] on app-calendar-viewport "Tue 2 19/19 7 Jobs Wed 3 21/21 7 Jobs Thu 4 25/25 9 Jobs Fri 5 21/22 9 Jobs Sat…" at bounding box center [487, 433] width 974 height 703
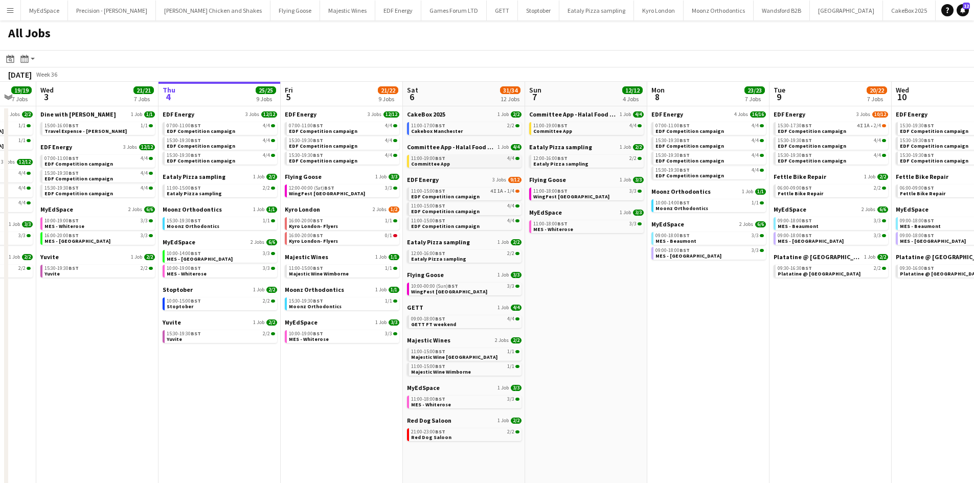
click at [465, 155] on link "11:00-19:00 BST 4/4 Committee App" at bounding box center [465, 161] width 108 height 12
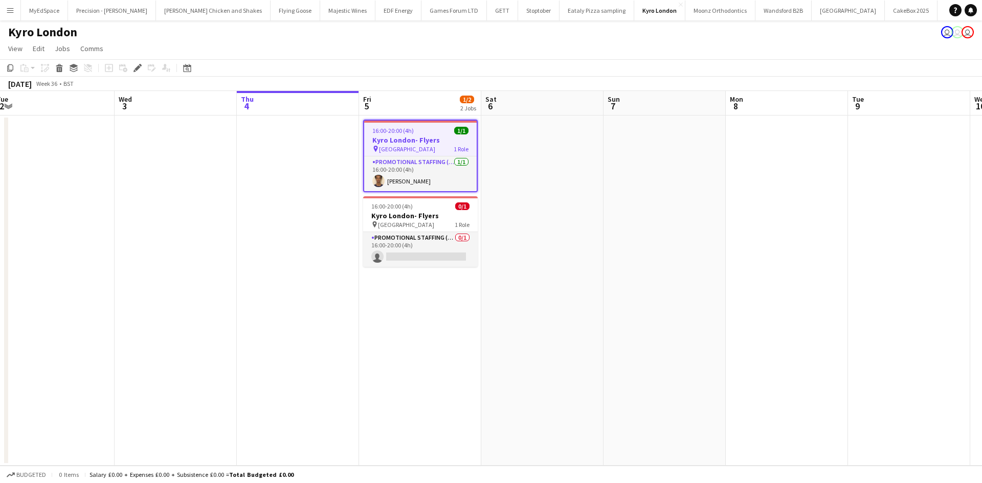
drag, startPoint x: 562, startPoint y: 265, endPoint x: 548, endPoint y: 265, distance: 13.8
click at [548, 265] on app-calendar-viewport "Sat 30 Sun 31 Mon 1 Tue 2 Wed 3 Thu 4 Fri 5 1/2 2 Jobs Sat 6 Sun 7 Mon 8 Tue 9 …" at bounding box center [491, 278] width 982 height 375
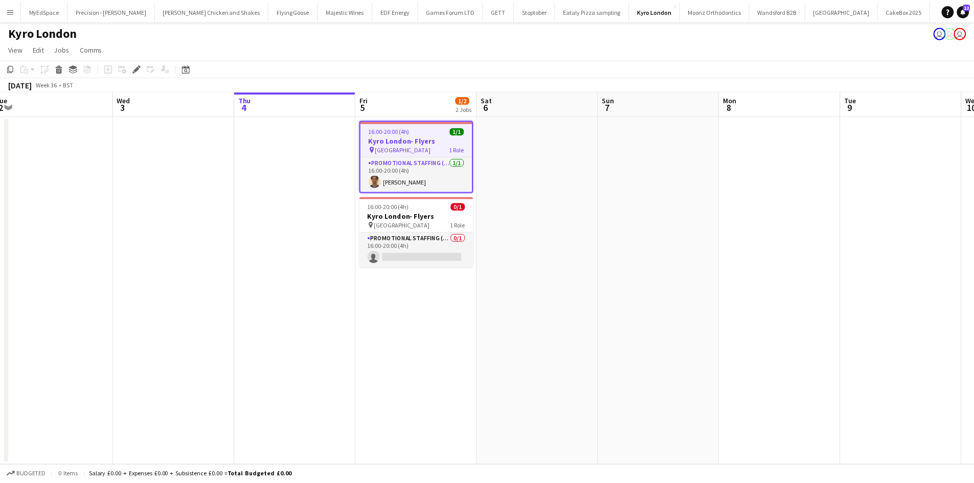
scroll to position [0, 482]
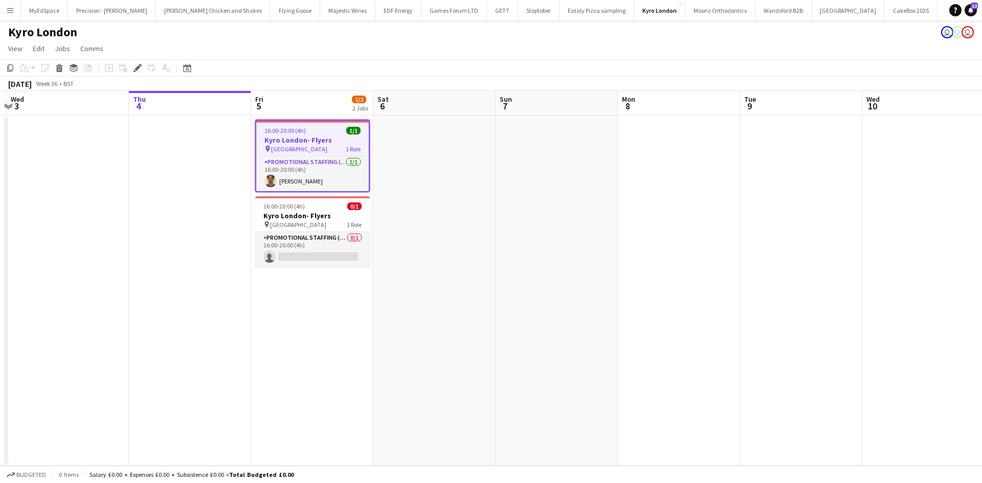
drag, startPoint x: 608, startPoint y: 246, endPoint x: 501, endPoint y: 249, distance: 107.0
click at [501, 249] on app-calendar-viewport "Sat 30 Sun 31 Mon 1 Tue 2 Wed 3 Thu 4 Fri 5 1/2 2 Jobs Sat 6 Sun 7 Mon 8 Tue 9 …" at bounding box center [491, 278] width 982 height 375
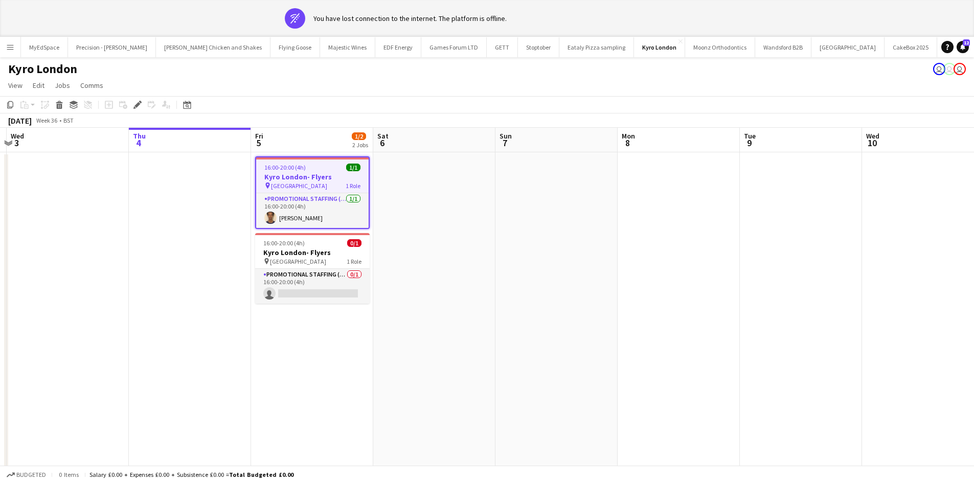
scroll to position [0, 303]
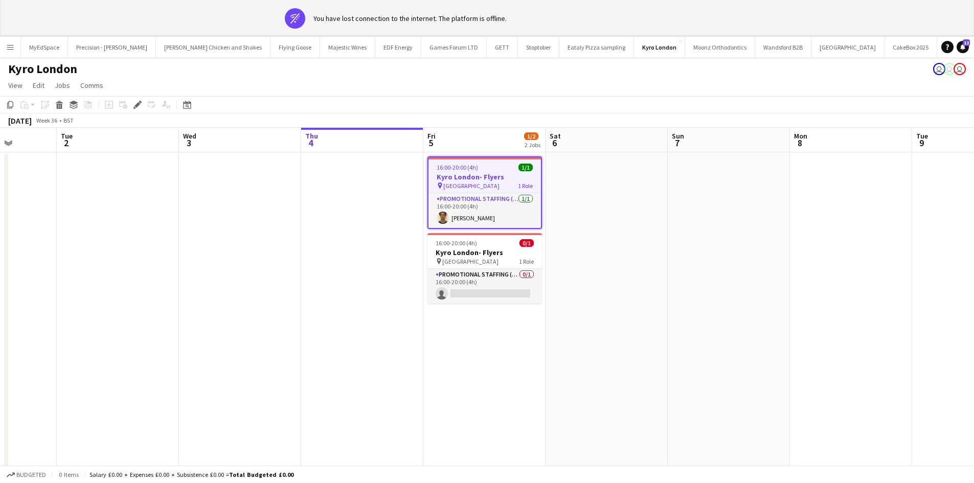
drag, startPoint x: 433, startPoint y: 277, endPoint x: 362, endPoint y: 272, distance: 71.3
click at [372, 275] on app-calendar-viewport "Sat 30 Sun 31 Mon 1 Tue 2 Wed 3 Thu 4 Fri 5 1/2 2 Jobs Sat 6 Sun 7 Mon 8 Tue 9 …" at bounding box center [487, 315] width 974 height 375
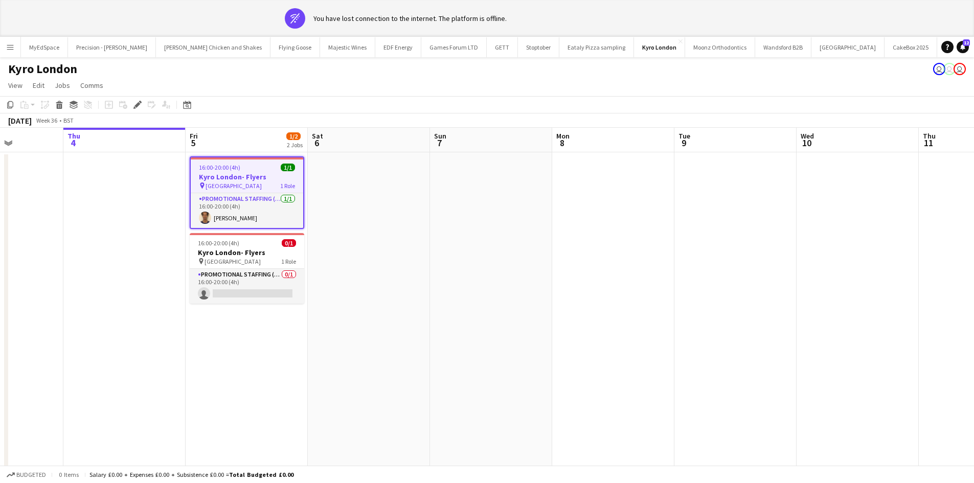
click at [254, 173] on h3 "Kyro London- Flyers" at bounding box center [247, 176] width 113 height 9
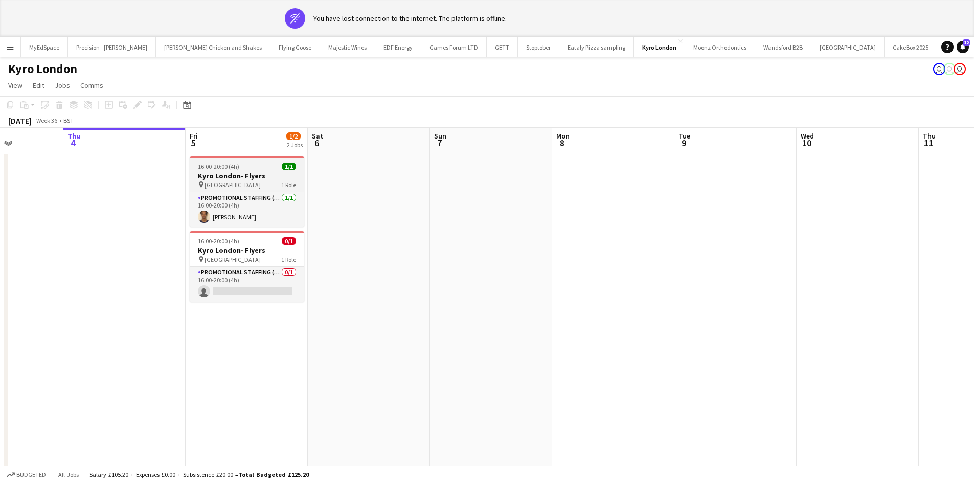
drag, startPoint x: 247, startPoint y: 173, endPoint x: 235, endPoint y: 171, distance: 12.0
click at [247, 173] on h3 "Kyro London- Flyers" at bounding box center [247, 175] width 115 height 9
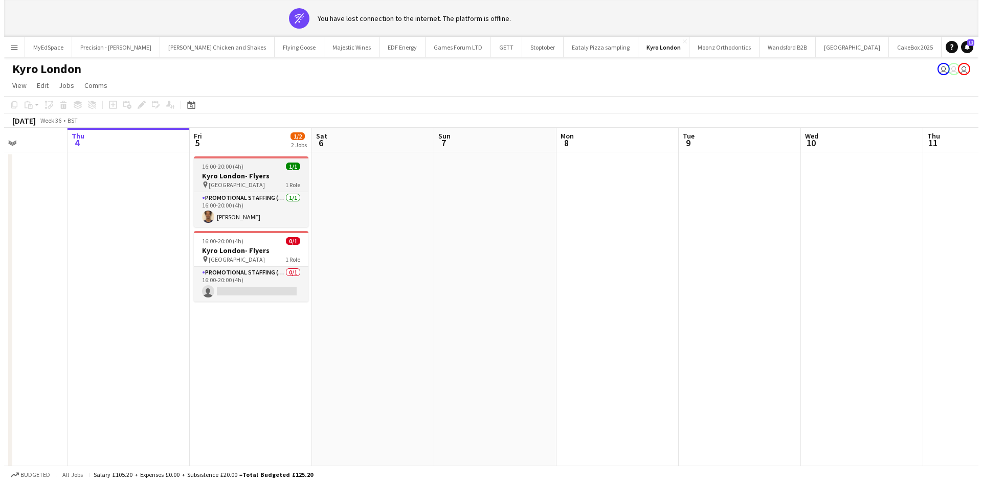
scroll to position [0, 304]
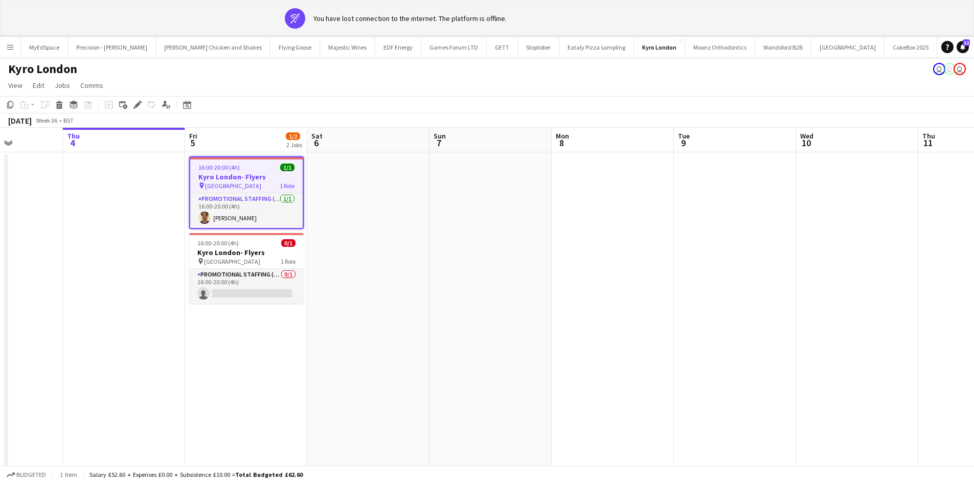
click at [812, 214] on app-date-cell at bounding box center [857, 327] width 122 height 350
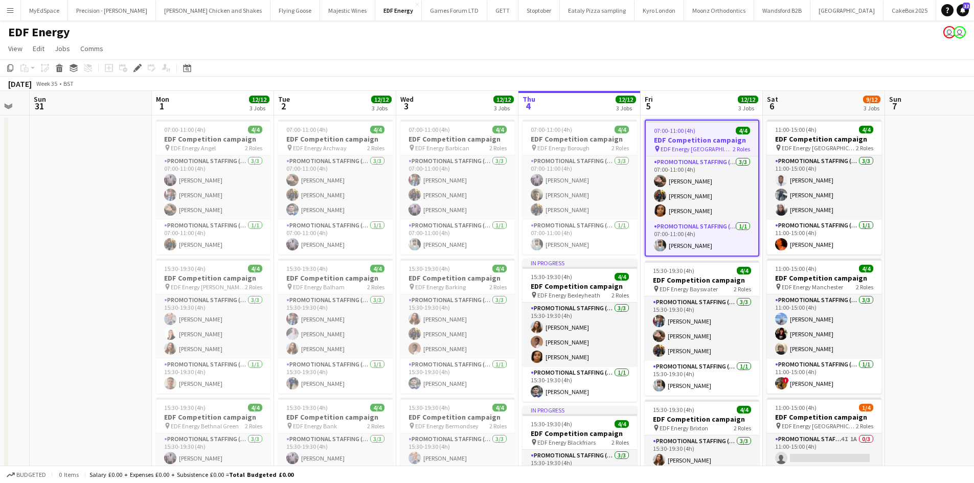
scroll to position [0, 309]
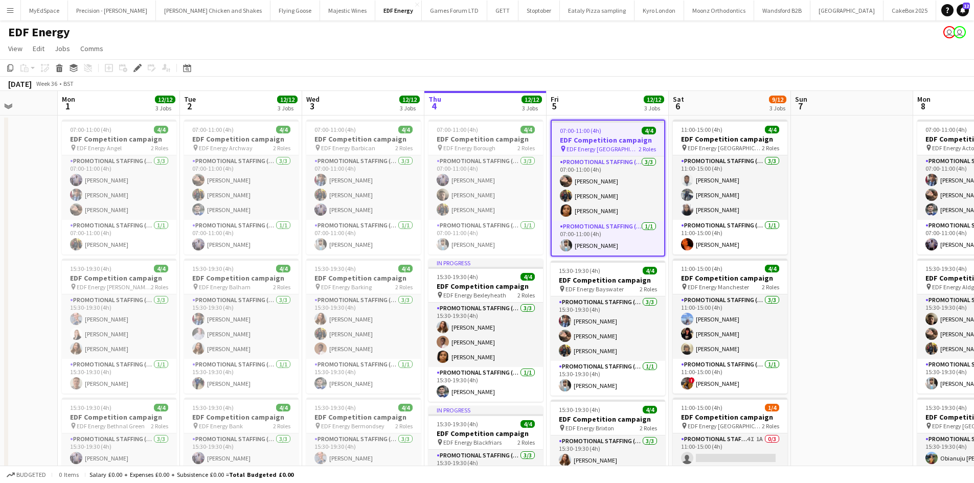
drag, startPoint x: 328, startPoint y: 213, endPoint x: 464, endPoint y: 218, distance: 136.1
click at [464, 218] on app-calendar-viewport "Fri 29 Sat 30 Sun 31 Mon 1 12/12 3 Jobs Tue 2 12/12 3 Jobs Wed 3 12/12 3 Jobs T…" at bounding box center [487, 411] width 974 height 641
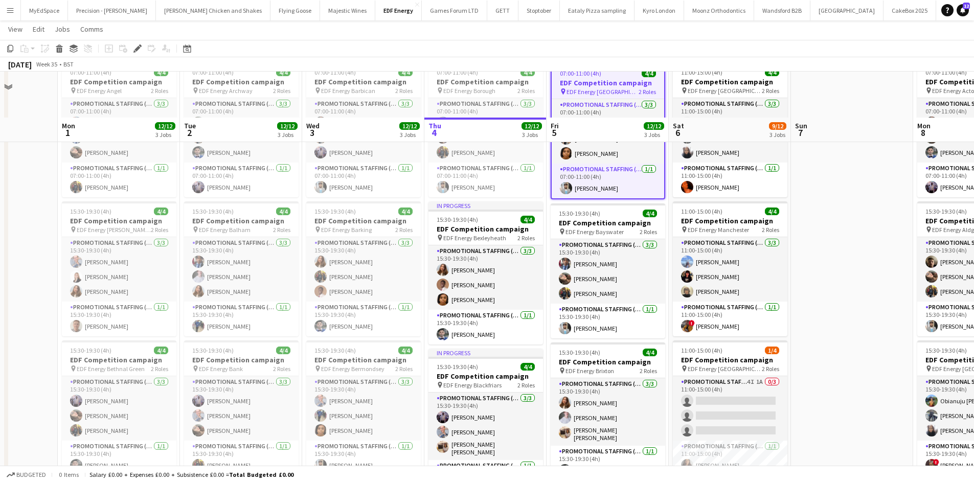
scroll to position [102, 0]
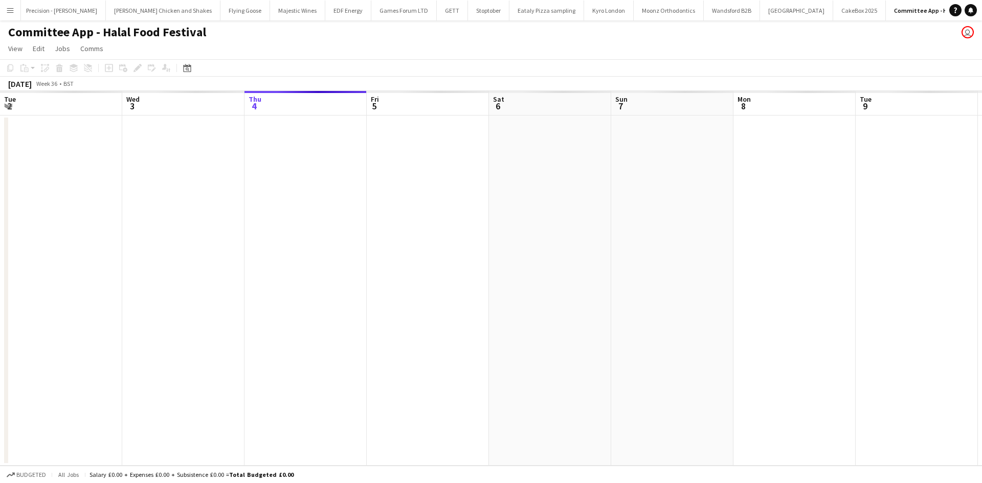
scroll to position [0, 81]
